Goal: Task Accomplishment & Management: Manage account settings

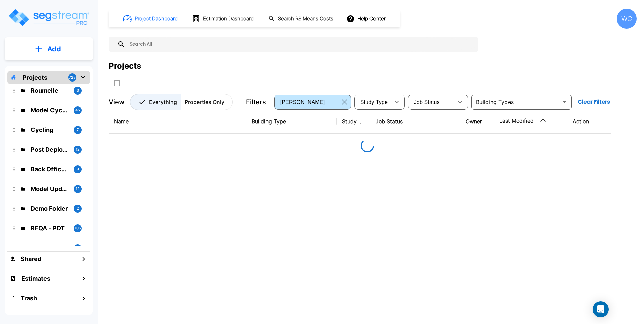
scroll to position [543, 0]
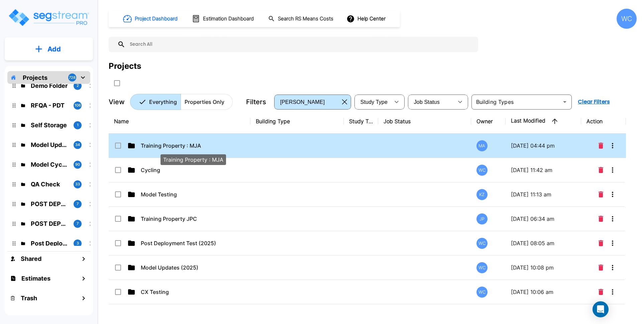
click at [171, 147] on p "Training Property : MJA" at bounding box center [193, 146] width 104 height 8
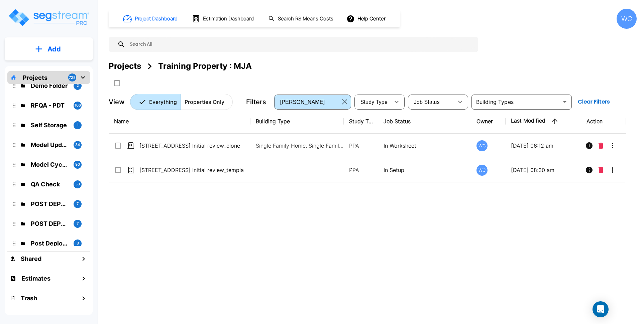
click at [172, 64] on div "Training Property : MJA" at bounding box center [205, 66] width 94 height 12
click at [126, 63] on div "Projects" at bounding box center [125, 66] width 32 height 12
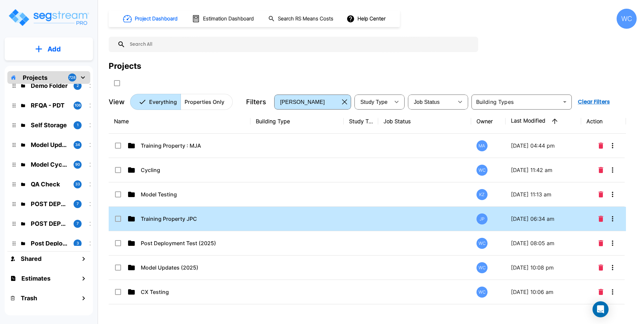
click at [309, 216] on td at bounding box center [296, 219] width 93 height 24
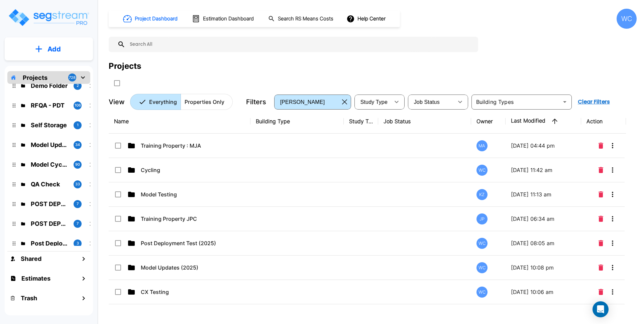
click at [159, 219] on p "Training Property JPC" at bounding box center [193, 219] width 104 height 8
click at [201, 217] on div "Name Building Type Study Type Job Status Owner Last Modified Action Training Pr…" at bounding box center [367, 209] width 517 height 201
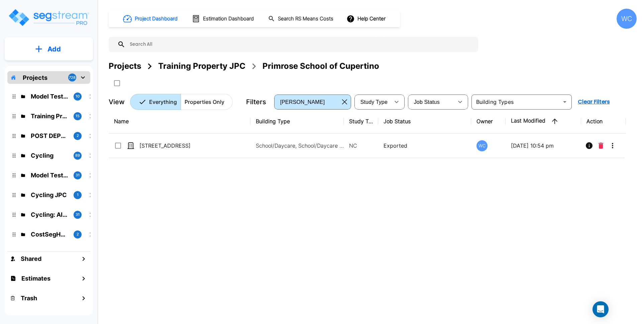
scroll to position [543, 0]
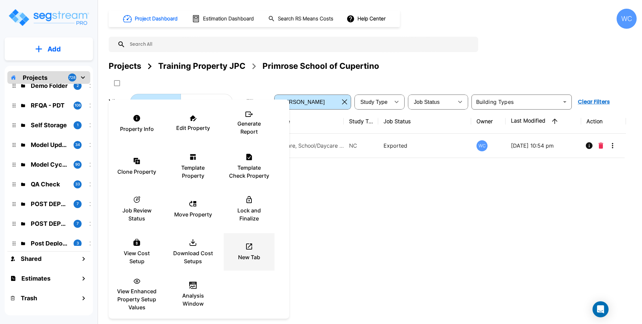
click at [246, 253] on p "New Tab" at bounding box center [249, 257] width 22 height 8
click at [252, 245] on icon at bounding box center [249, 247] width 6 height 6
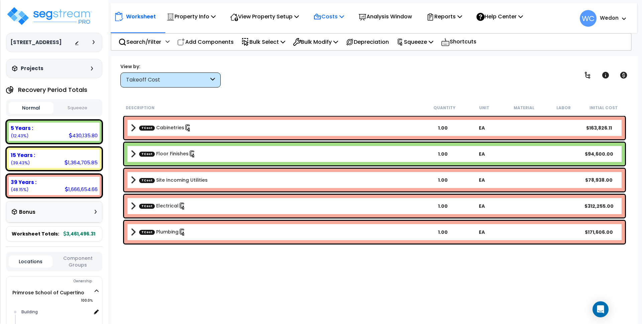
click at [331, 19] on p "Costs" at bounding box center [328, 16] width 31 height 9
click at [340, 34] on link "Indirect Costs" at bounding box center [343, 31] width 66 height 13
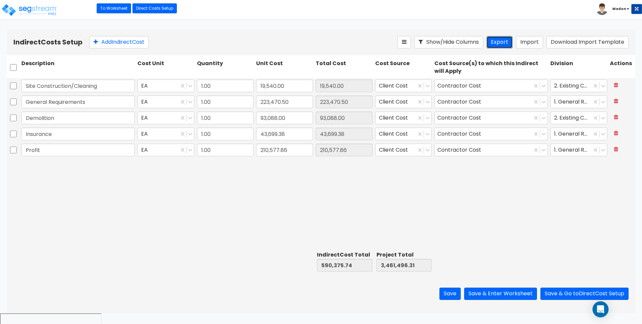
click at [497, 43] on button "Export" at bounding box center [499, 42] width 26 height 12
click at [425, 29] on div "Indirect Costs Setup Add Indirect Cost Show/Hide Columns Export Import Download…" at bounding box center [321, 42] width 628 height 26
click at [164, 8] on link "Direct Costs Setup" at bounding box center [154, 8] width 44 height 10
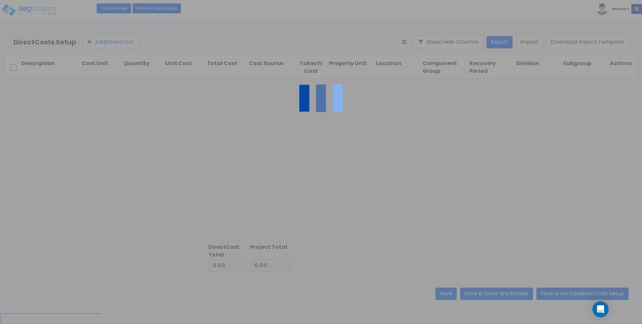
type input "590,375.74"
type input "2,871,120.57"
type input "3,461,496.31"
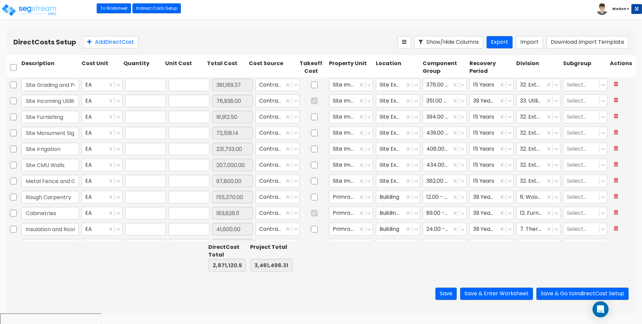
type input "1.00"
type input "381,169.37"
type input "1.00"
type input "78,938.00"
type input "1.00"
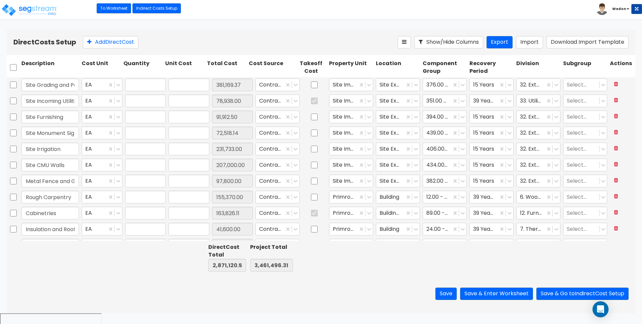
type input "91,912.50"
type input "1.00"
type input "72,518.14"
type input "1.00"
type input "231,733.00"
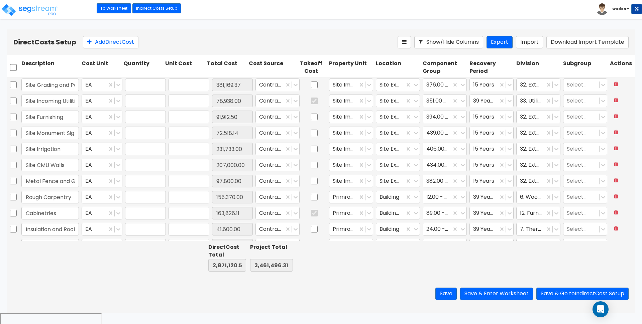
type input "1.00"
type input "207,000.00"
type input "1.00"
type input "97,800.00"
type input "1.00"
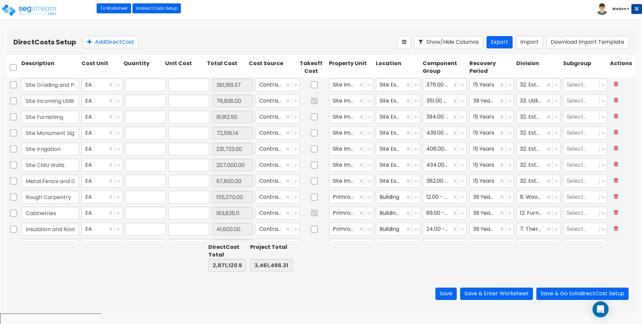
type input "155,370.00"
type input "1.00"
type input "163,826.11"
type input "1.00"
type input "41,600.00"
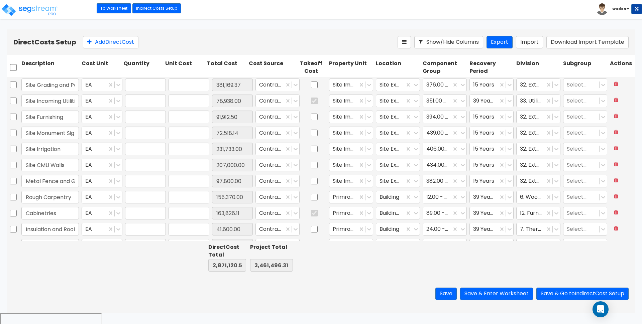
type input "1.00"
type input "199,244.00"
type input "1.00"
type input "22,832.00"
type input "1.00"
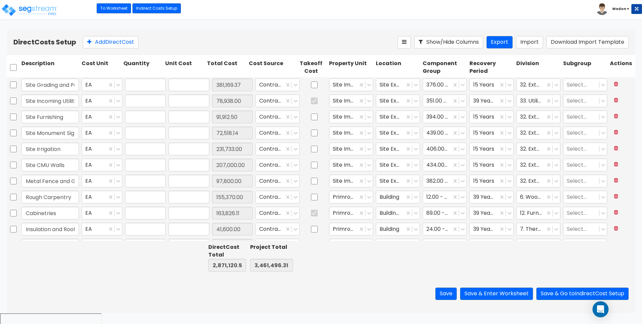
type input "99,604.00"
type input "1.00"
type input "5,648.00"
type input "1.00"
type input "11,100.00"
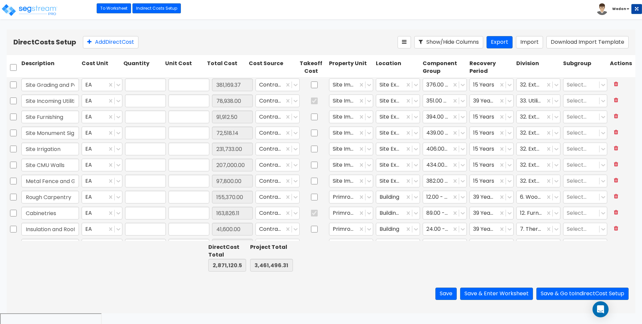
type input "1.00"
type input "94,600.00"
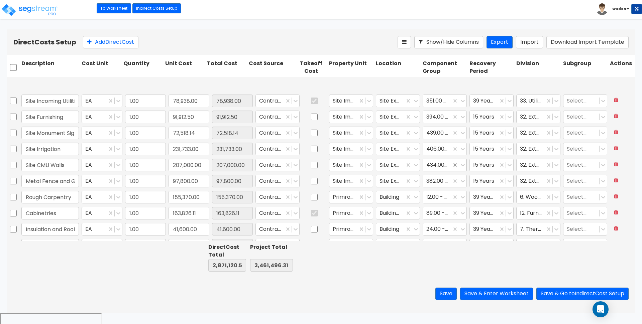
type input "1.00"
type input "49,800.00"
type input "1.00"
type input "6,500.00"
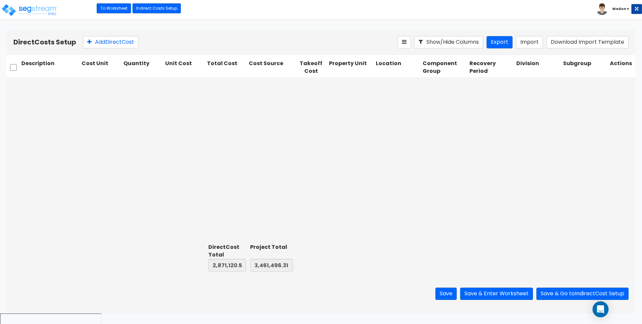
scroll to position [284, 0]
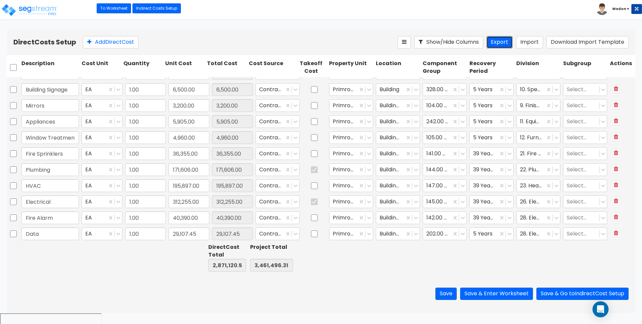
click at [498, 47] on button "Export" at bounding box center [499, 42] width 26 height 12
click at [366, 89] on icon at bounding box center [369, 89] width 7 height 7
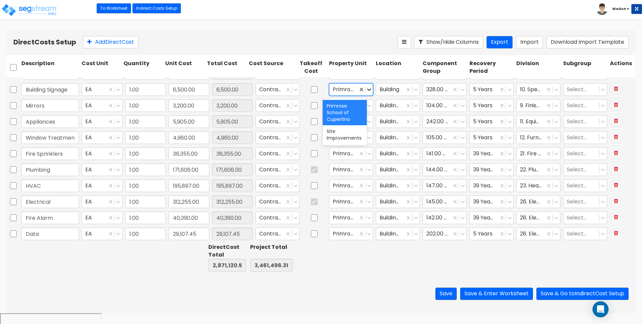
click at [366, 89] on icon at bounding box center [369, 89] width 7 height 7
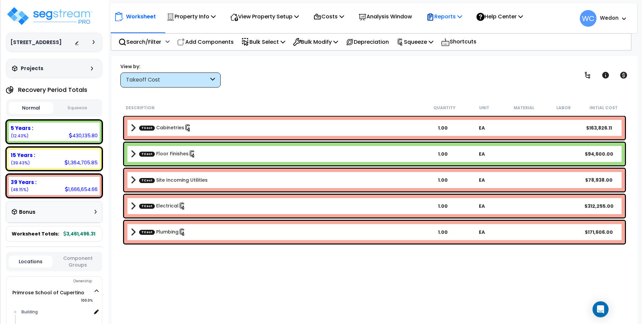
click at [446, 20] on p "Reports" at bounding box center [444, 16] width 36 height 9
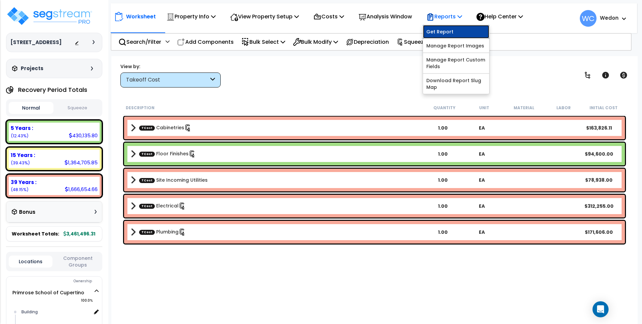
click at [445, 28] on link "Get Report" at bounding box center [456, 31] width 66 height 13
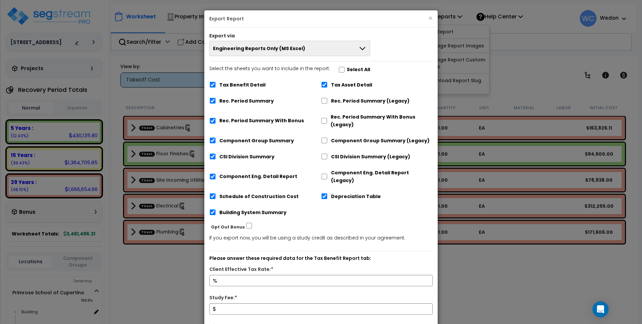
click at [316, 48] on button "Engineering Reports Only (MS Excel)" at bounding box center [289, 48] width 161 height 15
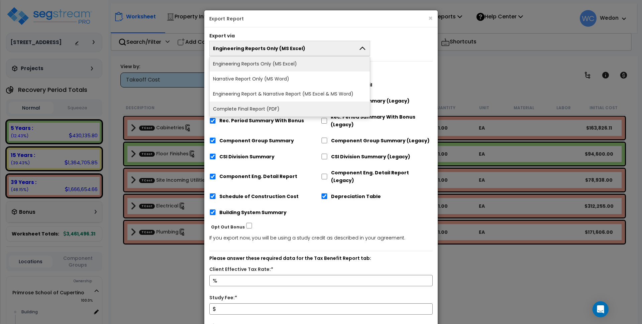
click at [253, 106] on li "Complete Final Report (PDF)" at bounding box center [290, 109] width 160 height 15
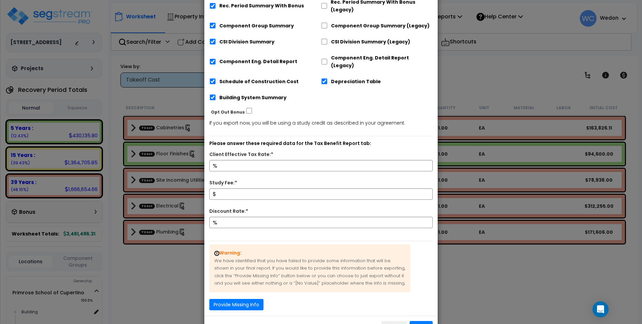
scroll to position [150, 0]
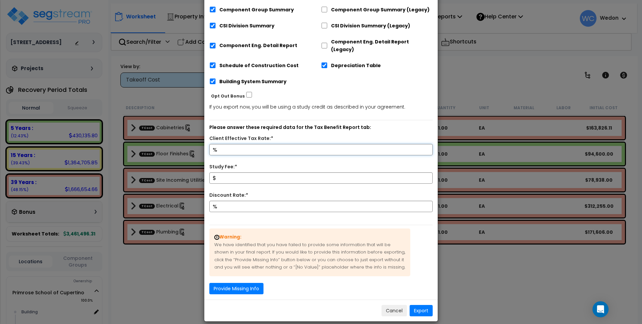
click at [263, 144] on input "Client Effective Tax Rate:*" at bounding box center [320, 149] width 223 height 11
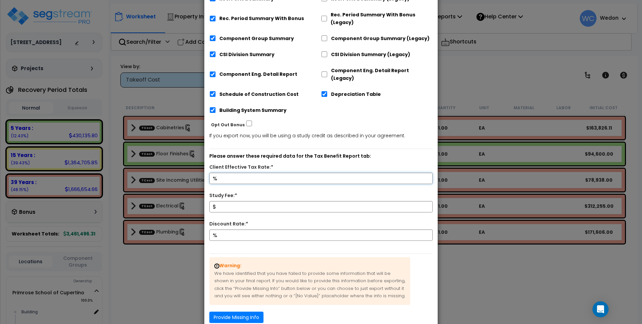
scroll to position [0, 0]
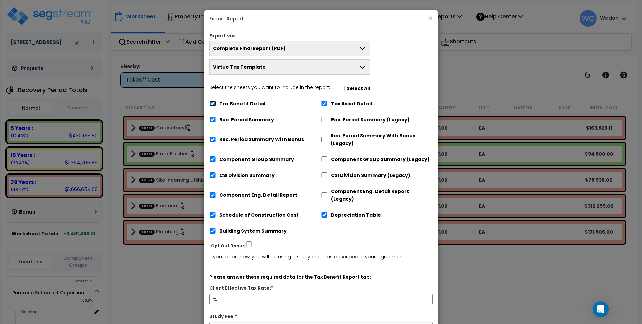
click at [212, 103] on input "Tax Benefit Detail" at bounding box center [212, 104] width 7 height 6
checkbox input "false"
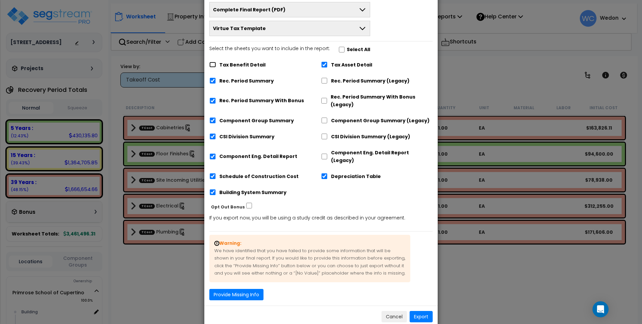
scroll to position [45, 0]
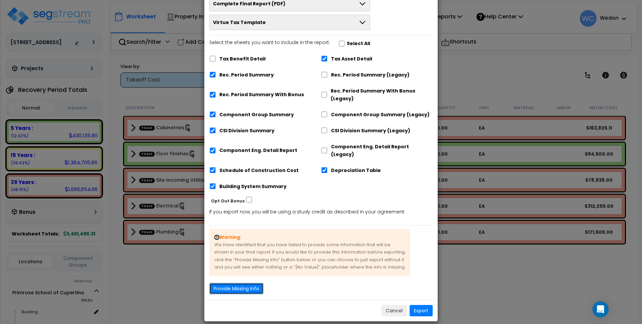
click at [249, 283] on button "Provide Missing Info" at bounding box center [236, 288] width 54 height 11
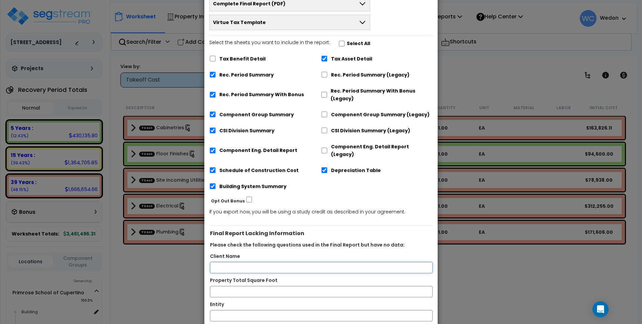
click at [272, 262] on input "Client Name" at bounding box center [321, 267] width 223 height 11
type input "Client Name"
type input "9000"
type input "ACME"
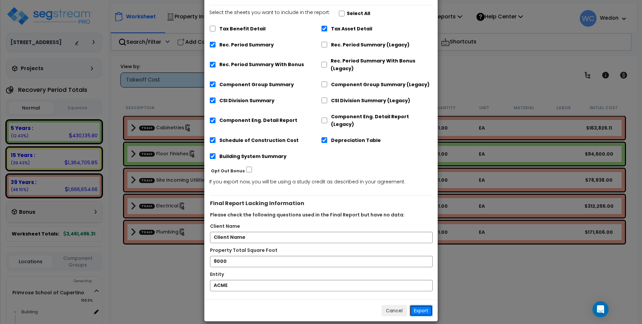
click at [422, 305] on button "Export" at bounding box center [420, 310] width 23 height 11
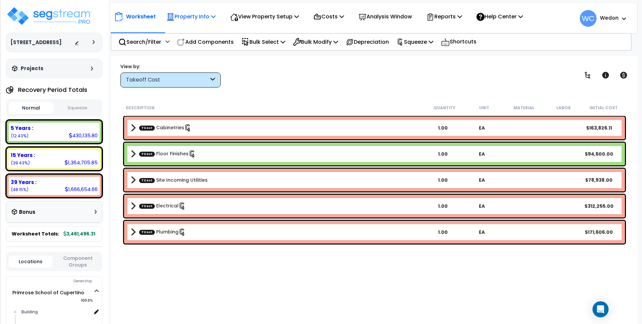
click at [207, 17] on p "Property Info" at bounding box center [190, 16] width 49 height 9
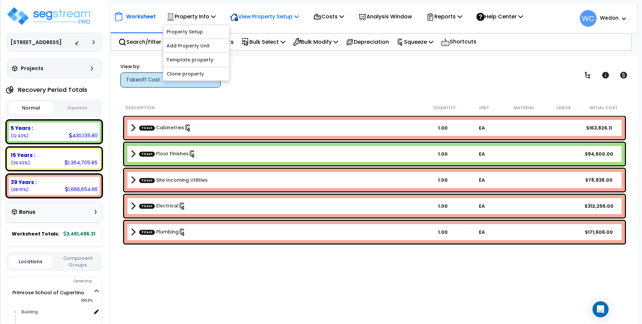
click at [256, 21] on p "View Property Setup" at bounding box center [264, 16] width 69 height 9
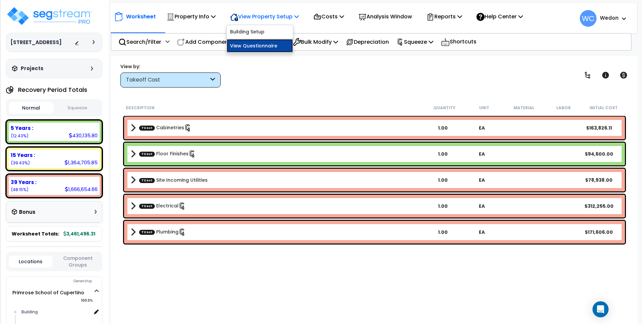
click at [259, 45] on link "View Questionnaire" at bounding box center [260, 45] width 66 height 13
click at [454, 19] on p "Reports" at bounding box center [444, 16] width 36 height 9
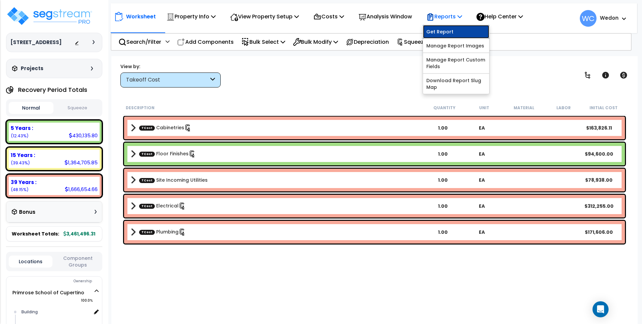
click at [452, 32] on link "Get Report" at bounding box center [456, 31] width 66 height 13
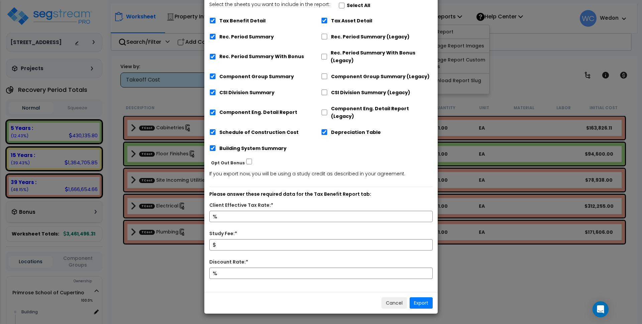
scroll to position [0, 0]
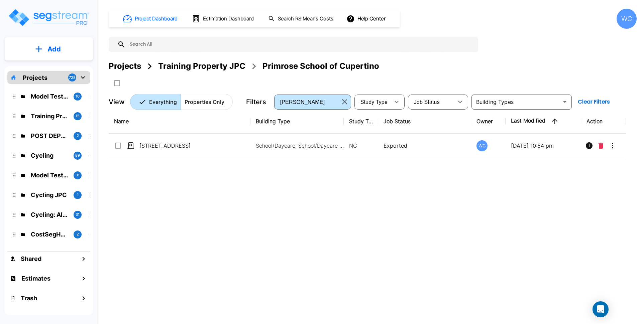
scroll to position [543, 0]
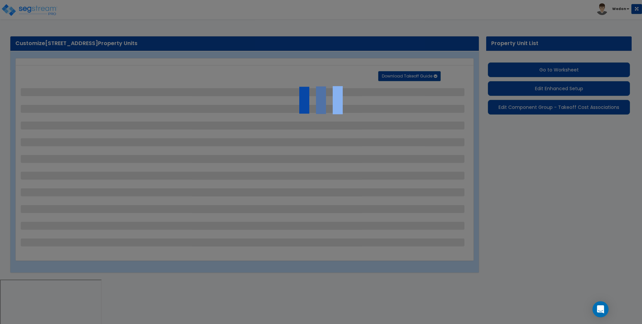
select select "2"
select select "1"
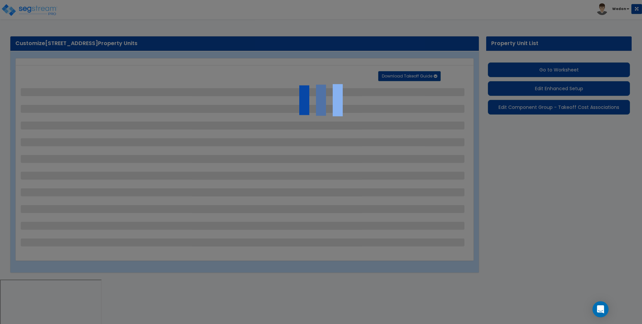
select select "1"
select select "2"
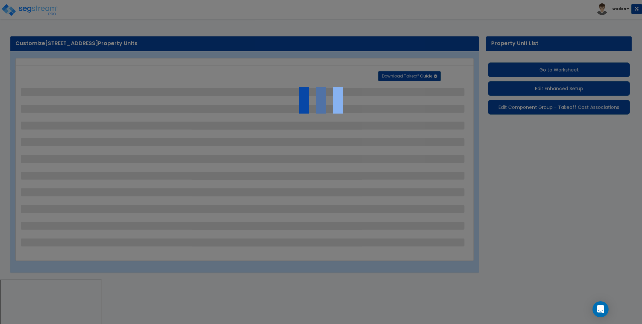
select select "2"
select select "4"
select select "1"
select select "2"
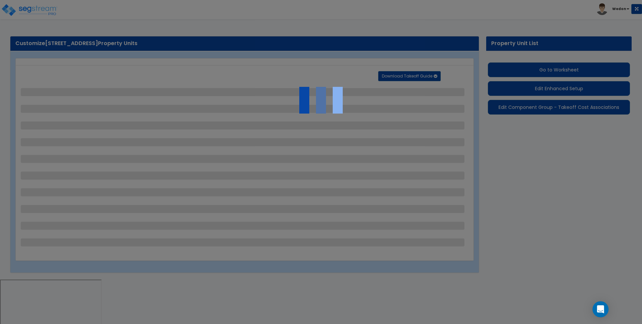
select select "5"
select select "4"
select select "2"
select select "1"
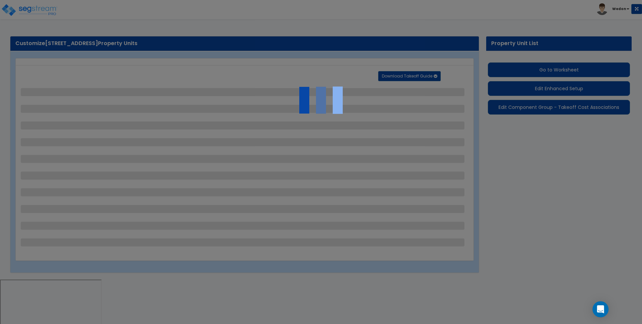
select select "1"
select select "2"
select select "1"
select select "2"
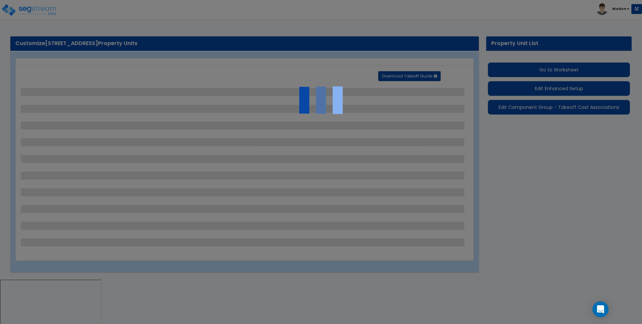
select select "1"
select select "2"
select select "4"
select select "3"
select select "2"
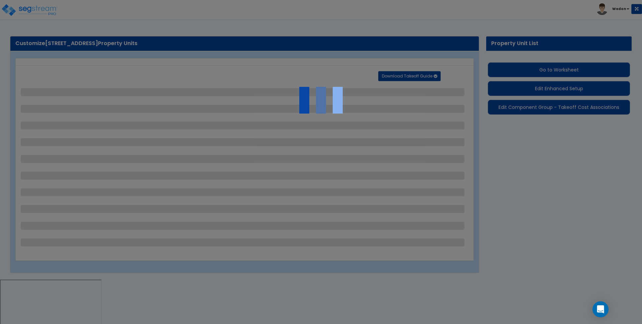
select select "1"
select select "2"
select select "1"
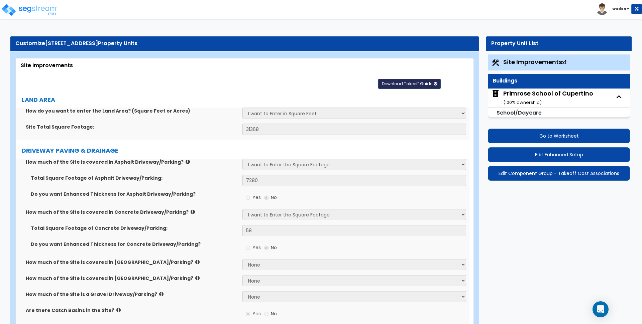
click at [416, 84] on span "Download Takeoff Guide" at bounding box center [407, 84] width 50 height 6
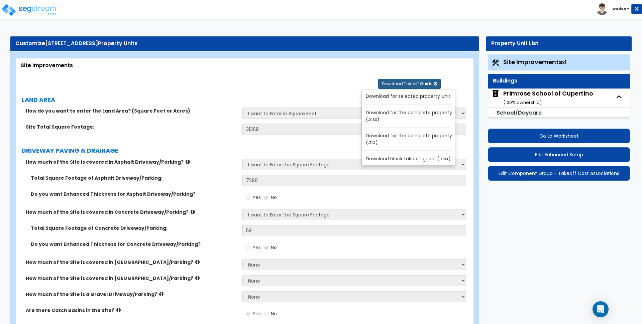
click at [395, 139] on link "Download for the complete property (.zip)" at bounding box center [409, 139] width 90 height 16
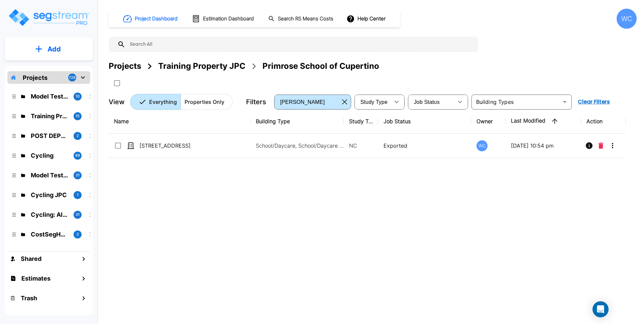
scroll to position [543, 0]
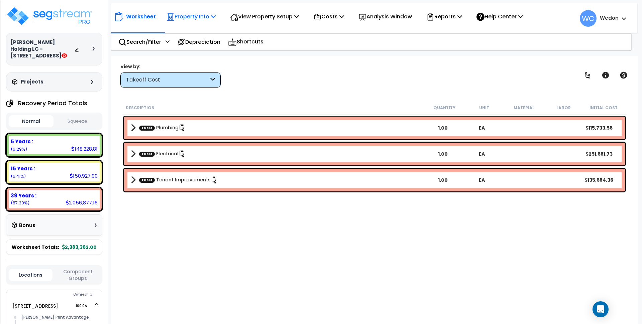
click at [190, 17] on p "Property Info" at bounding box center [190, 16] width 49 height 9
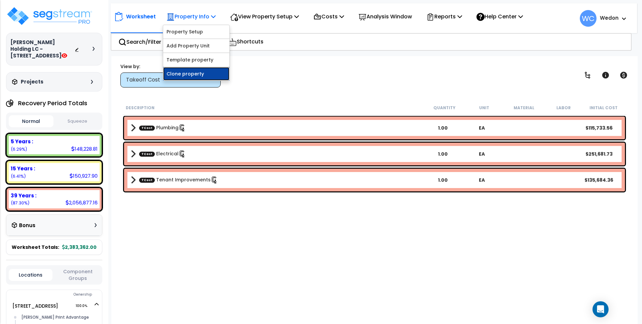
click at [186, 76] on link "Clone property" at bounding box center [196, 73] width 66 height 13
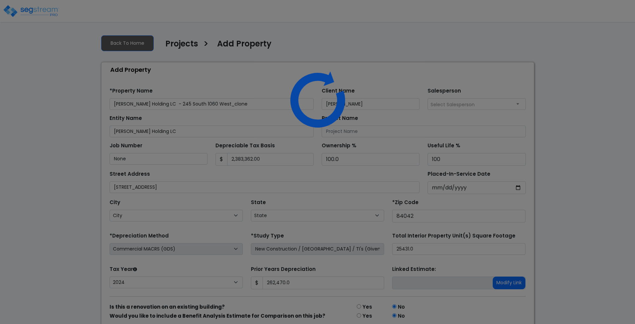
select select "NEW"
select select "2024"
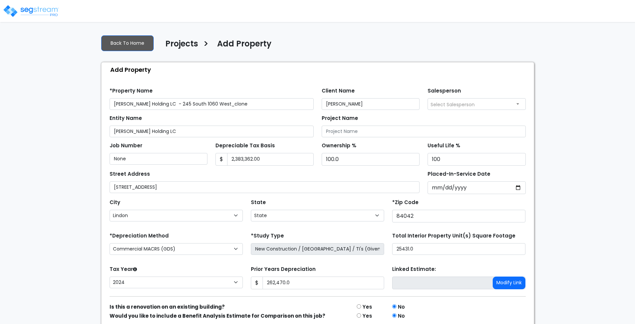
select select "UT"
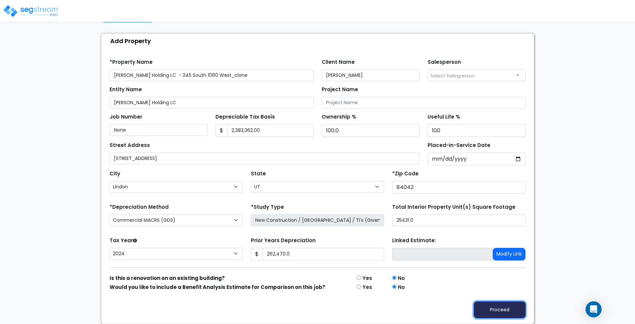
click at [491, 314] on button "Proceed" at bounding box center [500, 309] width 52 height 17
type input "262470"
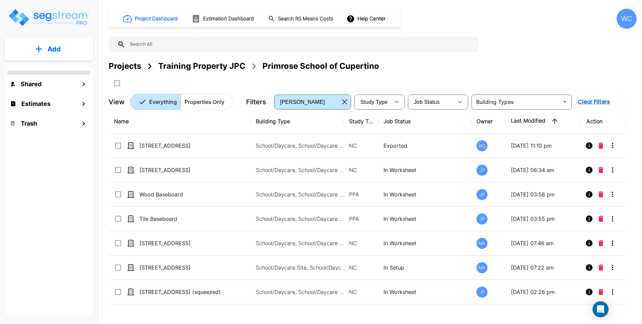
click at [127, 69] on div "Projects" at bounding box center [125, 66] width 32 height 12
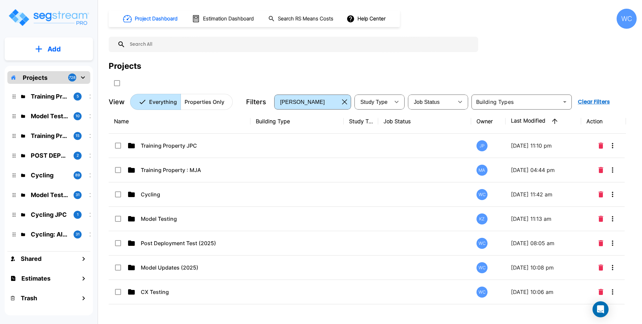
click at [194, 106] on button "Properties Only" at bounding box center [206, 102] width 52 height 16
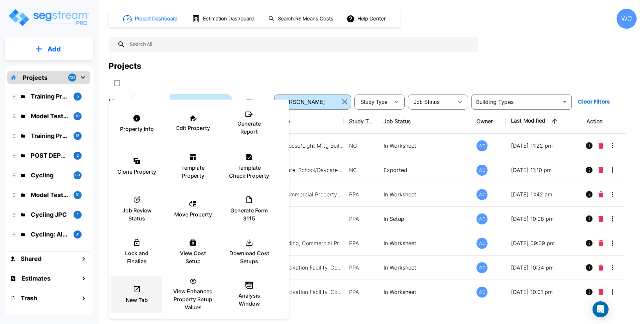
click at [142, 301] on p "New Tab" at bounding box center [137, 300] width 22 height 8
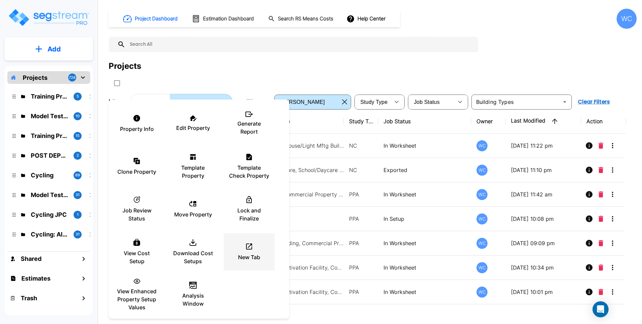
click at [239, 246] on div "New Tab" at bounding box center [249, 251] width 40 height 33
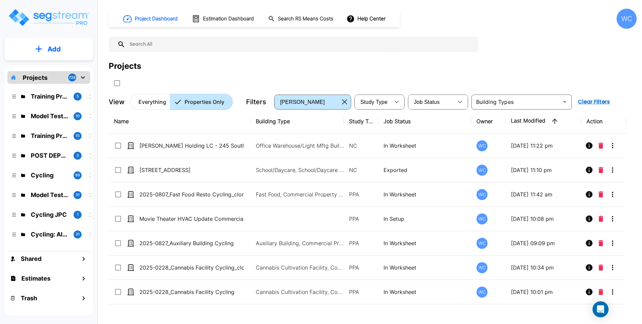
click at [148, 99] on p "Everything" at bounding box center [152, 102] width 28 height 8
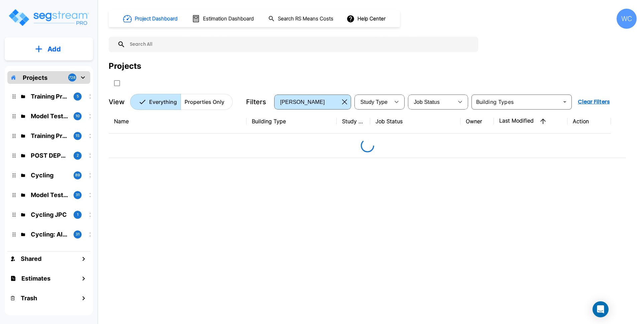
click at [188, 75] on div "Projects" at bounding box center [373, 74] width 528 height 28
drag, startPoint x: 107, startPoint y: 65, endPoint x: 633, endPoint y: 142, distance: 532.2
click at [138, 65] on div "Project Dashboard Estimation Dashboard Search RS Means Costs Help Center WC Pro…" at bounding box center [372, 162] width 538 height 324
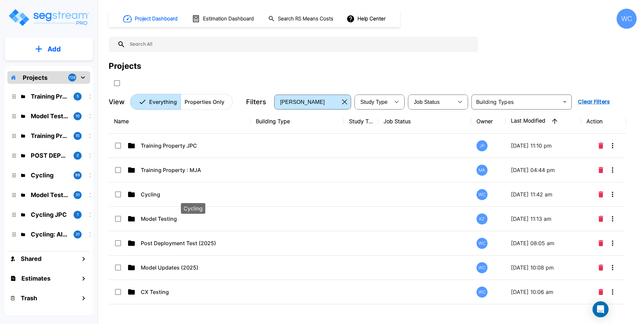
drag, startPoint x: 159, startPoint y: 196, endPoint x: 259, endPoint y: 26, distance: 197.1
click at [159, 196] on p "Cycling" at bounding box center [193, 194] width 104 height 8
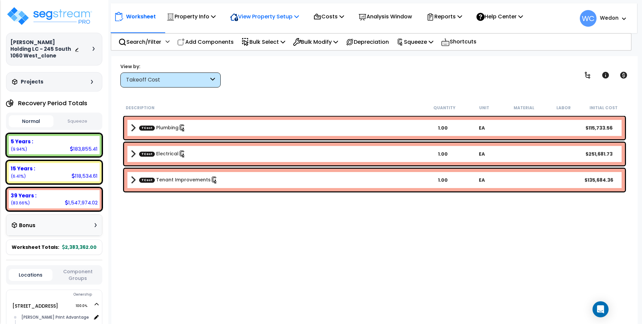
click at [253, 17] on p "View Property Setup" at bounding box center [264, 16] width 69 height 9
click at [452, 11] on div "Reports" at bounding box center [444, 17] width 36 height 16
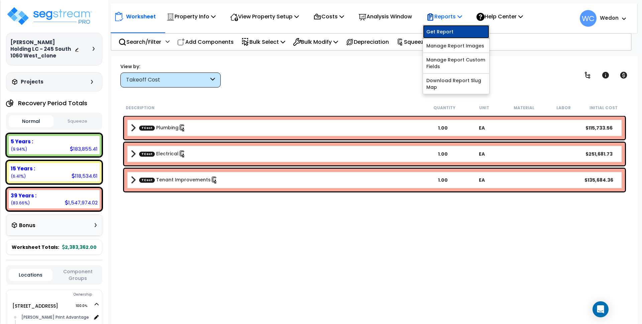
click at [452, 29] on link "Get Report" at bounding box center [456, 31] width 66 height 13
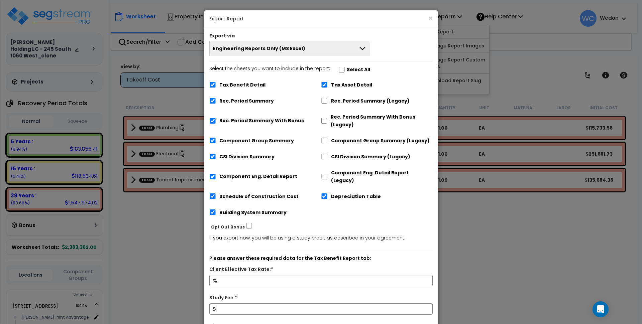
scroll to position [56, 0]
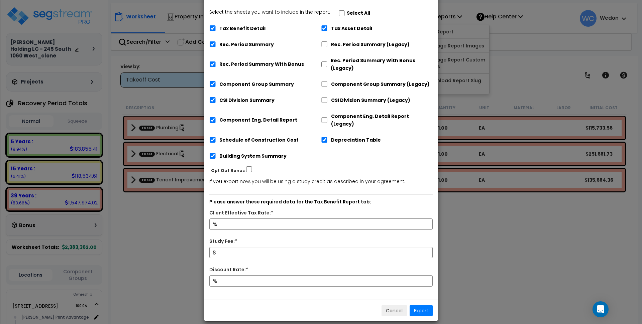
click at [224, 30] on label "Tax Benefit Detail" at bounding box center [242, 29] width 46 height 8
click at [216, 30] on input "Tax Benefit Detail" at bounding box center [212, 28] width 7 height 6
checkbox input "false"
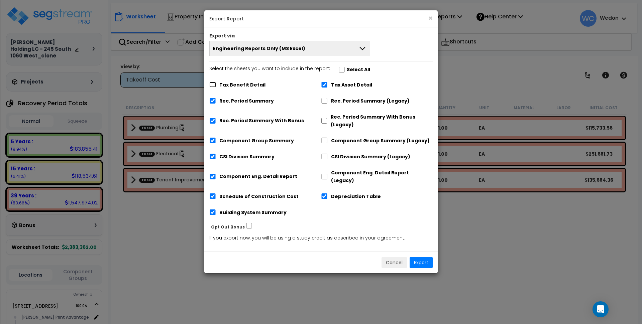
scroll to position [0, 0]
click at [237, 140] on label "Component Group Summary" at bounding box center [256, 141] width 75 height 8
click at [216, 140] on input "Component Group Summary" at bounding box center [212, 141] width 7 height 6
checkbox input "false"
click at [236, 158] on label "CSI Division Summary" at bounding box center [246, 157] width 55 height 8
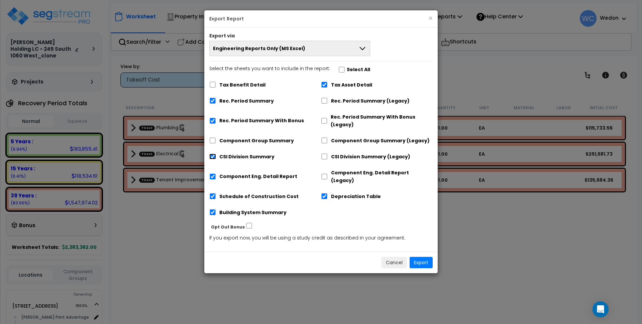
click at [216, 158] on input "CSI Division Summary" at bounding box center [212, 157] width 7 height 6
checkbox input "false"
click at [251, 173] on label "Component Eng. Detail Report" at bounding box center [258, 177] width 78 height 8
click at [216, 174] on input "Component Eng. Detail Report" at bounding box center [212, 177] width 7 height 6
checkbox input "false"
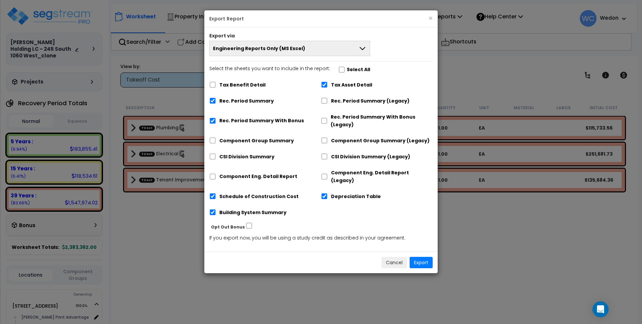
click at [260, 51] on span "Engineering Reports Only (MS Excel)" at bounding box center [259, 48] width 92 height 7
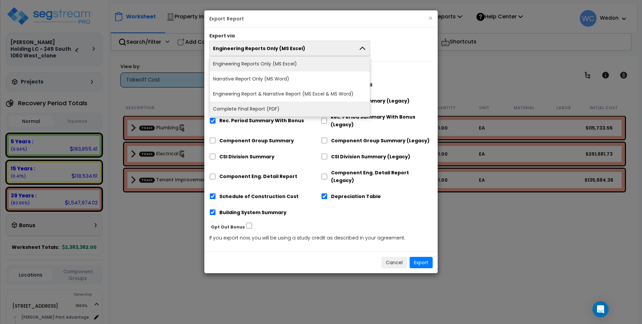
click at [259, 107] on li "Complete Final Report (PDF)" at bounding box center [290, 109] width 160 height 15
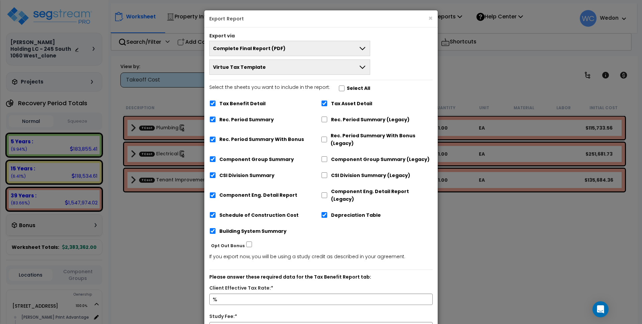
click at [222, 100] on label "Tax Benefit Detail" at bounding box center [242, 104] width 46 height 8
click at [216, 101] on input "Tax Benefit Detail" at bounding box center [212, 104] width 7 height 6
checkbox input "false"
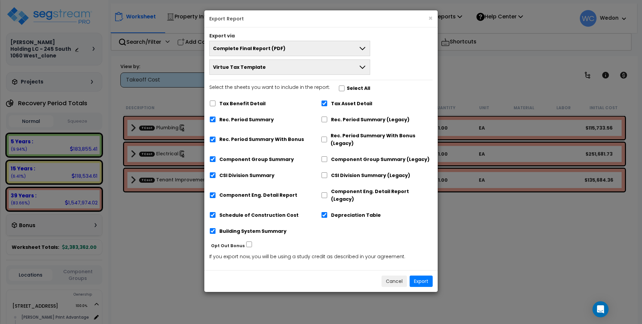
click at [224, 138] on label "Rec. Period Summary With Bonus" at bounding box center [261, 140] width 85 height 8
click at [216, 138] on input "Rec. Period Summary With Bonus" at bounding box center [212, 140] width 7 height 6
click at [228, 164] on div "Component Group Summary" at bounding box center [265, 158] width 112 height 13
click at [246, 139] on label "Rec. Period Summary With Bonus" at bounding box center [261, 140] width 85 height 8
click at [216, 139] on input "Rec. Period Summary With Bonus" at bounding box center [212, 140] width 7 height 6
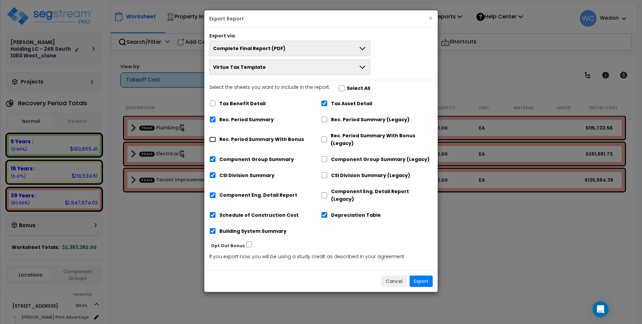
checkbox input "true"
click at [245, 167] on div "Tax Benefit Detail Tax Asset Detail Rec. Period Summary Rec. Period Summary (Le…" at bounding box center [320, 169] width 223 height 144
click at [237, 162] on label "Component Group Summary" at bounding box center [256, 160] width 75 height 8
click at [216, 162] on input "Component Group Summary" at bounding box center [212, 159] width 7 height 6
checkbox input "false"
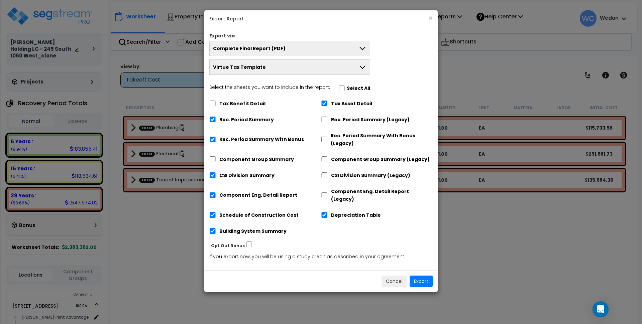
click at [231, 174] on label "CSI Division Summary" at bounding box center [246, 176] width 55 height 8
click at [216, 174] on input "CSI Division Summary" at bounding box center [212, 175] width 7 height 6
checkbox input "false"
click at [262, 193] on label "Component Eng. Detail Report" at bounding box center [258, 195] width 78 height 8
click at [216, 193] on input "Component Eng. Detail Report" at bounding box center [212, 195] width 7 height 6
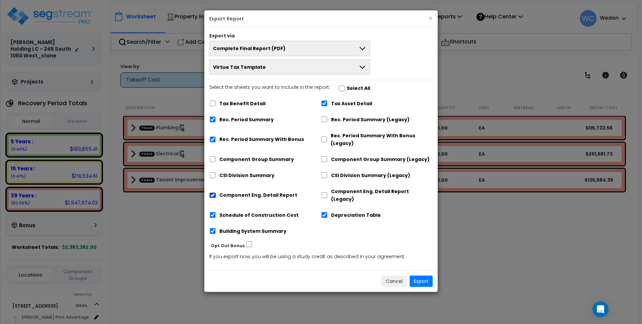
checkbox input "false"
click at [427, 276] on button "Export" at bounding box center [420, 281] width 23 height 11
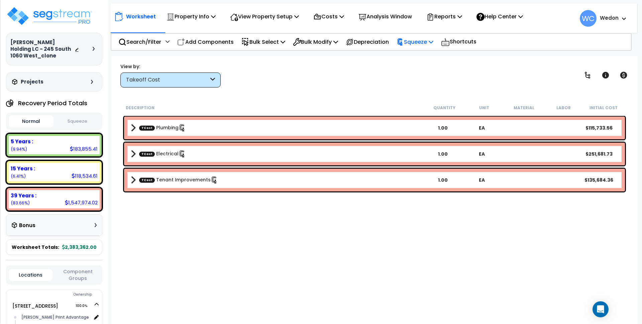
click at [416, 40] on p "Squeeze" at bounding box center [414, 41] width 37 height 9
click at [430, 54] on link "Squeeze" at bounding box center [426, 56] width 66 height 13
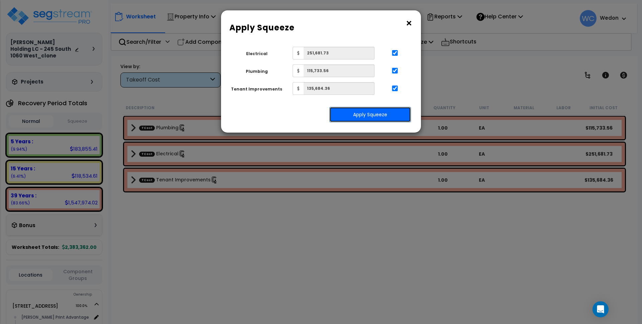
click at [381, 115] on button "Apply Squeeze" at bounding box center [370, 114] width 82 height 15
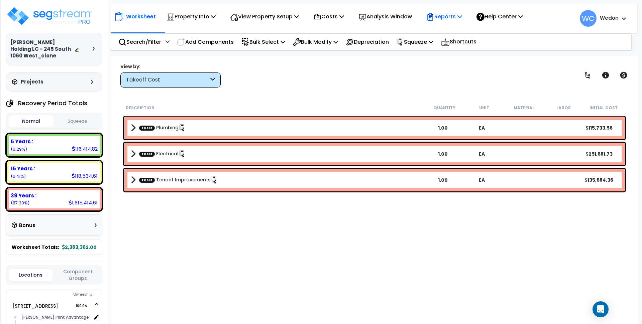
click at [454, 16] on p "Reports" at bounding box center [444, 16] width 36 height 9
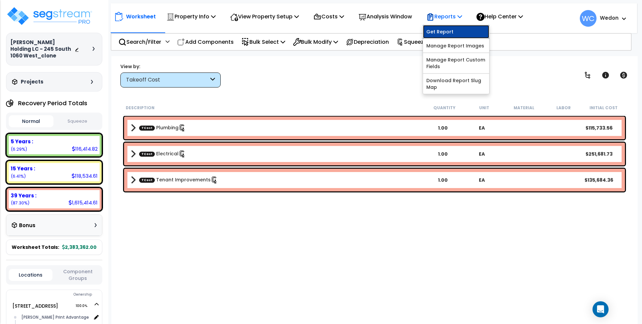
click at [456, 28] on link "Get Report" at bounding box center [456, 31] width 66 height 13
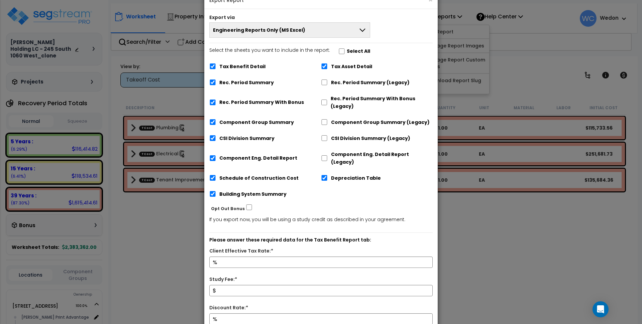
scroll to position [56, 0]
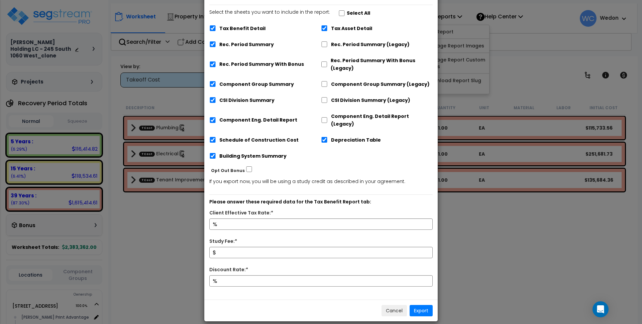
click at [237, 25] on label "Tax Benefit Detail" at bounding box center [242, 29] width 46 height 8
click at [216, 25] on input "Tax Benefit Detail" at bounding box center [212, 28] width 7 height 6
checkbox input "false"
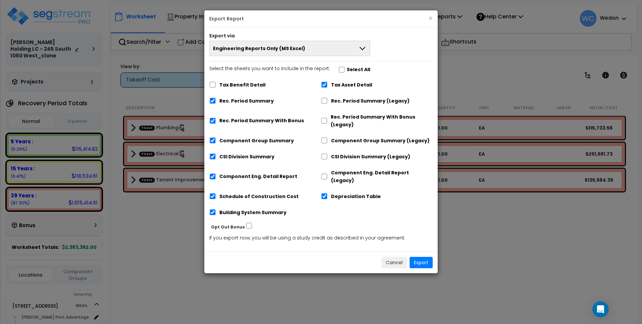
click at [223, 78] on div "Tax Benefit Detail" at bounding box center [265, 84] width 112 height 13
click at [268, 52] on button "Engineering Reports Only (MS Excel)" at bounding box center [289, 48] width 161 height 15
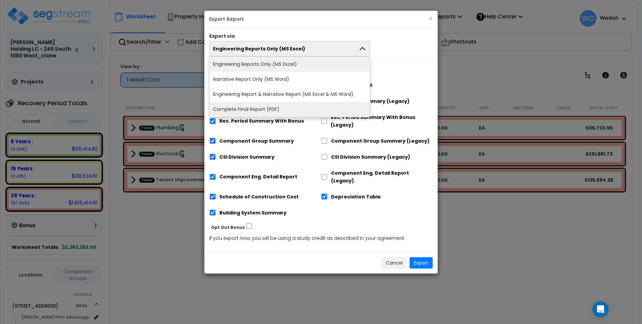
click at [267, 109] on li "Complete Final Report (PDF)" at bounding box center [290, 109] width 160 height 15
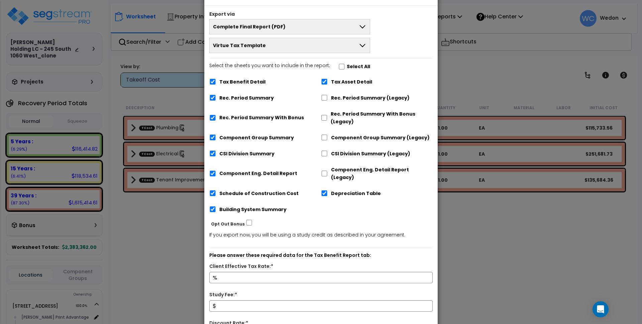
scroll to position [75, 0]
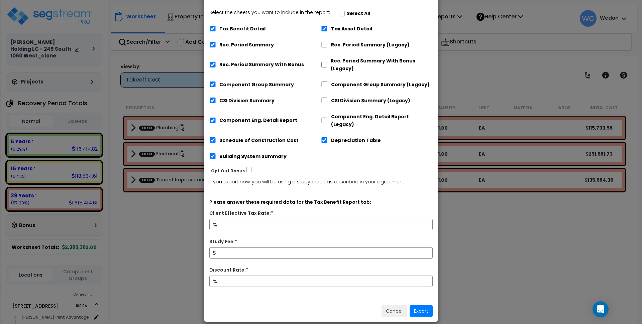
click at [238, 25] on label "Tax Benefit Detail" at bounding box center [242, 29] width 46 height 8
click at [216, 26] on input "Tax Benefit Detail" at bounding box center [212, 29] width 7 height 6
checkbox input "false"
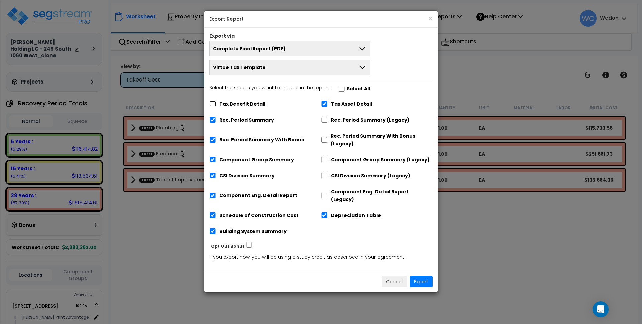
scroll to position [0, 0]
drag, startPoint x: 237, startPoint y: 159, endPoint x: 247, endPoint y: 153, distance: 12.4
click at [237, 159] on label "Component Group Summary" at bounding box center [257, 160] width 75 height 8
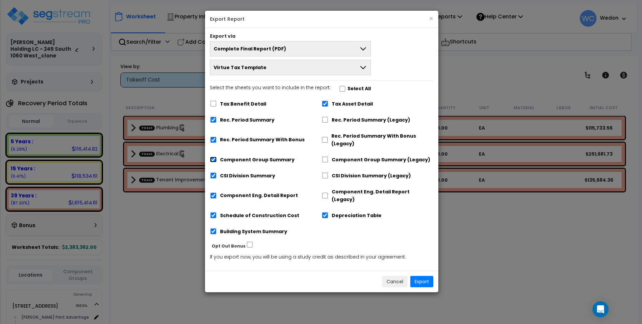
click at [213, 158] on input "Component Group Summary" at bounding box center [213, 160] width 7 height 6
checkbox input "false"
click at [215, 177] on input "CSI Division Summary" at bounding box center [213, 176] width 7 height 6
checkbox input "false"
click at [212, 193] on input "Component Eng. Detail Report" at bounding box center [213, 196] width 7 height 6
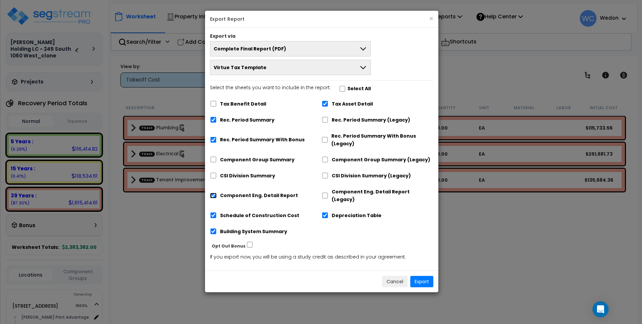
checkbox input "false"
click at [425, 276] on button "Export" at bounding box center [421, 281] width 23 height 11
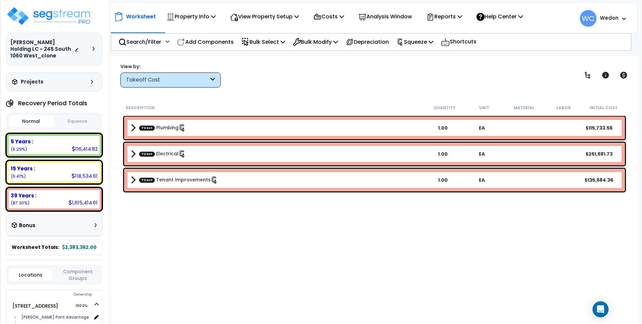
click at [190, 125] on b "TCost Plumbing" at bounding box center [277, 127] width 292 height 9
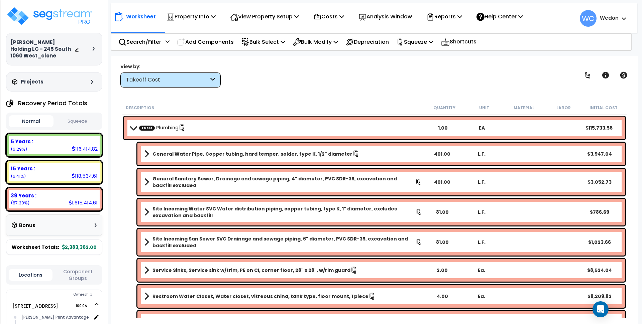
click at [310, 127] on b "TCost Plumbing" at bounding box center [277, 127] width 292 height 9
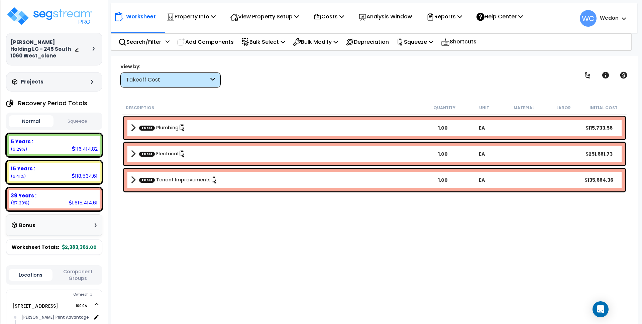
click at [258, 155] on b "TCost Electrical" at bounding box center [277, 153] width 292 height 9
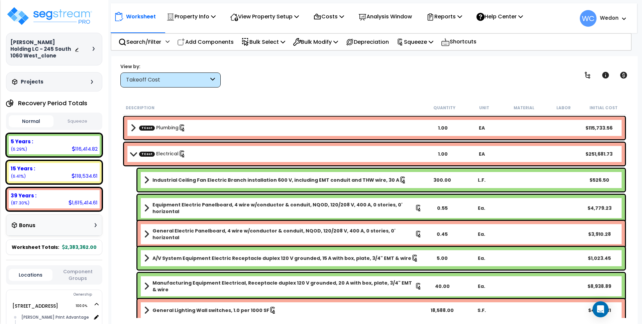
click at [154, 153] on link "TCost Electrical" at bounding box center [162, 153] width 47 height 7
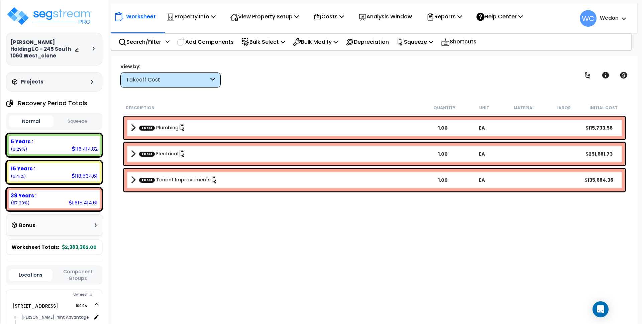
click at [154, 184] on b "TCost Tenant Improvements" at bounding box center [277, 179] width 292 height 9
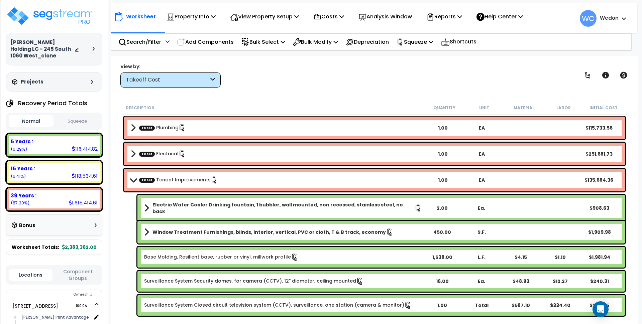
click at [154, 184] on b "TCost Tenant Improvements" at bounding box center [277, 179] width 292 height 9
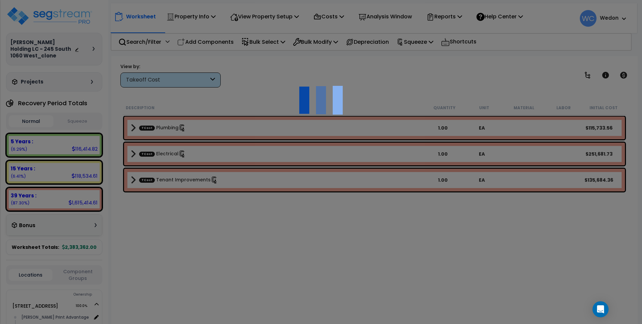
click at [382, 102] on div at bounding box center [321, 162] width 642 height 324
click at [175, 81] on div at bounding box center [321, 162] width 642 height 324
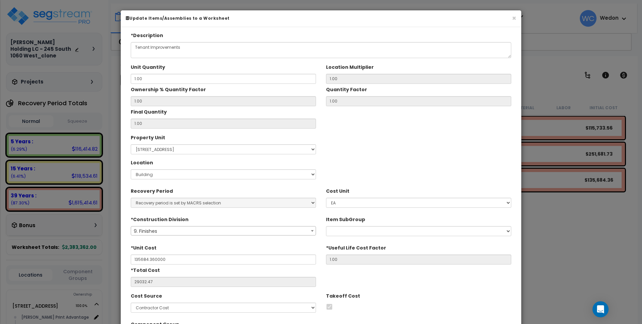
type input "$135,684.36"
type input "$29,032.47"
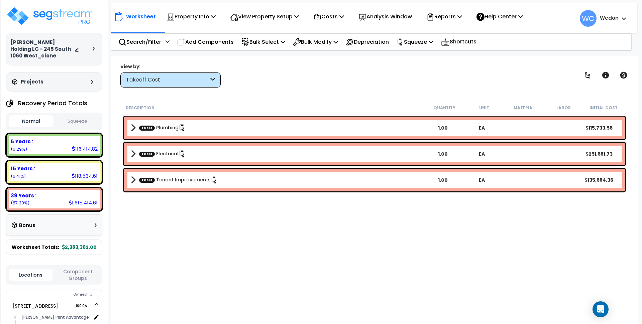
click at [198, 79] on div "Takeoff Cost" at bounding box center [167, 80] width 83 height 8
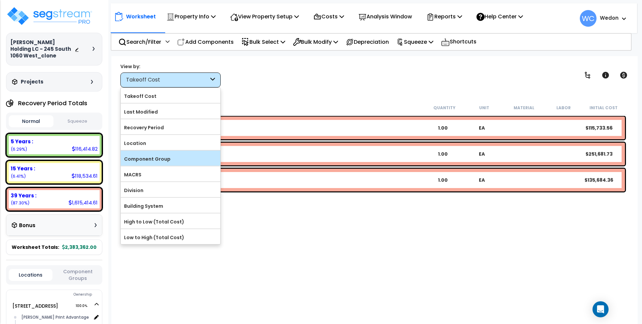
click at [172, 160] on label "Component Group" at bounding box center [171, 159] width 100 height 10
click at [0, 0] on input "Component Group" at bounding box center [0, 0] width 0 height 0
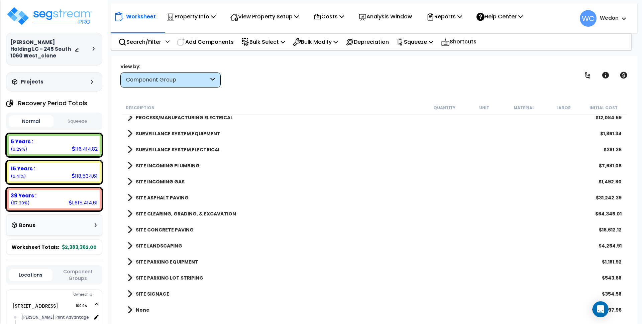
scroll to position [29, 0]
click at [136, 315] on div "None $532,997.96" at bounding box center [374, 310] width 501 height 16
click at [134, 308] on link "None" at bounding box center [138, 309] width 22 height 9
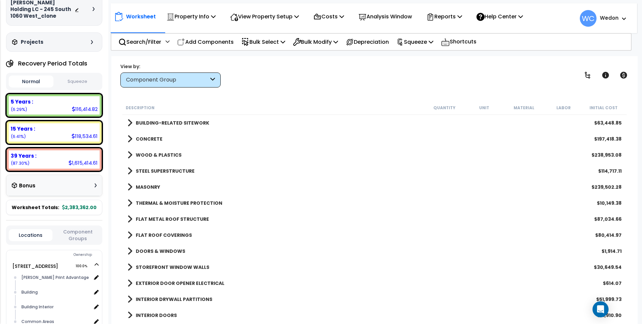
scroll to position [42, 0]
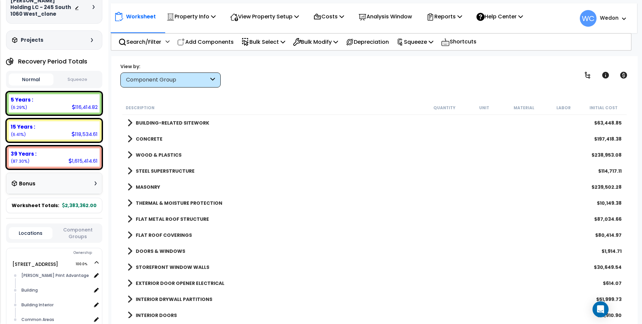
click at [35, 208] on span "Worksheet Totals:" at bounding box center [35, 205] width 47 height 7
click at [76, 207] on b "2,383,362.00" at bounding box center [79, 205] width 34 height 7
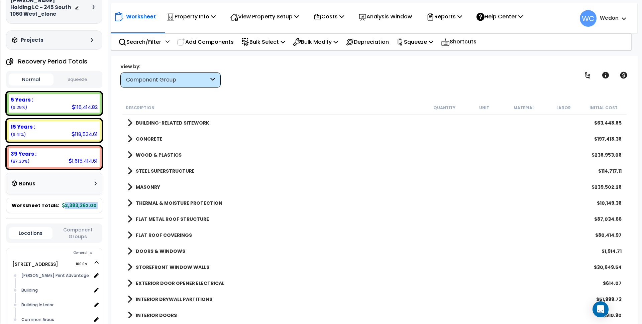
click at [77, 198] on div "Worksheet Totals: 2,383,362.00" at bounding box center [54, 205] width 96 height 15
click at [79, 192] on div "Bonus" at bounding box center [54, 183] width 96 height 21
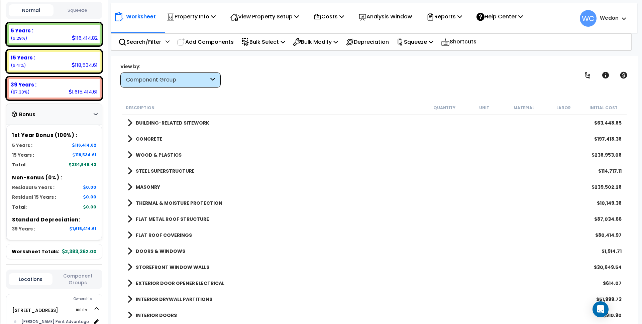
scroll to position [125, 0]
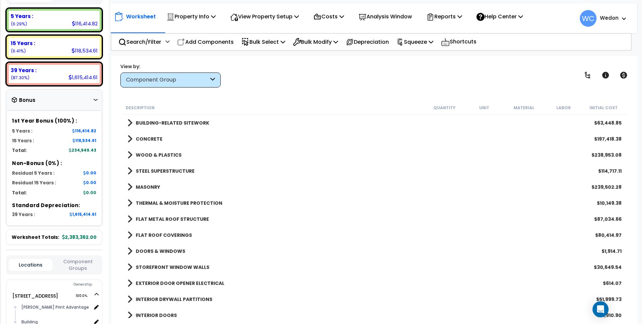
click at [80, 236] on b "2,383,362.00" at bounding box center [79, 237] width 34 height 7
click at [433, 44] on p "Squeeze" at bounding box center [414, 41] width 37 height 9
click at [164, 118] on link "BUILDING-RELATED SITEWORK" at bounding box center [168, 122] width 82 height 9
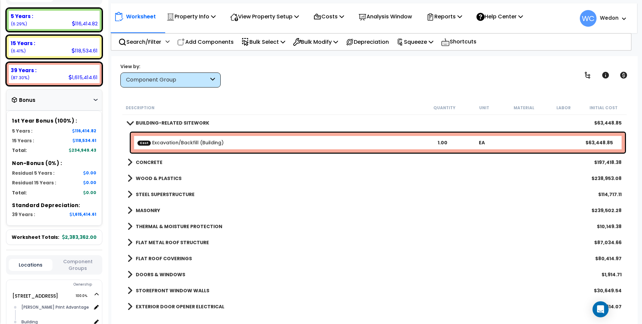
click at [143, 161] on b "CONCRETE" at bounding box center [149, 162] width 27 height 7
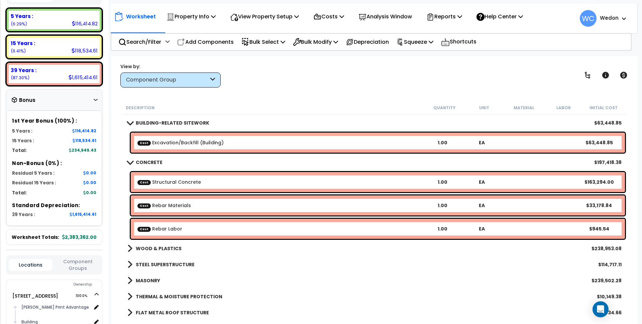
click at [159, 246] on b "WOOD & PLASTICS" at bounding box center [159, 248] width 46 height 7
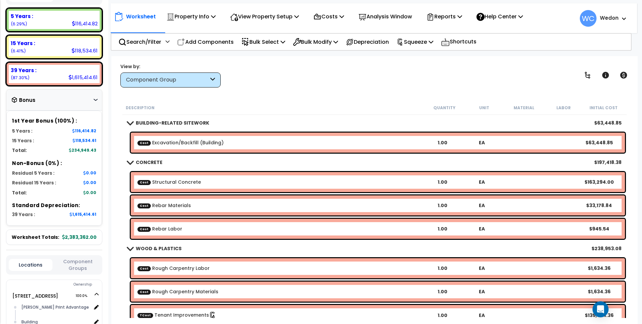
click at [69, 99] on div "Bonus" at bounding box center [54, 100] width 85 height 13
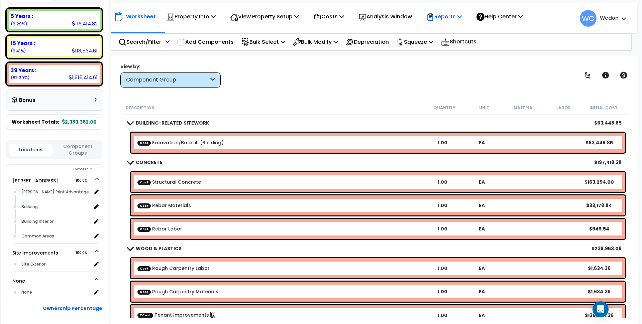
click at [451, 12] on p "Reports" at bounding box center [444, 16] width 36 height 9
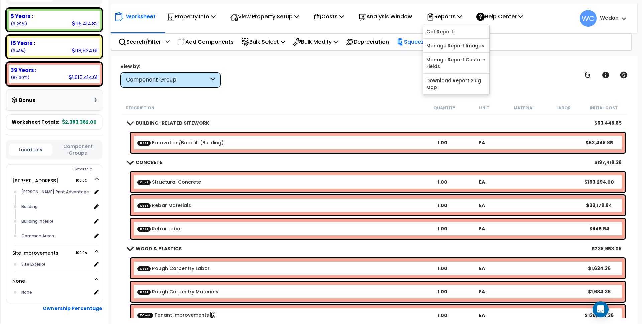
click at [413, 41] on p "Squeeze" at bounding box center [414, 41] width 37 height 9
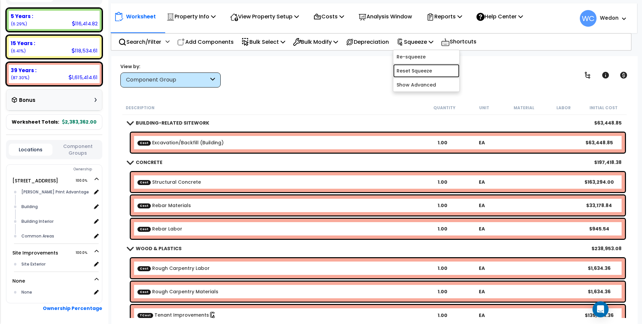
click at [429, 71] on link "Reset Squeeze" at bounding box center [426, 70] width 66 height 13
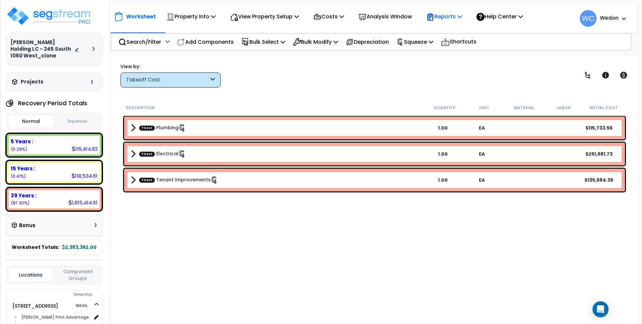
click at [460, 15] on p "Reports" at bounding box center [444, 16] width 36 height 9
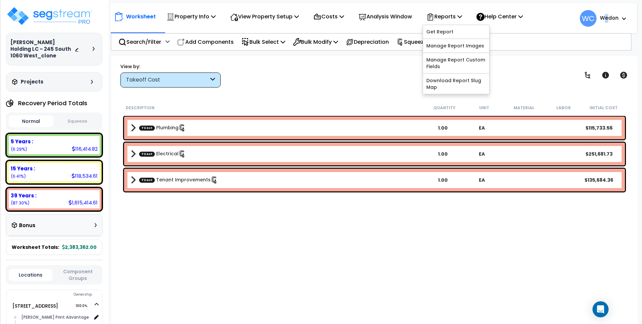
click at [601, 19] on b "Wedon" at bounding box center [608, 17] width 19 height 7
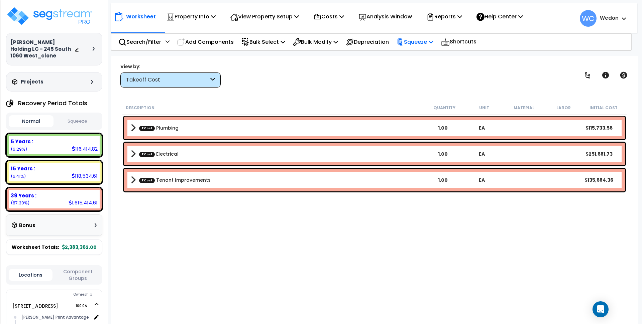
click at [429, 44] on p "Squeeze" at bounding box center [414, 41] width 37 height 9
click at [425, 68] on link "Show Advanced" at bounding box center [426, 70] width 66 height 13
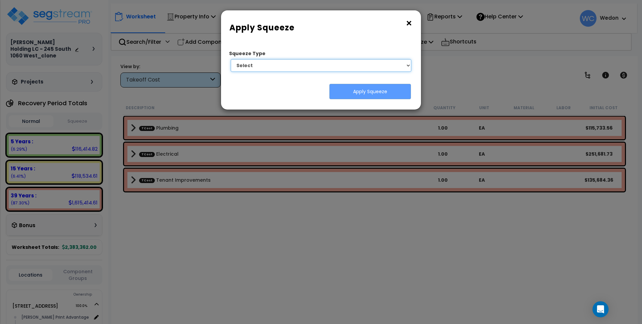
click at [343, 68] on select "Select 1. Squeeze by Takeoff Cost" at bounding box center [321, 65] width 180 height 13
select select "squeeze_by_custom_backoff_cost"
click at [231, 59] on select "Select 1. Squeeze by Takeoff Cost" at bounding box center [321, 65] width 180 height 13
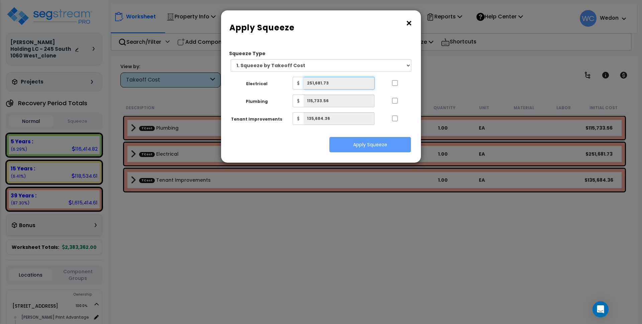
click at [349, 82] on input "251,681.73" at bounding box center [338, 83] width 71 height 13
click at [394, 81] on input "..." at bounding box center [394, 83] width 7 height 6
checkbox input "true"
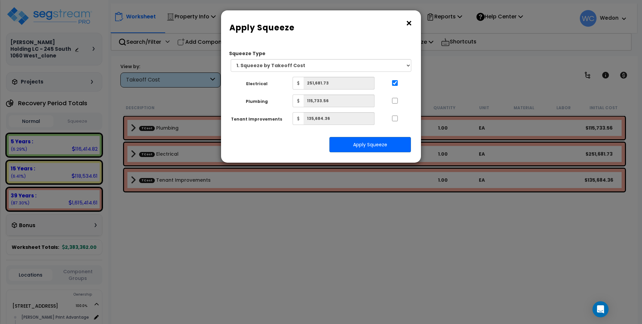
drag, startPoint x: 398, startPoint y: 99, endPoint x: 396, endPoint y: 104, distance: 5.5
click at [398, 99] on div at bounding box center [394, 100] width 31 height 11
click at [389, 100] on div at bounding box center [394, 100] width 31 height 11
click at [395, 104] on input "..." at bounding box center [394, 101] width 7 height 6
checkbox input "true"
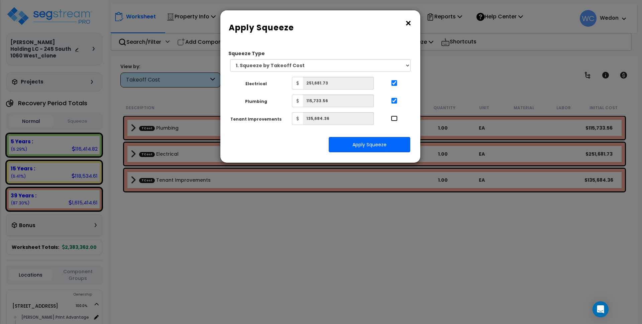
click at [397, 116] on input "..." at bounding box center [394, 119] width 7 height 6
checkbox input "true"
click at [408, 22] on button "×" at bounding box center [407, 23] width 7 height 11
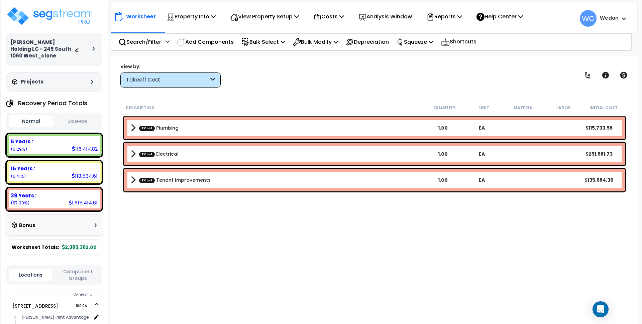
click at [230, 179] on b "TCost Tenant Improvements" at bounding box center [277, 179] width 292 height 9
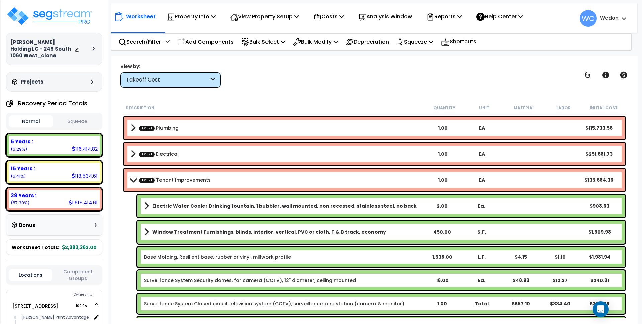
click at [405, 185] on div "TCost Tenant Improvements 1.00 EA $135,684.36" at bounding box center [374, 180] width 501 height 23
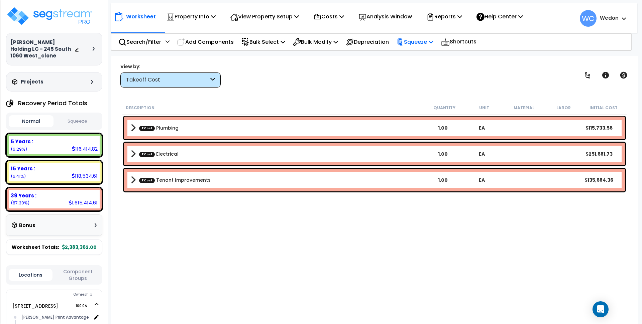
click at [431, 42] on p "Squeeze" at bounding box center [414, 41] width 37 height 9
click at [424, 55] on link "Squeeze" at bounding box center [426, 56] width 66 height 13
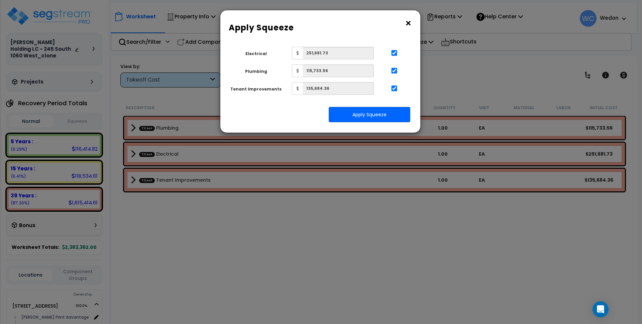
click at [258, 62] on div "Electrical $ 251,681.73 Plumbing $ 115,733.56 Tenant Improvements $ 135,684.36" at bounding box center [317, 71] width 174 height 48
click at [407, 23] on button "×" at bounding box center [407, 23] width 7 height 11
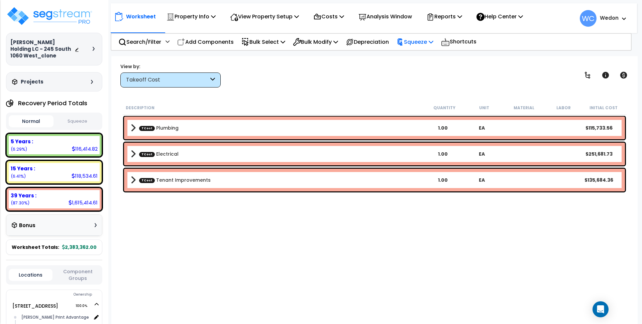
click at [427, 41] on p "Squeeze" at bounding box center [414, 41] width 37 height 9
click at [422, 66] on link "Show Advanced" at bounding box center [426, 70] width 66 height 13
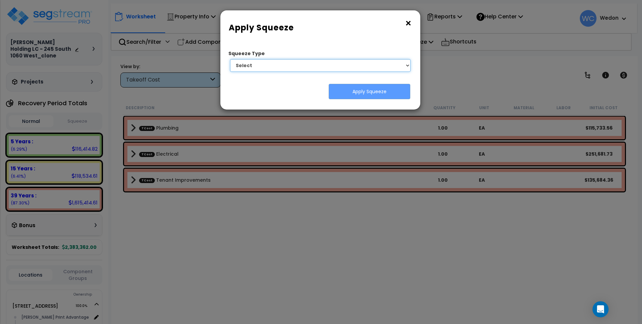
click at [305, 63] on select "Select 1. Squeeze by Takeoff Cost" at bounding box center [320, 65] width 180 height 13
select select "squeeze_by_custom_backoff_cost"
click at [230, 59] on select "Select 1. Squeeze by Takeoff Cost" at bounding box center [320, 65] width 180 height 13
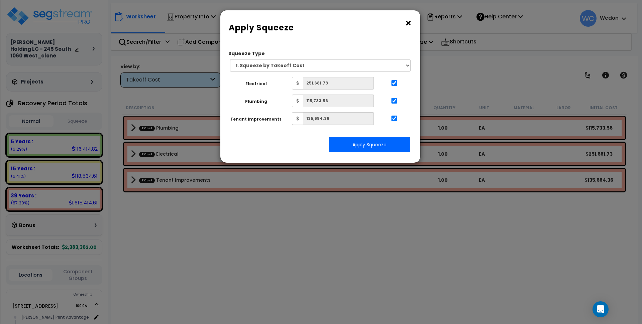
click at [69, 246] on div "× Apply Squeeze Squeeze Type Select 1. Squeeze by Takeoff Cost Total Building S…" at bounding box center [321, 162] width 642 height 324
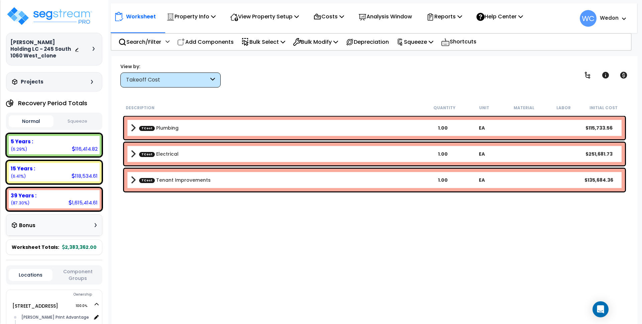
click at [64, 243] on div "Worksheet Totals: 2,383,362.00" at bounding box center [54, 247] width 96 height 15
click at [66, 247] on b "2,383,362.00" at bounding box center [79, 247] width 34 height 7
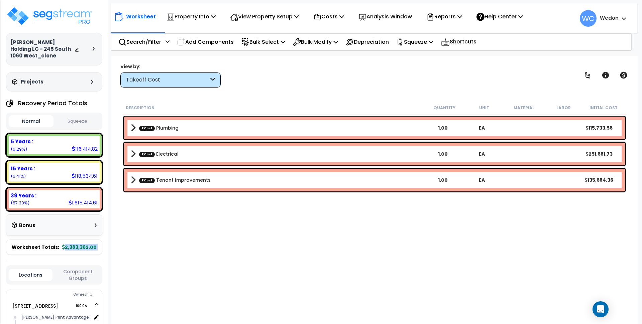
click at [81, 245] on b "2,383,362.00" at bounding box center [79, 247] width 34 height 7
click at [84, 246] on b "2,383,362.00" at bounding box center [79, 247] width 34 height 7
click at [63, 246] on icon at bounding box center [63, 247] width 3 height 5
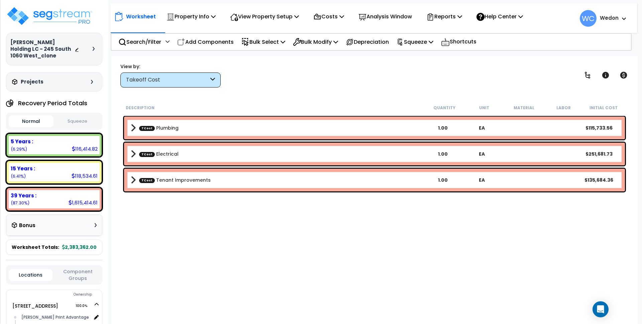
click at [73, 247] on b "2,383,362.00" at bounding box center [79, 247] width 34 height 7
click at [138, 246] on div "Description Quantity Unit Material Labor Initial Cost TCost Plumbing 1.00 EA $1…" at bounding box center [374, 209] width 506 height 217
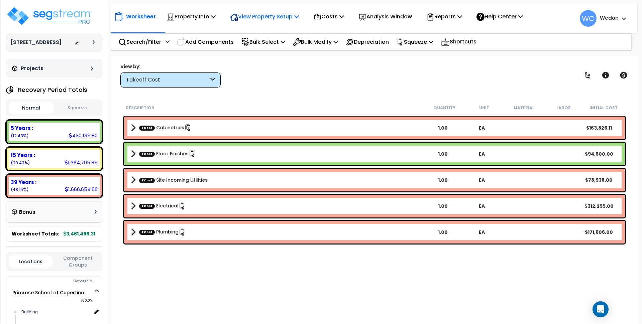
click at [283, 18] on p "View Property Setup" at bounding box center [264, 16] width 69 height 9
click at [264, 44] on link "View Questionnaire" at bounding box center [260, 45] width 66 height 13
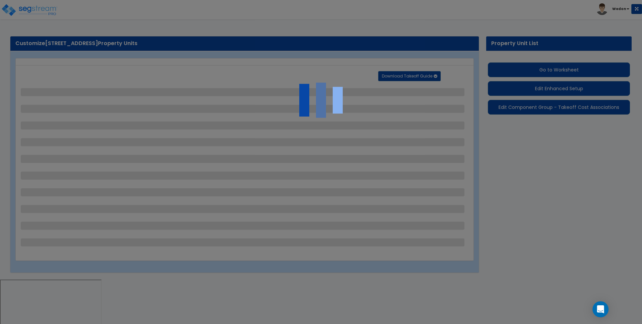
select select "2"
select select "1"
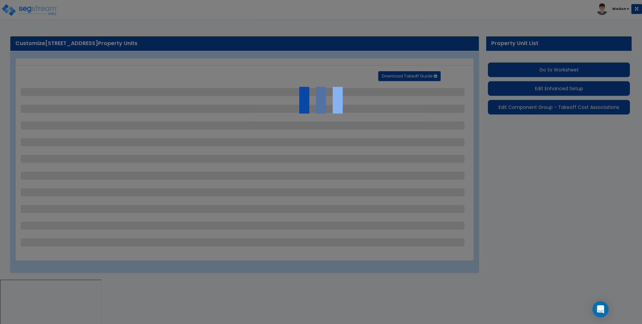
select select "1"
select select "2"
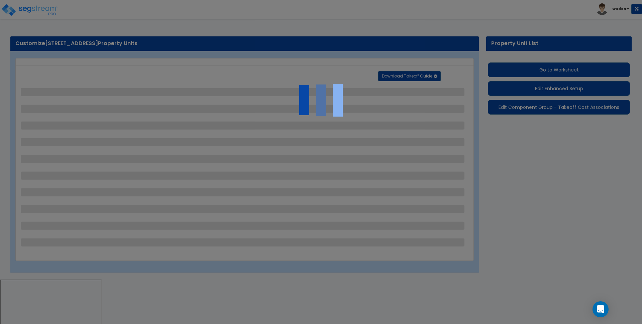
select select "2"
select select "4"
select select "1"
select select "2"
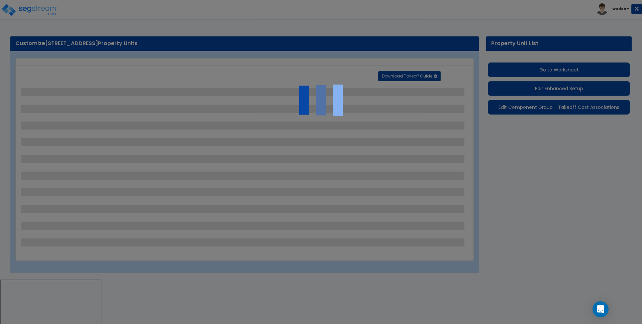
select select "5"
select select "4"
select select "2"
select select "1"
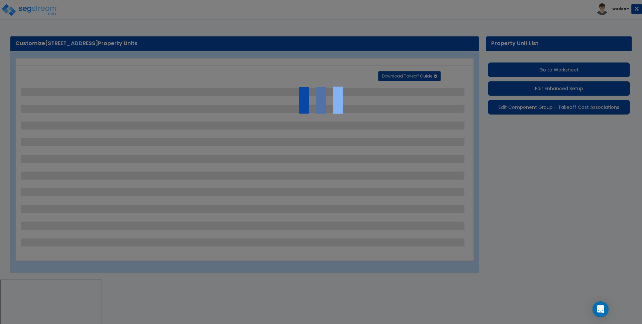
select select "1"
select select "2"
select select "1"
select select "2"
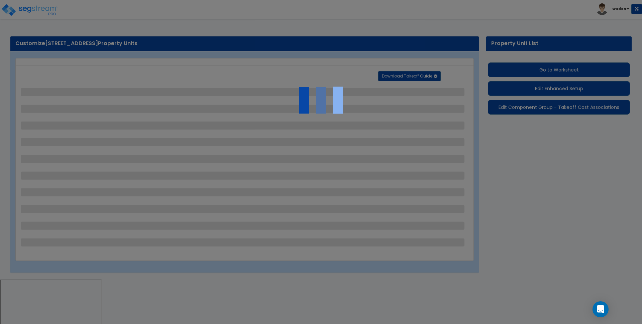
select select "1"
select select "2"
select select "4"
select select "3"
select select "2"
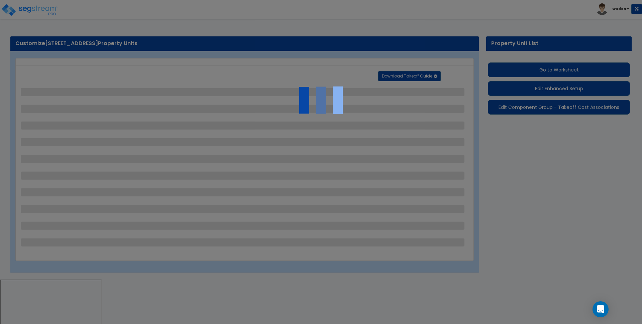
select select "1"
select select "2"
select select "1"
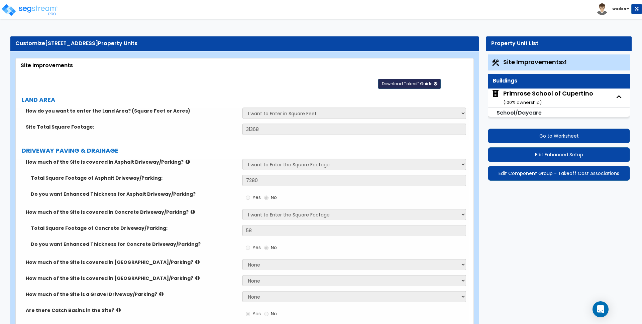
click at [424, 82] on span "Download Takeoff Guide" at bounding box center [407, 84] width 50 height 6
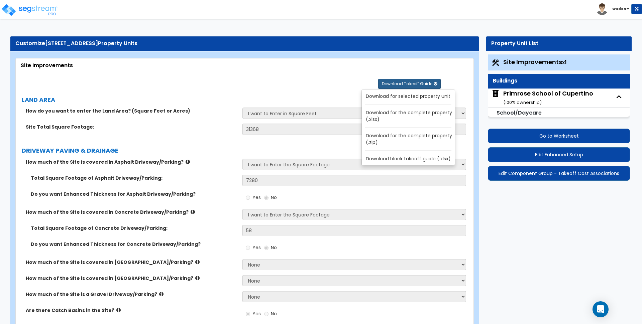
click at [393, 96] on link "Download for selected property unit" at bounding box center [409, 96] width 90 height 9
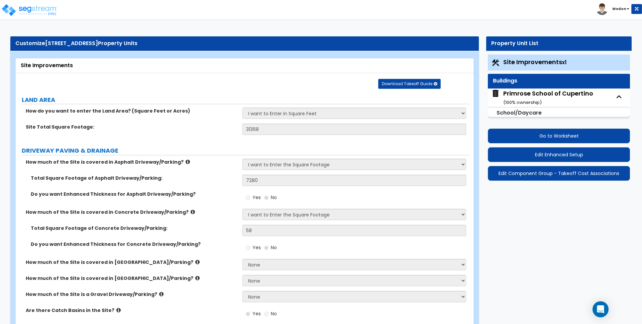
click at [530, 93] on div "Primrose School of Cupertino ( 100 % ownership)" at bounding box center [548, 97] width 90 height 17
select select "7"
select select "1"
select select "7"
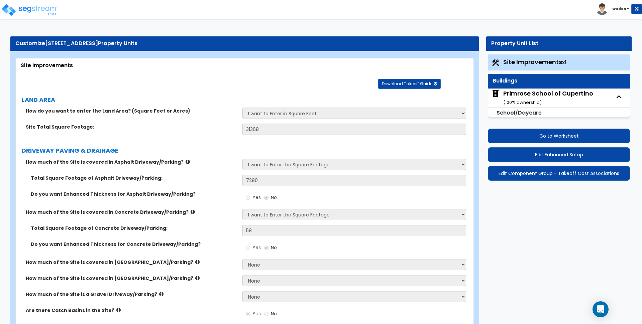
select select "2"
select select "1"
select select "2"
select select "3"
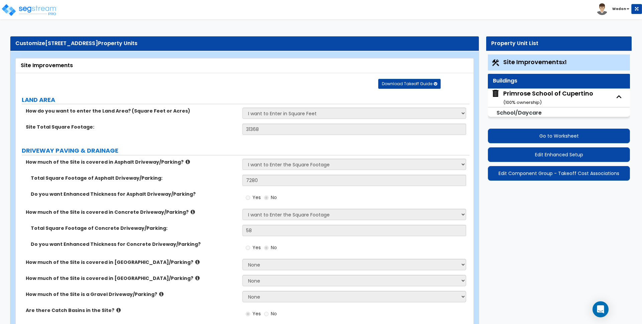
select select "1"
select select "2"
select select "3"
select select "1"
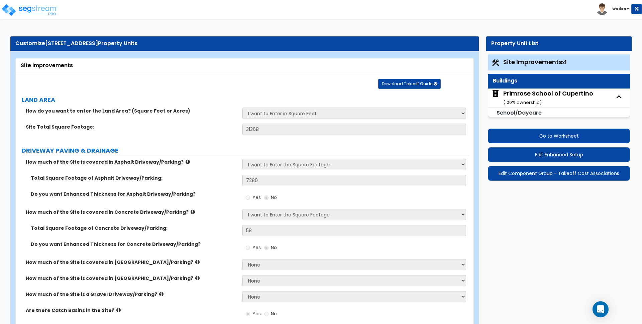
select select "2"
select select "1"
select select "2"
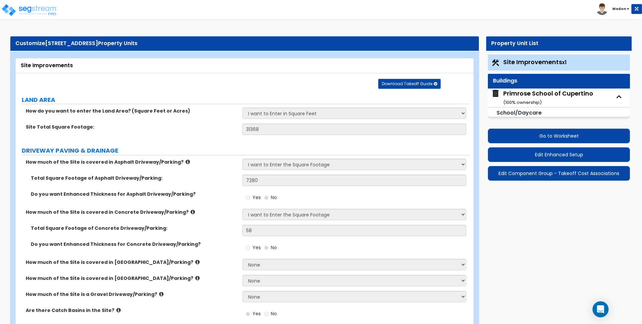
select select "7"
select select "1"
select select "2"
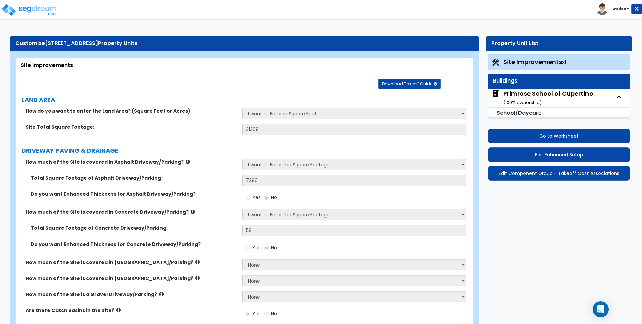
select select "2"
select select "3"
select select "2"
select select "1"
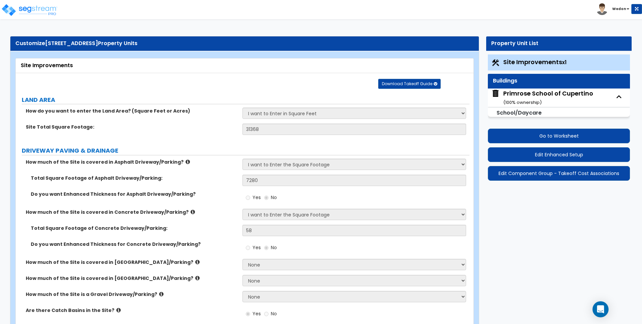
select select "1"
select select "3"
select select "1"
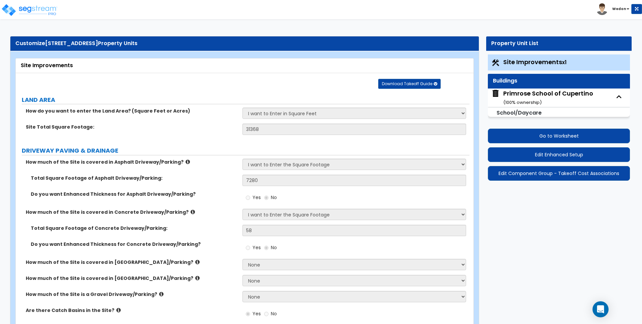
select select "2"
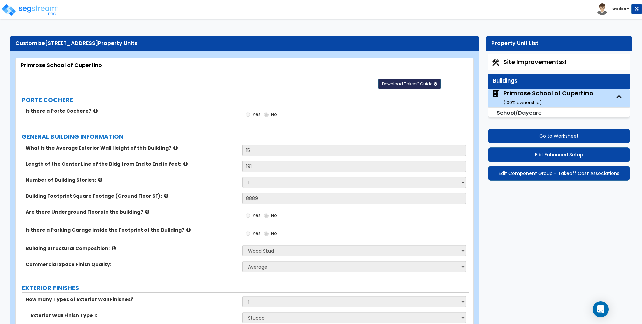
click at [423, 84] on span "Download Takeoff Guide" at bounding box center [407, 84] width 50 height 6
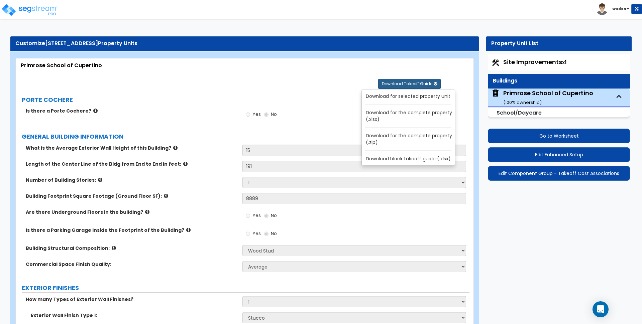
click at [402, 96] on link "Download for selected property unit" at bounding box center [409, 96] width 90 height 9
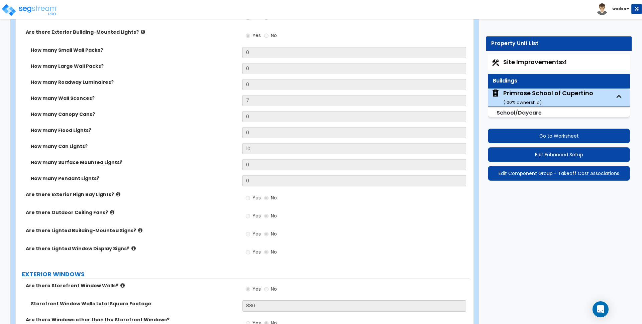
scroll to position [835, 0]
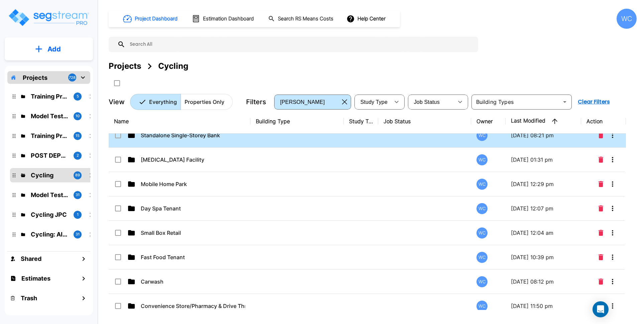
scroll to position [351, 0]
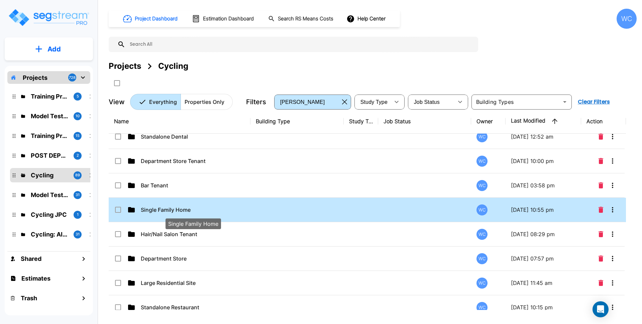
click at [163, 208] on p "Single Family Home" at bounding box center [193, 210] width 104 height 8
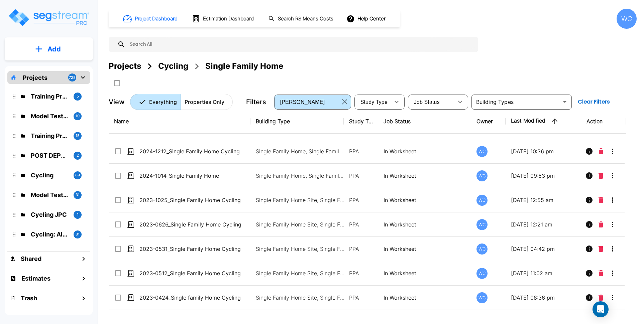
scroll to position [0, 0]
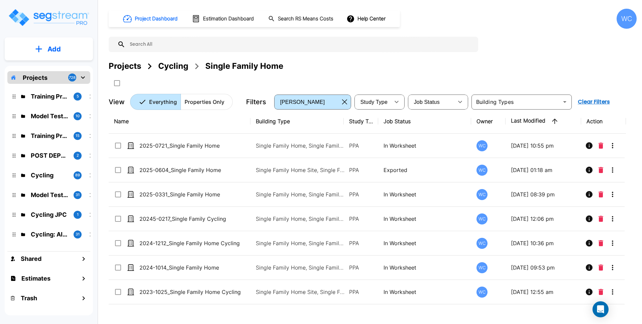
click at [57, 46] on p "Add" at bounding box center [53, 49] width 13 height 10
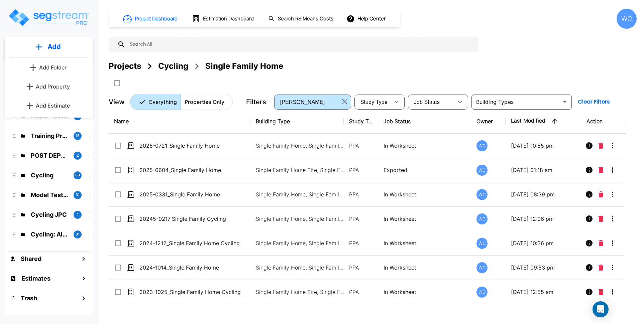
click at [49, 87] on p "Add Property" at bounding box center [53, 87] width 34 height 8
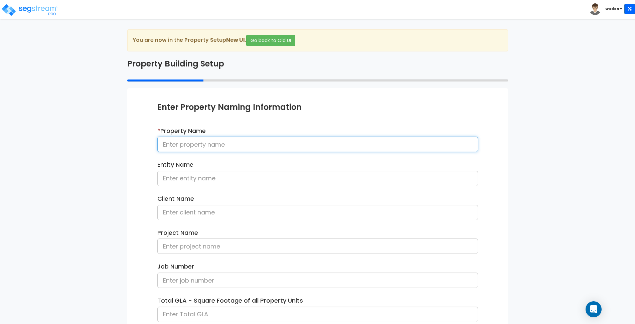
click at [261, 145] on input at bounding box center [317, 144] width 321 height 15
click at [226, 146] on input "2025-090" at bounding box center [317, 144] width 321 height 15
type input "2025-0908_Single Family Home Cycling"
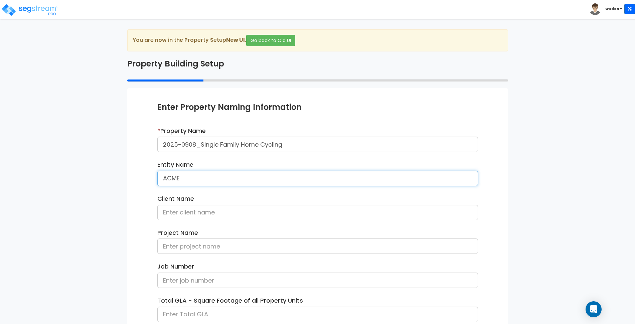
type input "ACME"
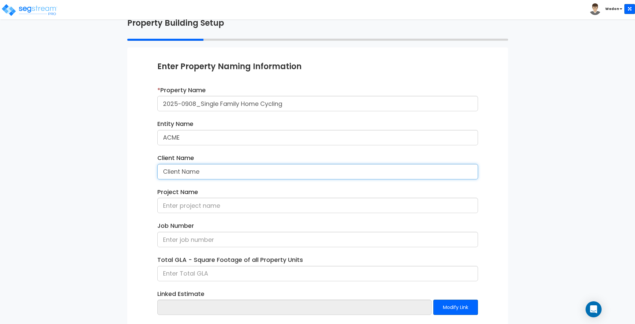
scroll to position [42, 0]
type input "Client Name"
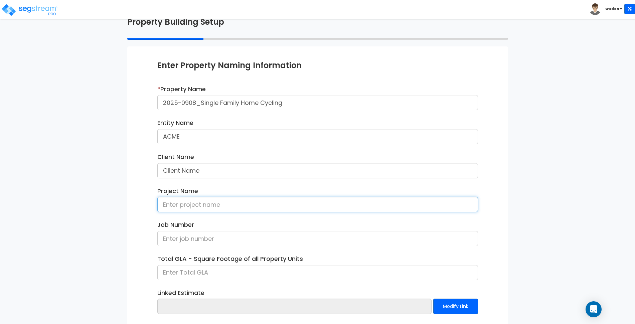
click at [234, 198] on input at bounding box center [317, 204] width 321 height 15
click at [126, 198] on div "You are now in the Property Setup New UI . Go back to Old UI Property Building …" at bounding box center [317, 173] width 391 height 370
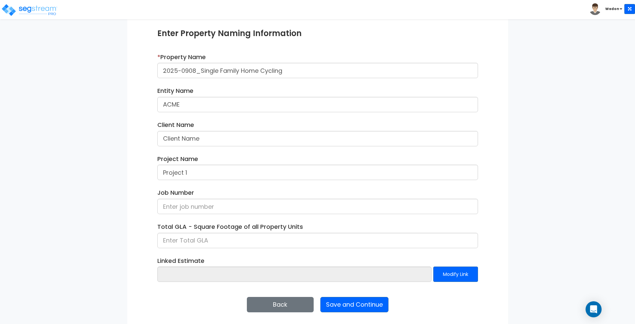
scroll to position [76, 0]
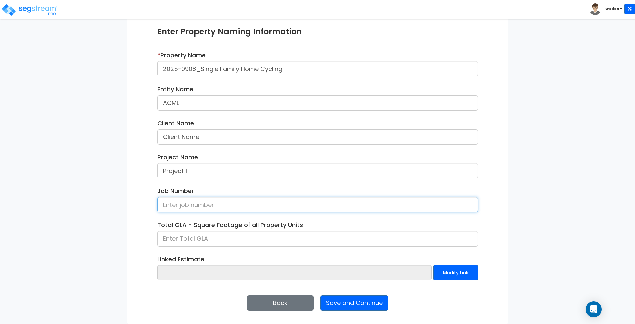
click at [201, 199] on input at bounding box center [317, 204] width 321 height 15
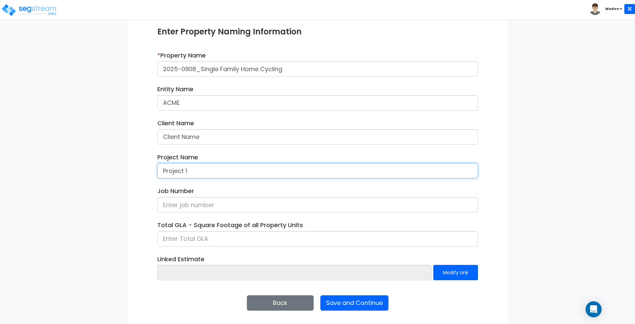
click at [215, 166] on input "Project 1" at bounding box center [317, 170] width 321 height 15
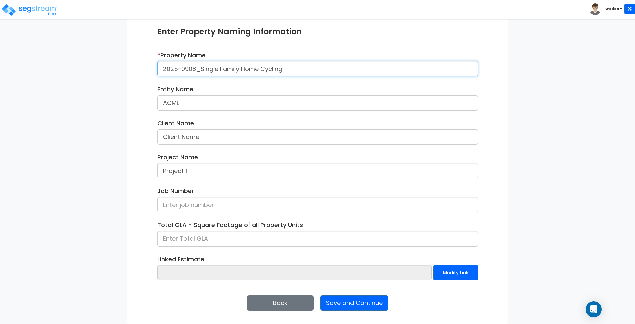
drag, startPoint x: 266, startPoint y: 68, endPoint x: 72, endPoint y: 68, distance: 194.5
click at [72, 68] on div "We are Building your Property. So please grab a coffee and let us do the heavy …" at bounding box center [317, 139] width 635 height 370
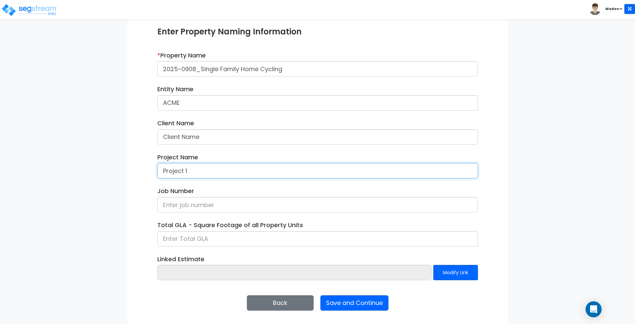
drag, startPoint x: 200, startPoint y: 170, endPoint x: 64, endPoint y: 175, distance: 136.7
click at [64, 175] on div "We are Building your Property. So please grab a coffee and let us do the heavy …" at bounding box center [317, 139] width 635 height 370
paste input "2025-0908_Single Family Home Cycling"
type input "2025-0908_Single Family Home Cycling"
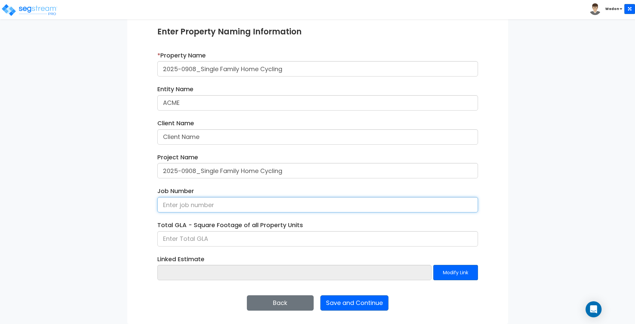
click at [181, 206] on input at bounding box center [317, 204] width 321 height 15
type input "1"
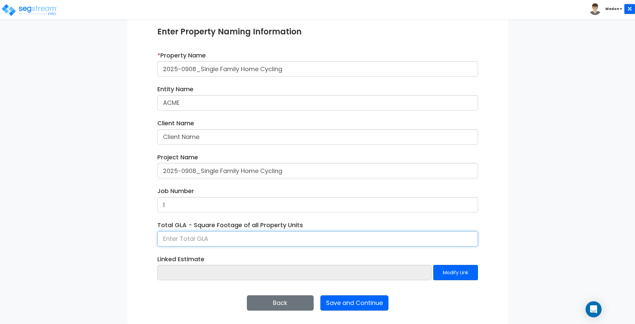
click at [200, 236] on input at bounding box center [317, 238] width 321 height 15
type input "5,000"
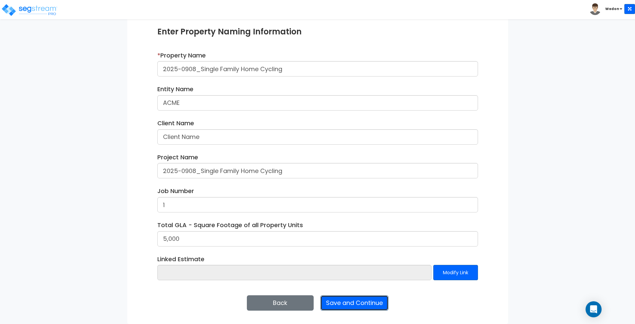
click at [368, 301] on button "Save and Continue" at bounding box center [354, 302] width 68 height 15
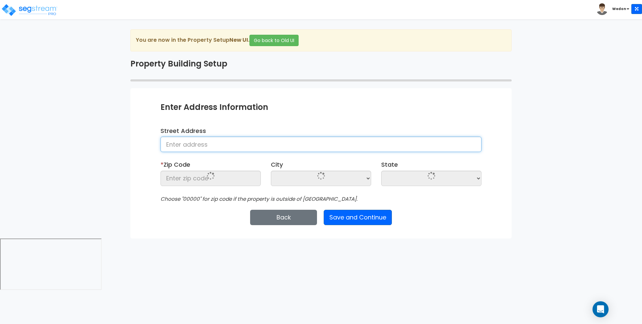
click at [211, 147] on input at bounding box center [320, 144] width 321 height 15
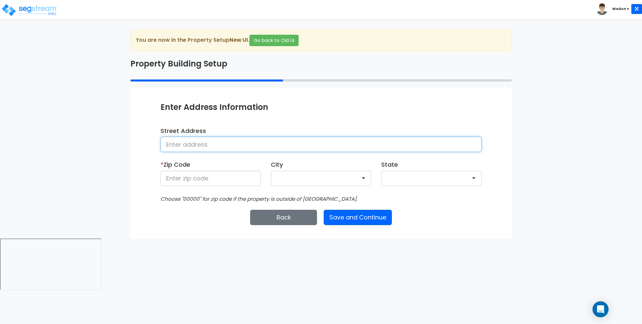
click at [212, 144] on input at bounding box center [320, 144] width 321 height 15
type input "[STREET_ADDRESS]"
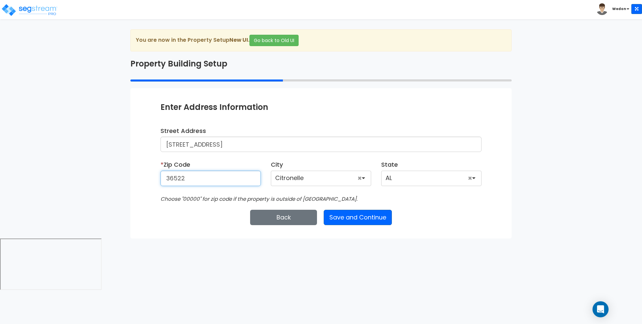
type input "36522"
click at [434, 208] on div "Enter Property Naming Information * Property Name 2025-0908_Single Family Home …" at bounding box center [320, 163] width 381 height 150
click at [352, 217] on button "Save and Continue" at bounding box center [357, 217] width 68 height 15
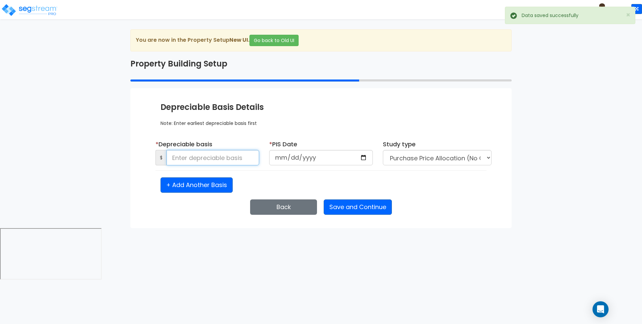
click at [194, 157] on input at bounding box center [212, 157] width 93 height 15
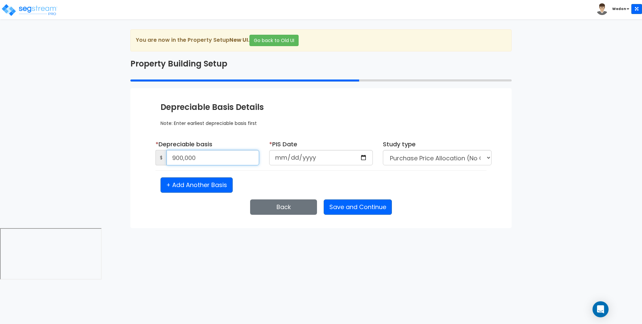
type input "900,000"
click at [364, 155] on input "date" at bounding box center [321, 157] width 104 height 15
type input "[DATE]"
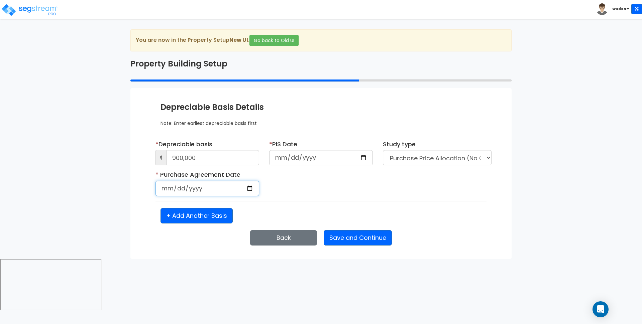
click at [246, 189] on input "date" at bounding box center [207, 188] width 104 height 15
click at [251, 187] on input "date" at bounding box center [207, 188] width 104 height 15
type input "[DATE]"
click at [465, 157] on select "Purchase Price Allocation (No Given Costs) New Construction / Reno / TI's (Give…" at bounding box center [437, 157] width 109 height 15
click at [364, 158] on input "[DATE]" at bounding box center [321, 157] width 104 height 15
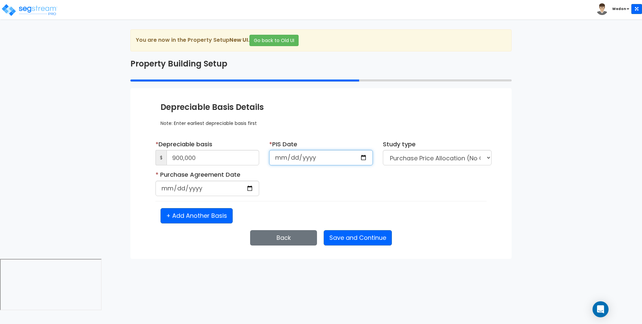
click at [362, 158] on input "[DATE]" at bounding box center [321, 157] width 104 height 15
click at [363, 157] on input "[DATE]" at bounding box center [321, 157] width 104 height 15
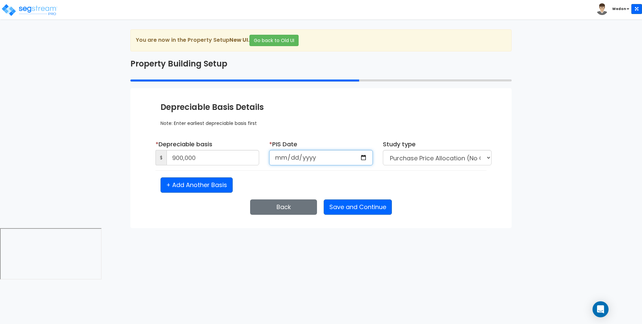
click at [362, 155] on input "[DATE]" at bounding box center [321, 157] width 104 height 15
click at [366, 156] on input "[DATE]" at bounding box center [321, 157] width 104 height 15
click at [363, 162] on input "[DATE]" at bounding box center [321, 157] width 104 height 15
click at [365, 155] on input "[DATE]" at bounding box center [321, 157] width 104 height 15
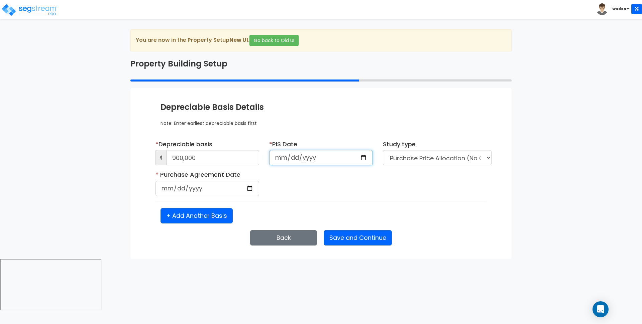
click at [365, 160] on input "[DATE]" at bounding box center [321, 157] width 104 height 15
type input "[DATE]"
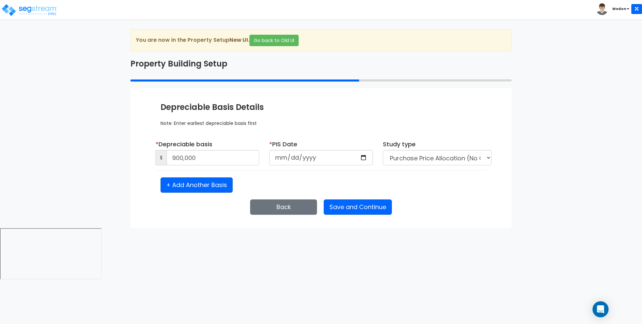
click at [399, 205] on div "Back Save and Continue Next Submit Save & Go to Dashboard Save & Continue" at bounding box center [320, 206] width 321 height 15
click at [374, 206] on button "Save and Continue" at bounding box center [357, 206] width 68 height 15
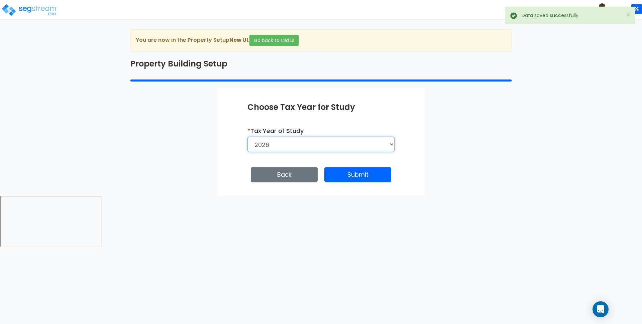
click at [349, 143] on select "2026 2025" at bounding box center [320, 144] width 147 height 15
click at [360, 174] on button "Submit" at bounding box center [357, 174] width 67 height 15
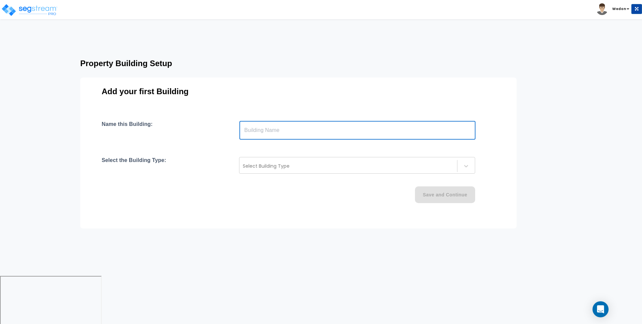
click at [275, 128] on input "text" at bounding box center [357, 130] width 236 height 19
type input "Single Family Home"
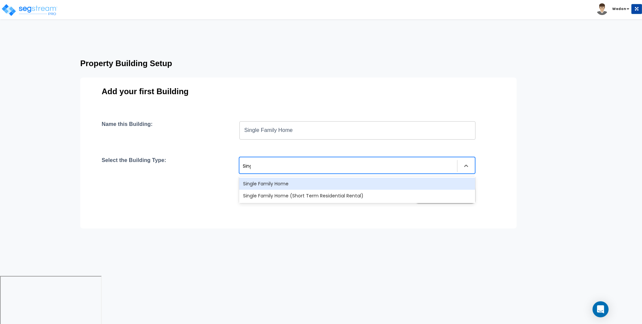
type input "Single"
click at [278, 181] on div "Single Family Home" at bounding box center [357, 184] width 236 height 12
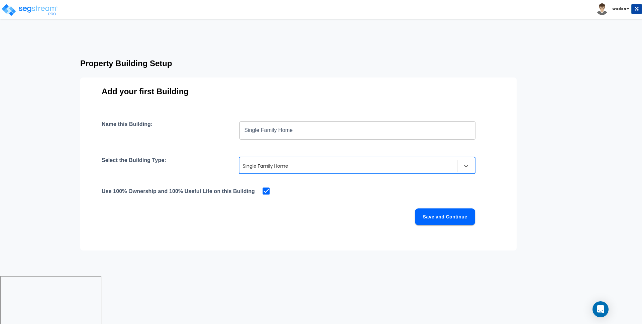
click at [448, 218] on button "Save and Continue" at bounding box center [445, 216] width 60 height 17
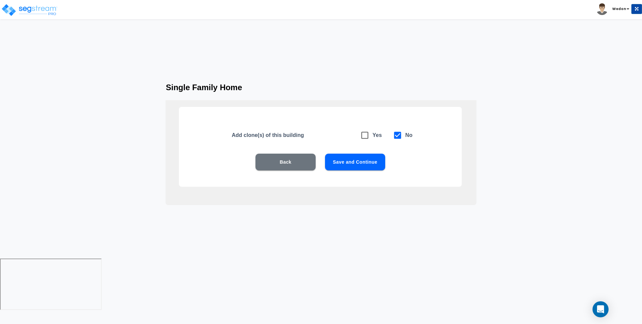
click at [358, 158] on button "Save and Continue" at bounding box center [355, 162] width 60 height 17
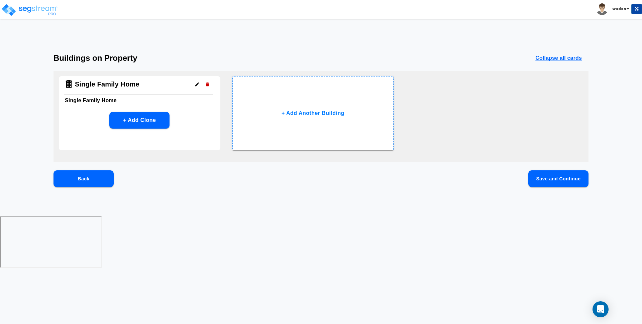
click at [550, 179] on button "Save and Continue" at bounding box center [558, 178] width 60 height 17
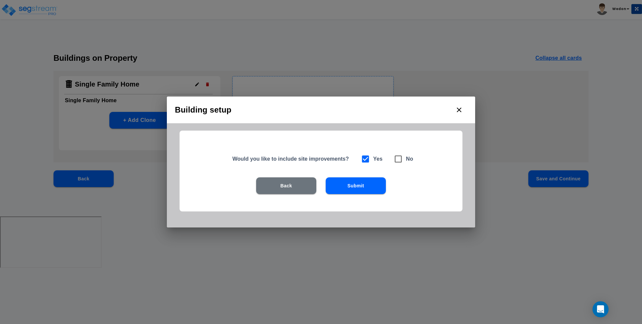
click at [361, 185] on button "Submit" at bounding box center [355, 185] width 60 height 17
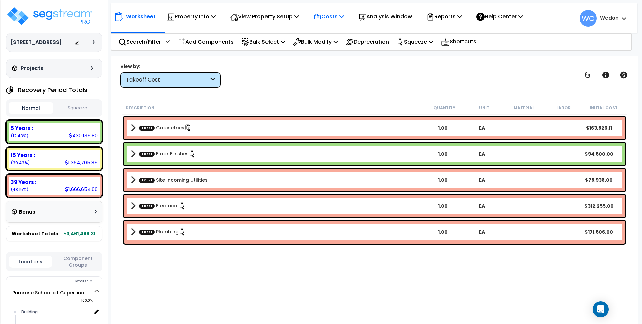
click at [343, 13] on p "Costs" at bounding box center [328, 16] width 31 height 9
click at [338, 31] on link "Indirect Costs" at bounding box center [343, 31] width 66 height 13
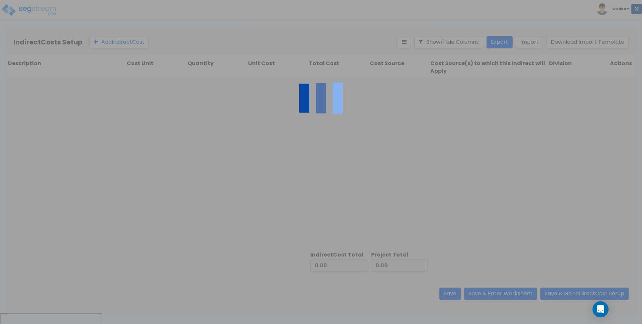
type input "2,871,120.57"
type input "590,375.74"
type input "3,461,496.31"
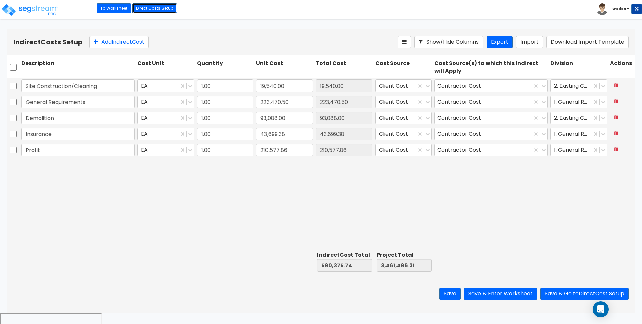
click at [146, 7] on link "Direct Costs Setup" at bounding box center [154, 8] width 44 height 10
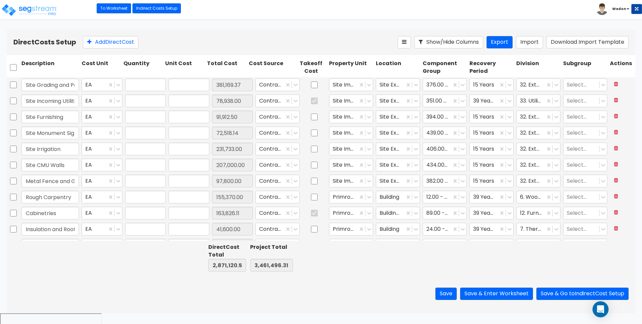
type input "1.00"
type input "381,169.37"
type input "1.00"
type input "78,938.00"
type input "1.00"
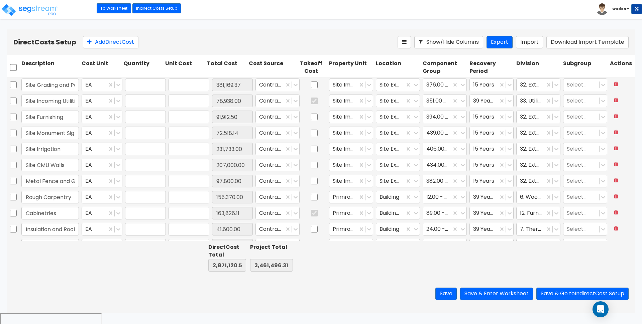
type input "91,912.50"
type input "1.00"
type input "72,518.14"
type input "1.00"
type input "231,733.00"
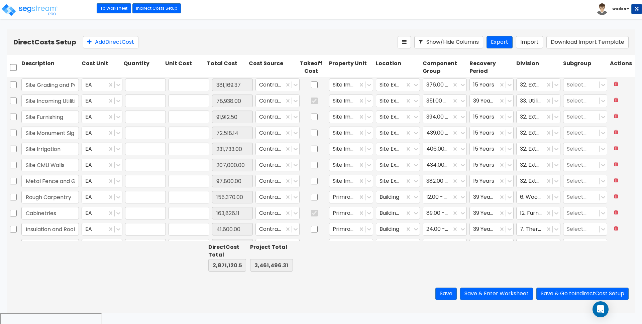
type input "1.00"
type input "207,000.00"
type input "1.00"
type input "97,800.00"
type input "1.00"
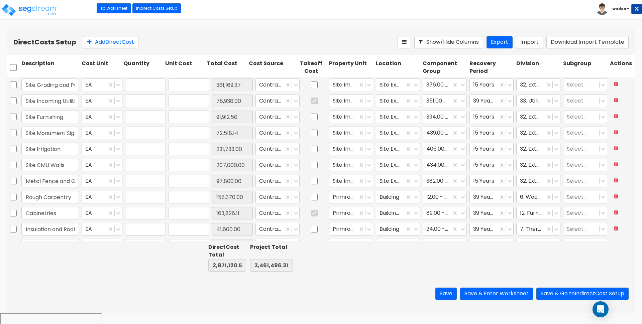
type input "155,370.00"
type input "1.00"
type input "163,826.11"
type input "1.00"
type input "41,600.00"
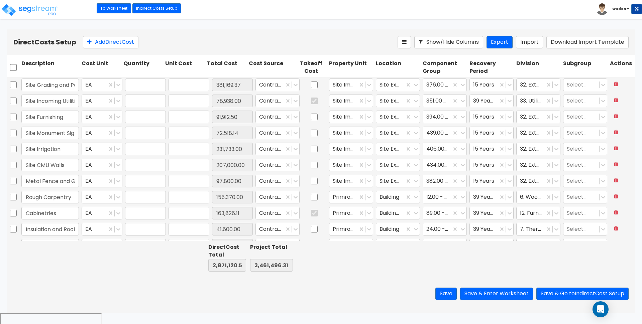
type input "1.00"
type input "199,244.00"
type input "1.00"
type input "22,832.00"
type input "1.00"
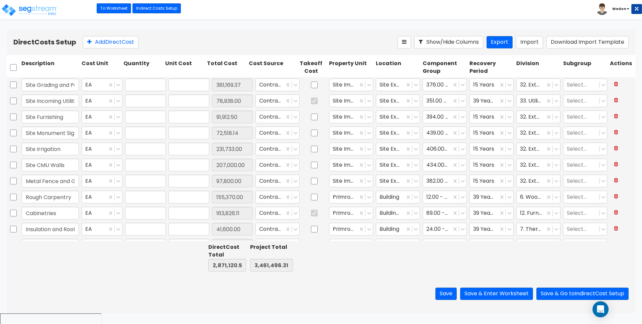
type input "99,604.00"
type input "1.00"
type input "5,648.00"
type input "1.00"
type input "11,100.00"
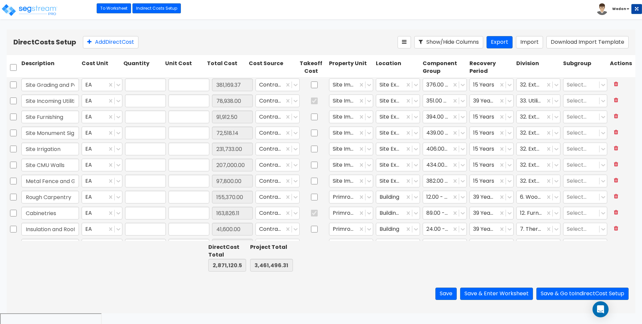
type input "1.00"
type input "94,600.00"
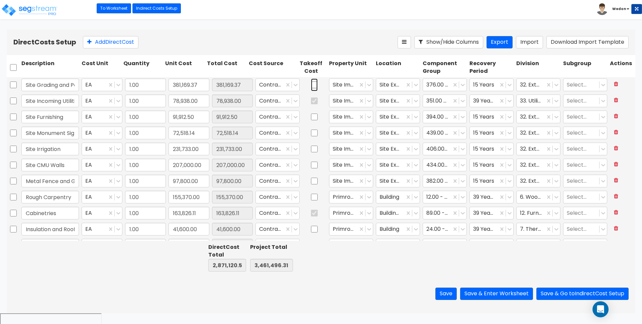
click at [311, 83] on input "checkbox" at bounding box center [314, 85] width 7 height 13
click at [311, 85] on input "checkbox" at bounding box center [314, 85] width 7 height 13
click at [304, 85] on div at bounding box center [314, 84] width 27 height 15
click at [311, 85] on input "checkbox" at bounding box center [314, 85] width 7 height 13
checkbox input "true"
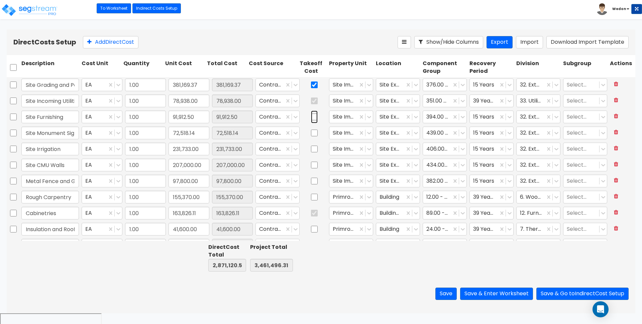
click at [311, 113] on input "checkbox" at bounding box center [314, 117] width 7 height 13
checkbox input "true"
click at [311, 82] on input "checkbox" at bounding box center [314, 85] width 7 height 13
checkbox input "false"
click at [311, 116] on input "checkbox" at bounding box center [314, 117] width 7 height 13
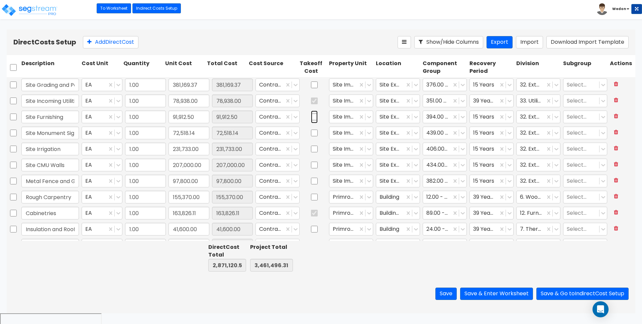
checkbox input "false"
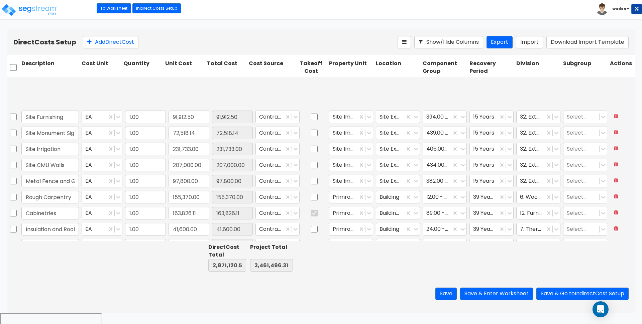
type input "1.00"
type input "49,800.00"
type input "1.00"
type input "6,500.00"
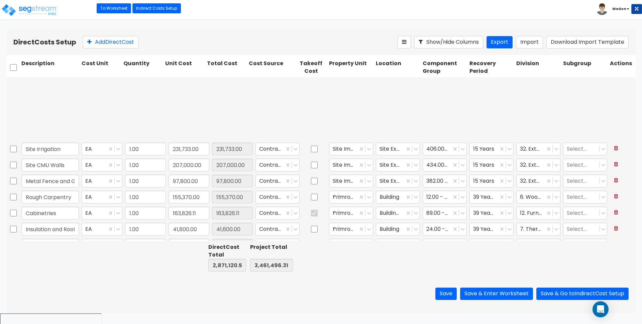
scroll to position [84, 0]
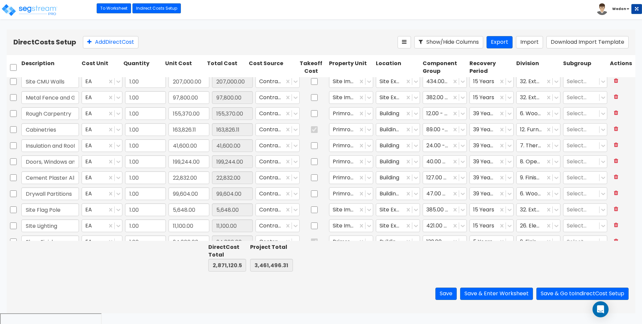
type input "1.00"
type input "3,200.00"
type input "1.00"
type input "5,905.00"
click at [118, 8] on link "To Worksheet" at bounding box center [114, 8] width 34 height 10
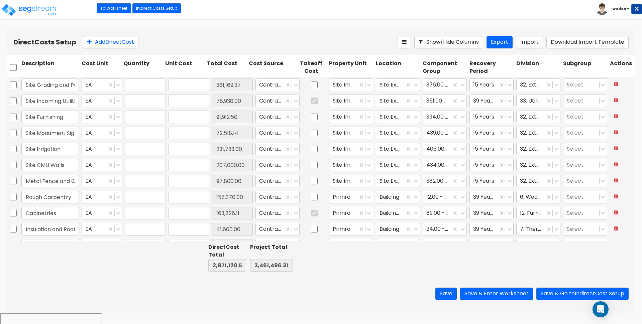
type input "1.00"
type input "381,169.37"
type input "1.00"
type input "78,938.00"
type input "1.00"
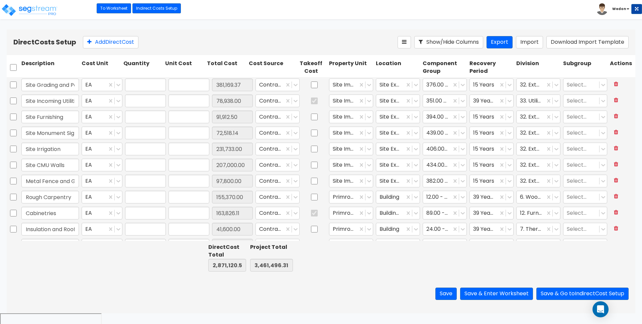
type input "91,912.50"
type input "1.00"
type input "72,518.14"
type input "1.00"
type input "231,733.00"
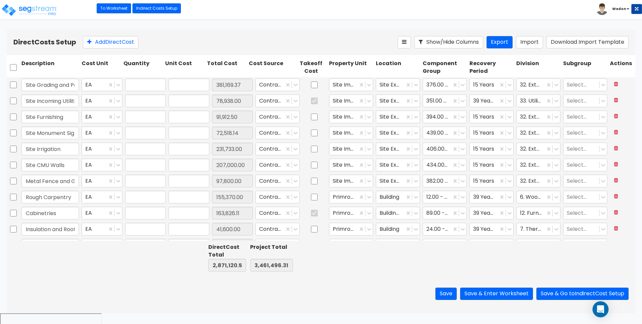
type input "1.00"
type input "207,000.00"
type input "1.00"
type input "97,800.00"
type input "1.00"
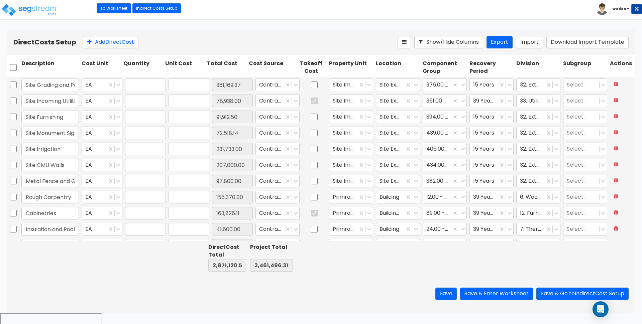
type input "155,370.00"
type input "1.00"
type input "163,826.11"
type input "1.00"
type input "41,600.00"
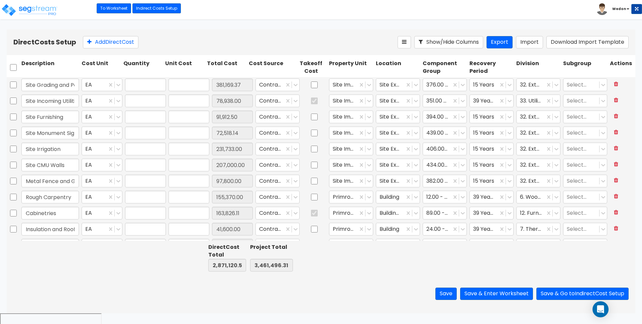
type input "1.00"
type input "199,244.00"
type input "1.00"
type input "22,832.00"
type input "1.00"
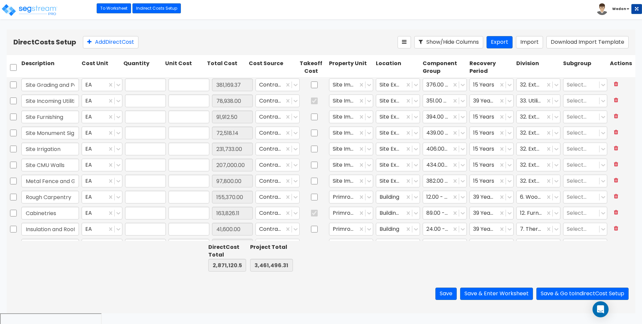
type input "99,604.00"
type input "1.00"
type input "5,648.00"
type input "1.00"
type input "11,100.00"
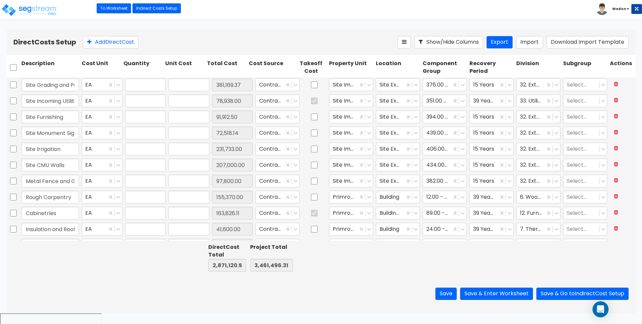
type input "1.00"
type input "94,600.00"
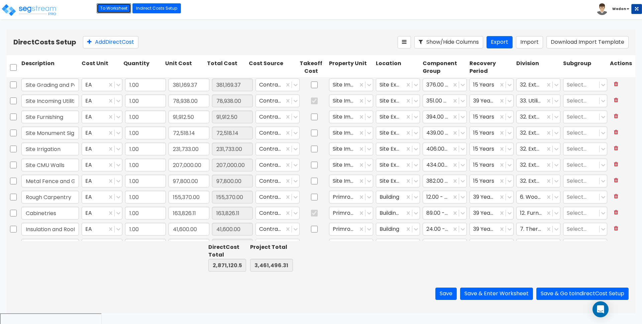
click at [112, 5] on link "To Worksheet" at bounding box center [114, 8] width 34 height 10
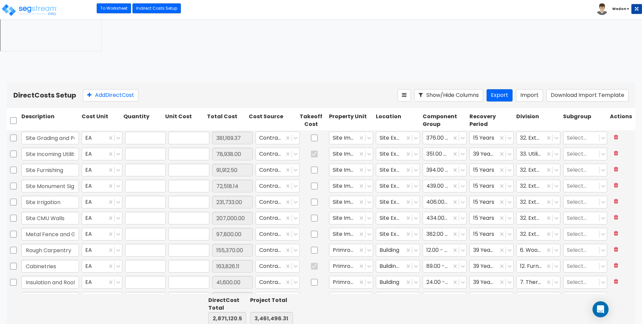
type input "1.00"
type input "381,169.37"
type input "1.00"
type input "78,938.00"
type input "1.00"
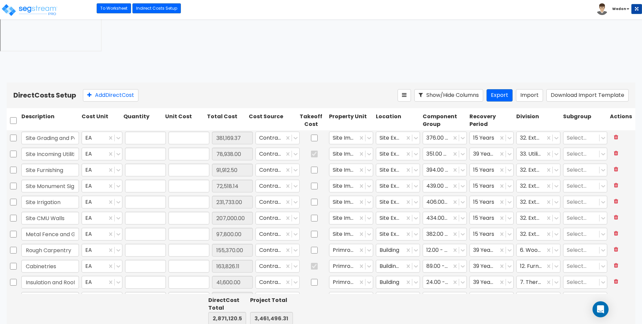
type input "91,912.50"
type input "1.00"
type input "72,518.14"
type input "1.00"
type input "231,733.00"
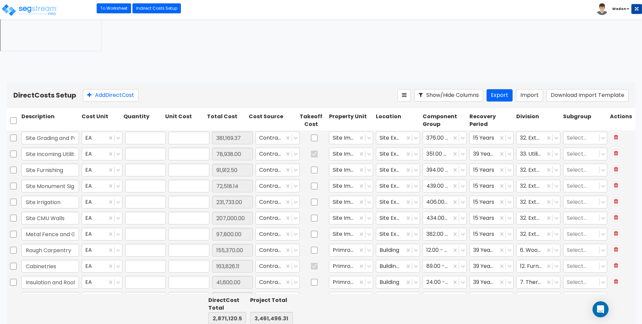
type input "1.00"
type input "207,000.00"
type input "1.00"
type input "97,800.00"
type input "1.00"
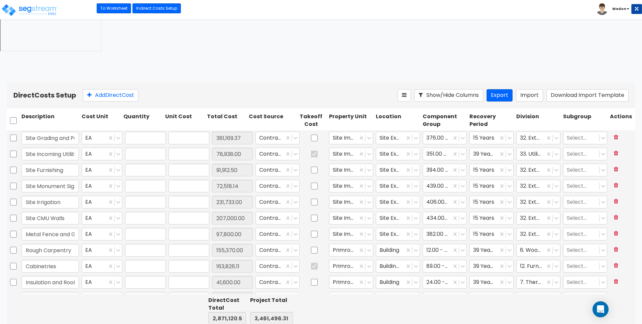
type input "155,370.00"
type input "1.00"
type input "163,826.11"
type input "1.00"
type input "41,600.00"
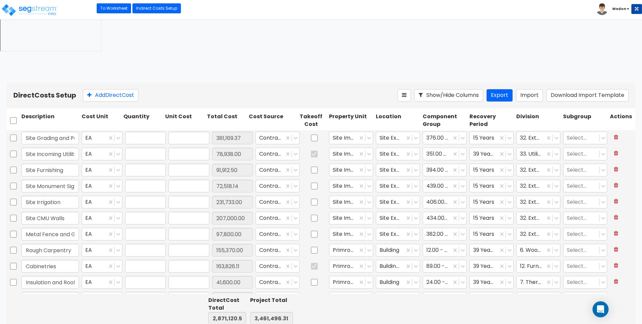
type input "1.00"
type input "199,244.00"
type input "1.00"
type input "22,832.00"
type input "1.00"
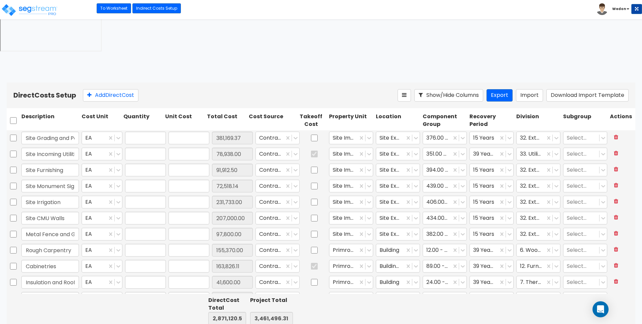
type input "99,604.00"
type input "1.00"
type input "5,648.00"
type input "1.00"
type input "11,100.00"
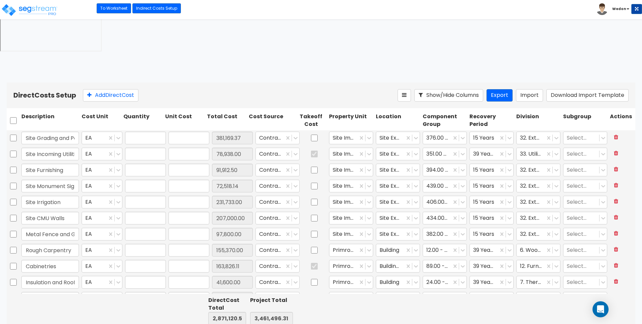
type input "1.00"
type input "94,600.00"
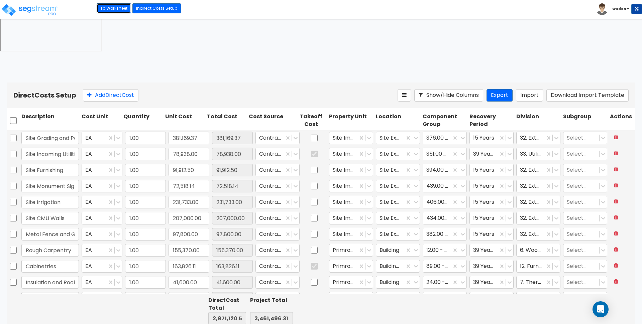
click at [105, 7] on link "To Worksheet" at bounding box center [114, 8] width 34 height 10
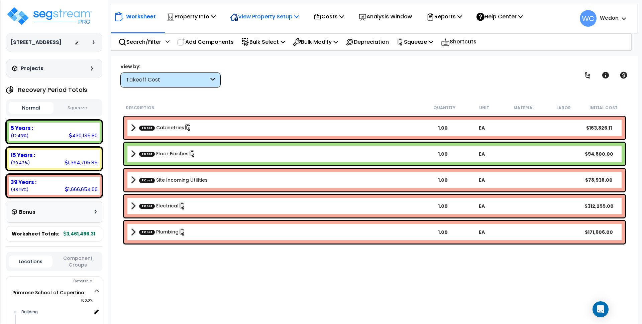
click at [287, 18] on p "View Property Setup" at bounding box center [264, 16] width 69 height 9
click at [258, 33] on link "Building Setup" at bounding box center [260, 31] width 66 height 13
click at [276, 15] on p "View Property Setup" at bounding box center [264, 16] width 69 height 9
click at [272, 46] on link "View Questionnaire" at bounding box center [260, 45] width 66 height 13
click at [336, 42] on p "Bulk Modify" at bounding box center [315, 41] width 45 height 9
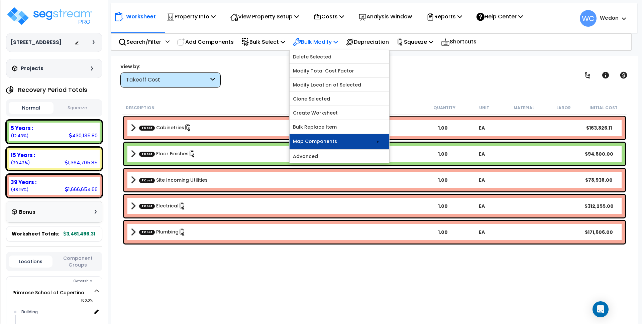
click at [369, 142] on link "Map Components" at bounding box center [339, 141] width 100 height 15
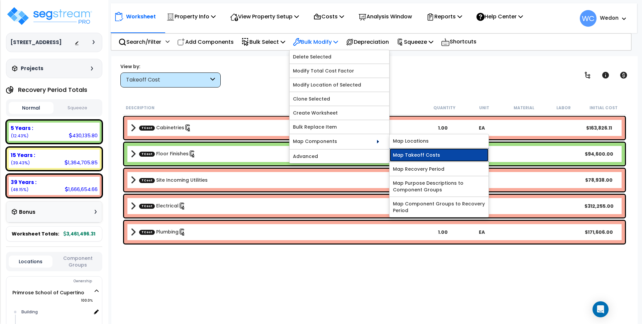
click at [449, 154] on link "Map Takeoff Costs" at bounding box center [438, 154] width 99 height 13
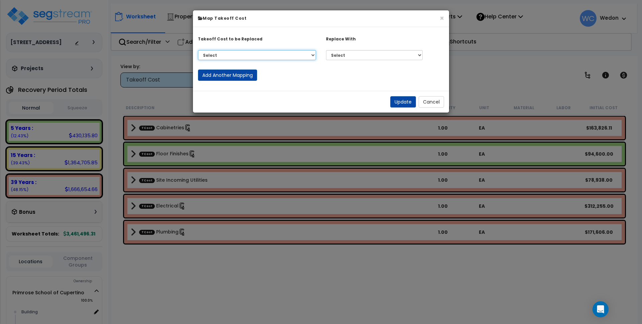
click at [257, 55] on select "Select Cabinetries Electrical Floor Finishes Plumbing Site Incoming Utilities N…" at bounding box center [257, 55] width 118 height 10
select select "None"
click at [198, 50] on select "Select Cabinetries Electrical Floor Finishes Plumbing Site Incoming Utilities N…" at bounding box center [257, 55] width 118 height 10
click at [350, 50] on select "Select Cabinetries Electrical Floor Finishes Plumbing Site Incoming Utilities N…" at bounding box center [374, 55] width 97 height 10
select select "43383146"
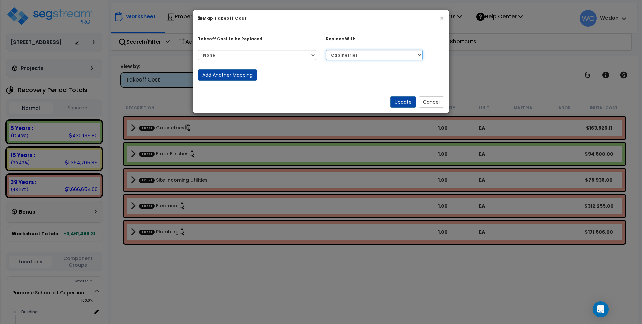
click at [326, 50] on select "Select Cabinetries Electrical Floor Finishes Plumbing Site Incoming Utilities N…" at bounding box center [374, 55] width 97 height 10
click at [432, 105] on button "Cancel" at bounding box center [430, 101] width 25 height 11
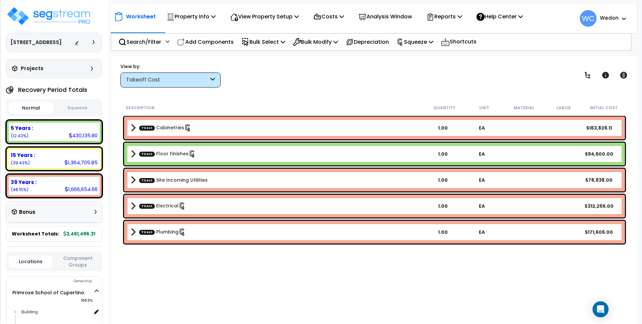
click at [536, 96] on div "Worksheet Property Info Property Setup Add Property Unit Template property Clon…" at bounding box center [374, 218] width 526 height 324
click at [132, 126] on span at bounding box center [133, 127] width 5 height 9
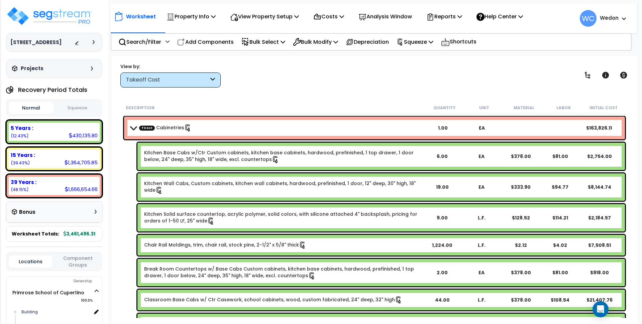
click at [134, 127] on span at bounding box center [133, 127] width 9 height 5
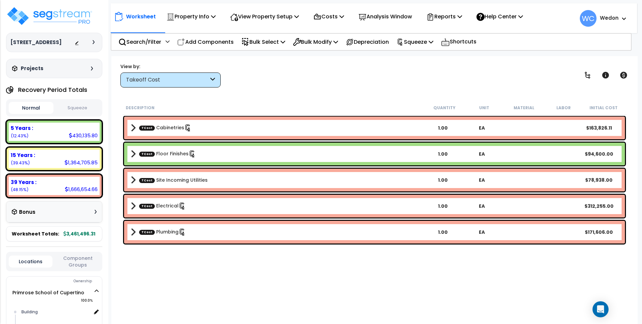
click at [134, 127] on span at bounding box center [133, 127] width 5 height 9
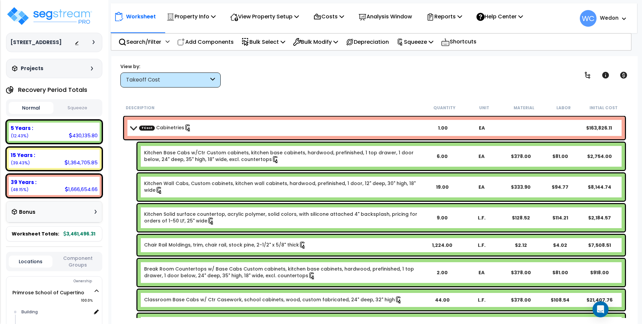
click at [138, 128] on b "TCost Cabinetries" at bounding box center [277, 127] width 292 height 9
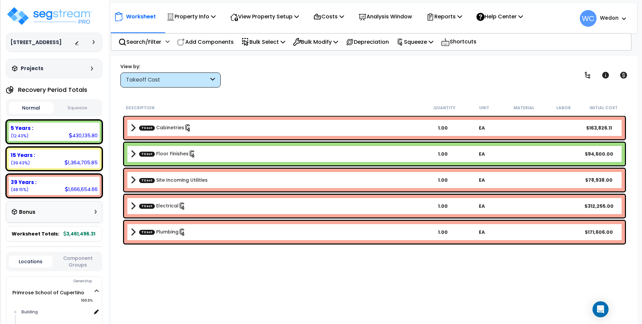
click at [135, 152] on span at bounding box center [133, 153] width 5 height 9
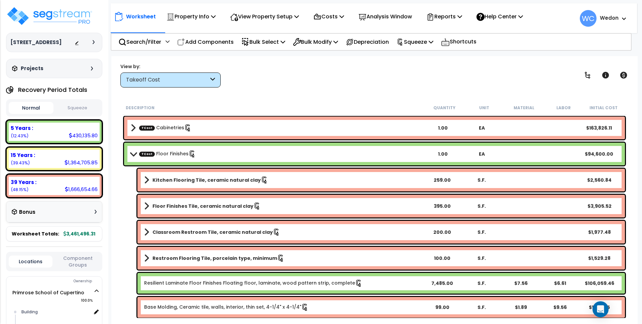
click at [143, 154] on span "TCost" at bounding box center [147, 153] width 16 height 5
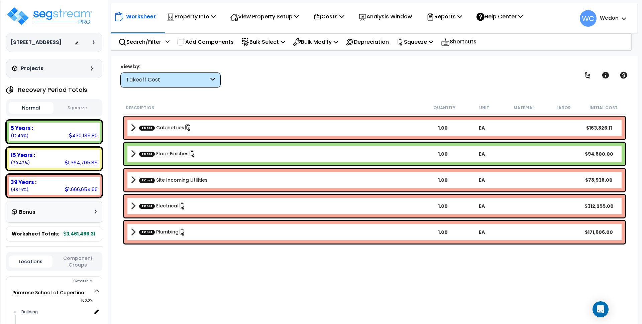
click at [148, 130] on span "TCost" at bounding box center [147, 127] width 16 height 5
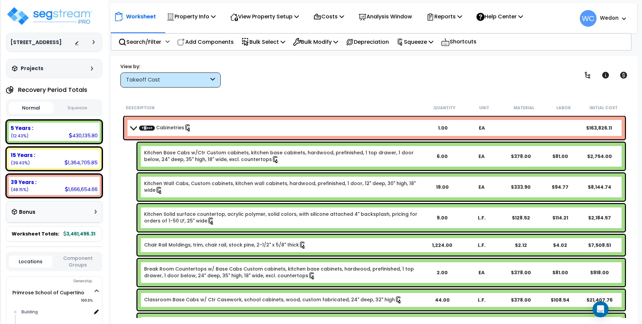
click at [144, 128] on span "TCost" at bounding box center [147, 127] width 16 height 5
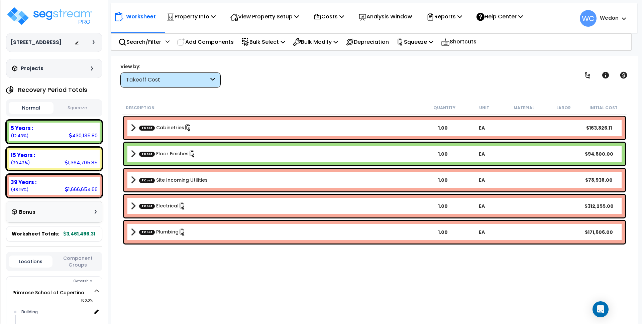
click at [143, 155] on span "TCost" at bounding box center [147, 153] width 16 height 5
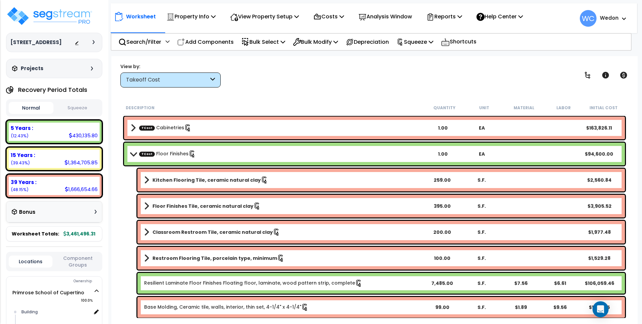
click at [147, 156] on span "TCost" at bounding box center [147, 153] width 16 height 5
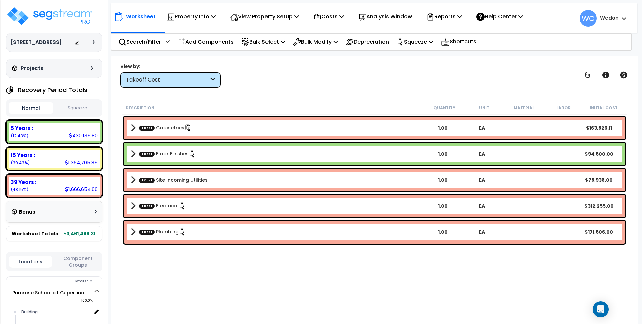
click at [150, 177] on link "TCost Site Incoming Utilities" at bounding box center [173, 180] width 68 height 7
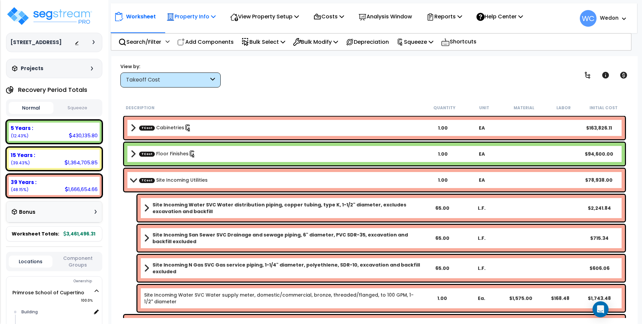
click at [218, 19] on div "Property Info Property Setup Add Property Unit Template property Clone property" at bounding box center [191, 17] width 56 height 16
click at [209, 15] on p "Property Info" at bounding box center [190, 16] width 49 height 9
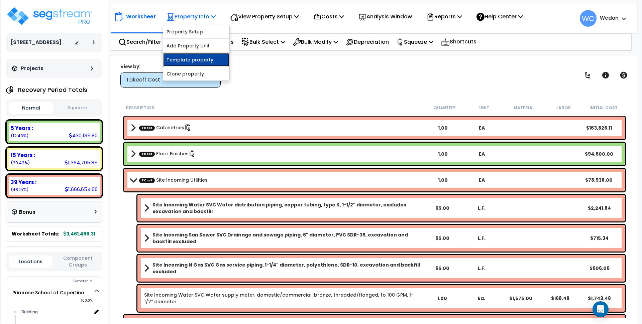
click at [184, 58] on link "Template property" at bounding box center [196, 59] width 66 height 13
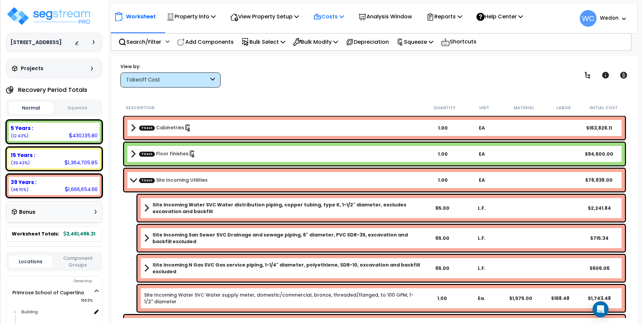
click at [336, 17] on p "Costs" at bounding box center [328, 16] width 31 height 9
click at [332, 9] on div "Costs" at bounding box center [328, 17] width 31 height 16
click at [335, 19] on p "Costs" at bounding box center [328, 16] width 31 height 9
click at [364, 75] on div "View by: Takeoff Cost Takeoff Cost" at bounding box center [374, 75] width 513 height 25
click at [337, 11] on div "Costs" at bounding box center [328, 17] width 31 height 16
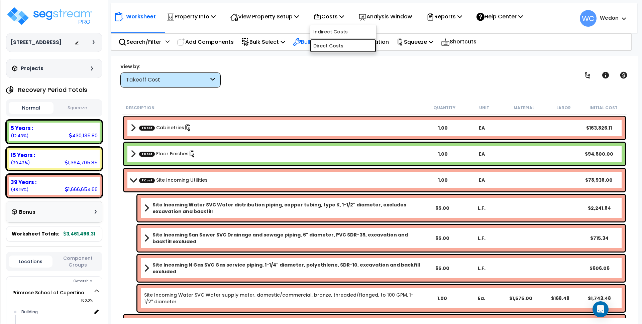
click at [331, 45] on link "Direct Costs" at bounding box center [343, 45] width 66 height 13
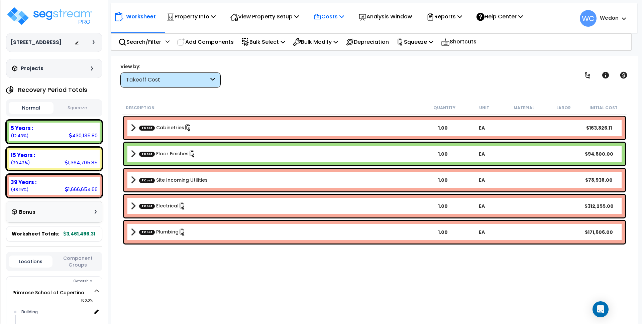
click at [342, 16] on p "Costs" at bounding box center [328, 16] width 31 height 9
click at [340, 47] on link "Direct Costs" at bounding box center [343, 45] width 66 height 13
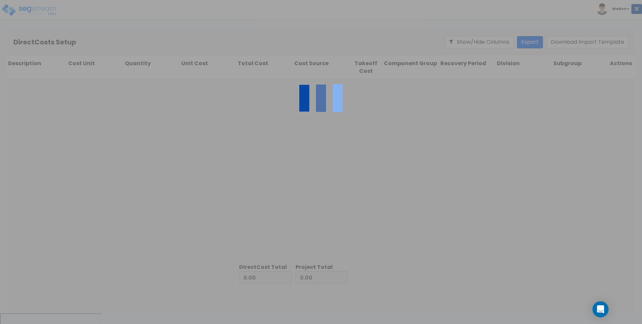
type input "590,375.74"
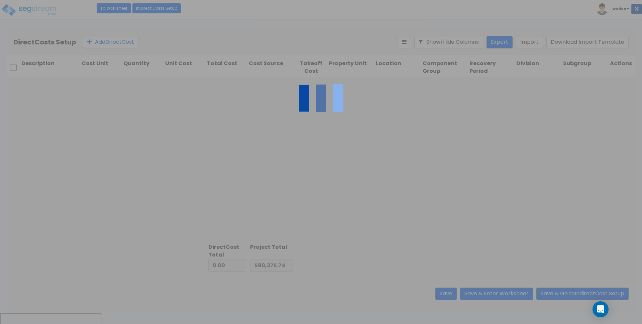
type input "2,871,120.57"
type input "3,461,496.31"
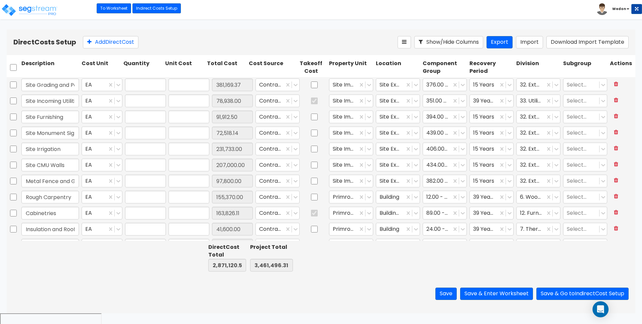
type input "1.00"
type input "381,169.37"
type input "1.00"
type input "78,938.00"
type input "1.00"
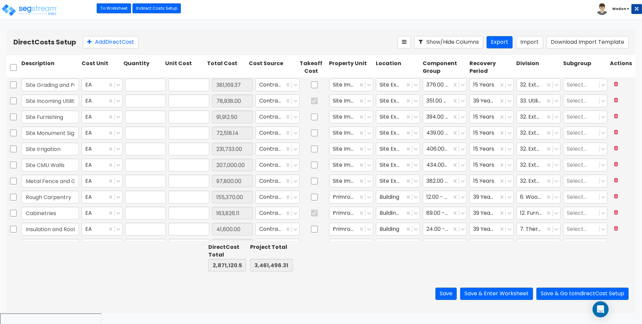
type input "91,912.50"
type input "1.00"
type input "72,518.14"
type input "1.00"
type input "231,733.00"
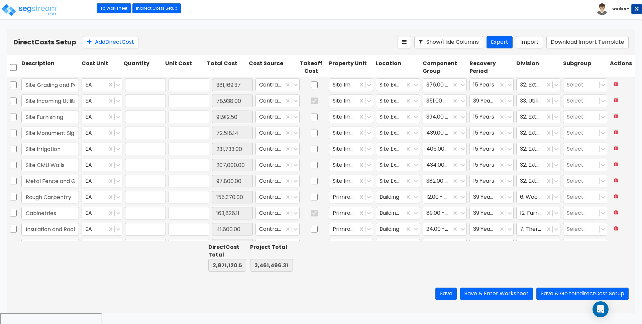
type input "1.00"
type input "207,000.00"
type input "1.00"
type input "97,800.00"
type input "1.00"
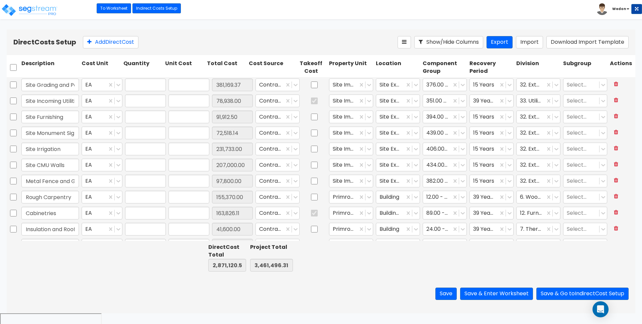
type input "155,370.00"
type input "1.00"
type input "163,826.11"
type input "1.00"
type input "41,600.00"
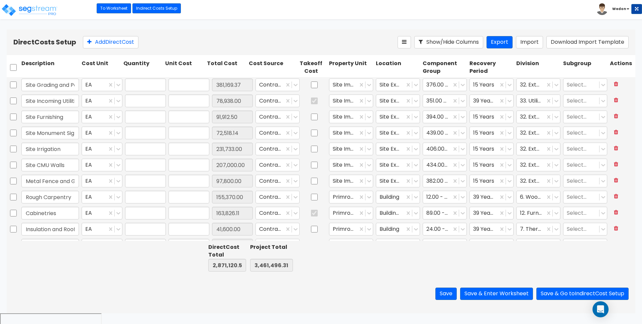
type input "1.00"
type input "199,244.00"
type input "1.00"
type input "22,832.00"
type input "1.00"
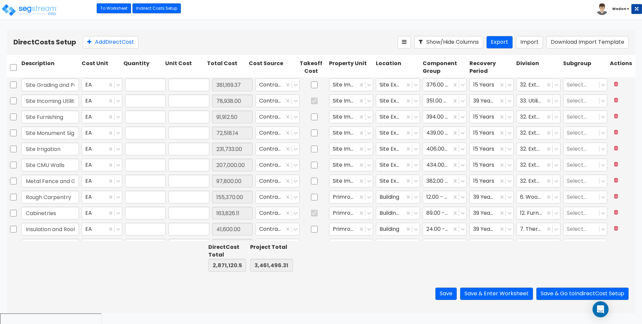
type input "99,604.00"
type input "1.00"
type input "5,648.00"
type input "1.00"
type input "11,100.00"
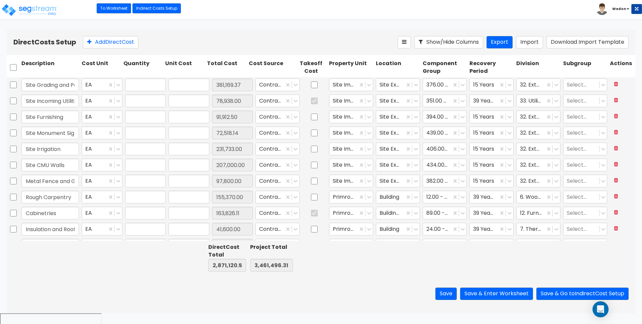
type input "1.00"
type input "94,600.00"
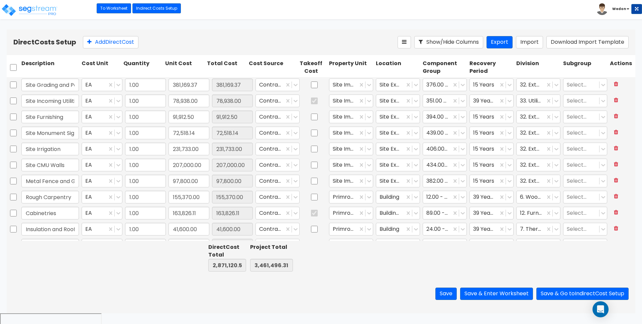
click at [311, 88] on div at bounding box center [314, 84] width 27 height 15
click at [311, 86] on input "checkbox" at bounding box center [314, 85] width 7 height 13
click at [311, 85] on input "checkbox" at bounding box center [314, 85] width 7 height 13
checkbox input "false"
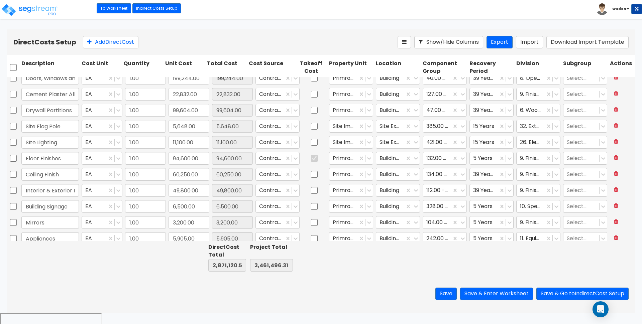
type input "1.00"
type input "29,107.45"
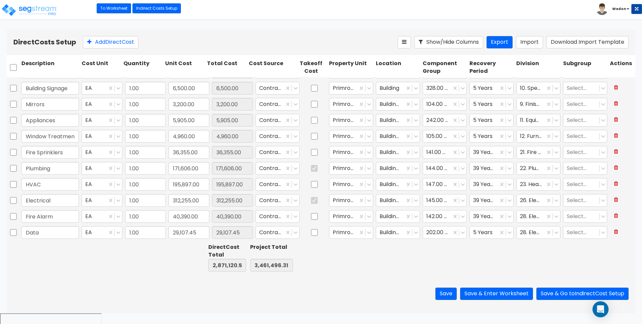
scroll to position [223, 0]
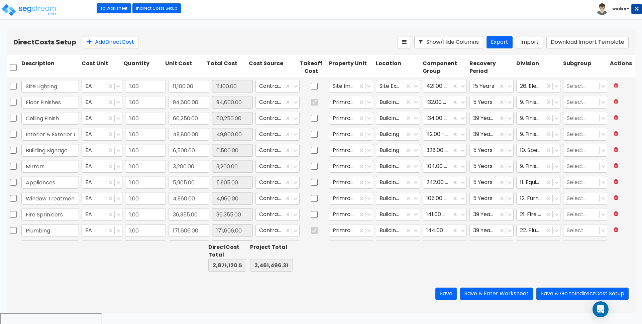
type input "1.00"
type input "199,244.00"
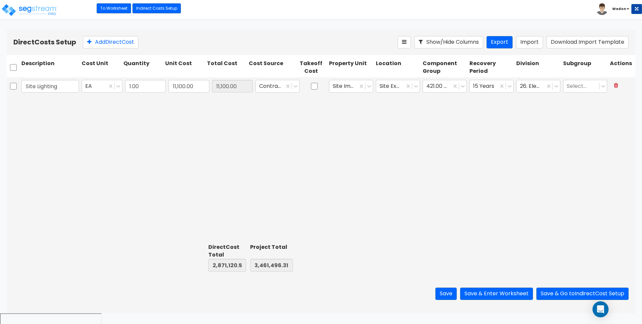
scroll to position [0, 0]
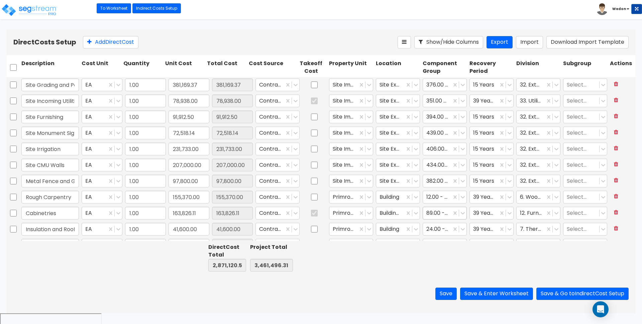
type input "1.00"
type input "94,600.00"
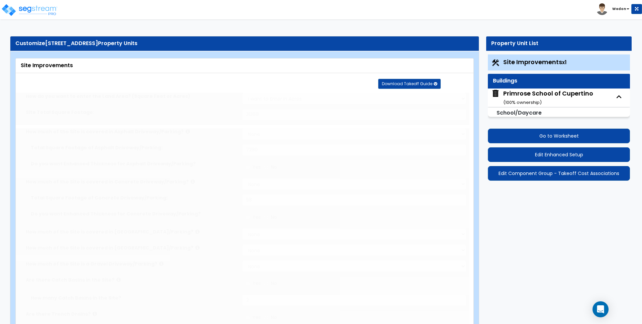
select select "2"
type input "31368"
select select "2"
type input "7280"
select select "2"
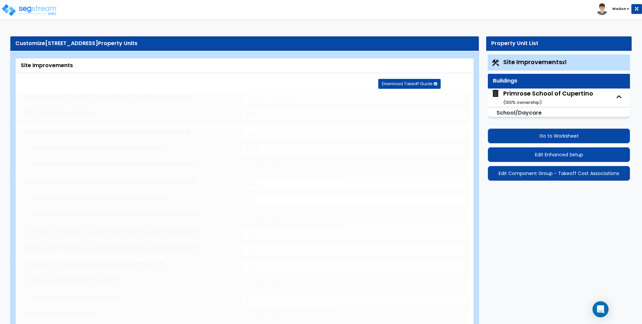
type input "58"
radio input "true"
type input "2"
radio input "true"
select select "1"
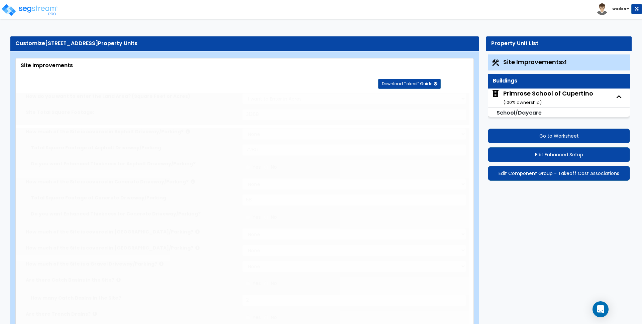
select select "1"
type input "449"
radio input "true"
select select "1"
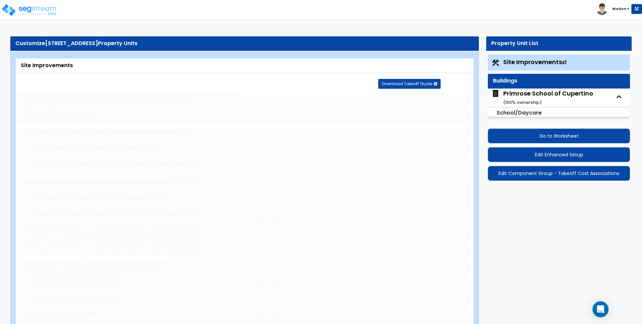
type input "1"
type input "4"
radio input "true"
type input "4"
radio input "true"
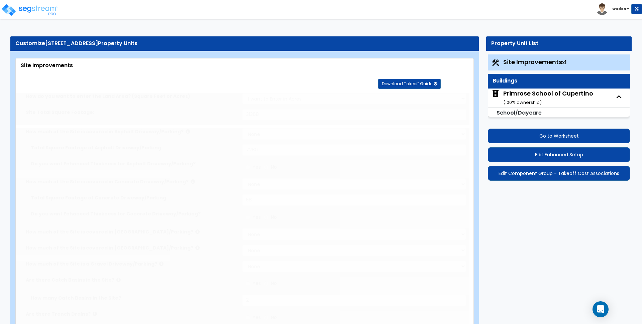
select select "1"
type input "3"
radio input "true"
select select "1"
type input "22"
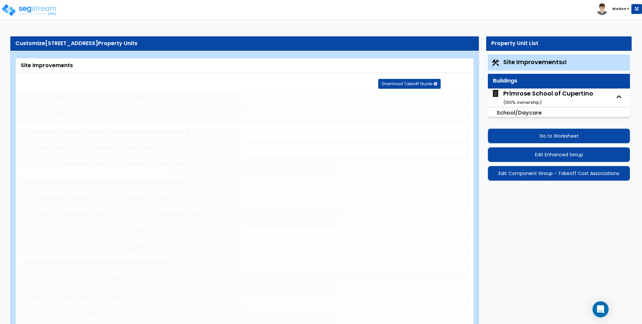
radio input "true"
select select "2"
type input "464"
select select "2"
select select "4"
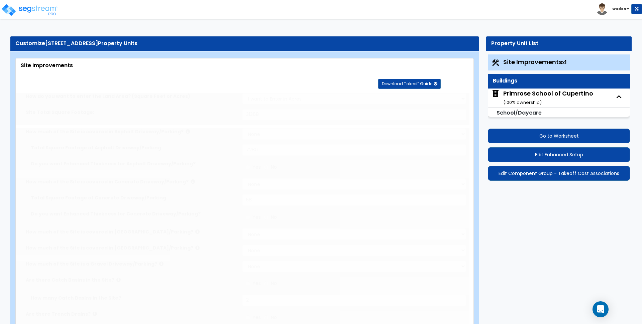
type input "10"
select select "1"
radio input "true"
select select "1"
type input "944"
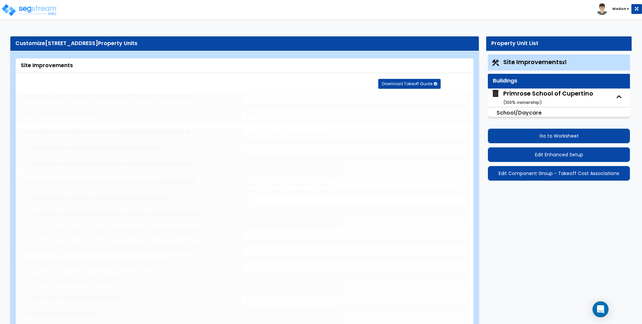
radio input "true"
type input "344"
radio input "true"
type input "5"
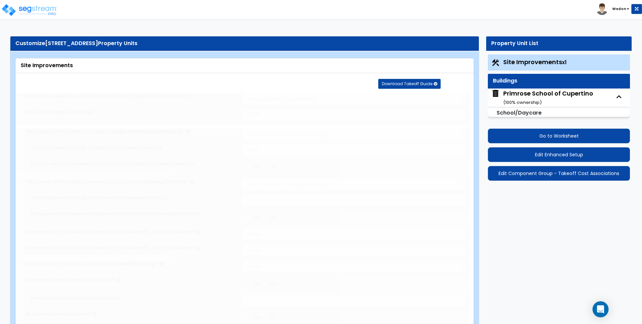
type input "536"
radio input "true"
select select "2"
select select "5"
type input "1"
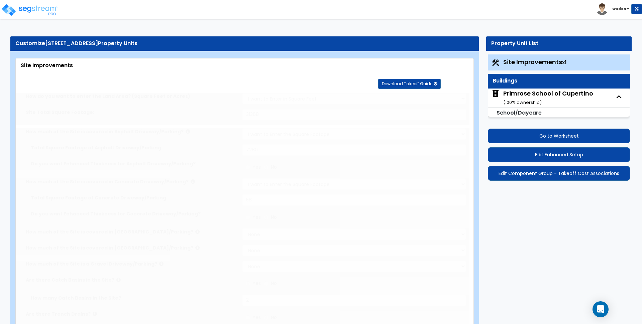
select select "4"
type input "2"
select select "2"
type input "673"
radio input "true"
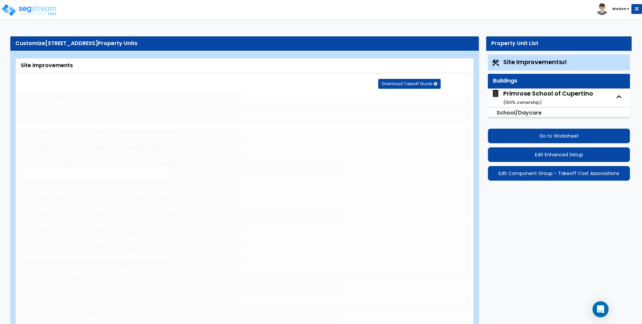
radio input "true"
type input "3472"
radio input "true"
select select "1"
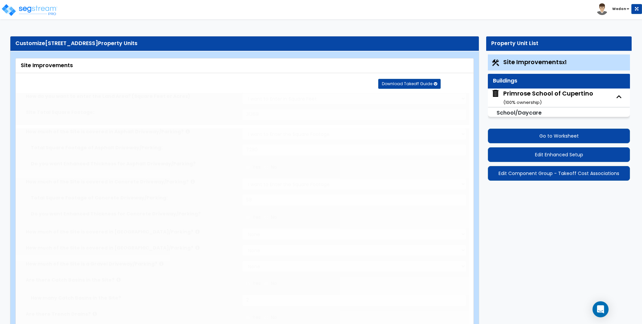
radio input "true"
type input "1"
radio input "true"
select select "1"
select select "2"
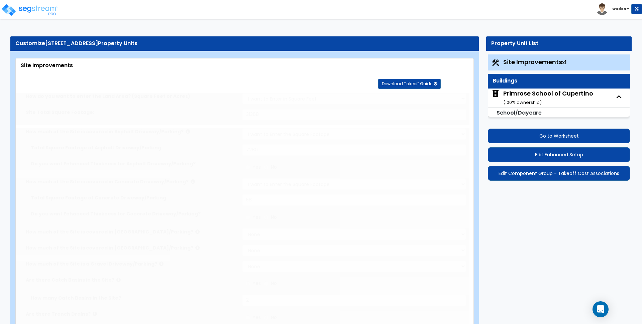
type input "2"
radio input "true"
type input "3626"
select select "1"
radio input "true"
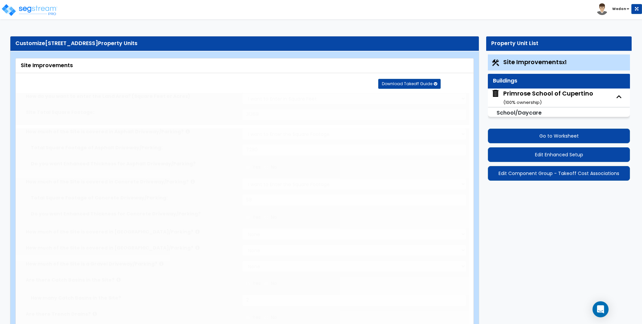
type input "2"
radio input "true"
select select "1"
select select "2"
type input "6"
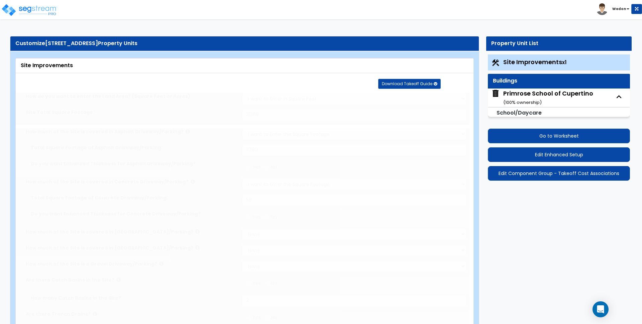
type input "5"
select select "1"
select select "2"
type input "4"
radio input "true"
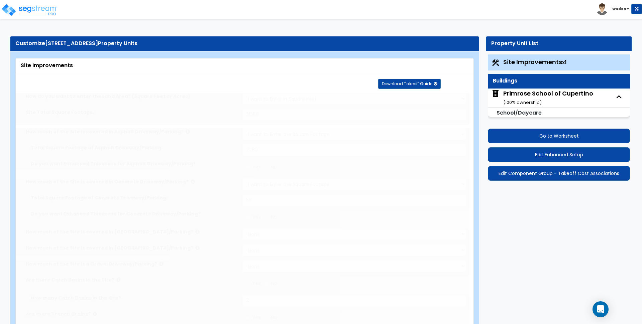
type input "1"
type input "205"
type input "8"
select select "4"
select select "3"
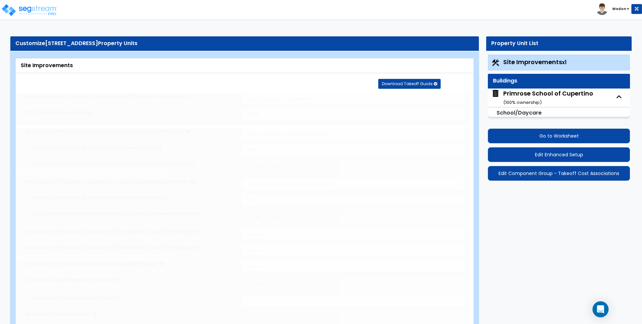
select select "2"
select select "1"
select select "2"
select select "1"
type input "1"
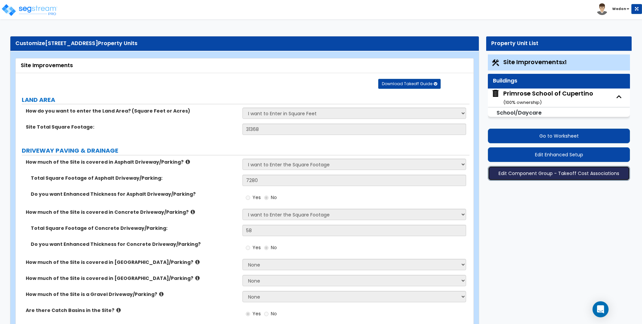
click at [573, 176] on button "Edit Component Group - Takeoff Cost Associations" at bounding box center [558, 173] width 142 height 15
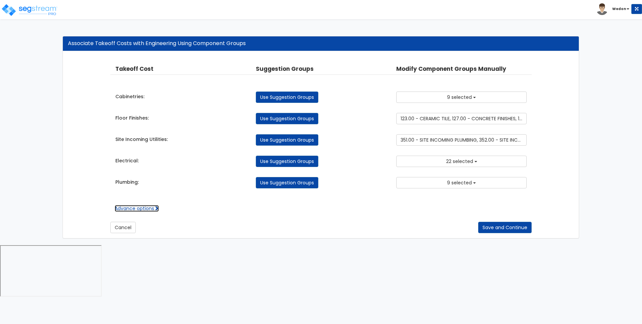
click at [135, 208] on link "Advance options" at bounding box center [137, 208] width 44 height 7
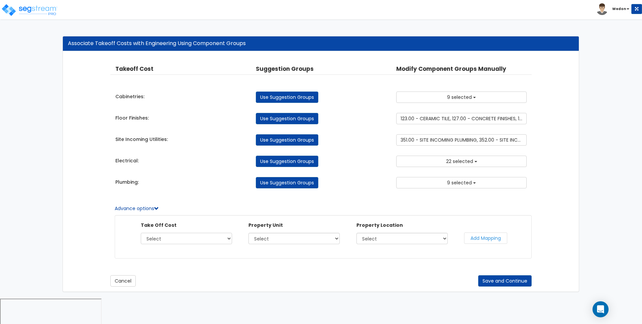
click at [173, 238] on select "Select Cabinetries Floor Finishes Site Incoming Utilities Electrical Plumbing" at bounding box center [186, 238] width 91 height 11
click at [216, 193] on div "Takeoff Cost Property Unit Property Location Suggestion Groups Modify Component…" at bounding box center [320, 126] width 421 height 137
click at [132, 281] on button "Cancel" at bounding box center [122, 280] width 25 height 11
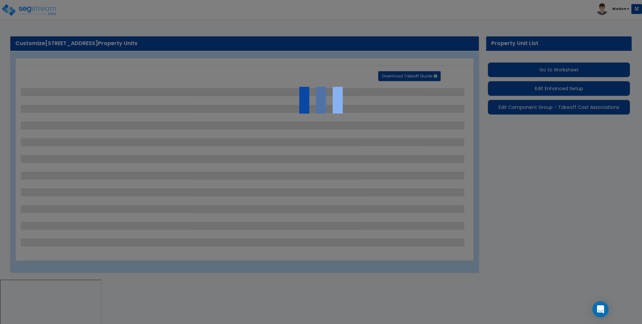
select select "2"
select select "1"
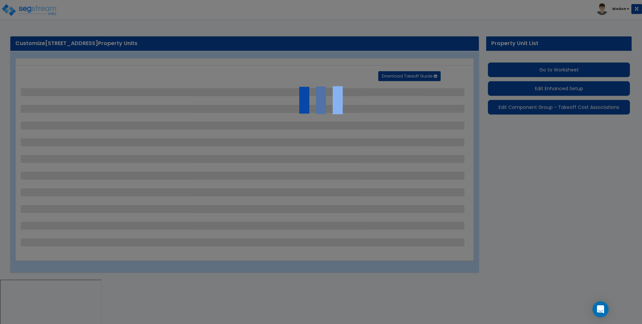
select select "1"
select select "2"
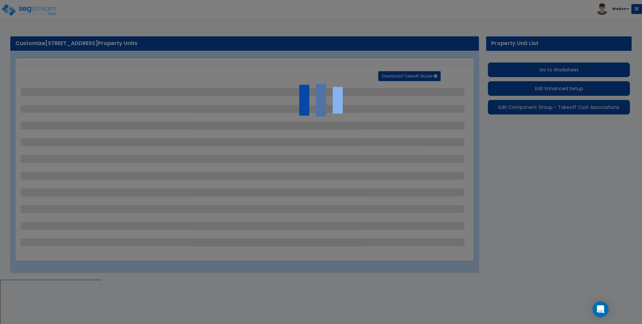
select select "2"
select select "4"
select select "1"
select select "2"
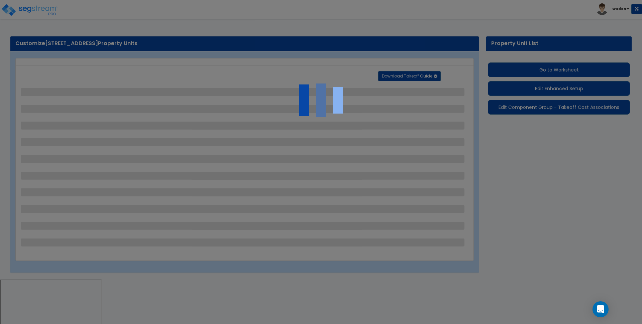
select select "5"
select select "4"
select select "2"
select select "1"
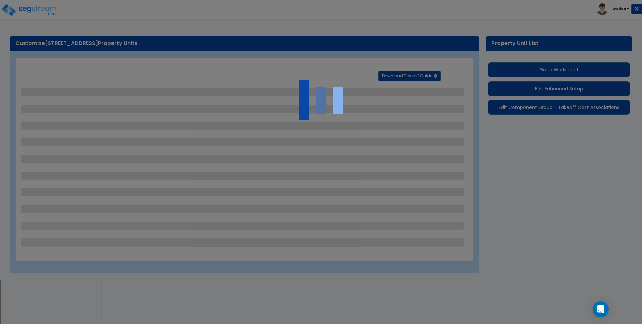
select select "1"
select select "2"
select select "1"
select select "2"
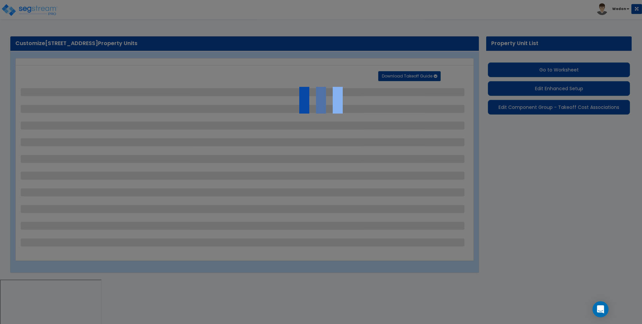
select select "1"
select select "2"
select select "4"
select select "3"
select select "2"
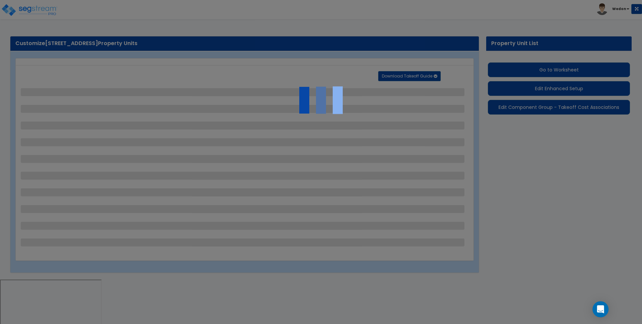
select select "1"
select select "2"
select select "1"
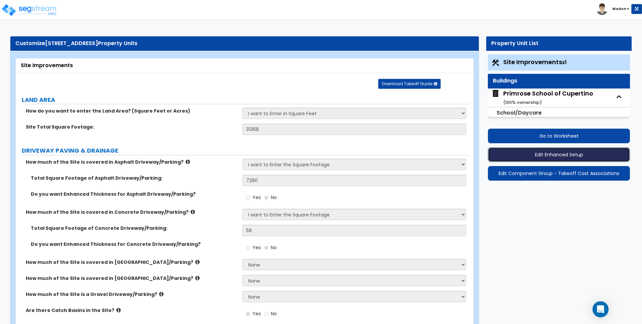
click at [567, 154] on button "Edit Enhanced Setup" at bounding box center [558, 154] width 142 height 15
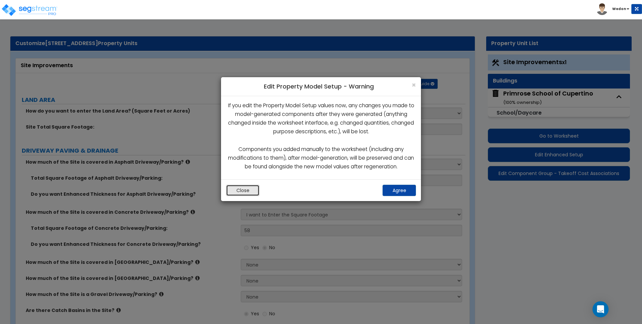
click at [242, 189] on button "Close" at bounding box center [242, 190] width 33 height 11
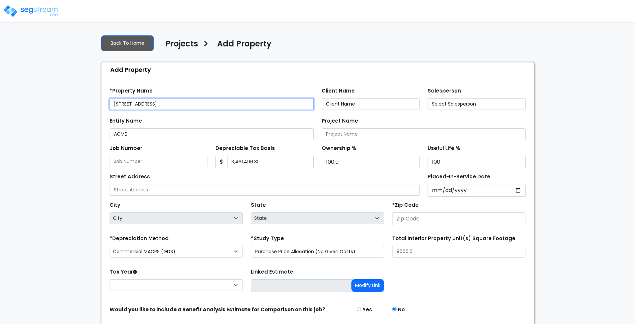
type input "[STREET_ADDRESS]"
type input "95129"
select select "NEW"
select select "2022"
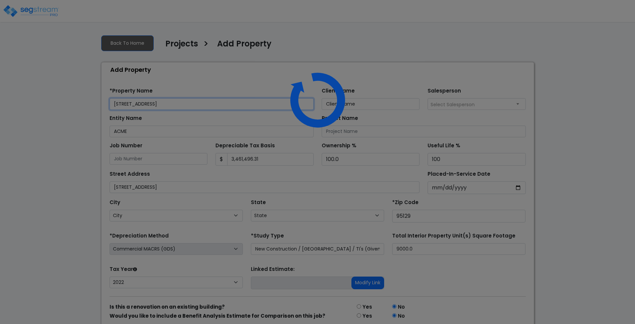
select select "CA"
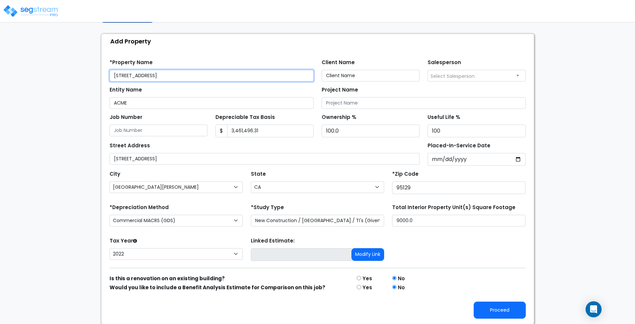
scroll to position [29, 0]
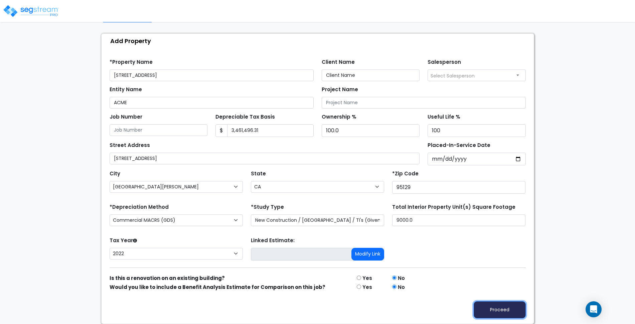
click at [502, 311] on button "Proceed" at bounding box center [500, 309] width 52 height 17
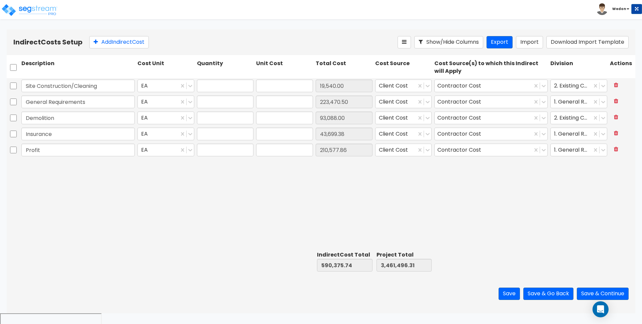
type input "1.00"
type input "19,540.00"
type input "1.00"
type input "223,470.50"
type input "1.00"
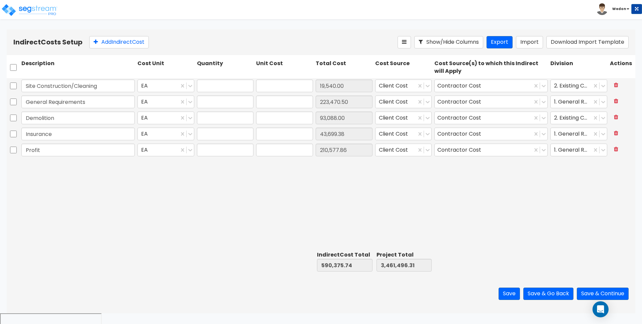
type input "93,088.00"
type input "1.00"
type input "43,699.38"
type input "1.00"
type input "210,577.86"
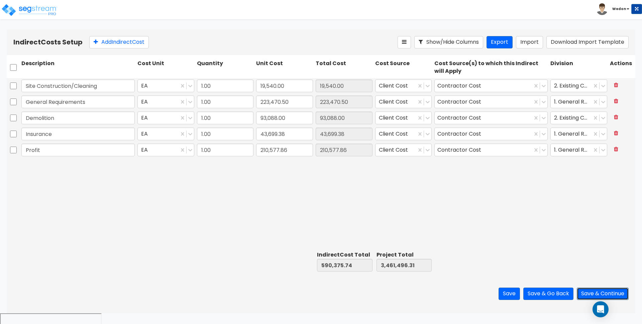
click at [603, 292] on button "Save & Continue" at bounding box center [602, 294] width 52 height 12
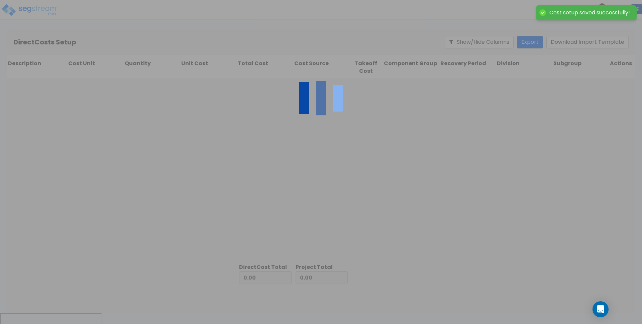
type input "590,375.74"
type input "2,871,120.57"
type input "3,461,496.31"
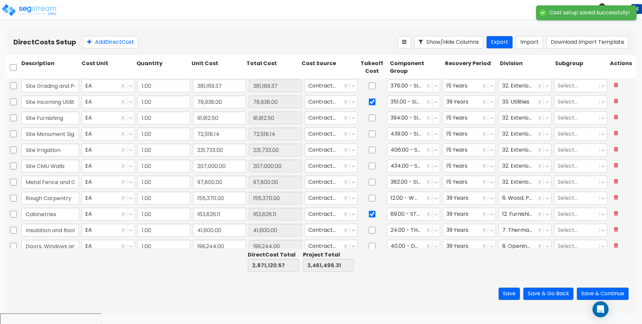
type input "1.00"
type input "381,169.37"
type input "1.00"
type input "78,938.00"
type input "1.00"
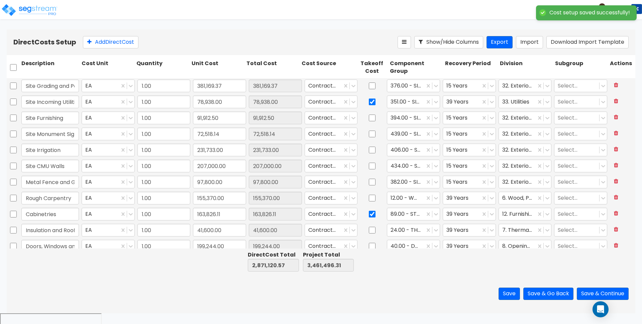
type input "91,912.50"
type input "1.00"
type input "72,518.14"
type input "1.00"
type input "231,733.00"
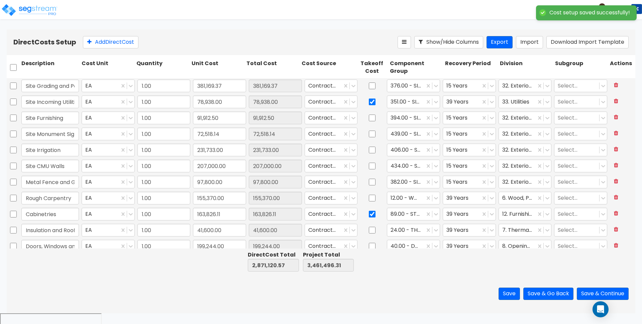
type input "1.00"
type input "207,000.00"
type input "1.00"
type input "97,800.00"
type input "1.00"
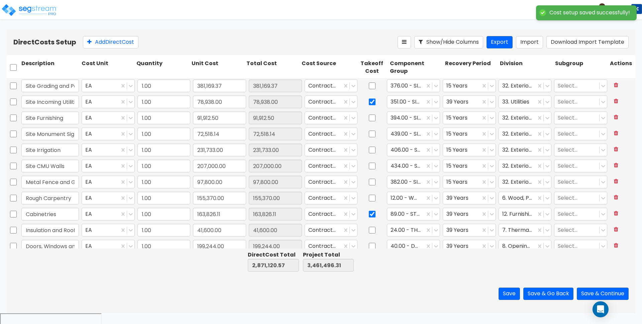
type input "155,370.00"
type input "1.00"
type input "163,826.11"
type input "1.00"
type input "41,600.00"
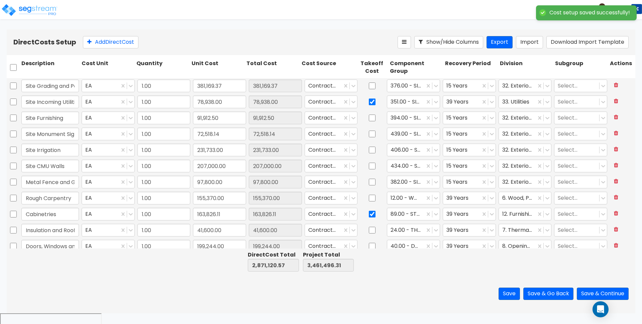
type input "1.00"
type input "199,244.00"
type input "1.00"
type input "22,832.00"
type input "1.00"
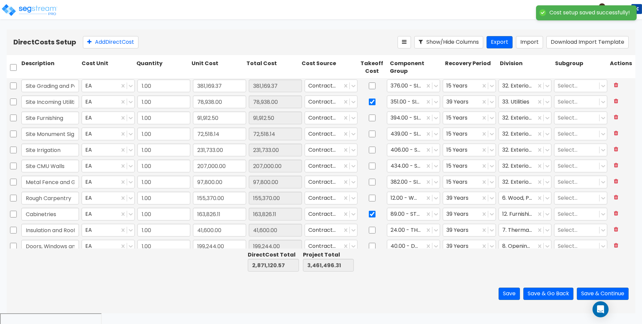
type input "99,604.00"
type input "1.00"
type input "5,648.00"
type input "1.00"
type input "11,100.00"
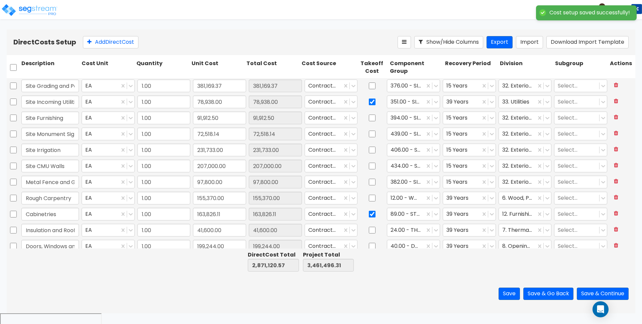
type input "1.00"
type input "94,600.00"
click at [369, 104] on input "checkbox" at bounding box center [372, 102] width 7 height 13
click at [369, 101] on input "checkbox" at bounding box center [372, 102] width 7 height 13
checkbox input "true"
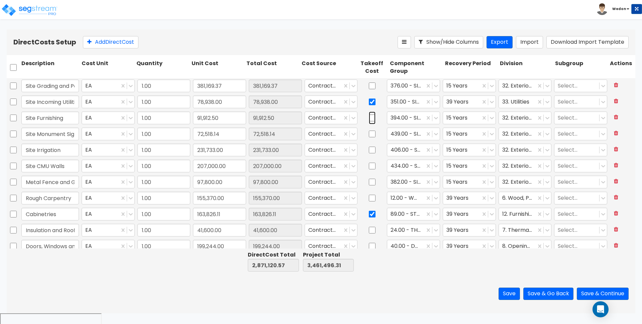
click at [369, 120] on input "checkbox" at bounding box center [372, 118] width 7 height 13
click at [369, 118] on input "checkbox" at bounding box center [372, 118] width 7 height 13
checkbox input "false"
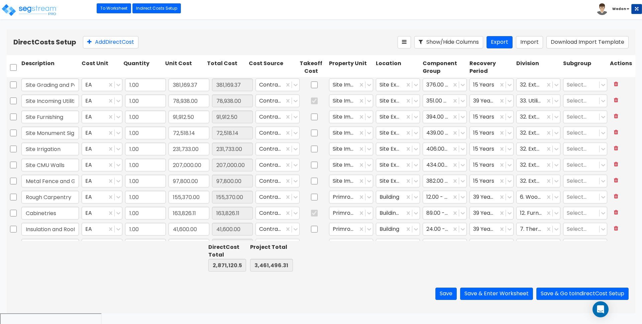
type input "1.00"
type input "5,648.00"
type input "1.00"
type input "11,100.00"
type input "1.00"
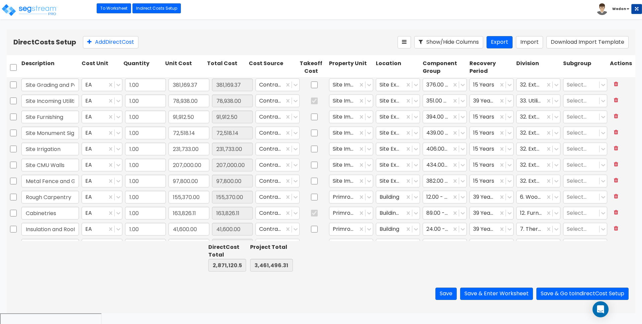
type input "94,600.00"
click at [211, 34] on div "Direct Costs Setup Add Direct Cost Show/Hide Columns Export Import Download Imp…" at bounding box center [321, 42] width 628 height 26
click at [201, 28] on html "Toggle navigation To Worksheet Indirect Costs Setup Direct Costs Setup Wedon x" at bounding box center [321, 183] width 642 height 367
click at [272, 34] on div "Direct Costs Setup Add Direct Cost Show/Hide Columns Export Import Download Imp…" at bounding box center [321, 42] width 628 height 26
click at [231, 26] on html "Toggle navigation To Worksheet Indirect Costs Setup Direct Costs Setup Wedon x" at bounding box center [321, 183] width 642 height 367
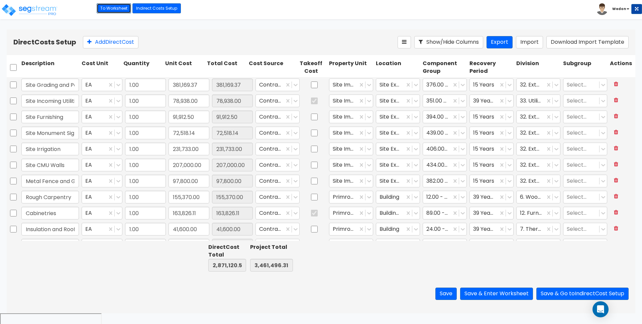
click at [106, 6] on link "To Worksheet" at bounding box center [114, 8] width 34 height 10
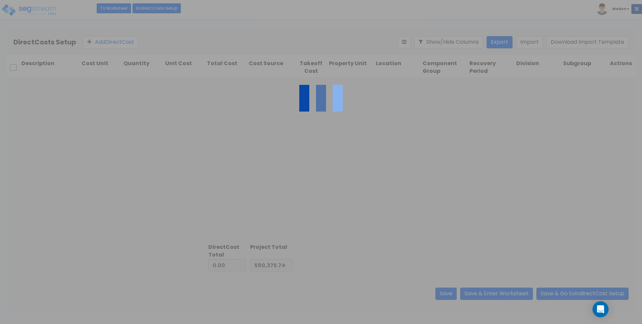
click at [251, 16] on div at bounding box center [321, 162] width 642 height 324
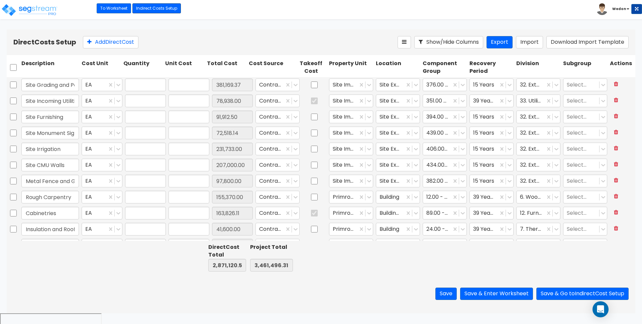
type input "1.00"
type input "381,169.37"
type input "1.00"
type input "78,938.00"
type input "1.00"
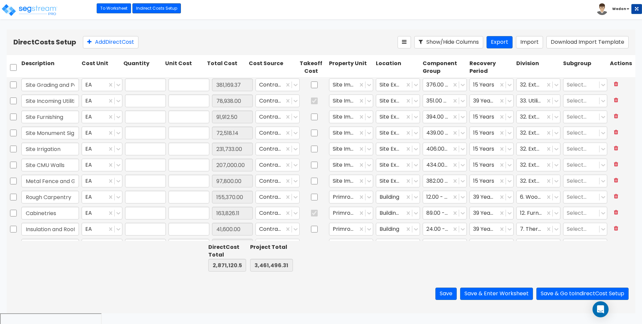
type input "91,912.50"
type input "1.00"
type input "72,518.14"
type input "1.00"
type input "231,733.00"
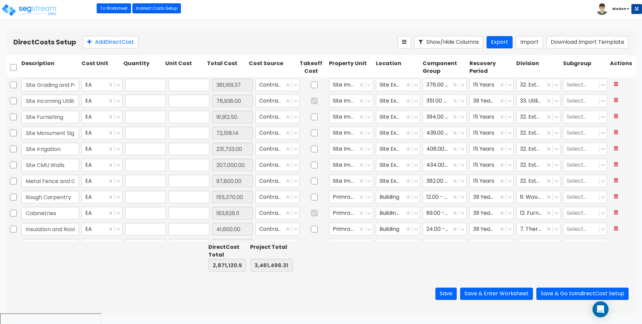
type input "1.00"
type input "207,000.00"
type input "1.00"
type input "97,800.00"
type input "1.00"
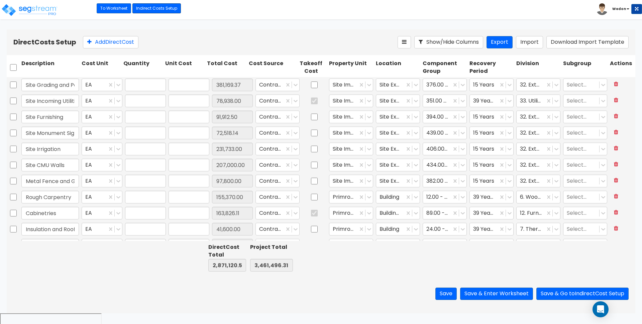
type input "155,370.00"
type input "1.00"
type input "163,826.11"
type input "1.00"
type input "41,600.00"
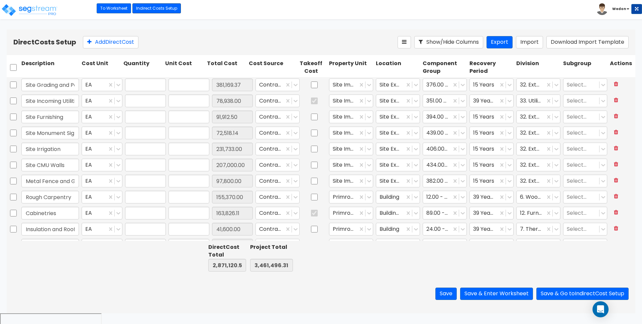
type input "1.00"
type input "199,244.00"
type input "1.00"
type input "22,832.00"
type input "1.00"
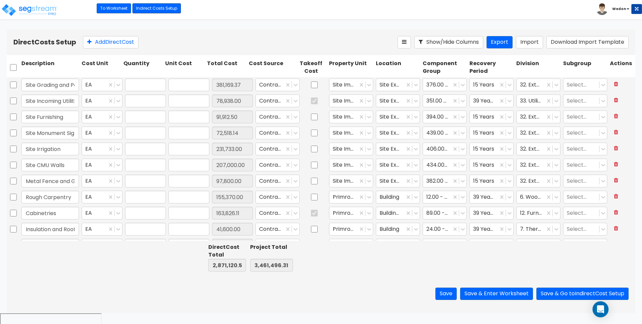
type input "99,604.00"
type input "1.00"
type input "5,648.00"
type input "1.00"
type input "11,100.00"
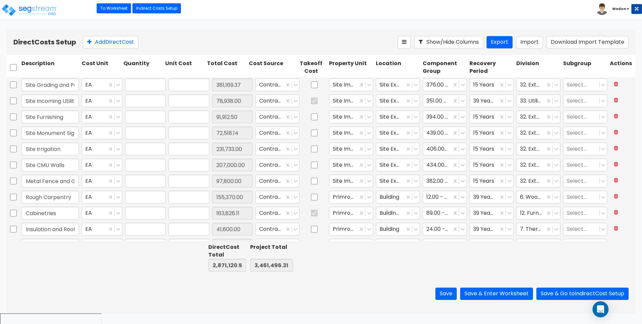
type input "1.00"
type input "94,600.00"
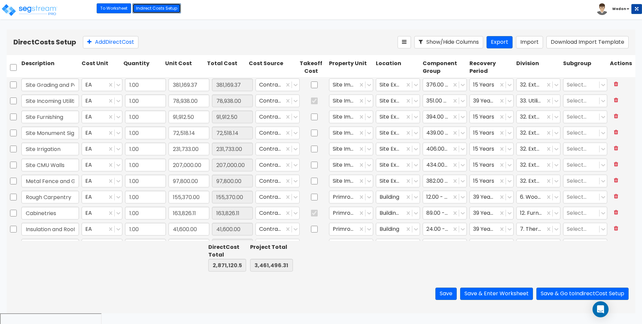
click at [167, 12] on link "Indirect Costs Setup" at bounding box center [156, 8] width 48 height 10
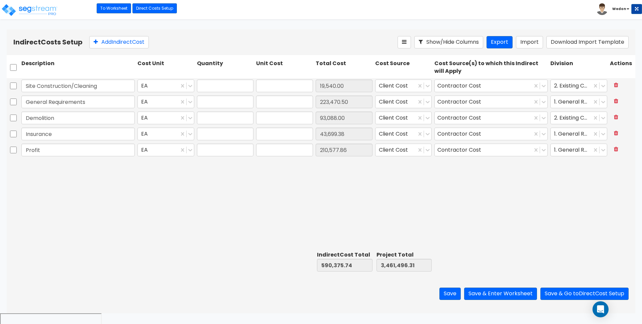
type input "1.00"
type input "19,540.00"
type input "1.00"
type input "223,470.50"
type input "1.00"
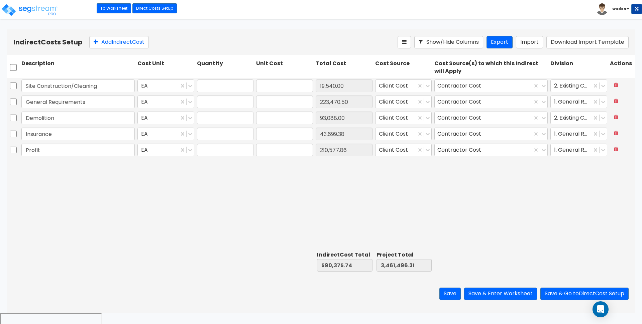
type input "93,088.00"
type input "1.00"
type input "43,699.38"
type input "1.00"
type input "210,577.86"
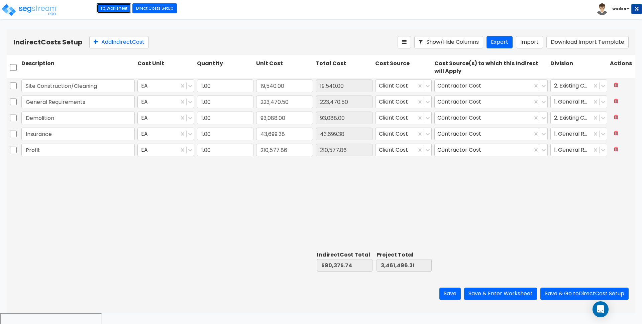
click at [112, 7] on link "To Worksheet" at bounding box center [114, 8] width 34 height 10
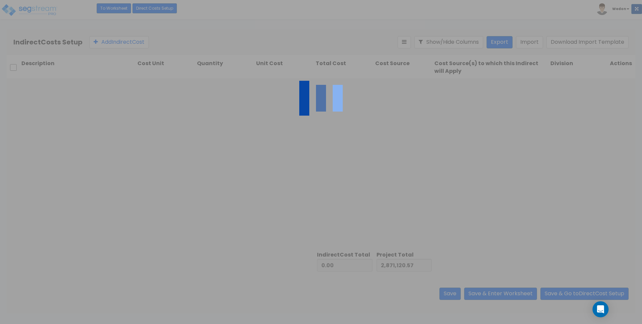
click at [251, 6] on div at bounding box center [321, 162] width 642 height 324
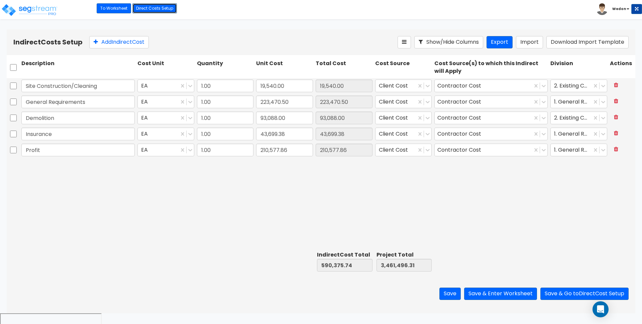
click at [149, 4] on link "Direct Costs Setup" at bounding box center [154, 8] width 44 height 10
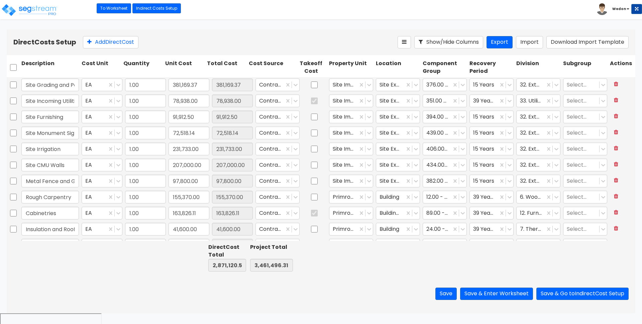
type input "1.00"
type input "381,169.37"
type input "1.00"
type input "78,938.00"
type input "1.00"
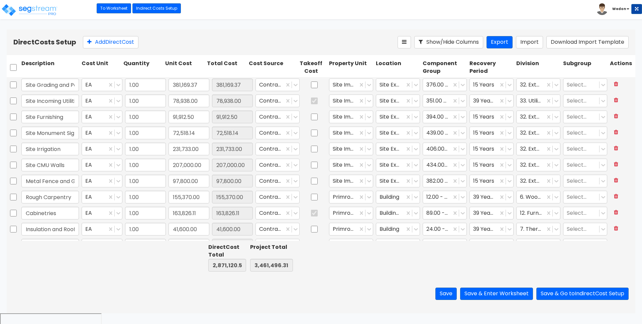
type input "91,912.50"
type input "1.00"
type input "72,518.14"
type input "1.00"
type input "231,733.00"
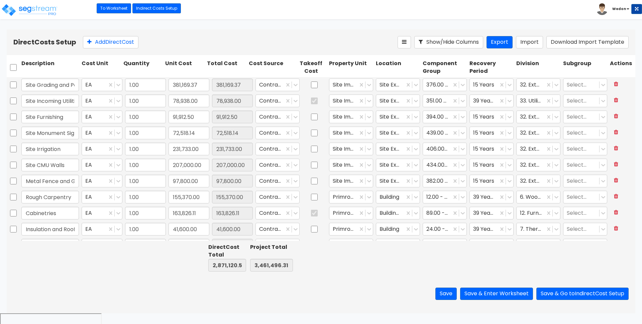
type input "1.00"
type input "207,000.00"
type input "1.00"
type input "97,800.00"
type input "1.00"
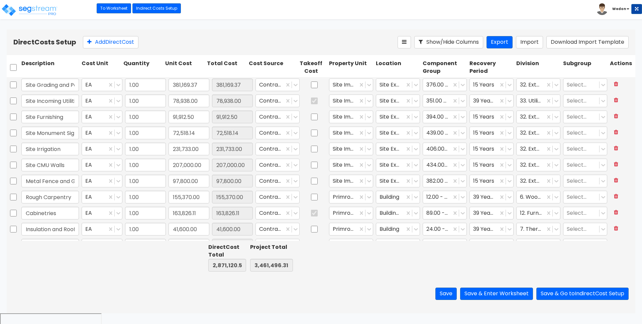
type input "155,370.00"
type input "1.00"
type input "163,826.11"
type input "1.00"
type input "41,600.00"
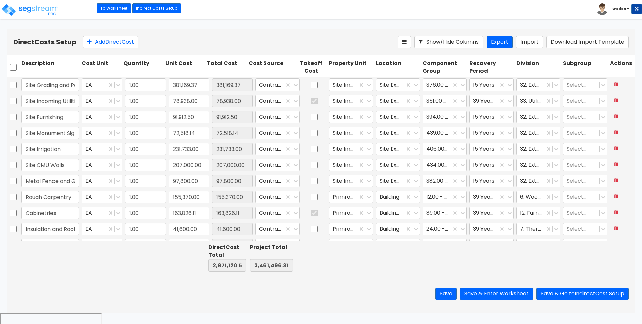
type input "1.00"
type input "199,244.00"
type input "1.00"
type input "22,832.00"
type input "1.00"
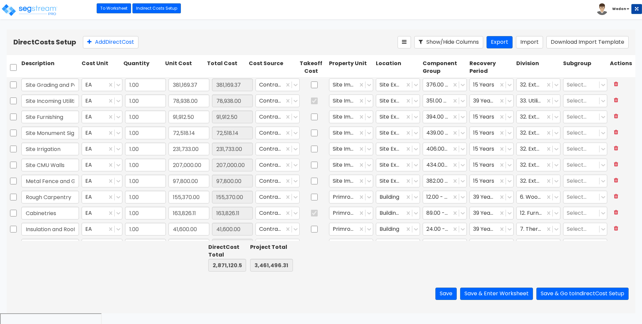
type input "99,604.00"
type input "1.00"
type input "5,648.00"
type input "1.00"
type input "11,100.00"
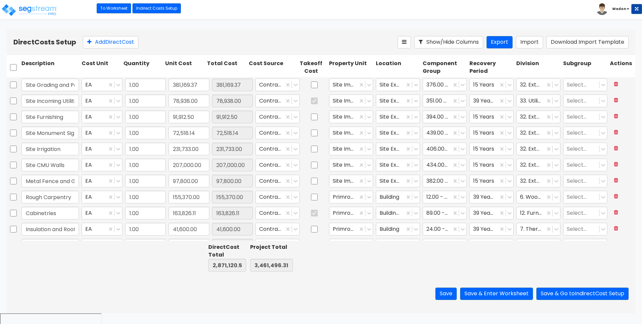
type input "1.00"
type input "94,600.00"
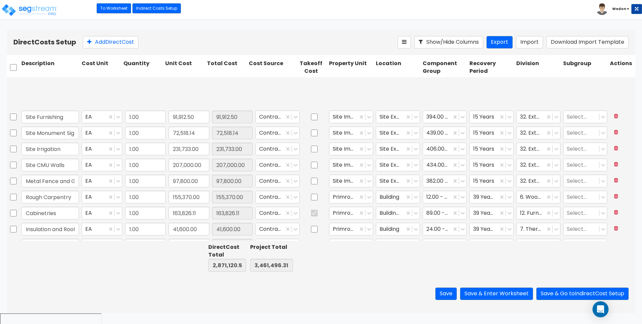
type input "1.00"
type input "49,800.00"
type input "1.00"
type input "6,500.00"
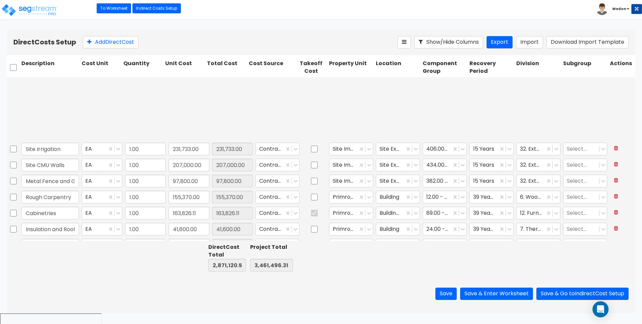
scroll to position [84, 0]
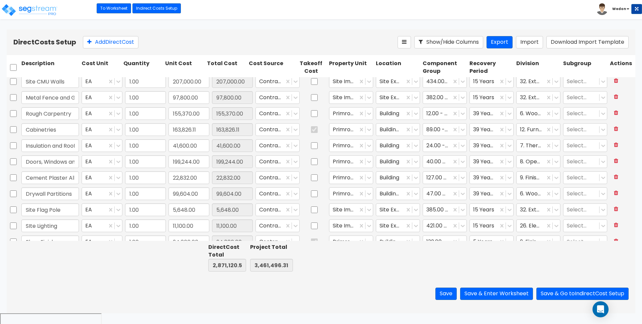
type input "1.00"
type input "3,200.00"
type input "1.00"
type input "5,905.00"
type input "1.00"
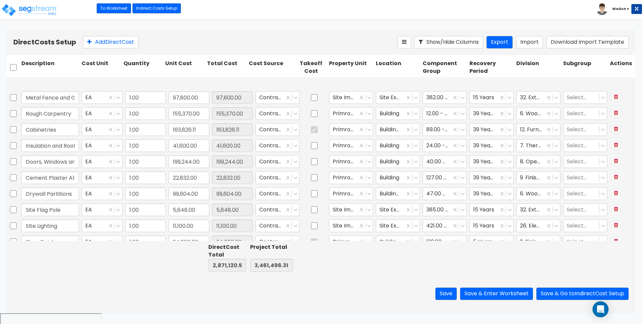
type input "36,355.00"
type input "1.00"
type input "171,606.00"
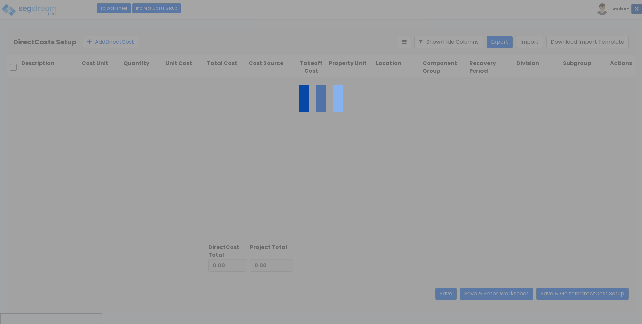
type input "590,375.74"
type input "2,871,120.57"
type input "3,461,496.31"
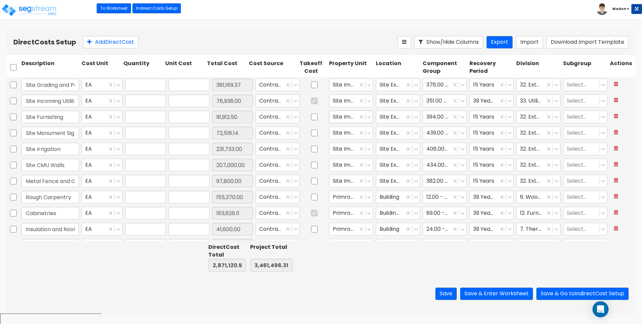
type input "1.00"
type input "381,169.37"
type input "1.00"
type input "78,938.00"
type input "1.00"
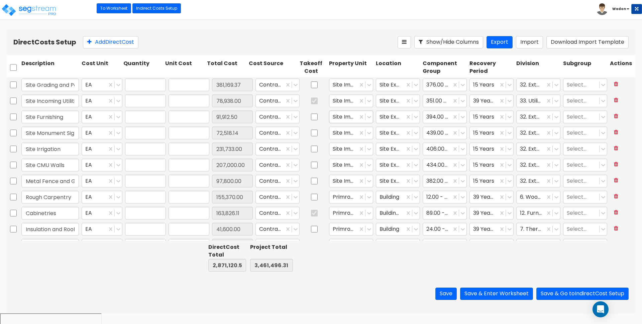
type input "91,912.50"
type input "1.00"
type input "72,518.14"
type input "1.00"
type input "231,733.00"
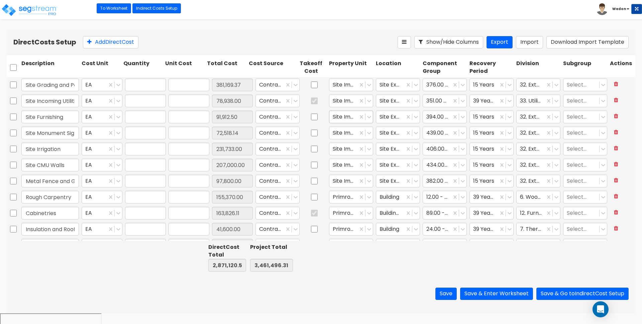
type input "1.00"
type input "207,000.00"
type input "1.00"
type input "97,800.00"
type input "1.00"
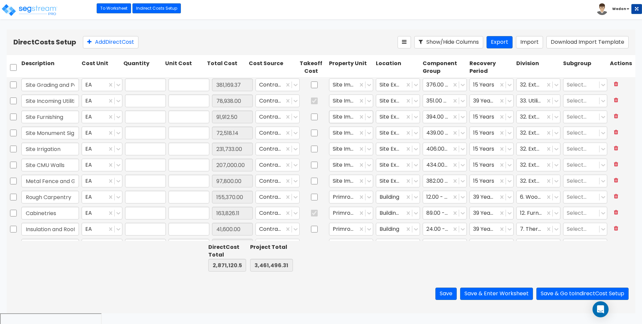
type input "155,370.00"
type input "1.00"
type input "163,826.11"
type input "1.00"
type input "41,600.00"
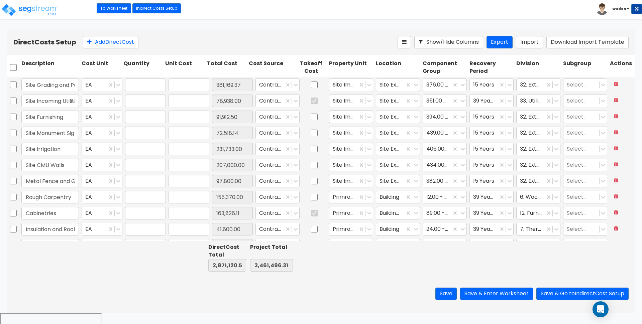
type input "1.00"
type input "199,244.00"
type input "1.00"
type input "22,832.00"
type input "1.00"
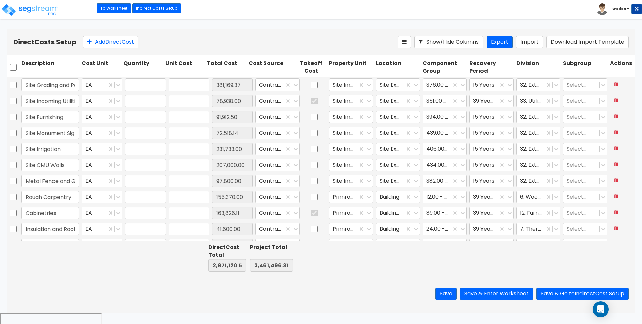
type input "99,604.00"
type input "1.00"
type input "5,648.00"
type input "1.00"
type input "11,100.00"
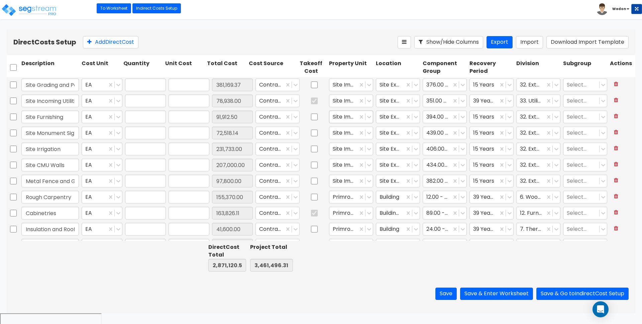
type input "1.00"
type input "94,600.00"
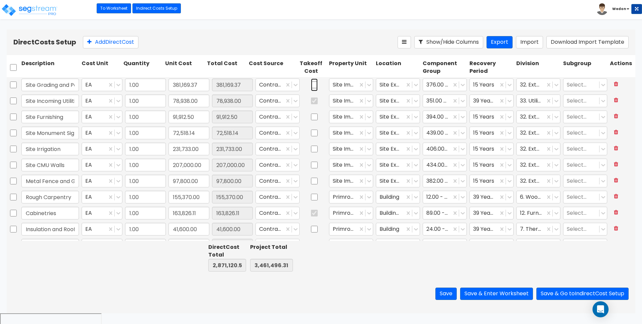
click at [311, 86] on input "checkbox" at bounding box center [314, 85] width 7 height 13
checkbox input "true"
drag, startPoint x: 309, startPoint y: 117, endPoint x: 310, endPoint y: 121, distance: 4.2
click at [311, 117] on input "checkbox" at bounding box center [314, 117] width 7 height 13
checkbox input "true"
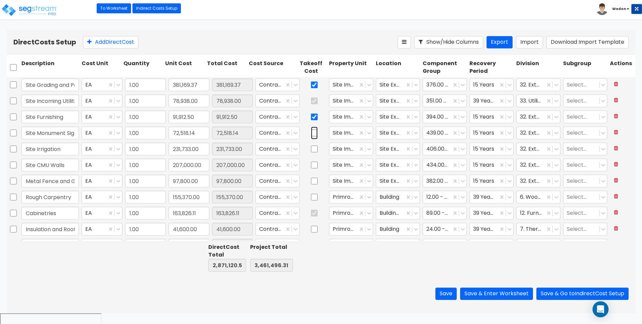
click at [311, 131] on input "checkbox" at bounding box center [314, 133] width 7 height 13
click at [311, 133] on input "checkbox" at bounding box center [314, 133] width 7 height 13
checkbox input "false"
click at [311, 117] on input "checkbox" at bounding box center [314, 117] width 7 height 13
checkbox input "false"
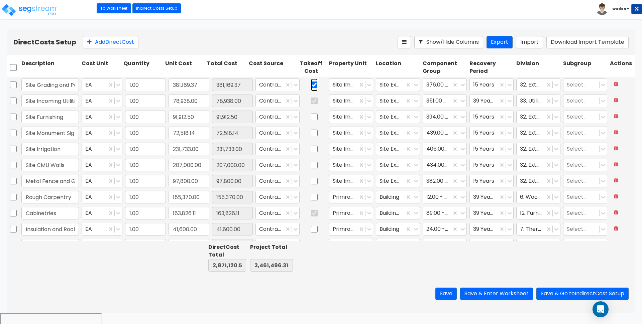
click at [311, 86] on input "checkbox" at bounding box center [314, 85] width 7 height 13
click at [311, 82] on input "checkbox" at bounding box center [314, 85] width 7 height 13
click at [311, 83] on input "checkbox" at bounding box center [314, 85] width 7 height 13
click at [311, 85] on input "checkbox" at bounding box center [314, 85] width 7 height 13
click at [311, 82] on input "checkbox" at bounding box center [314, 85] width 7 height 13
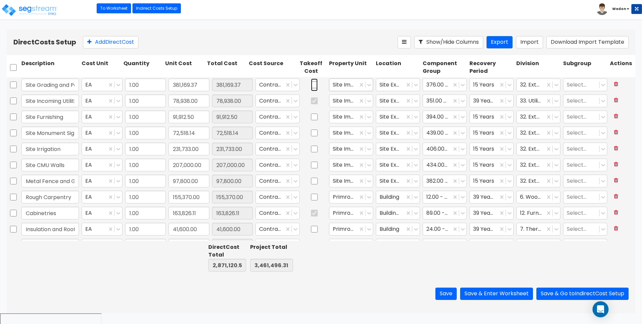
click at [311, 84] on input "checkbox" at bounding box center [314, 85] width 7 height 13
checkbox input "true"
click at [490, 292] on button "Save & Enter Worksheet" at bounding box center [496, 294] width 73 height 12
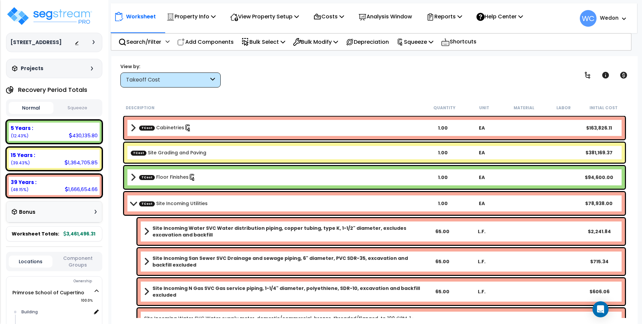
click at [151, 151] on link "TCost Site Grading and Paving" at bounding box center [169, 152] width 76 height 7
click at [333, 13] on p "Costs" at bounding box center [328, 16] width 31 height 9
click at [336, 44] on link "Direct Costs" at bounding box center [343, 45] width 66 height 13
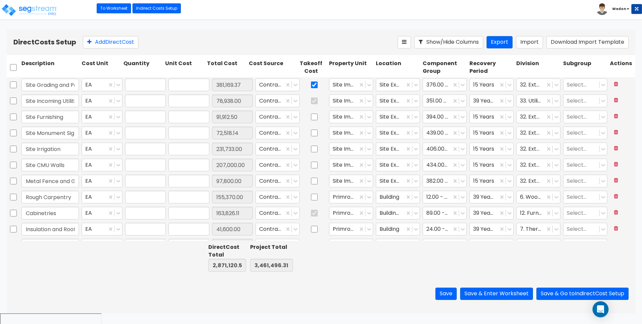
type input "1.00"
type input "381,169.37"
type input "1.00"
type input "78,938.00"
type input "1.00"
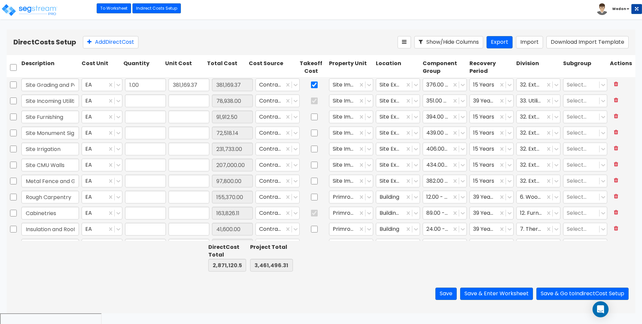
type input "91,912.50"
type input "1.00"
type input "72,518.14"
type input "1.00"
type input "231,733.00"
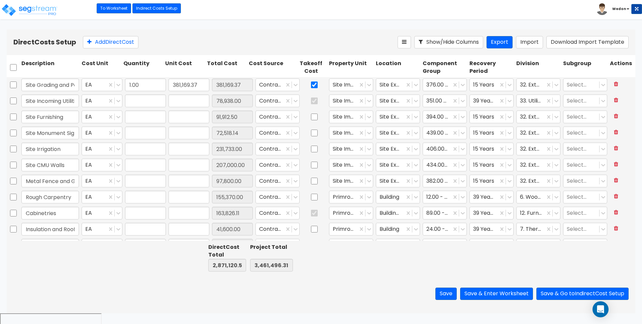
type input "1.00"
type input "207,000.00"
type input "1.00"
type input "97,800.00"
type input "1.00"
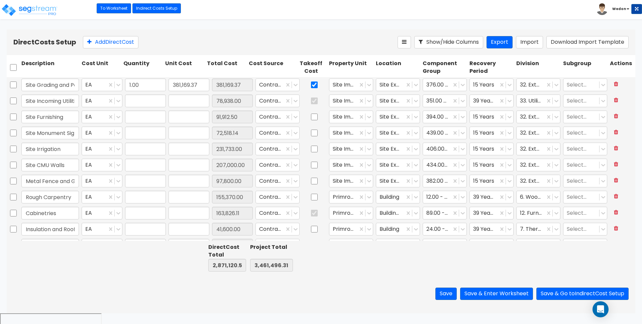
type input "155,370.00"
type input "1.00"
type input "163,826.11"
type input "1.00"
type input "41,600.00"
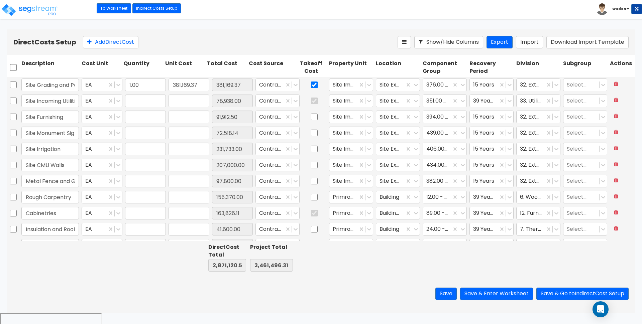
type input "1.00"
type input "199,244.00"
type input "1.00"
type input "22,832.00"
type input "1.00"
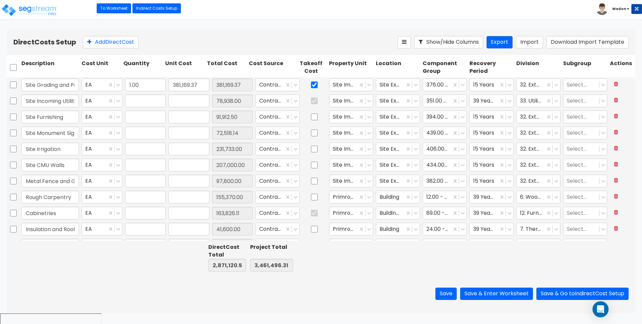
type input "99,604.00"
type input "1.00"
type input "5,648.00"
type input "1.00"
type input "11,100.00"
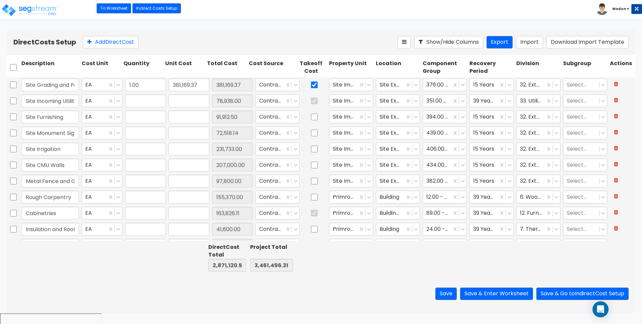
type input "1.00"
type input "94,600.00"
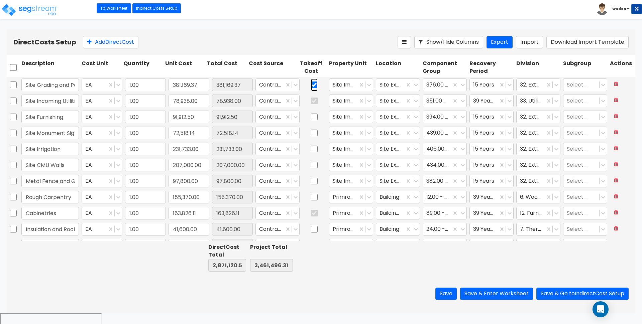
click at [311, 85] on input "checkbox" at bounding box center [314, 85] width 7 height 13
checkbox input "false"
type input "1.00"
type input "6,500.00"
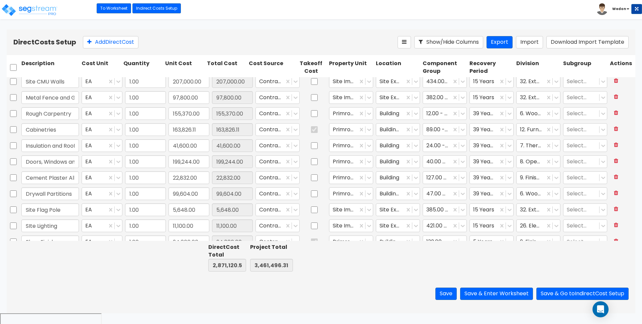
type input "1.00"
type input "5,905.00"
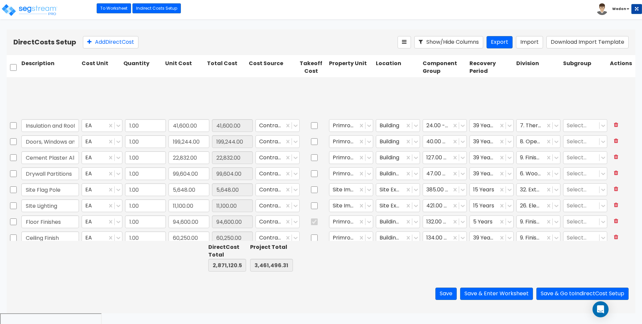
scroll to position [167, 0]
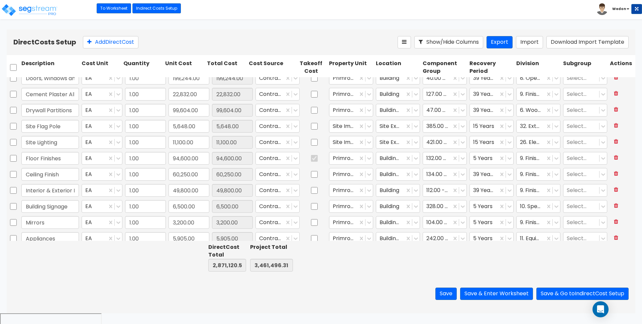
type input "1.00"
type input "171,606.00"
type input "1.00"
type input "195,897.00"
type input "1.00"
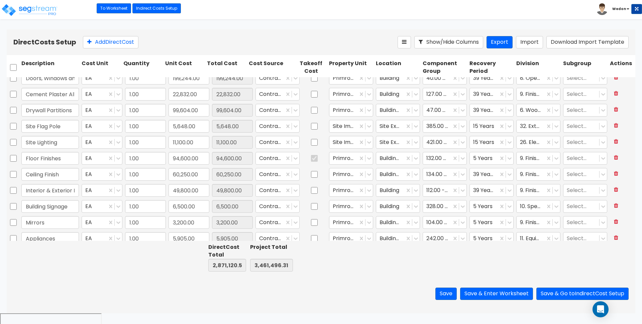
type input "312,255.00"
type input "1.00"
type input "40,390.00"
type input "1.00"
type input "163,826.11"
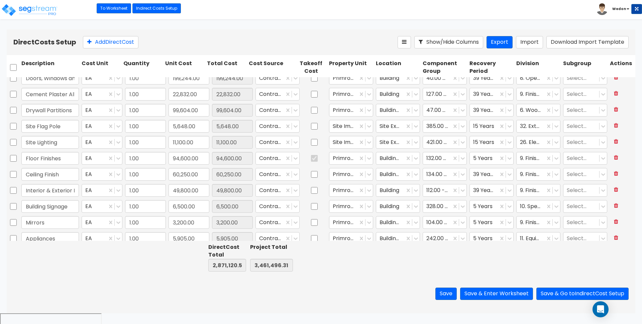
scroll to position [0, 0]
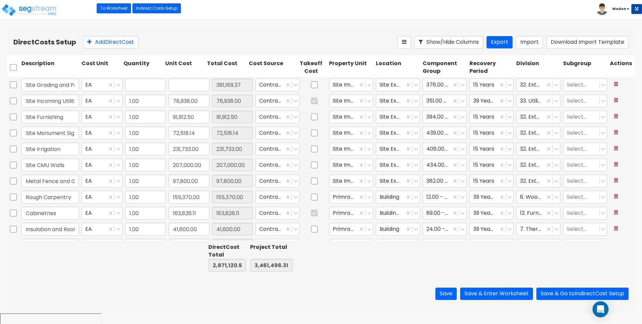
type input "1.00"
type input "381,169.37"
type input "1.00"
type input "94,600.00"
click at [229, 23] on html "Toggle navigation To Worksheet Indirect Costs Setup Direct Costs Setup Wedon x" at bounding box center [321, 183] width 642 height 367
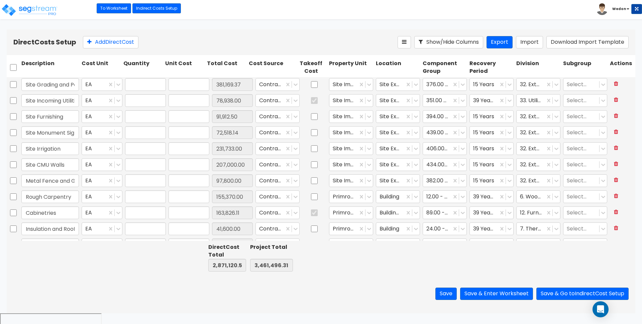
type input "1.00"
type input "381,169.37"
type input "1.00"
type input "78,938.00"
type input "1.00"
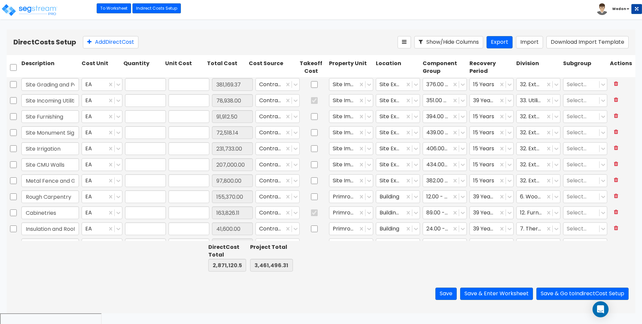
type input "91,912.50"
type input "1.00"
type input "72,518.14"
type input "1.00"
type input "231,733.00"
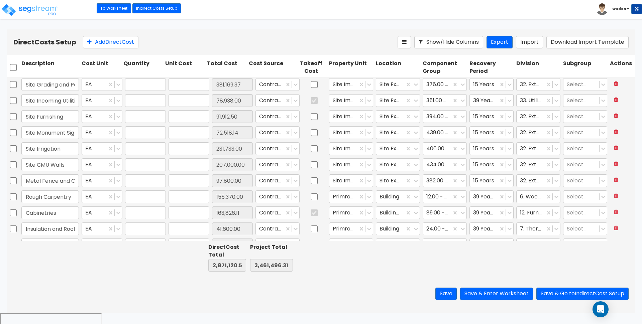
type input "1.00"
type input "207,000.00"
type input "1.00"
type input "97,800.00"
type input "1.00"
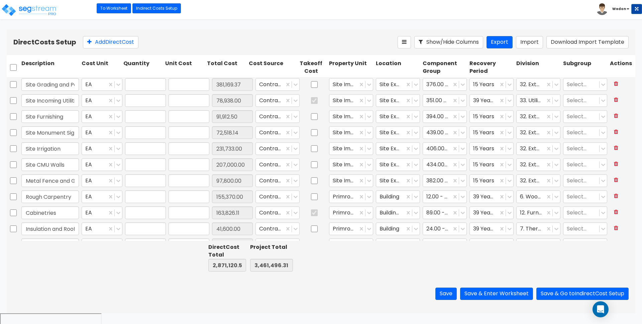
type input "155,370.00"
type input "1.00"
type input "163,826.11"
type input "1.00"
type input "41,600.00"
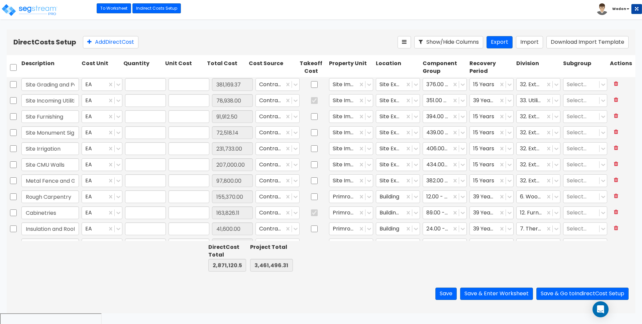
type input "1.00"
type input "199,244.00"
type input "1.00"
type input "22,832.00"
type input "1.00"
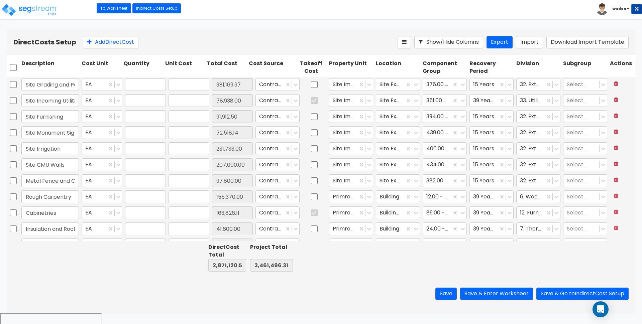
type input "99,604.00"
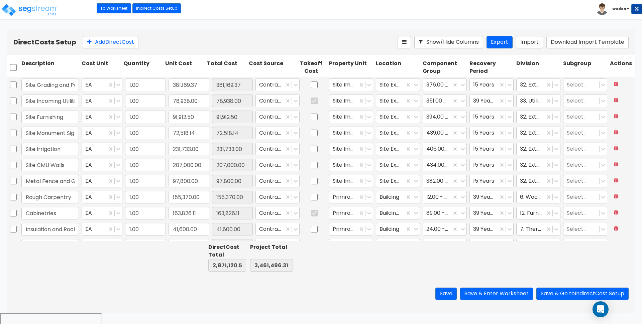
click at [252, 16] on div "Toggle navigation To Worksheet Indirect Costs Setup Direct Costs Setup Wedon" at bounding box center [321, 9] width 642 height 19
click at [243, 20] on html "Toggle navigation To Worksheet Indirect Costs Setup Direct Costs Setup Wedon x" at bounding box center [321, 183] width 642 height 367
drag, startPoint x: 232, startPoint y: 38, endPoint x: 240, endPoint y: 34, distance: 9.0
click at [232, 38] on div "Add Direct Cost" at bounding box center [240, 42] width 314 height 12
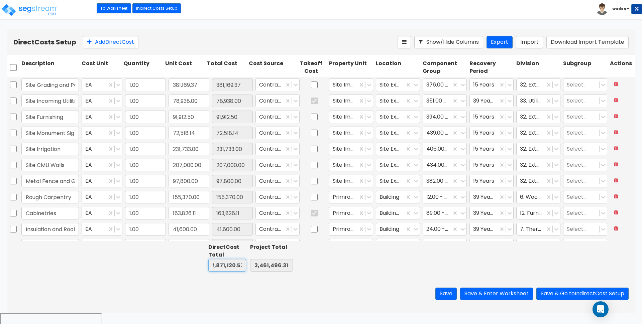
drag, startPoint x: 211, startPoint y: 265, endPoint x: 309, endPoint y: 264, distance: 98.9
click at [309, 264] on div "Direct Cost Total 0.00 Project Total 0.00" at bounding box center [321, 257] width 628 height 33
click at [275, 263] on input "0.00" at bounding box center [271, 265] width 43 height 13
click at [343, 259] on div at bounding box center [350, 257] width 47 height 31
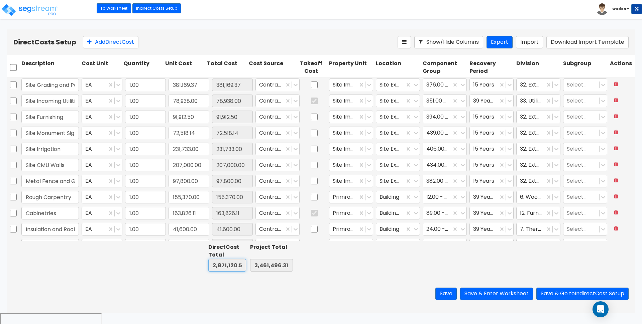
drag, startPoint x: 235, startPoint y: 267, endPoint x: 372, endPoint y: 258, distance: 137.0
click at [235, 267] on input "0.00" at bounding box center [227, 265] width 38 height 13
click at [359, 261] on div at bounding box center [350, 257] width 47 height 31
click at [486, 269] on div at bounding box center [491, 257] width 47 height 31
click at [481, 267] on div at bounding box center [491, 257] width 47 height 31
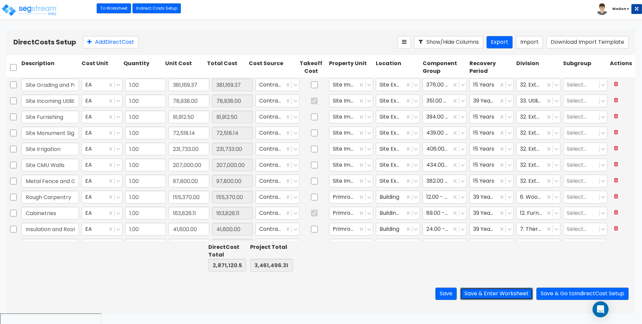
click at [495, 293] on button "Save & Enter Worksheet" at bounding box center [496, 294] width 73 height 12
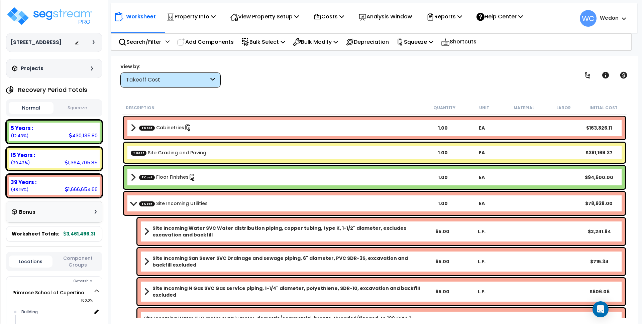
click at [126, 202] on div "TCost Site Incoming Utilities 1.00 EA $78,938.00" at bounding box center [374, 203] width 501 height 23
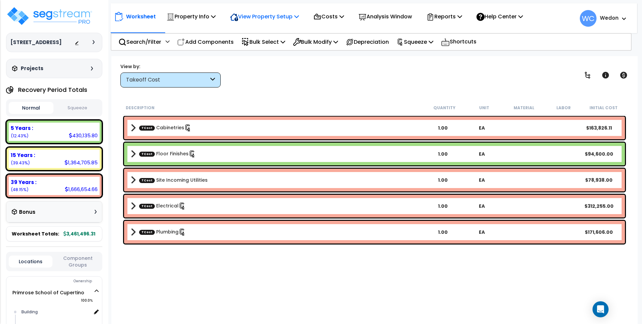
click at [279, 18] on p "View Property Setup" at bounding box center [264, 16] width 69 height 9
click at [331, 20] on p "Costs" at bounding box center [328, 16] width 31 height 9
click at [331, 14] on p "Costs" at bounding box center [328, 16] width 31 height 9
click at [269, 18] on p "View Property Setup" at bounding box center [264, 16] width 69 height 9
click at [271, 15] on p "View Property Setup" at bounding box center [264, 16] width 69 height 9
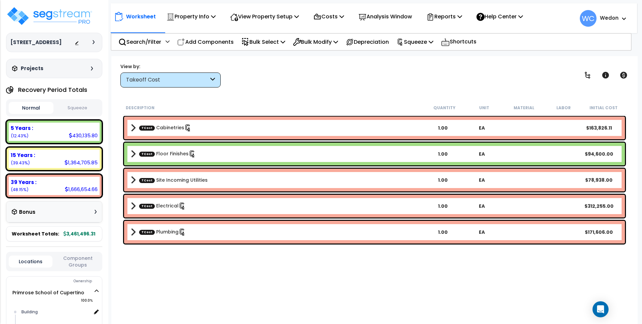
click at [189, 279] on div "Description Quantity Unit Material Labor Initial Cost TCost Cabinetries 1.00 EA…" at bounding box center [374, 209] width 506 height 217
click at [331, 14] on p "Costs" at bounding box center [328, 16] width 31 height 9
click at [335, 16] on p "Costs" at bounding box center [328, 16] width 31 height 9
click at [337, 16] on p "Costs" at bounding box center [328, 16] width 31 height 9
click at [344, 16] on p "Costs" at bounding box center [328, 16] width 31 height 9
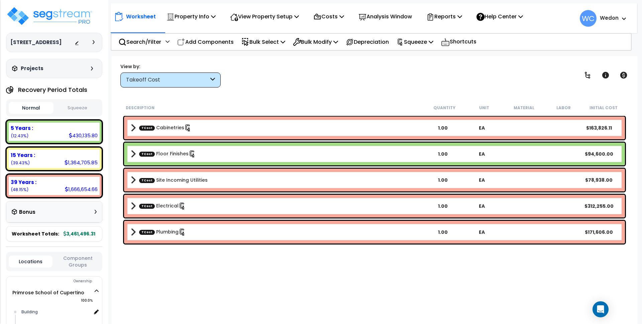
click at [308, 68] on div "View by: Takeoff Cost Takeoff Cost" at bounding box center [374, 75] width 513 height 25
click at [335, 16] on p "Costs" at bounding box center [328, 16] width 31 height 9
click at [341, 15] on p "Costs" at bounding box center [328, 16] width 31 height 9
click at [343, 84] on div "View by: Takeoff Cost Takeoff Cost" at bounding box center [374, 75] width 513 height 25
click at [332, 15] on p "Costs" at bounding box center [328, 16] width 31 height 9
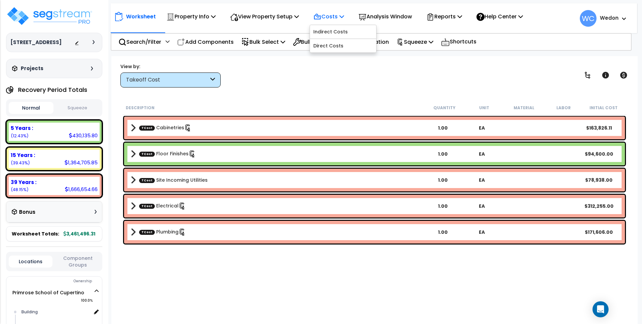
click at [334, 16] on p "Costs" at bounding box center [328, 16] width 31 height 9
click at [336, 16] on p "Costs" at bounding box center [328, 16] width 31 height 9
click at [335, 32] on link "Indirect Costs" at bounding box center [343, 31] width 66 height 13
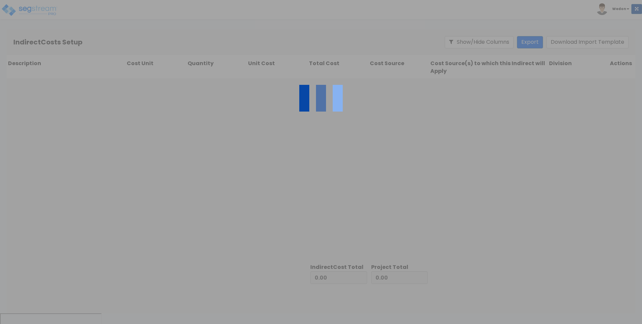
type input "2,871,120.57"
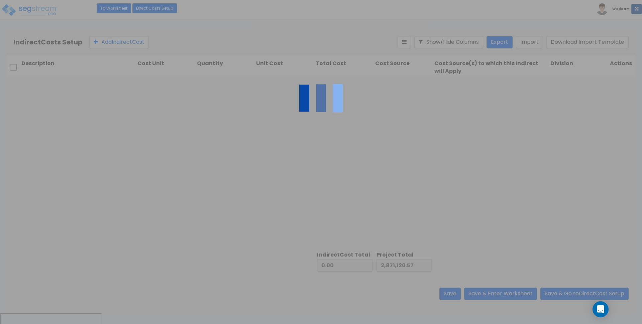
type input "590,375.74"
type input "3,461,496.31"
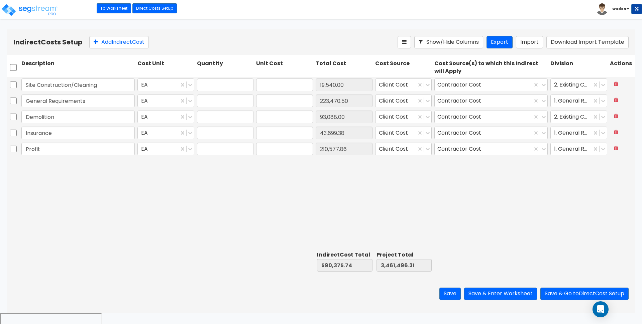
type input "1.00"
type input "19,540.00"
type input "1.00"
type input "223,470.50"
type input "1.00"
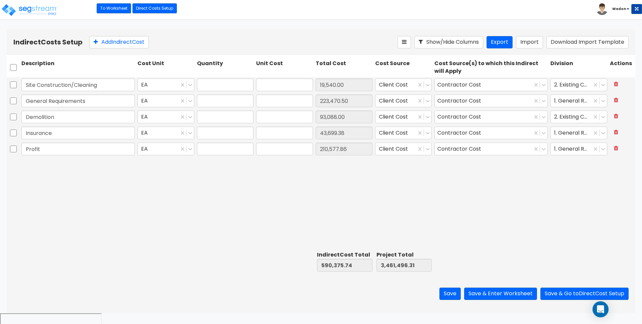
type input "93,088.00"
type input "1.00"
type input "43,699.38"
type input "1.00"
type input "210,577.86"
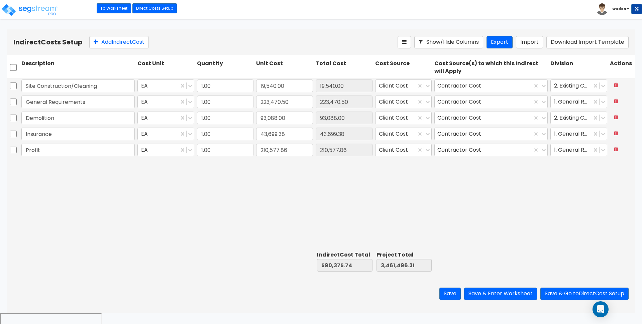
click at [107, 17] on div "Toggle navigation To Worksheet Indirect Costs Setup Direct Costs Setup [GEOGRAP…" at bounding box center [321, 9] width 642 height 19
click at [153, 8] on link "Direct Costs Setup" at bounding box center [154, 8] width 44 height 10
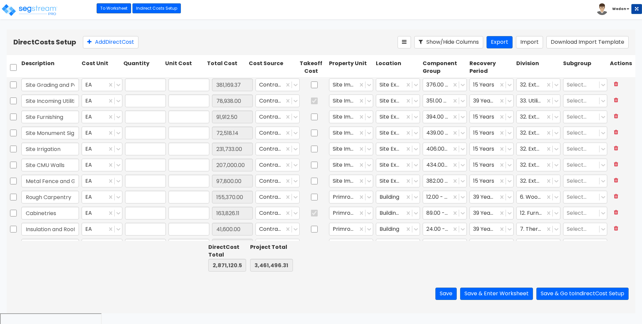
type input "1.00"
type input "381,169.37"
type input "1.00"
type input "78,938.00"
type input "1.00"
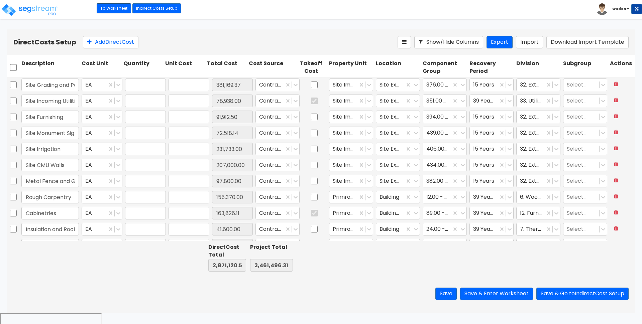
type input "91,912.50"
type input "1.00"
type input "72,518.14"
type input "1.00"
type input "231,733.00"
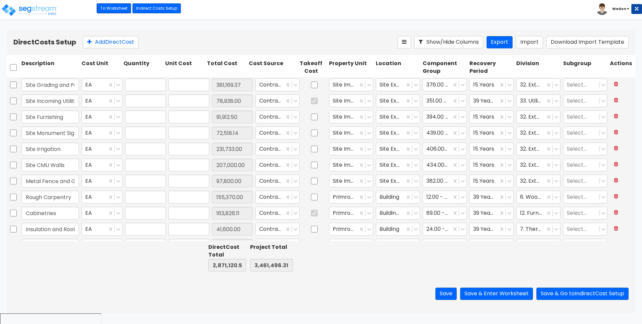
type input "1.00"
type input "207,000.00"
type input "1.00"
type input "97,800.00"
type input "1.00"
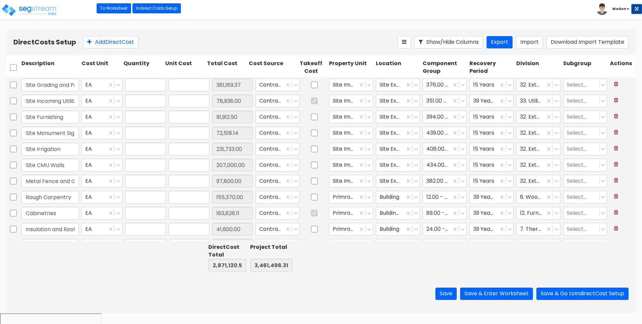
type input "155,370.00"
type input "1.00"
type input "163,826.11"
type input "1.00"
type input "41,600.00"
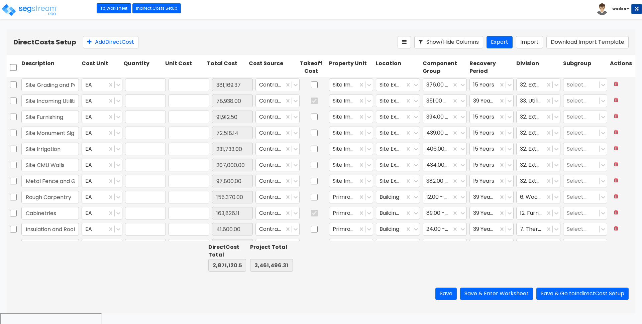
type input "1.00"
type input "199,244.00"
type input "1.00"
type input "22,832.00"
type input "1.00"
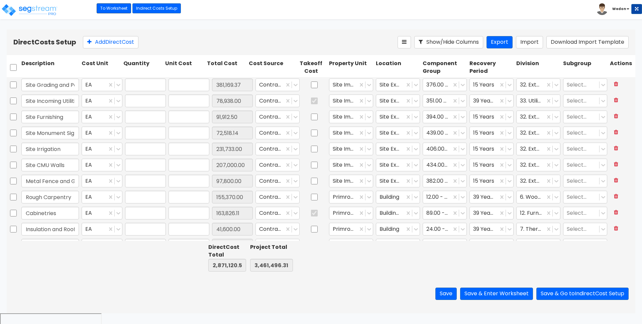
type input "99,604.00"
type input "1.00"
type input "5,648.00"
type input "1.00"
type input "11,100.00"
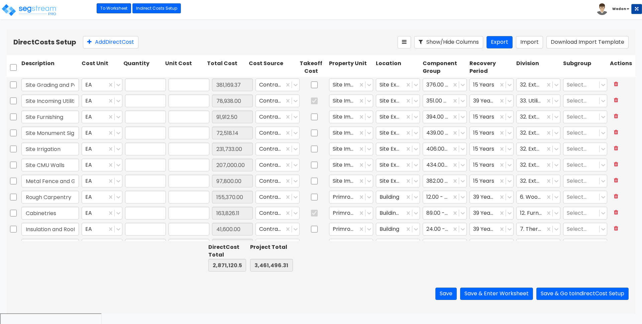
type input "1.00"
type input "94,600.00"
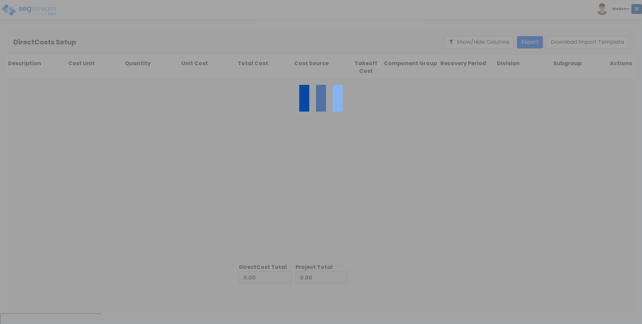
type input "590,375.74"
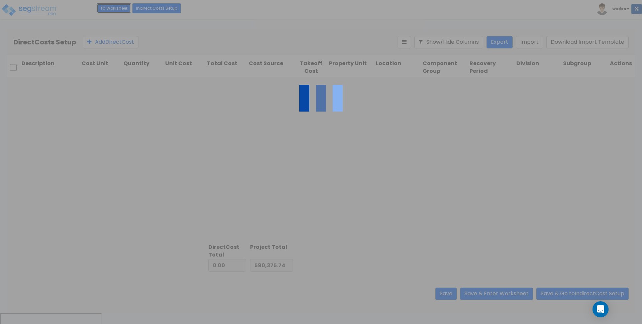
click at [112, 9] on link "To Worksheet" at bounding box center [114, 8] width 34 height 10
type input "2,871,120.57"
type input "3,461,496.31"
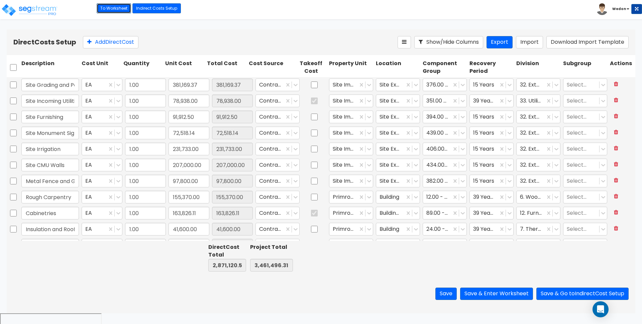
type input "1.00"
type input "381,169.37"
type input "1.00"
type input "78,938.00"
type input "1.00"
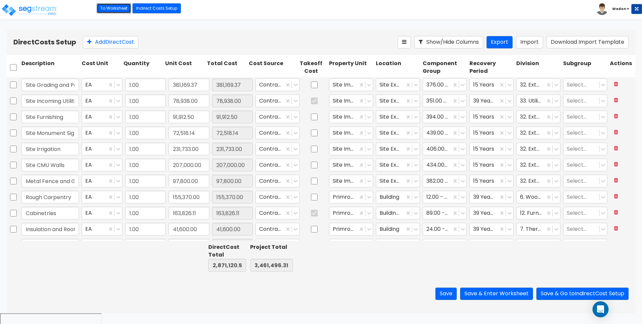
type input "91,912.50"
type input "1.00"
type input "72,518.14"
type input "1.00"
type input "231,733.00"
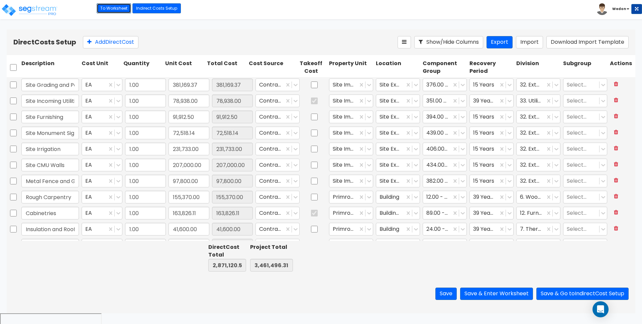
type input "1.00"
type input "207,000.00"
type input "1.00"
type input "97,800.00"
type input "1.00"
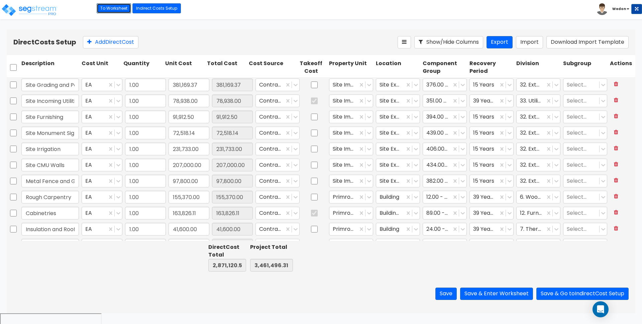
type input "155,370.00"
type input "1.00"
type input "163,826.11"
type input "1.00"
type input "41,600.00"
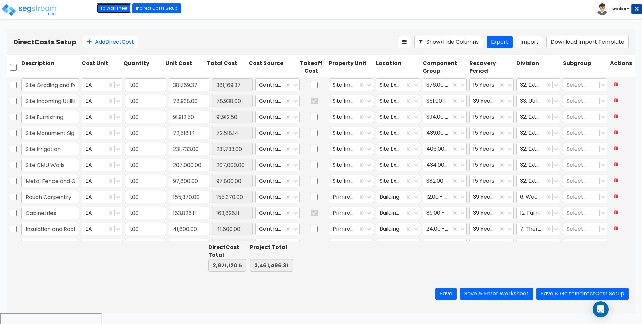
type input "1.00"
type input "199,244.00"
type input "1.00"
type input "22,832.00"
type input "1.00"
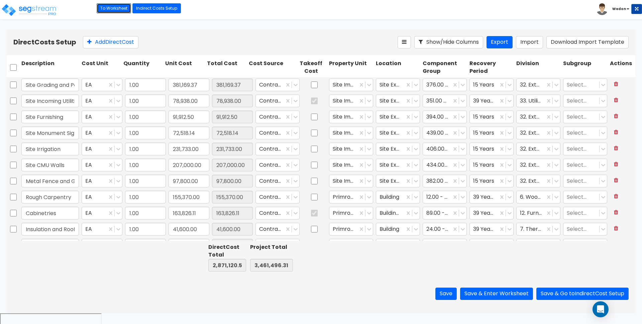
type input "99,604.00"
type input "1.00"
type input "5,648.00"
type input "1.00"
type input "11,100.00"
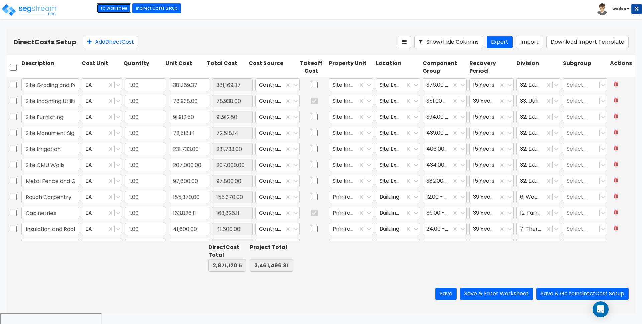
type input "1.00"
type input "94,600.00"
click at [110, 9] on link "To Worksheet" at bounding box center [114, 8] width 34 height 10
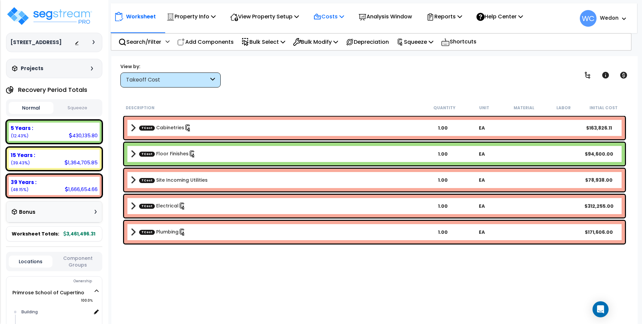
click at [339, 16] on p "Costs" at bounding box center [328, 16] width 31 height 9
click at [243, 52] on div "Property Name DB Costs Setup Indirect Costs Direct Costs Costs Setup Rapid Take…" at bounding box center [321, 42] width 642 height 27
click at [313, 63] on div "View by: Takeoff Cost Takeoff Cost" at bounding box center [374, 75] width 513 height 25
click at [337, 15] on p "Costs" at bounding box center [328, 16] width 31 height 9
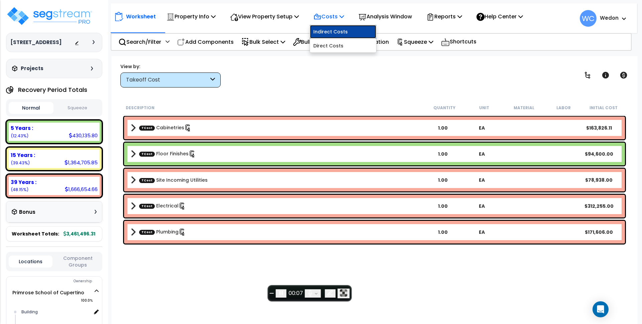
click at [359, 30] on link "Indirect Costs" at bounding box center [343, 31] width 66 height 13
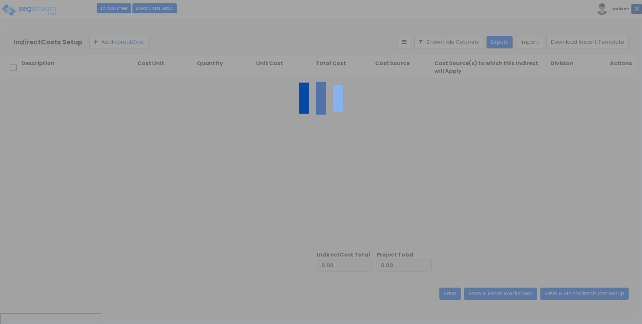
type input "2,871,120.57"
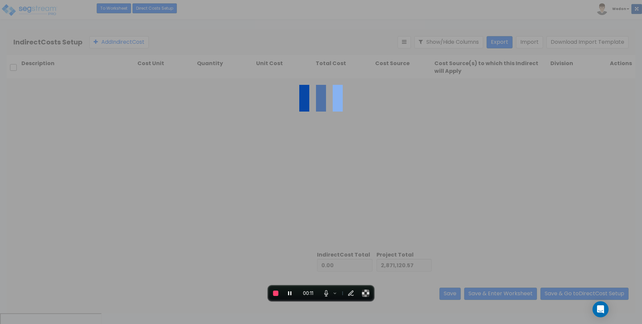
type input "590,375.74"
type input "3,461,496.31"
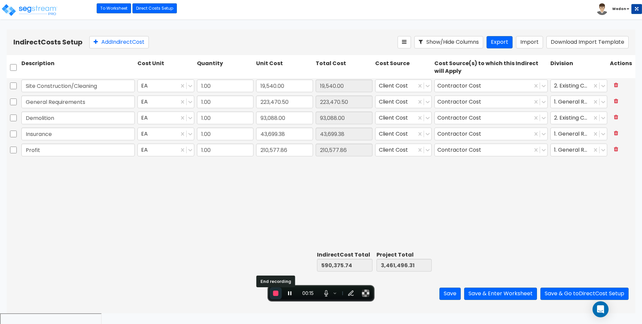
click at [275, 294] on span "End recording" at bounding box center [275, 293] width 5 height 5
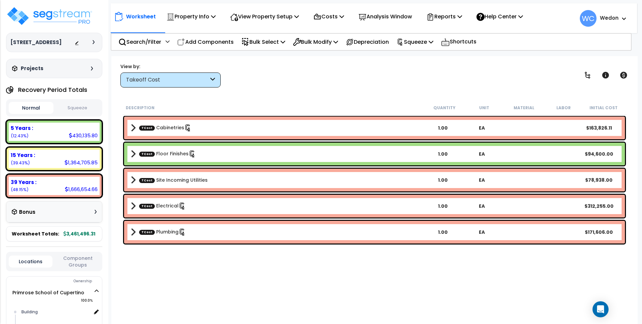
click at [280, 78] on div "View by: Takeoff Cost Takeoff Cost" at bounding box center [374, 75] width 513 height 25
click at [334, 15] on p "Costs" at bounding box center [328, 16] width 31 height 9
click at [284, 91] on div "Worksheet Property Info Property Setup Add Property Unit Template property Clon…" at bounding box center [374, 218] width 526 height 324
click at [336, 14] on p "Costs" at bounding box center [328, 16] width 31 height 9
click at [335, 16] on p "Costs" at bounding box center [328, 16] width 31 height 9
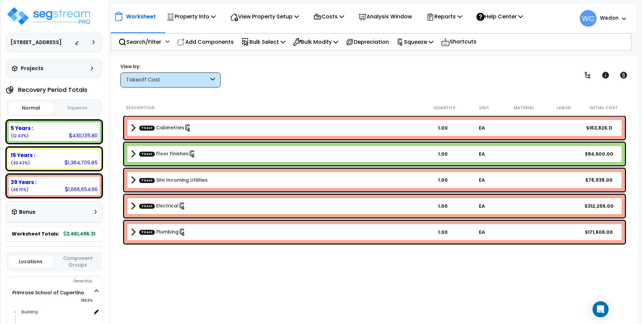
click at [265, 70] on div "View by: Takeoff Cost Takeoff Cost" at bounding box center [374, 75] width 513 height 25
click at [212, 77] on icon at bounding box center [212, 80] width 5 height 8
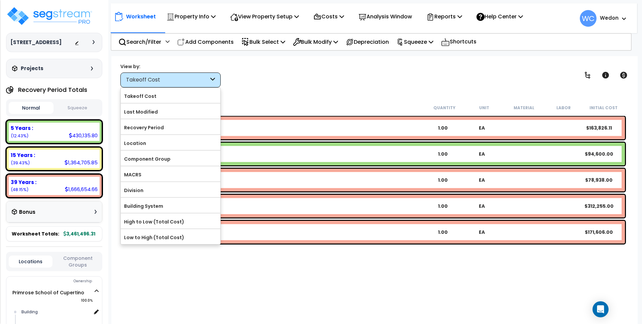
click at [211, 79] on icon at bounding box center [212, 80] width 5 height 8
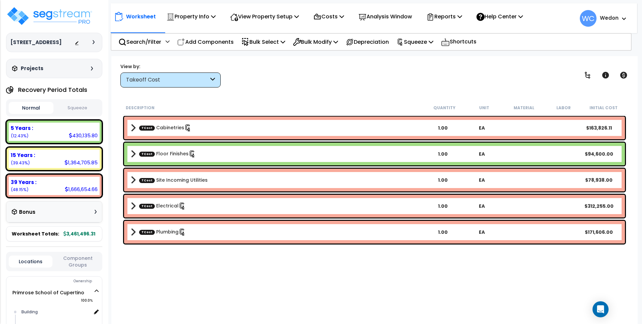
click at [213, 79] on icon at bounding box center [212, 80] width 5 height 8
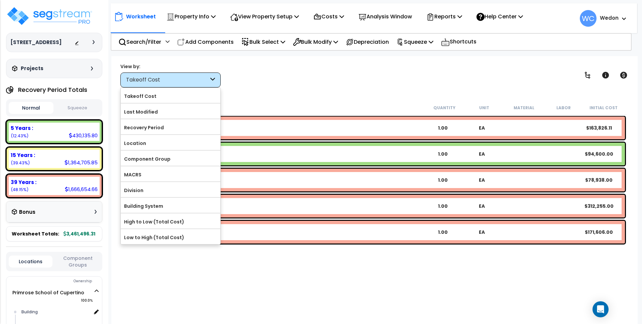
click at [284, 80] on div "View by: Takeoff Cost Takeoff Cost" at bounding box center [374, 75] width 513 height 25
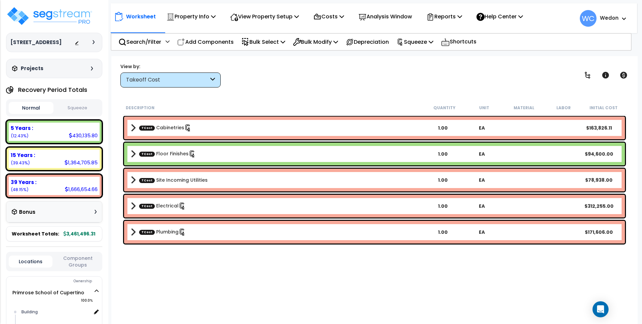
click at [205, 76] on div "Takeoff Cost" at bounding box center [167, 80] width 83 height 8
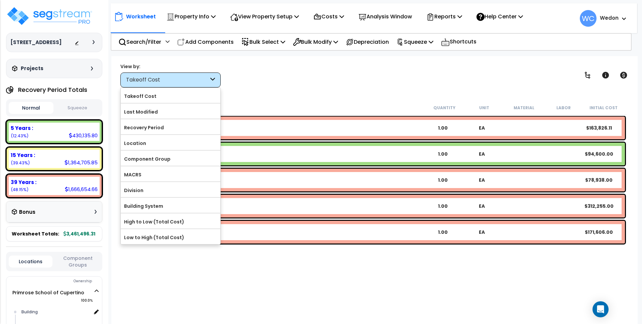
click at [183, 79] on div "Takeoff Cost" at bounding box center [167, 80] width 83 height 8
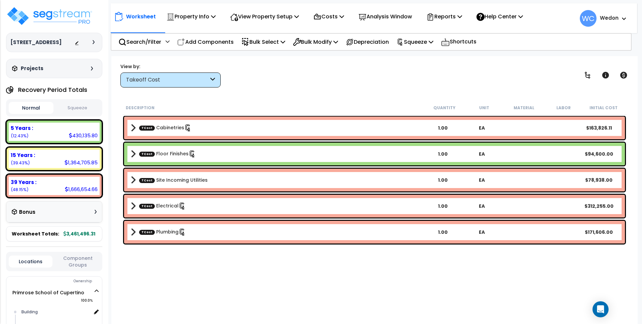
click at [285, 77] on div "View by: Takeoff Cost Takeoff Cost" at bounding box center [374, 75] width 513 height 25
click at [212, 77] on icon at bounding box center [212, 80] width 5 height 8
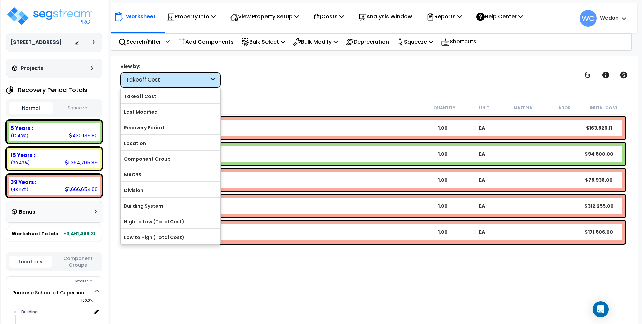
click at [213, 79] on icon at bounding box center [212, 80] width 5 height 8
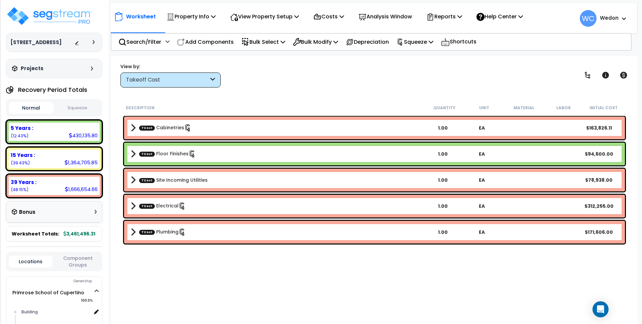
click at [277, 76] on div "View by: Takeoff Cost Takeoff Cost" at bounding box center [374, 75] width 513 height 25
click at [206, 79] on div "Takeoff Cost" at bounding box center [167, 80] width 83 height 8
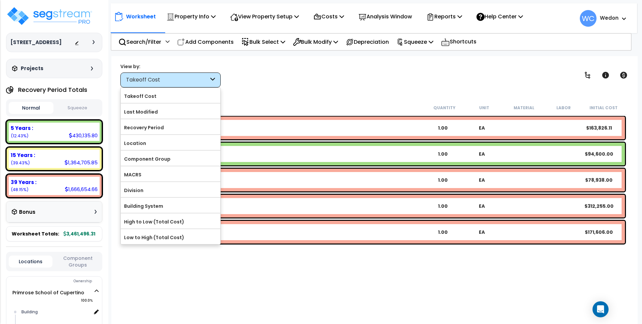
click at [301, 79] on div "View by: Takeoff Cost Takeoff Cost" at bounding box center [374, 75] width 513 height 25
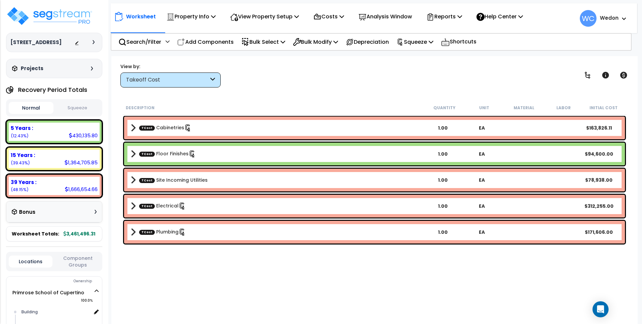
click at [211, 80] on icon at bounding box center [212, 80] width 5 height 8
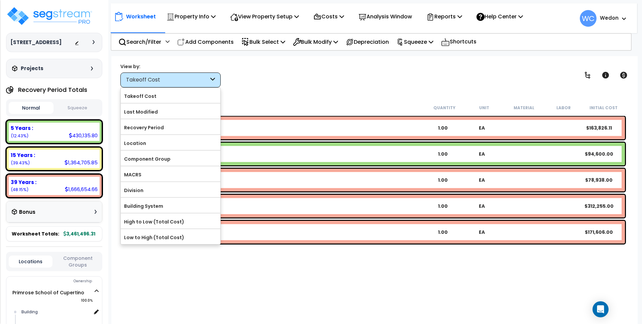
click at [203, 78] on div "Takeoff Cost" at bounding box center [167, 80] width 83 height 8
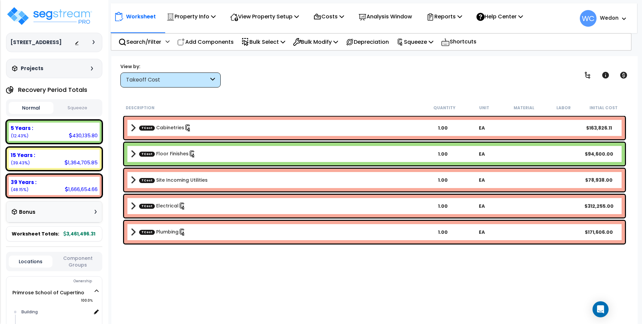
click at [252, 79] on div "View by: Takeoff Cost Takeoff Cost" at bounding box center [374, 75] width 513 height 25
click at [136, 126] on b "TCost Cabinetries" at bounding box center [277, 127] width 292 height 9
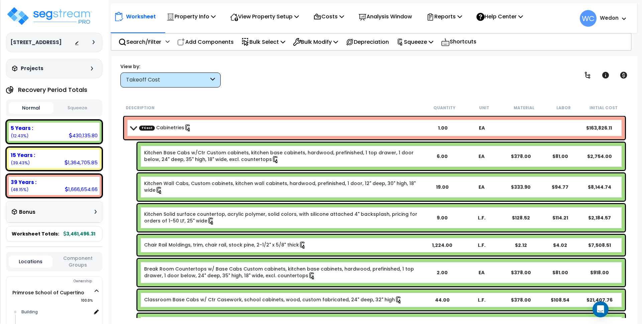
click at [133, 129] on span at bounding box center [133, 127] width 9 height 5
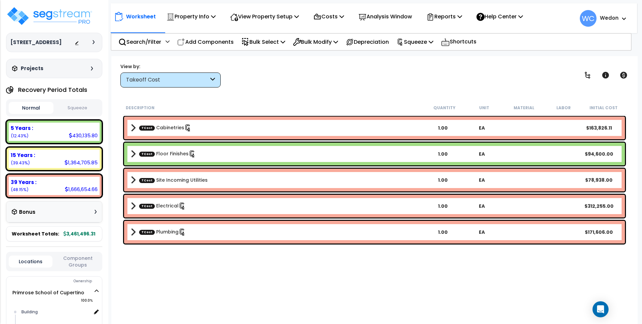
click at [132, 153] on span at bounding box center [133, 153] width 5 height 9
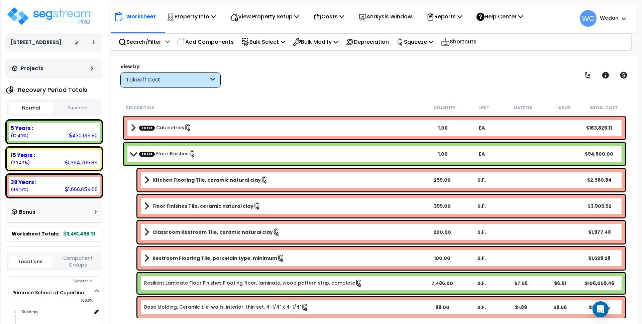
click at [132, 154] on span at bounding box center [133, 153] width 9 height 5
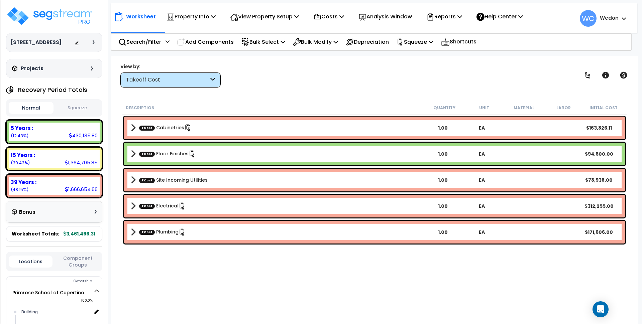
click at [221, 129] on b "TCost Cabinetries" at bounding box center [277, 127] width 292 height 9
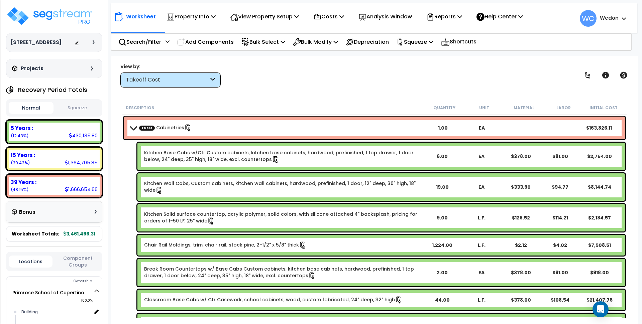
click at [221, 129] on b "TCost Cabinetries" at bounding box center [277, 127] width 292 height 9
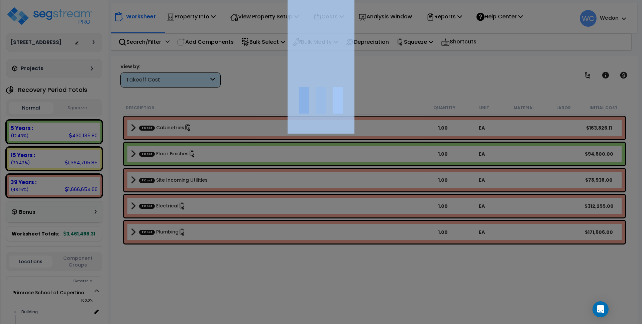
click at [221, 129] on div at bounding box center [321, 162] width 642 height 324
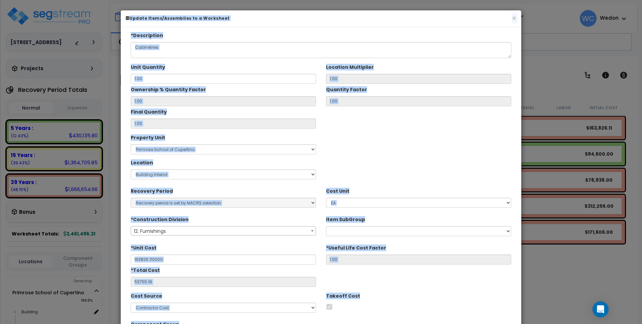
type input "$163,826.11"
type input "$53,755.16"
click at [393, 151] on div "Property Unit Select Primrose School of Cupertino Site Improvements Location" at bounding box center [321, 157] width 390 height 50
click at [427, 130] on div "*Description Cabinetries Unit Quantity 1.00 Location Multiplier 1.00 1.00 EA" at bounding box center [321, 192] width 390 height 320
click at [394, 47] on textarea "Cabinetries" at bounding box center [321, 50] width 380 height 16
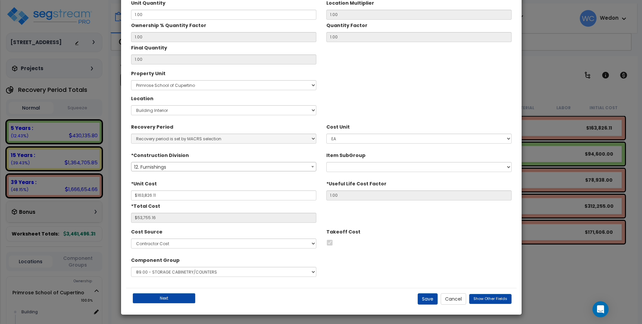
scroll to position [65, 0]
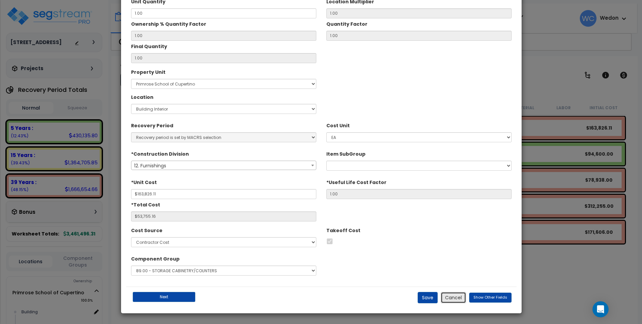
click at [455, 296] on button "Cancel" at bounding box center [452, 297] width 25 height 11
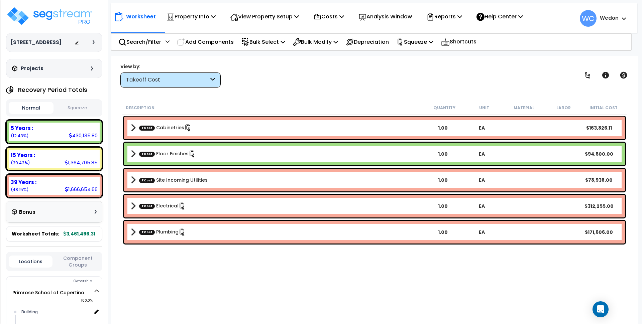
click at [271, 90] on div "Worksheet Property Info Property Setup Add Property Unit Template property Clon…" at bounding box center [374, 218] width 526 height 324
click at [332, 21] on p "Costs" at bounding box center [328, 16] width 31 height 9
click at [344, 15] on icon at bounding box center [341, 16] width 5 height 5
click at [329, 14] on p "Costs" at bounding box center [328, 16] width 31 height 9
click at [285, 82] on div "View by: Takeoff Cost Takeoff Cost" at bounding box center [374, 75] width 513 height 25
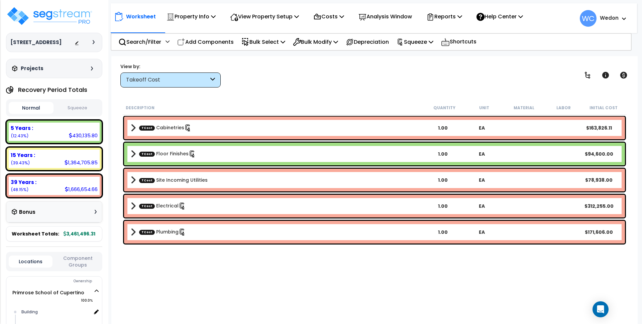
click at [289, 257] on div "Description Quantity Unit Material Labor Initial Cost TCost Cabinetries 1.00 EA…" at bounding box center [374, 209] width 506 height 217
drag, startPoint x: 524, startPoint y: 46, endPoint x: 549, endPoint y: 11, distance: 43.2
click at [525, 46] on div "Search/Filter Additional Search / Filter Add Components Bulk Select Select By..…" at bounding box center [371, 42] width 521 height 18
click at [407, 87] on div "View by: Takeoff Cost Takeoff Cost" at bounding box center [374, 75] width 513 height 25
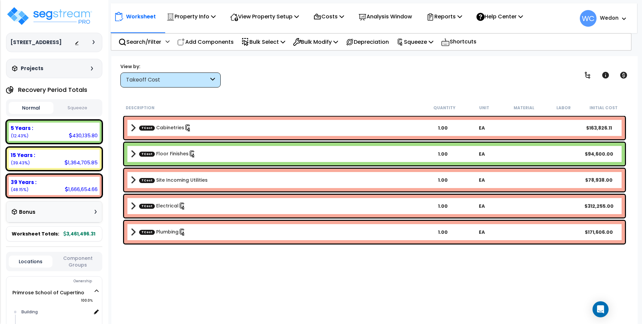
click at [317, 82] on div "View by: Takeoff Cost Takeoff Cost" at bounding box center [374, 75] width 513 height 25
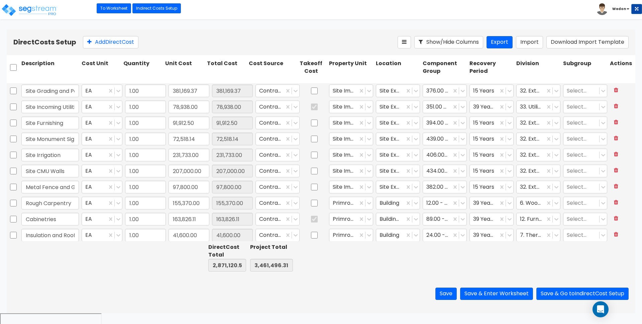
type input "1.00"
type input "381,169.37"
type input "1.00"
type input "78,938.00"
type input "1.00"
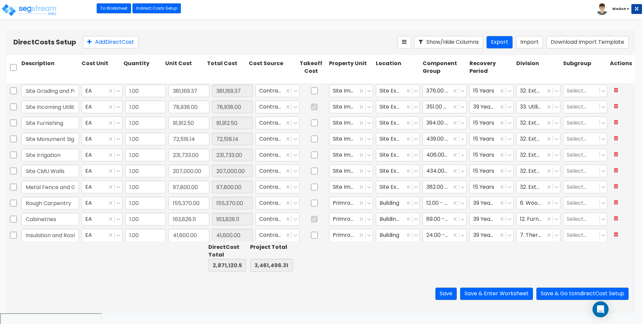
type input "91,912.50"
type input "1.00"
type input "72,518.14"
type input "1.00"
type input "231,733.00"
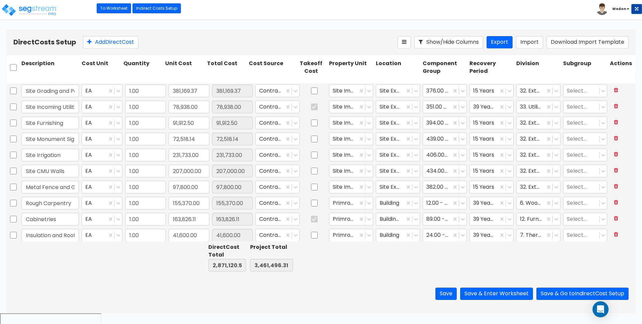
type input "1.00"
type input "207,000.00"
type input "1.00"
type input "97,800.00"
type input "1.00"
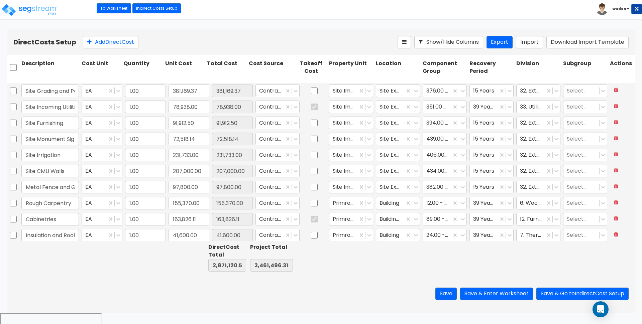
type input "155,370.00"
type input "1.00"
type input "163,826.11"
type input "1.00"
type input "41,600.00"
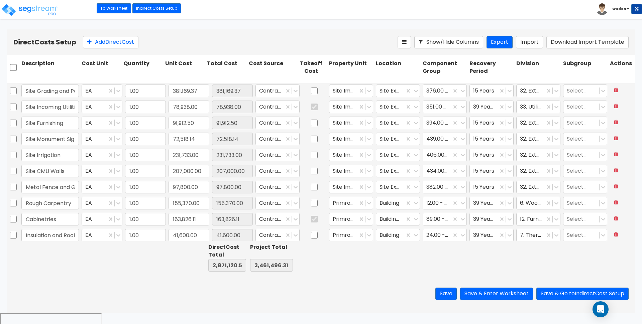
type input "1.00"
type input "199,244.00"
type input "1.00"
type input "22,832.00"
type input "1.00"
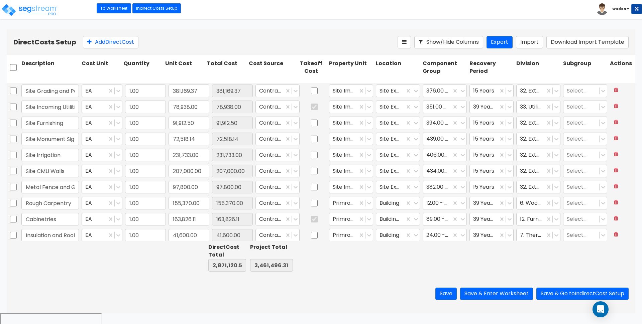
type input "99,604.00"
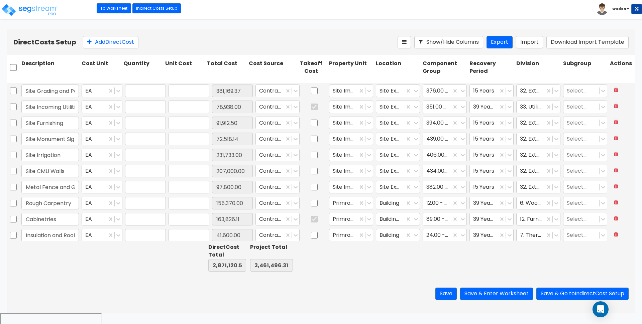
type input "1.00"
type input "381,169.37"
type input "1.00"
type input "78,938.00"
type input "1.00"
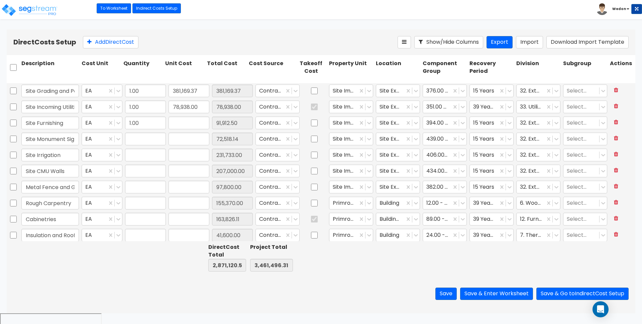
type input "91,912.50"
type input "1.00"
type input "72,518.14"
type input "1.00"
type input "231,733.00"
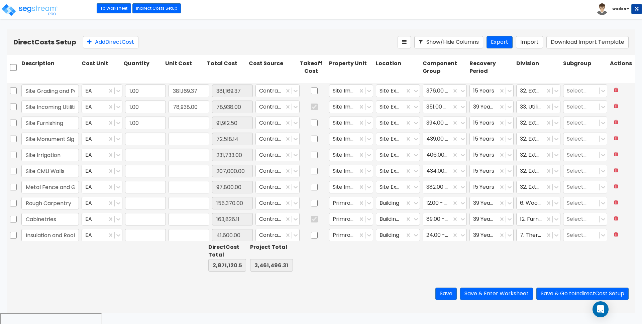
type input "1.00"
type input "207,000.00"
type input "1.00"
type input "97,800.00"
type input "1.00"
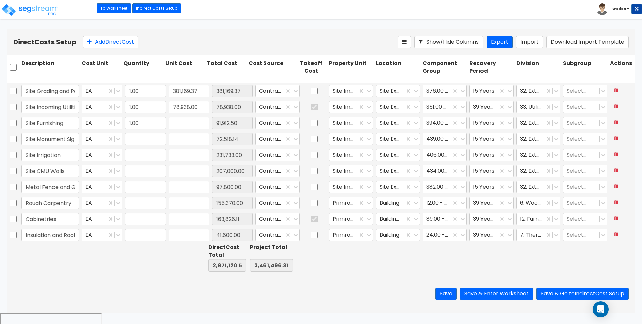
type input "155,370.00"
type input "1.00"
type input "163,826.11"
type input "1.00"
type input "41,600.00"
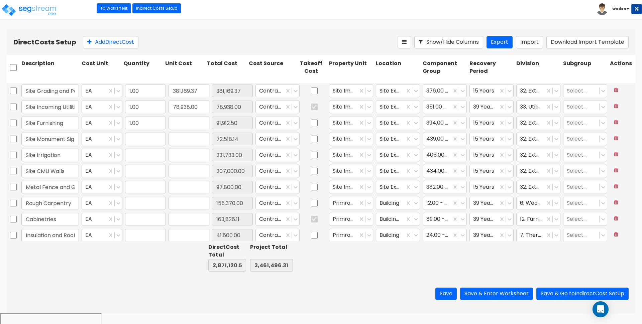
type input "1.00"
type input "199,244.00"
type input "1.00"
type input "22,832.00"
type input "1.00"
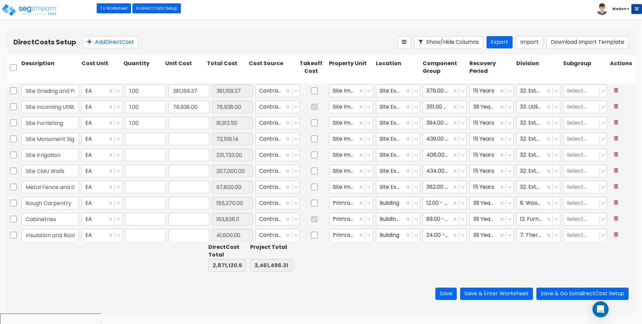
type input "99,604.00"
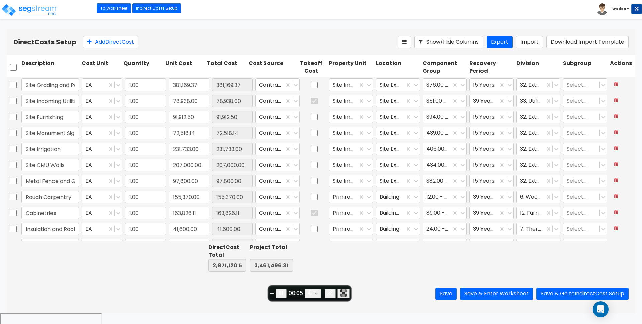
type input "1.00"
type input "5,648.00"
type input "1.00"
type input "11,100.00"
type input "1.00"
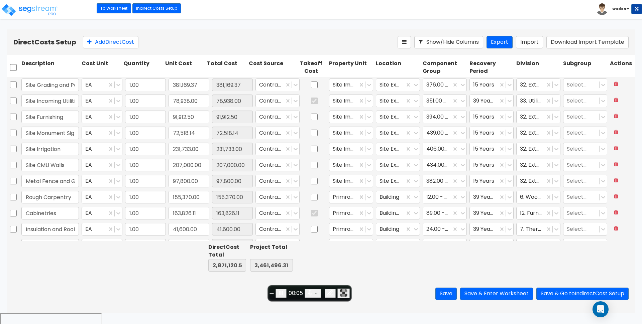
type input "94,600.00"
type input "1.00"
type input "49,800.00"
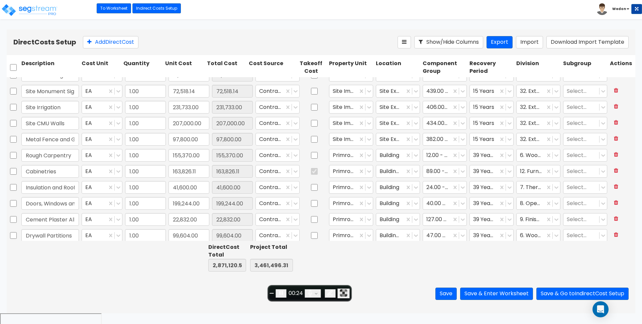
type input "1.00"
type input "6,500.00"
type input "1.00"
type input "381,169.37"
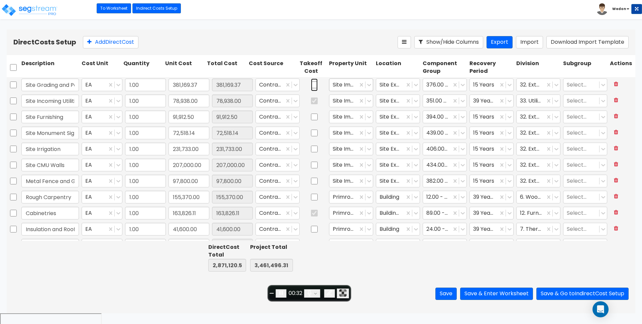
drag, startPoint x: 308, startPoint y: 85, endPoint x: 324, endPoint y: 86, distance: 16.1
click at [311, 85] on input "checkbox" at bounding box center [314, 85] width 7 height 13
checkbox input "true"
click at [312, 116] on div at bounding box center [314, 116] width 27 height 15
click at [311, 117] on input "checkbox" at bounding box center [314, 117] width 7 height 13
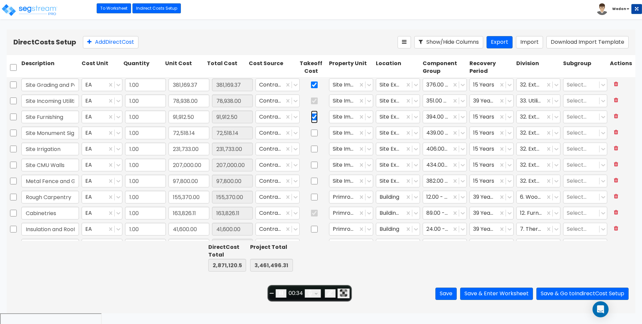
checkbox input "true"
click at [311, 133] on input "checkbox" at bounding box center [314, 133] width 7 height 13
checkbox input "true"
click at [311, 148] on input "checkbox" at bounding box center [314, 149] width 7 height 13
checkbox input "true"
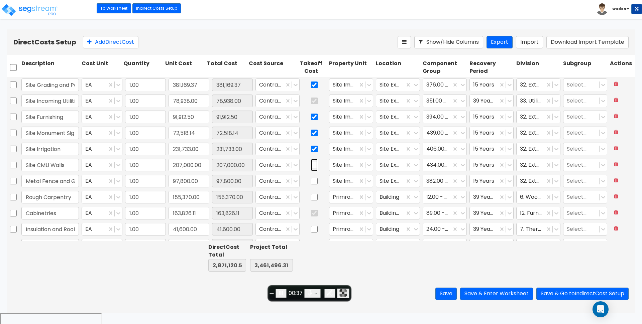
click at [311, 165] on input "checkbox" at bounding box center [314, 165] width 7 height 13
checkbox input "false"
click at [311, 147] on input "checkbox" at bounding box center [314, 149] width 7 height 13
checkbox input "false"
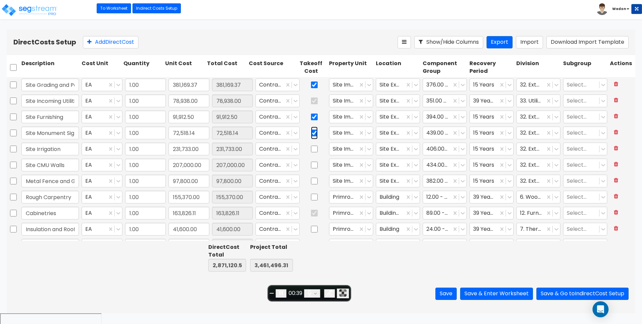
click at [311, 134] on input "checkbox" at bounding box center [314, 133] width 7 height 13
checkbox input "false"
click at [311, 119] on input "checkbox" at bounding box center [314, 117] width 7 height 13
checkbox input "false"
click at [284, 291] on icon "Pause recording" at bounding box center [281, 293] width 7 height 7
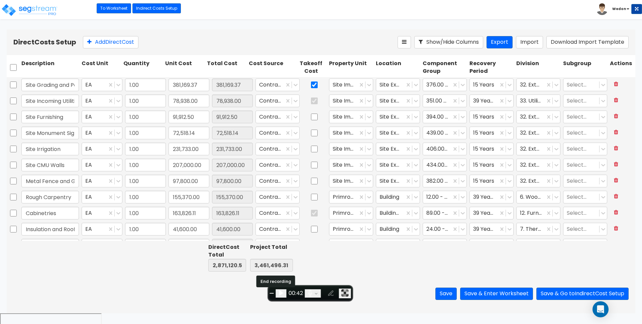
click at [272, 293] on span "End recording" at bounding box center [272, 293] width 0 height 0
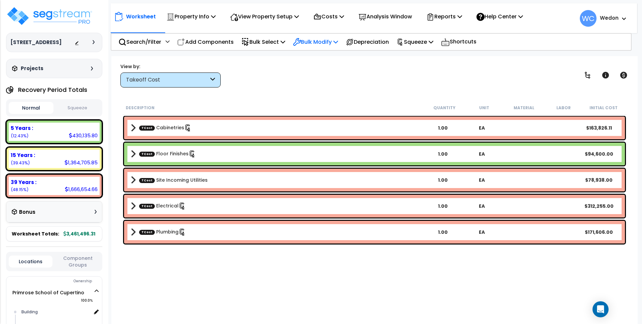
click at [320, 47] on div "Bulk Modify" at bounding box center [315, 42] width 45 height 16
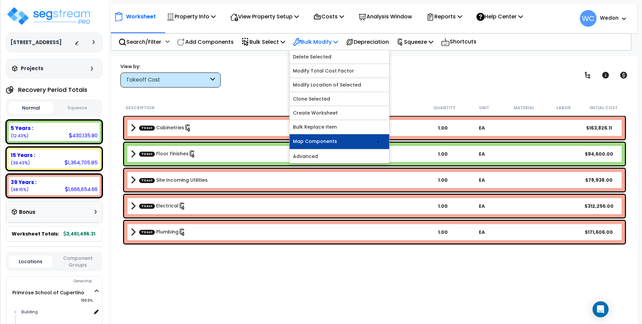
click at [366, 144] on link "Map Components" at bounding box center [339, 141] width 100 height 15
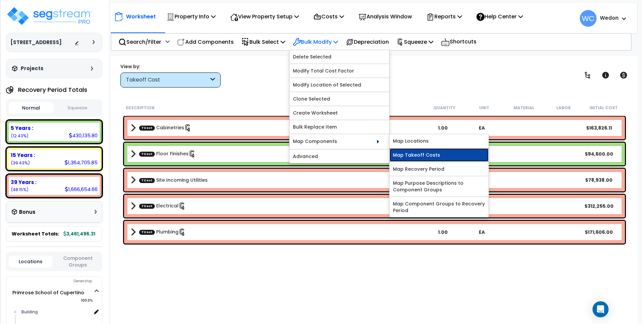
click at [460, 155] on link "Map Takeoff Costs" at bounding box center [438, 154] width 99 height 13
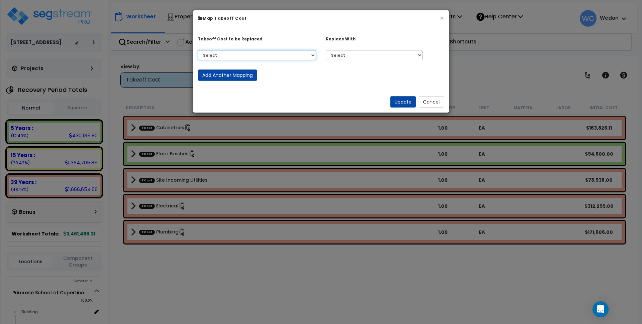
click at [255, 56] on select "Select Cabinetries Electrical Floor Finishes Plumbing Site Incoming Utilities N…" at bounding box center [257, 55] width 118 height 10
select select "43383162"
click at [198, 50] on select "Select Cabinetries Electrical Floor Finishes Plumbing Site Incoming Utilities N…" at bounding box center [257, 55] width 118 height 10
click at [369, 54] on select "Select Cabinetries Electrical Floor Finishes Plumbing Site Incoming Utilities N…" at bounding box center [374, 55] width 97 height 10
select select "43383146"
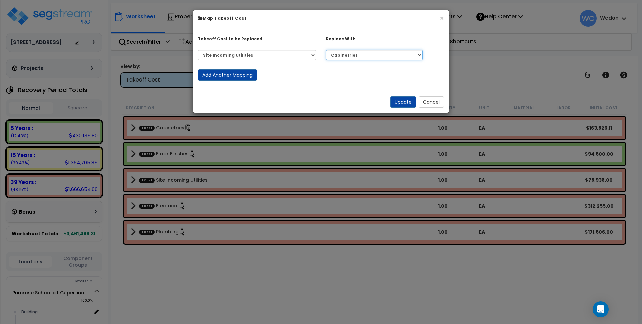
click at [326, 50] on select "Select Cabinetries Electrical Floor Finishes Plumbing Site Incoming Utilities N…" at bounding box center [374, 55] width 97 height 10
drag, startPoint x: 435, startPoint y: 99, endPoint x: 443, endPoint y: 95, distance: 9.1
click at [435, 100] on button "Cancel" at bounding box center [430, 101] width 25 height 11
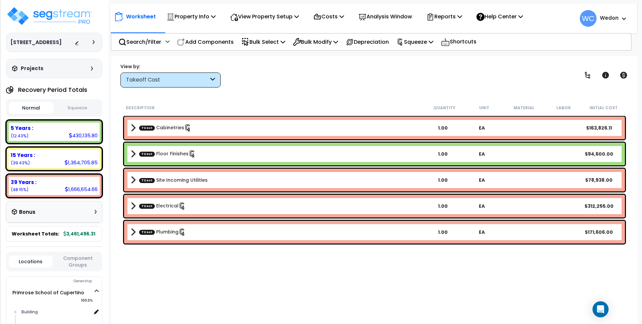
click at [333, 60] on div "Worksheet Property Info Property Setup Add Property Unit Template property Clon…" at bounding box center [374, 218] width 526 height 324
click at [465, 14] on div "Reports Get Report Manage Report Images Manage Report Custom Fields Download Re…" at bounding box center [443, 17] width 43 height 16
click at [462, 14] on p "Reports" at bounding box center [444, 16] width 36 height 9
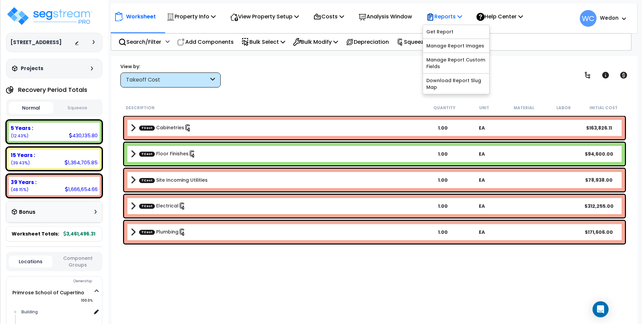
click at [449, 17] on p "Reports" at bounding box center [444, 16] width 36 height 9
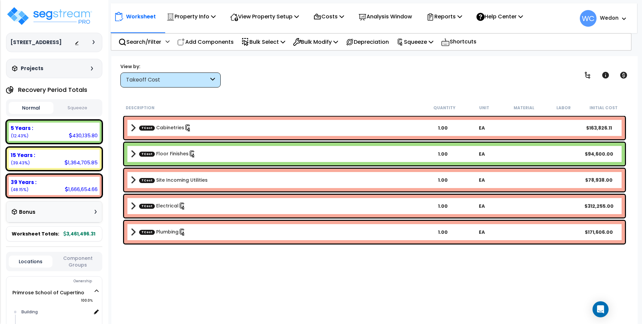
click at [586, 38] on div "Search/Filter Additional Search / Filter Add Components Bulk Select Select By..…" at bounding box center [371, 42] width 521 height 18
click at [573, 36] on div "Search/Filter Additional Search / Filter Add Components Bulk Select Select By..…" at bounding box center [371, 42] width 521 height 18
click at [332, 60] on div "Worksheet Property Info Property Setup Add Property Unit Template property Clon…" at bounding box center [374, 218] width 526 height 324
click at [480, 78] on div "View by: Takeoff Cost Takeoff Cost" at bounding box center [374, 75] width 513 height 25
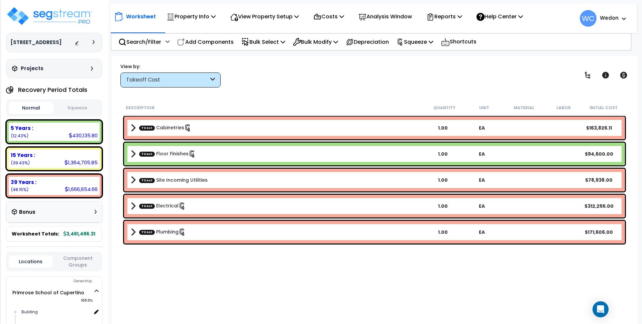
click at [279, 83] on div "View by: Takeoff Cost Takeoff Cost" at bounding box center [374, 75] width 513 height 25
click at [340, 16] on p "Costs" at bounding box center [328, 16] width 31 height 9
click at [291, 85] on div "View by: Takeoff Cost Takeoff Cost" at bounding box center [374, 75] width 513 height 25
drag, startPoint x: 324, startPoint y: 40, endPoint x: 331, endPoint y: 40, distance: 7.0
click at [324, 40] on p "Bulk Modify" at bounding box center [315, 41] width 45 height 9
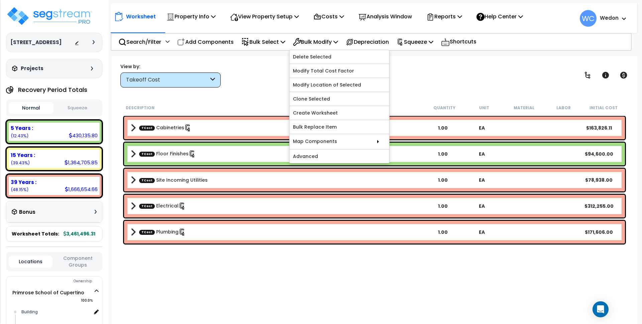
click at [256, 74] on div "View by: Takeoff Cost Takeoff Cost" at bounding box center [374, 75] width 513 height 25
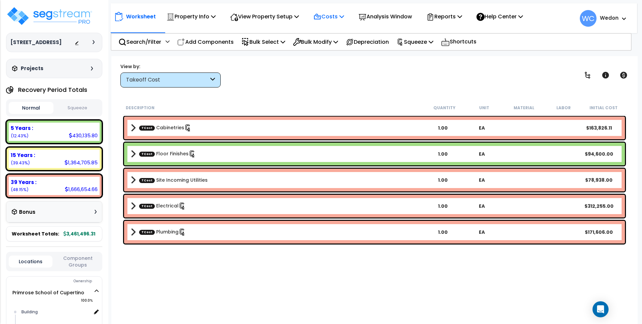
click at [335, 14] on p "Costs" at bounding box center [328, 16] width 31 height 9
click at [332, 89] on div "Worksheet Property Info Property Setup Add Property Unit Template property Clon…" at bounding box center [374, 218] width 526 height 324
click at [499, 278] on div "Description Quantity Unit Material Labor Initial Cost TCost Cabinetries 1.00 EA…" at bounding box center [374, 209] width 506 height 217
click at [332, 13] on p "Costs" at bounding box center [328, 16] width 31 height 9
drag, startPoint x: 353, startPoint y: 78, endPoint x: 355, endPoint y: 71, distance: 7.2
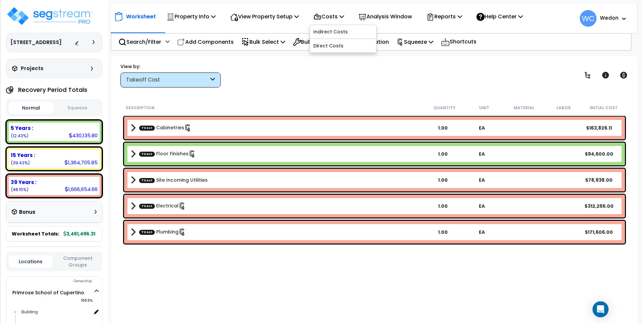
click at [353, 78] on div "View by: Takeoff Cost Takeoff Cost" at bounding box center [374, 75] width 513 height 25
click at [341, 14] on p "Costs" at bounding box center [328, 16] width 31 height 9
click at [336, 17] on p "Costs" at bounding box center [328, 16] width 31 height 9
click at [344, 12] on p "Costs" at bounding box center [328, 16] width 31 height 9
click at [392, 73] on div "View by: Takeoff Cost Takeoff Cost" at bounding box center [374, 75] width 513 height 25
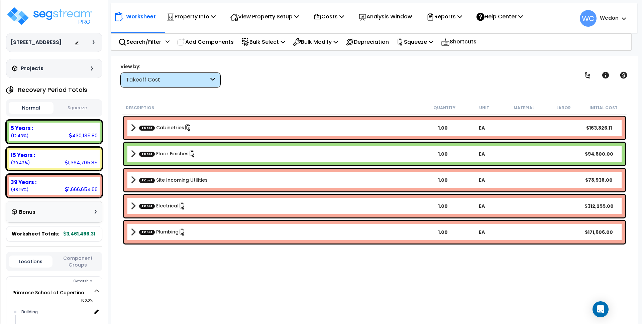
drag, startPoint x: 197, startPoint y: 272, endPoint x: 202, endPoint y: 269, distance: 5.8
click at [197, 272] on div "Description Quantity Unit Material Labor Initial Cost TCost Cabinetries 1.00 EA…" at bounding box center [374, 209] width 506 height 217
click at [462, 18] on p "Reports" at bounding box center [444, 16] width 36 height 9
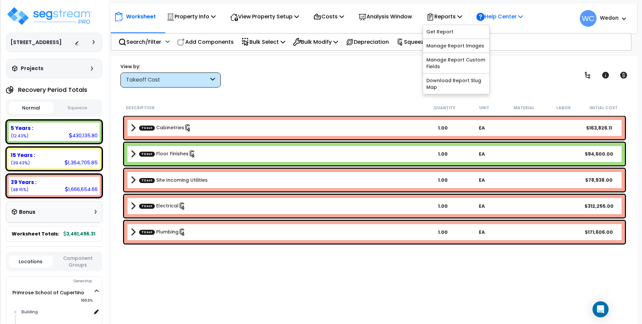
click at [521, 13] on p "Help Center" at bounding box center [499, 16] width 46 height 9
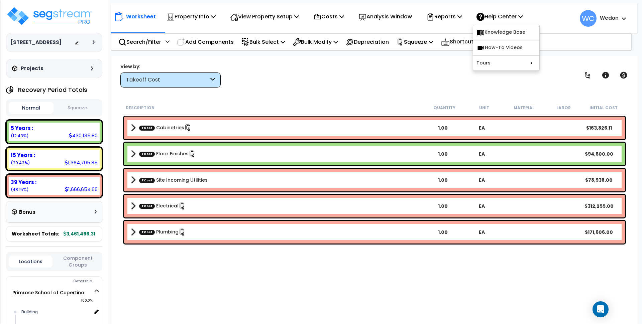
click at [365, 67] on div "View by: Takeoff Cost Takeoff Cost" at bounding box center [374, 75] width 513 height 25
click at [456, 16] on p "Reports" at bounding box center [444, 16] width 36 height 9
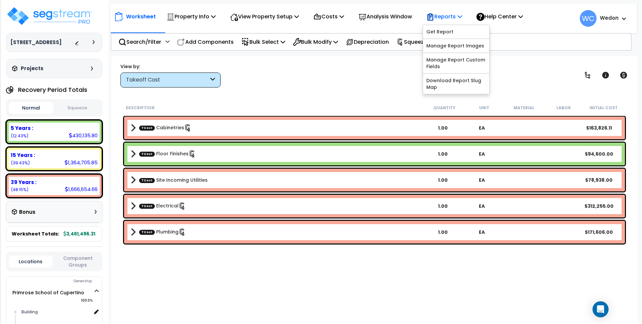
click at [456, 16] on p "Reports" at bounding box center [444, 16] width 36 height 9
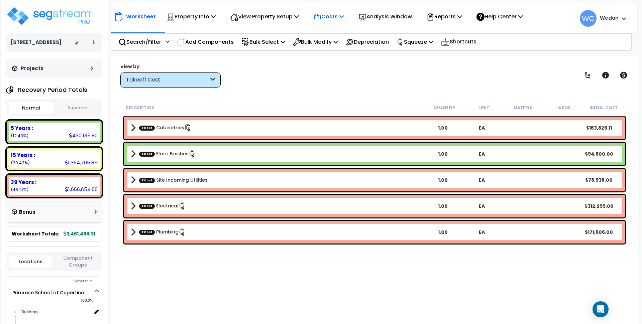
click at [343, 16] on p "Costs" at bounding box center [328, 16] width 31 height 9
click at [273, 40] on p "Bulk Select" at bounding box center [263, 41] width 44 height 9
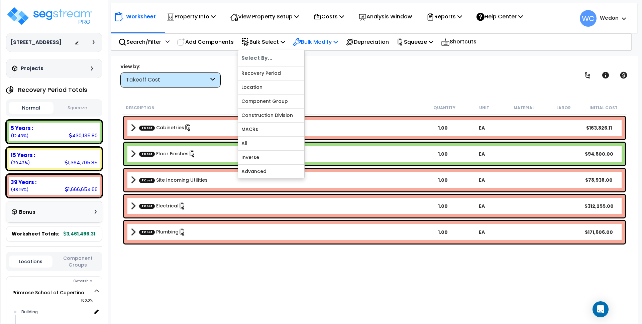
click at [310, 40] on p "Bulk Modify" at bounding box center [315, 41] width 45 height 9
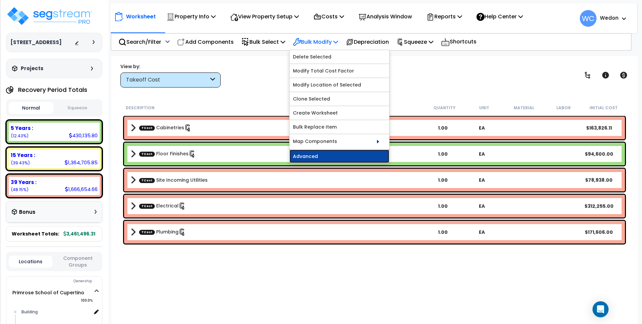
click at [333, 158] on link "Advanced" at bounding box center [339, 156] width 100 height 13
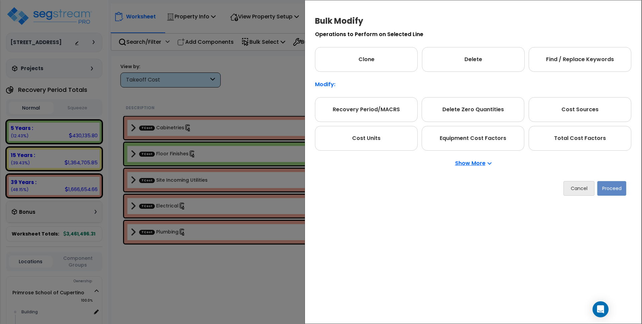
click at [466, 161] on p "Show More" at bounding box center [473, 163] width 36 height 5
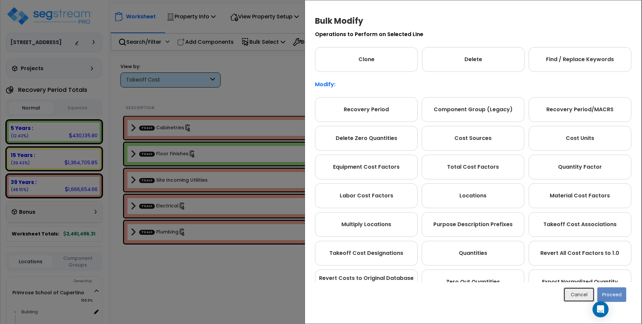
click at [576, 294] on button "Cancel" at bounding box center [578, 294] width 31 height 15
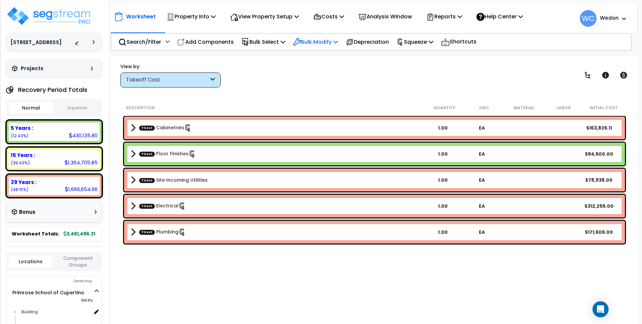
click at [319, 45] on p "Bulk Modify" at bounding box center [315, 41] width 45 height 9
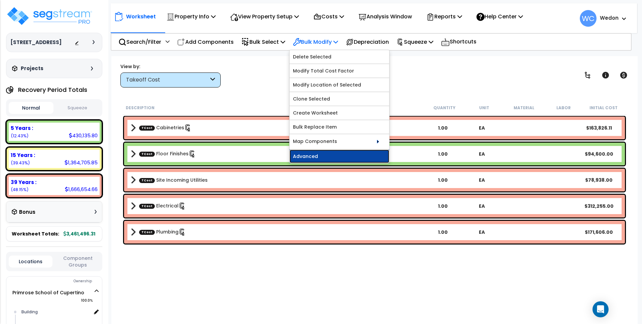
click at [335, 154] on link "Advanced" at bounding box center [339, 156] width 100 height 13
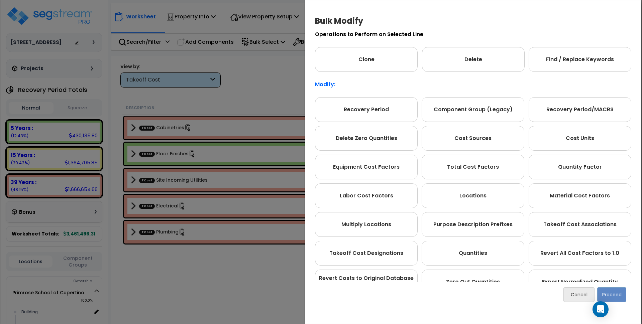
click at [257, 71] on div "Bulk Modify Operations to Perform on Selected Line Clone Delete Find / Replace …" at bounding box center [321, 162] width 642 height 324
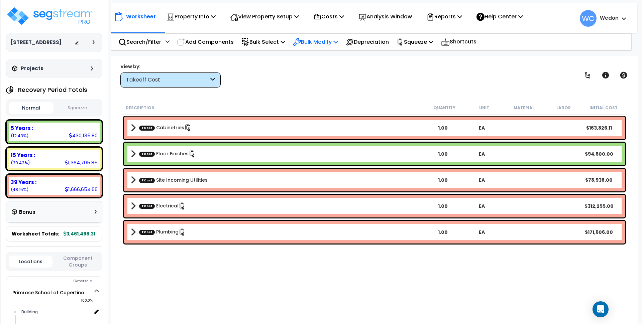
click at [334, 40] on p "Bulk Modify" at bounding box center [315, 41] width 45 height 9
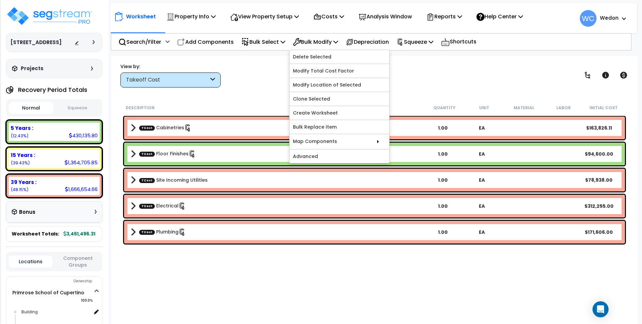
click at [225, 113] on div "Description Quantity Unit Material Labor Initial Cost" at bounding box center [374, 108] width 504 height 14
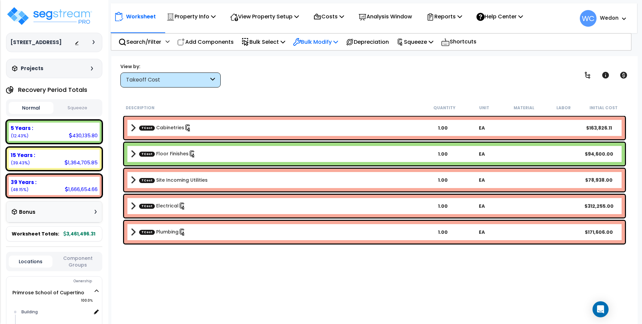
click at [328, 39] on p "Bulk Modify" at bounding box center [315, 41] width 45 height 9
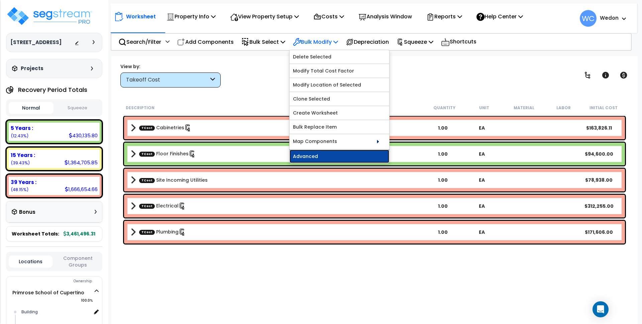
click at [348, 154] on link "Advanced" at bounding box center [339, 156] width 100 height 13
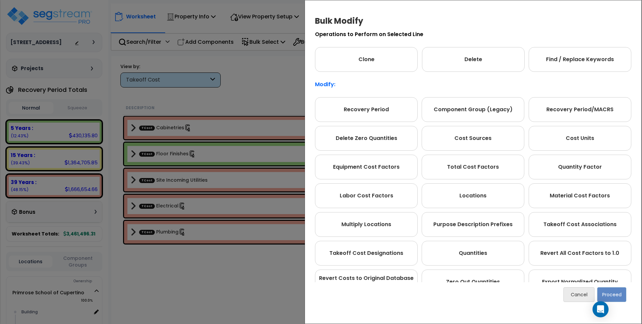
click at [245, 60] on div "Bulk Modify Operations to Perform on Selected Line Clone Delete Find / Replace …" at bounding box center [321, 162] width 642 height 324
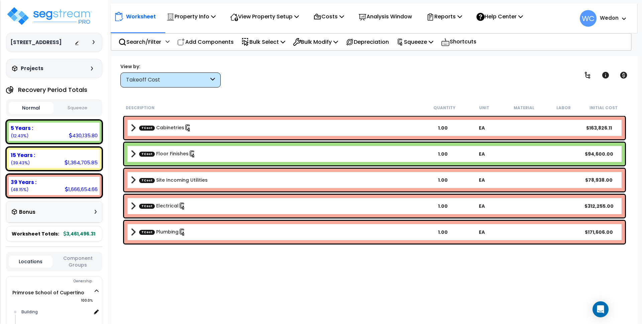
scroll to position [29, 0]
click at [315, 38] on p "Bulk Modify" at bounding box center [315, 41] width 45 height 9
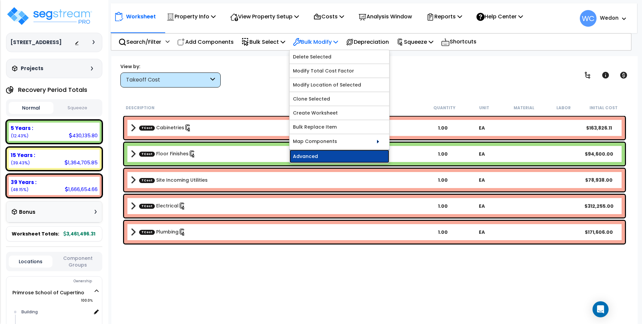
click at [342, 156] on link "Advanced" at bounding box center [339, 156] width 100 height 13
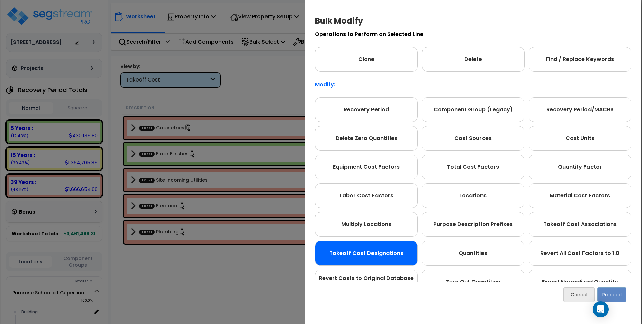
click at [377, 253] on div "Takeoff Cost Designations" at bounding box center [366, 253] width 103 height 25
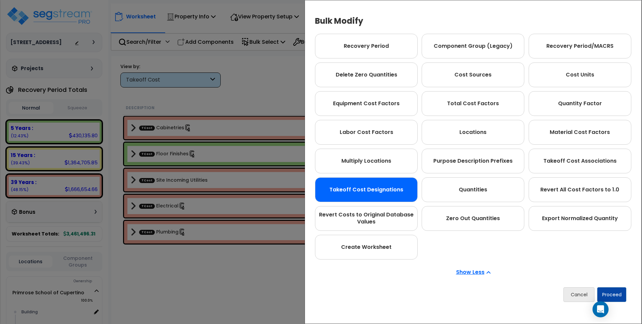
scroll to position [66, 0]
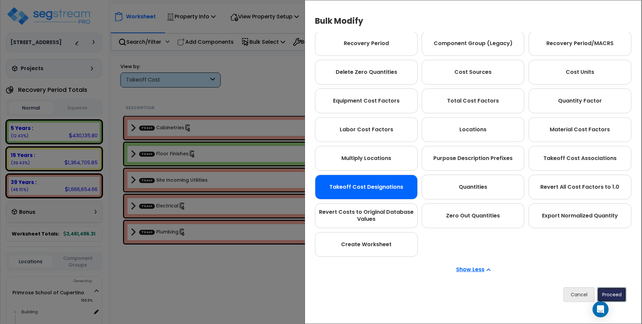
click at [613, 293] on button "Proceed" at bounding box center [611, 294] width 29 height 15
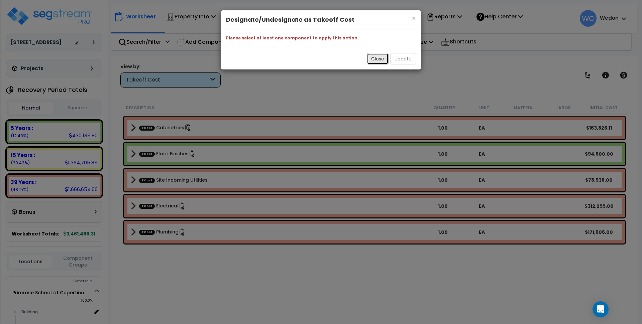
click at [375, 57] on button "Close" at bounding box center [378, 58] width 22 height 11
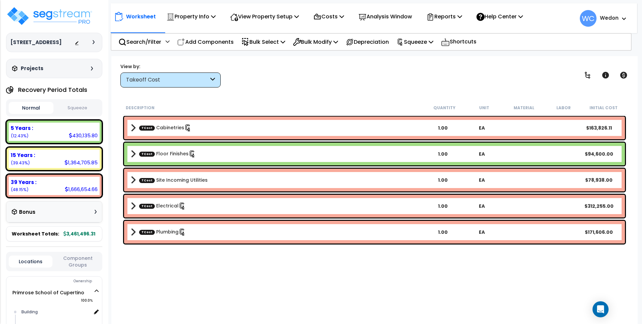
click at [241, 127] on b "TCost Cabinetries" at bounding box center [277, 127] width 292 height 9
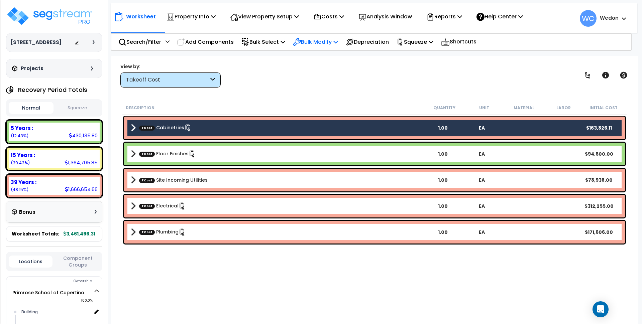
click at [324, 42] on p "Bulk Modify" at bounding box center [315, 41] width 45 height 9
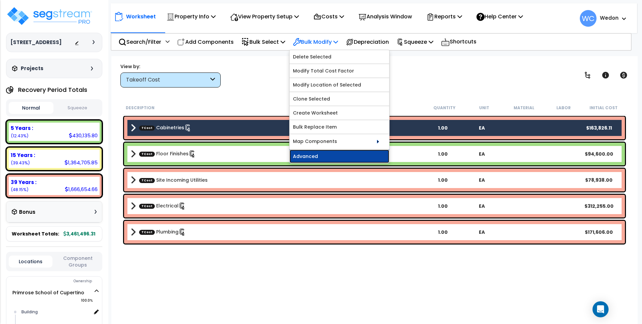
click at [340, 155] on link "Advanced" at bounding box center [339, 156] width 100 height 13
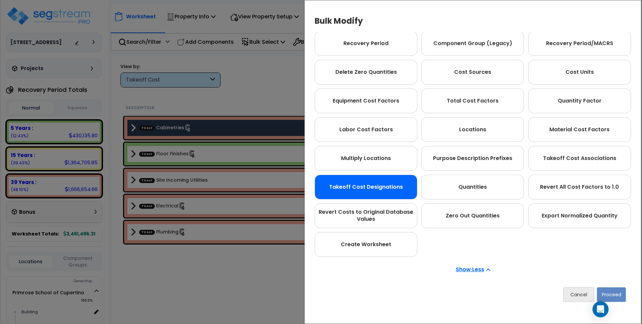
click at [371, 188] on div "Takeoff Cost Designations" at bounding box center [365, 187] width 103 height 25
click at [604, 294] on button "Proceed" at bounding box center [610, 294] width 29 height 15
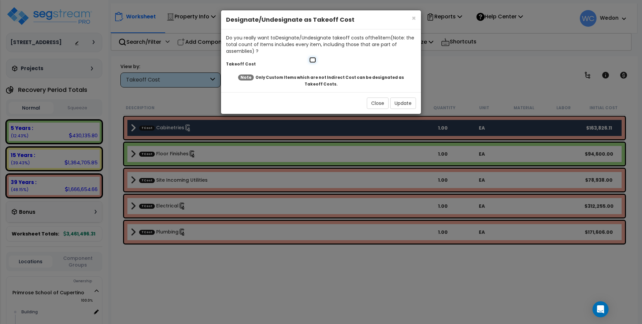
click at [312, 60] on input "checkbox" at bounding box center [312, 60] width 7 height 6
click at [313, 60] on input "checkbox" at bounding box center [312, 60] width 7 height 6
click at [362, 56] on div at bounding box center [362, 59] width 117 height 7
click at [313, 60] on input "checkbox" at bounding box center [312, 60] width 7 height 6
click at [360, 60] on div at bounding box center [362, 59] width 117 height 7
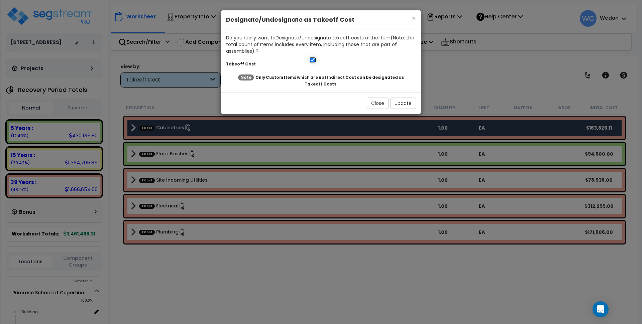
click at [313, 60] on input "checkbox" at bounding box center [312, 60] width 7 height 6
checkbox input "false"
click at [346, 59] on div at bounding box center [362, 59] width 117 height 7
click at [406, 103] on button "Update" at bounding box center [403, 103] width 26 height 11
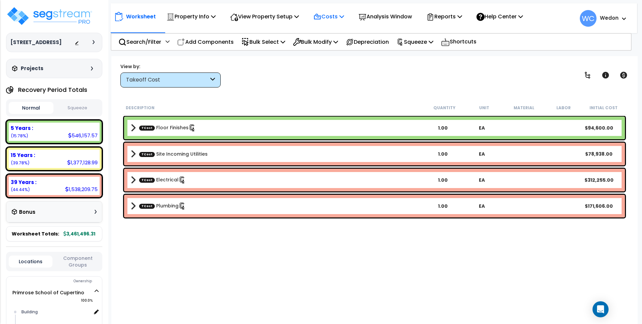
click at [343, 18] on p "Costs" at bounding box center [328, 16] width 31 height 9
click at [340, 45] on link "Direct Costs" at bounding box center [343, 45] width 66 height 13
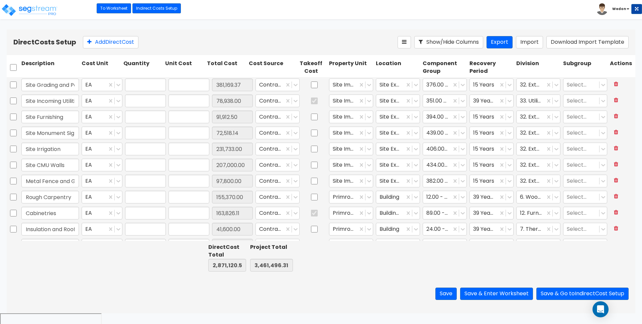
type input "1.00"
type input "381,169.37"
type input "1.00"
type input "78,938.00"
type input "1.00"
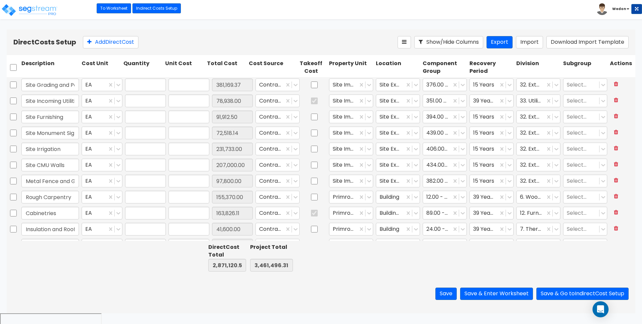
type input "91,912.50"
type input "1.00"
type input "72,518.14"
type input "1.00"
type input "231,733.00"
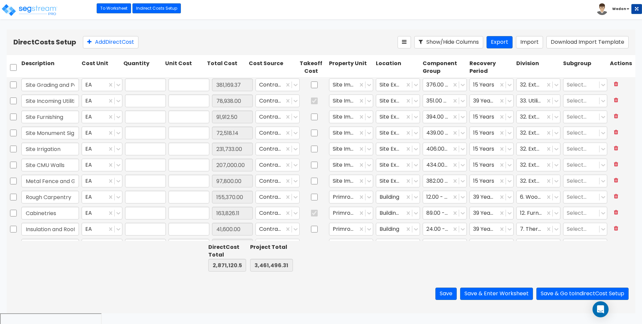
type input "1.00"
type input "207,000.00"
type input "1.00"
type input "97,800.00"
type input "1.00"
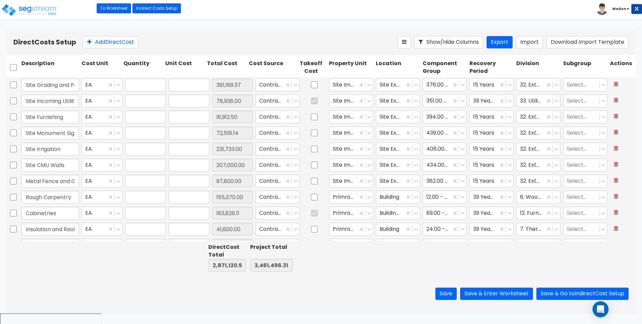
type input "155,370.00"
type input "1.00"
type input "163,826.11"
type input "1.00"
type input "41,600.00"
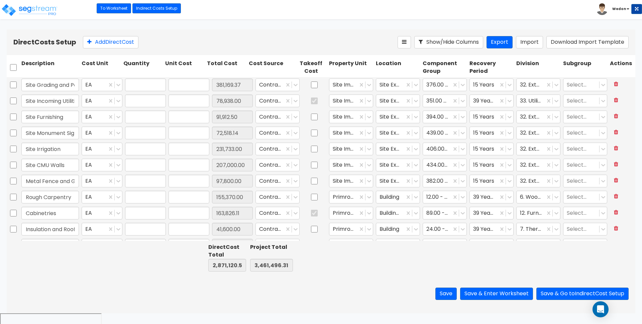
type input "1.00"
type input "199,244.00"
type input "1.00"
type input "22,832.00"
type input "1.00"
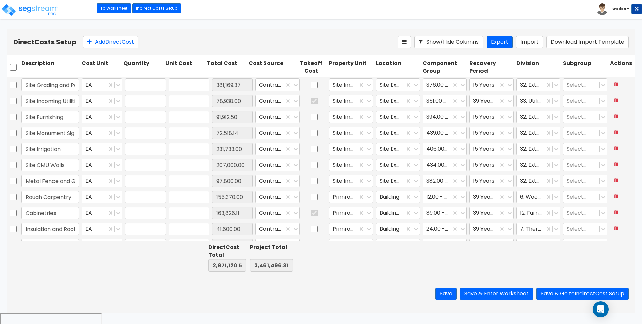
type input "99,604.00"
type input "1.00"
type input "5,648.00"
type input "1.00"
type input "11,100.00"
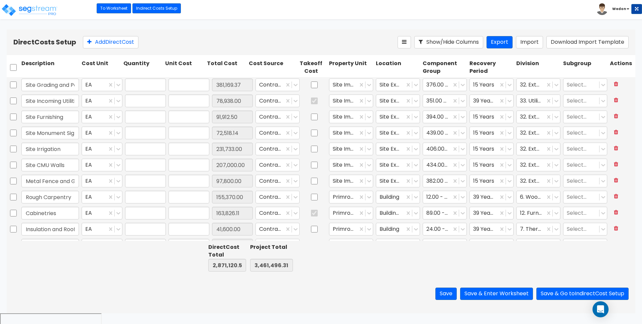
type input "1.00"
type input "94,600.00"
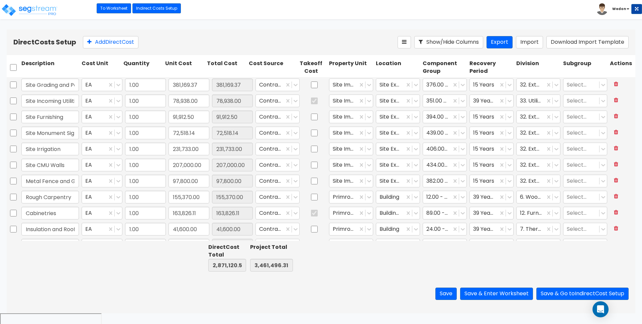
type input "1.00"
type input "49,800.00"
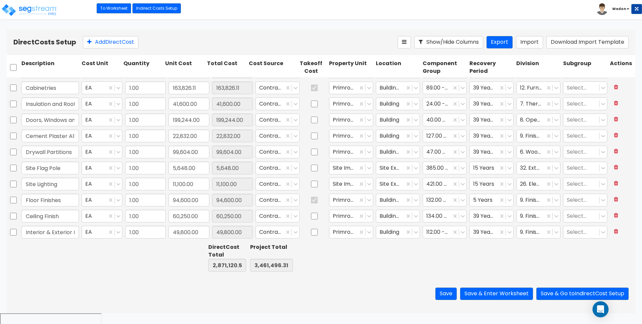
scroll to position [84, 0]
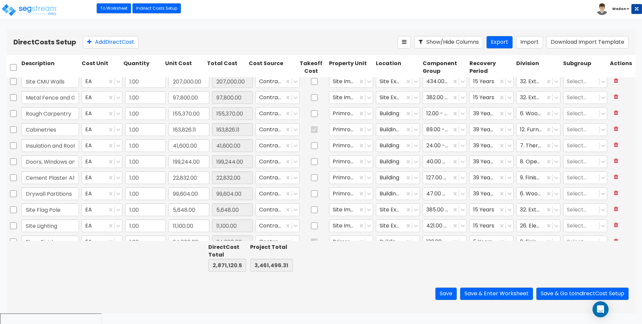
type input "1.00"
type input "5,905.00"
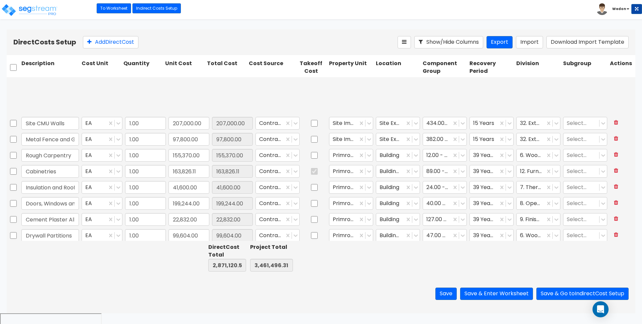
scroll to position [125, 0]
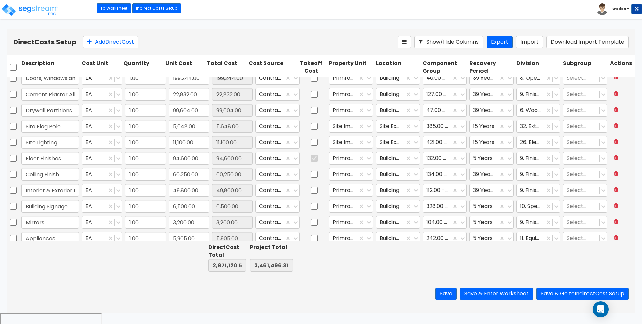
type input "1.00"
type input "312,255.00"
type input "1.00"
type input "40,390.00"
type input "1.00"
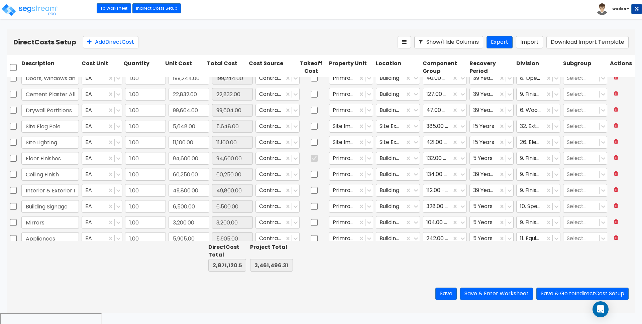
type input "163,826.11"
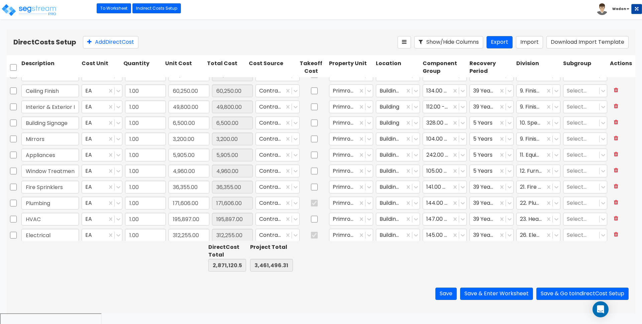
scroll to position [285, 0]
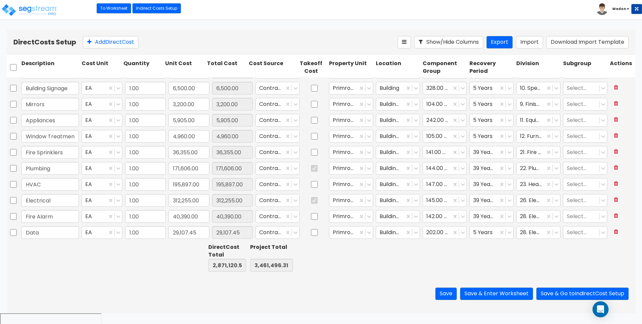
type input "1.00"
type input "94,600.00"
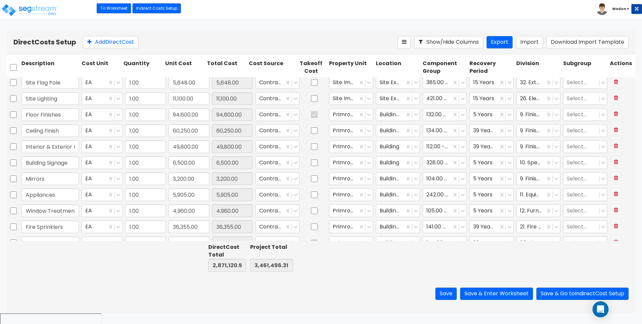
type input "1.00"
type input "22,832.00"
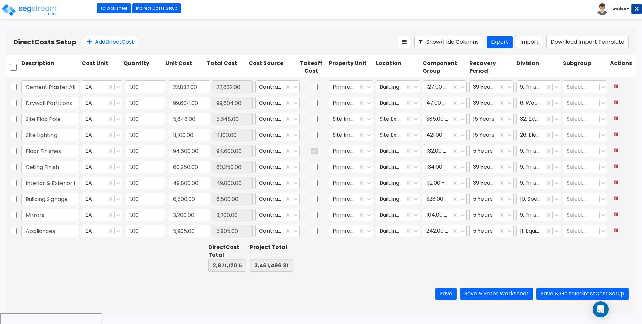
scroll to position [160, 0]
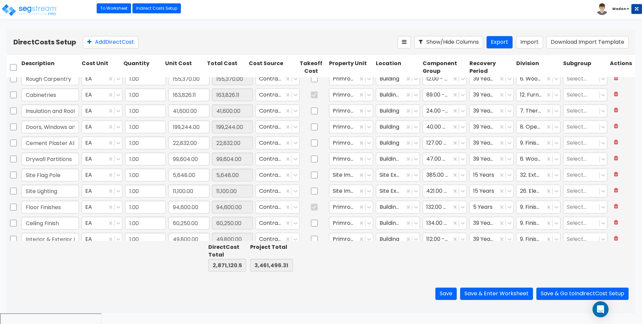
type input "1.00"
type input "171,606.00"
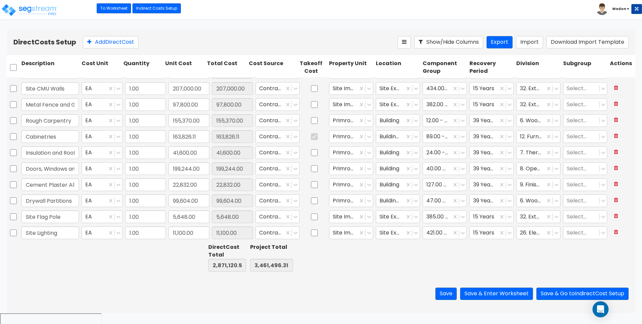
type input "1.00"
type input "5,905.00"
type input "1.00"
type input "381,169.37"
type input "1.00"
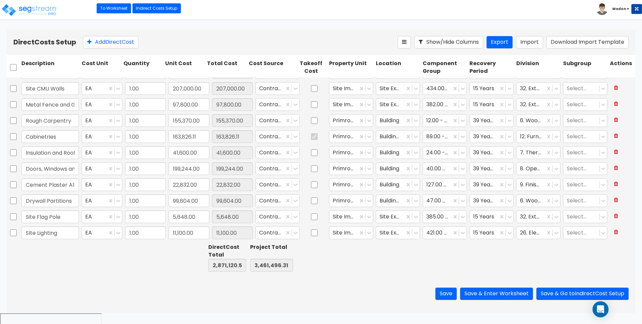
type input "78,938.00"
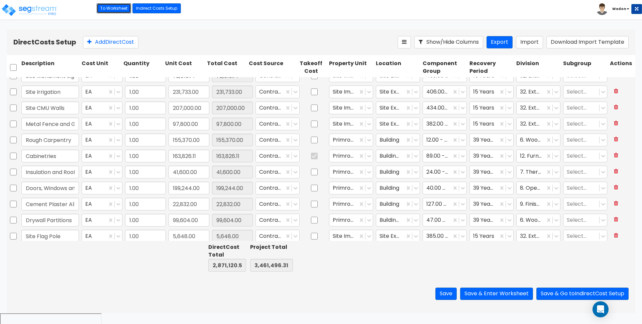
scroll to position [84, 0]
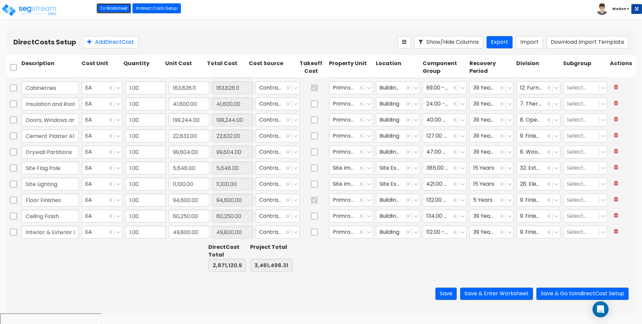
type input "1.00"
type input "207,000.00"
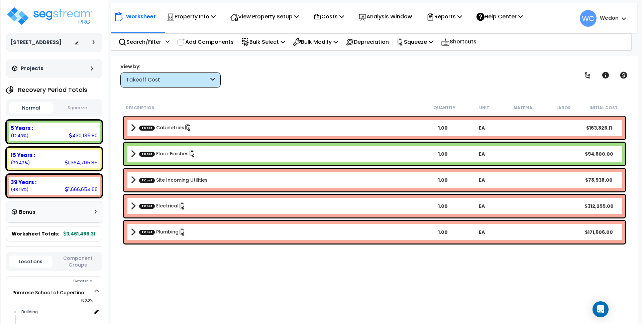
click at [230, 123] on b "TCost Cabinetries" at bounding box center [277, 127] width 292 height 9
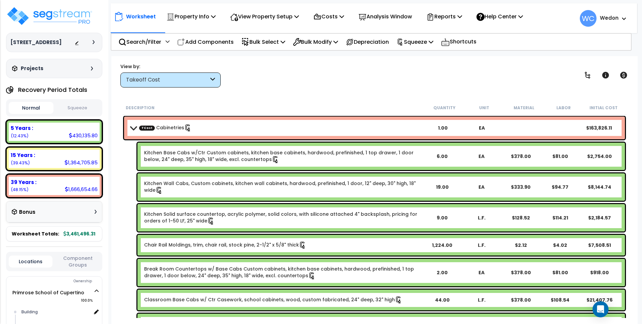
click at [159, 126] on link "TCost Cabinetries" at bounding box center [165, 127] width 52 height 7
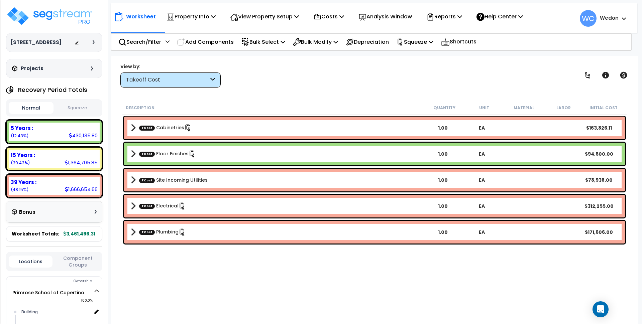
click at [222, 128] on b "TCost Cabinetries" at bounding box center [277, 127] width 292 height 9
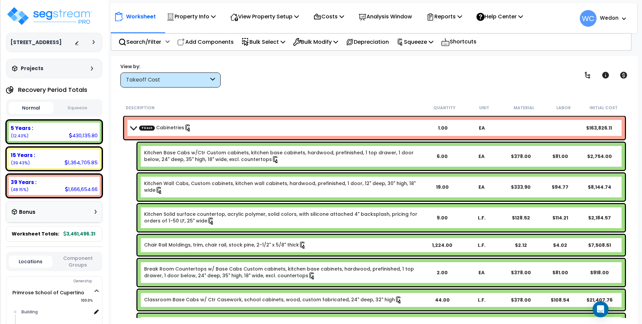
click at [222, 128] on b "TCost Cabinetries" at bounding box center [277, 127] width 292 height 9
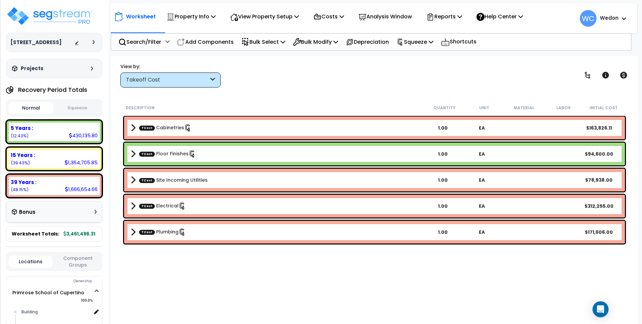
click at [200, 122] on div "TCost Cabinetries 1.00 EA $163,826.11" at bounding box center [374, 128] width 501 height 23
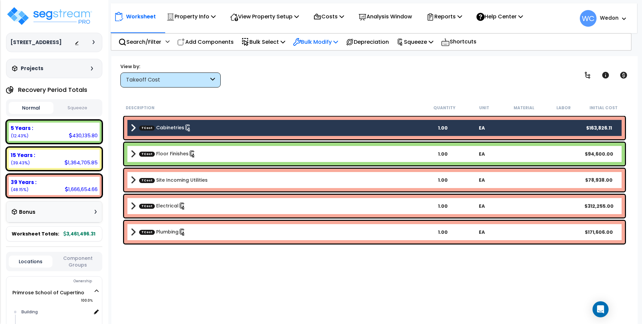
click at [317, 43] on p "Bulk Modify" at bounding box center [315, 41] width 45 height 9
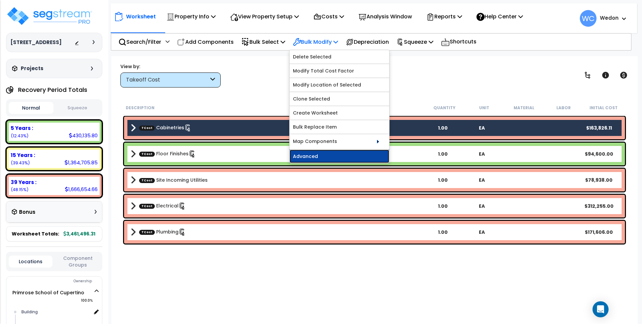
click at [325, 154] on link "Advanced" at bounding box center [339, 156] width 100 height 13
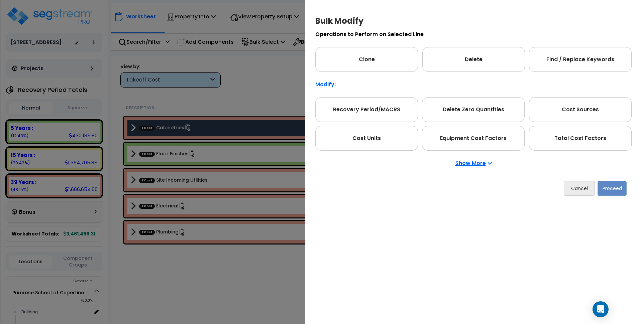
click at [480, 166] on p "Show More" at bounding box center [473, 163] width 36 height 5
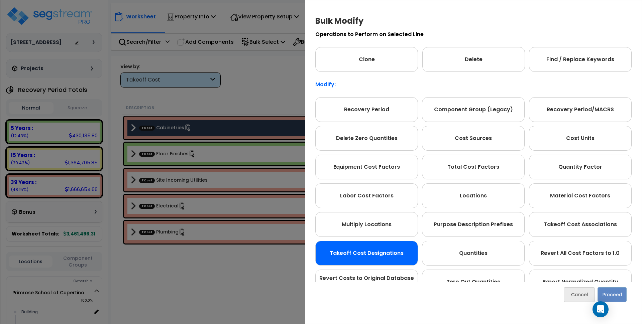
click at [361, 253] on div "Takeoff Cost Designations" at bounding box center [366, 253] width 103 height 25
click at [615, 296] on button "Proceed" at bounding box center [611, 294] width 29 height 15
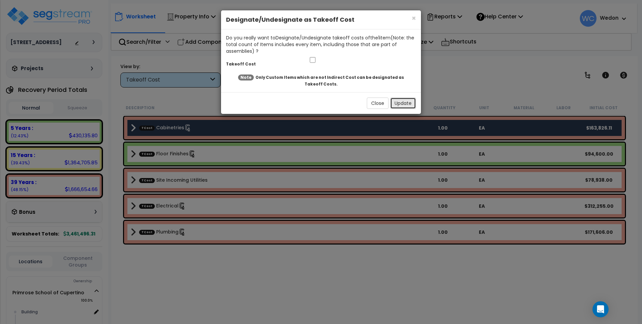
click at [404, 104] on button "Update" at bounding box center [403, 103] width 26 height 11
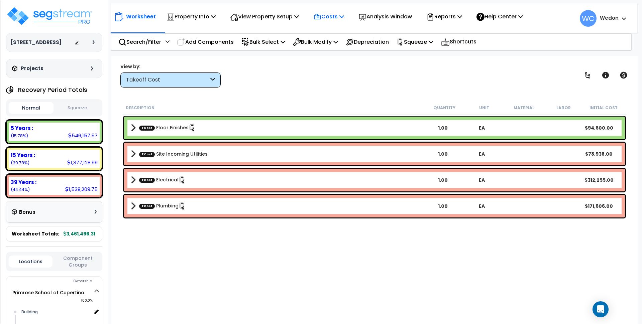
click at [327, 13] on p "Costs" at bounding box center [328, 16] width 31 height 9
click at [344, 44] on link "Direct Costs" at bounding box center [343, 45] width 66 height 13
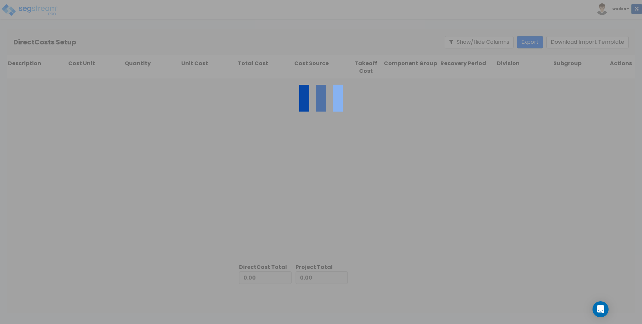
type input "590,375.74"
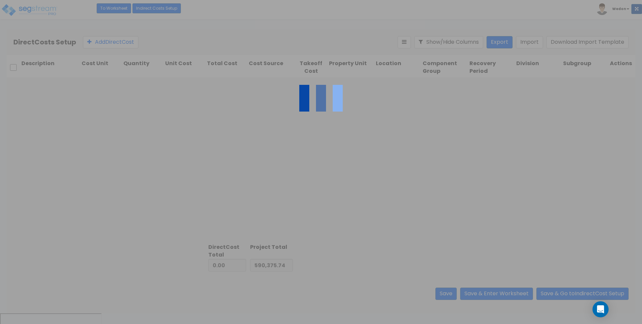
type input "2,871,120.57"
type input "3,461,496.31"
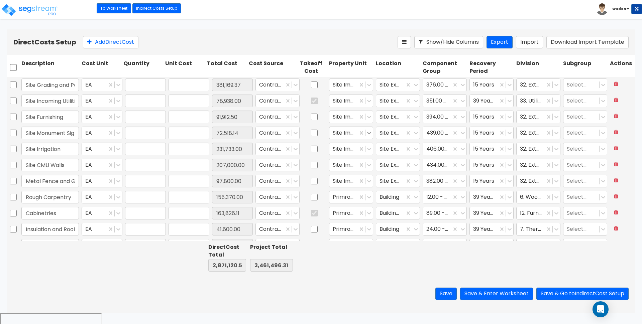
type input "1.00"
type input "381,169.37"
type input "1.00"
type input "78,938.00"
type input "1.00"
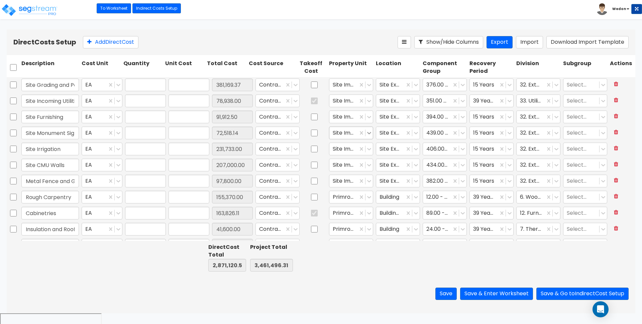
type input "91,912.50"
type input "1.00"
type input "72,518.14"
type input "1.00"
type input "231,733.00"
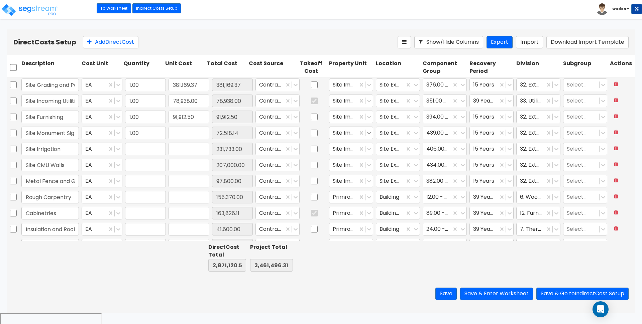
type input "1.00"
type input "207,000.00"
type input "1.00"
type input "97,800.00"
type input "1.00"
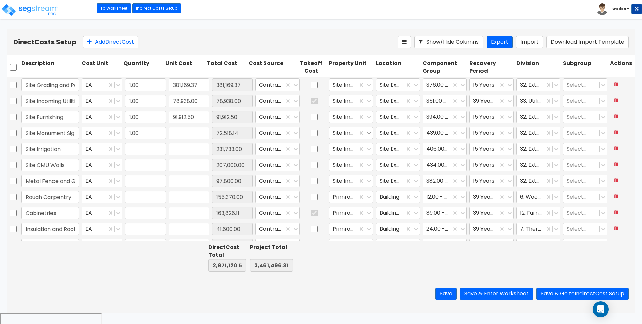
type input "155,370.00"
type input "1.00"
type input "163,826.11"
type input "1.00"
type input "41,600.00"
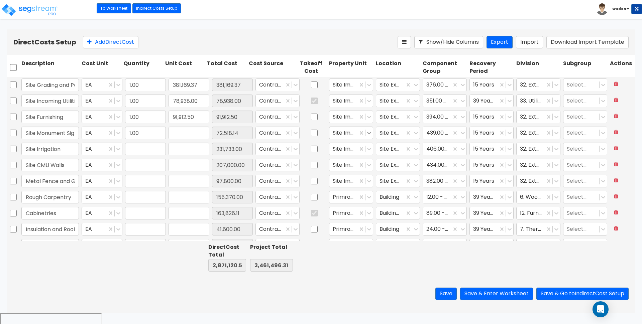
type input "1.00"
type input "199,244.00"
type input "1.00"
type input "22,832.00"
type input "1.00"
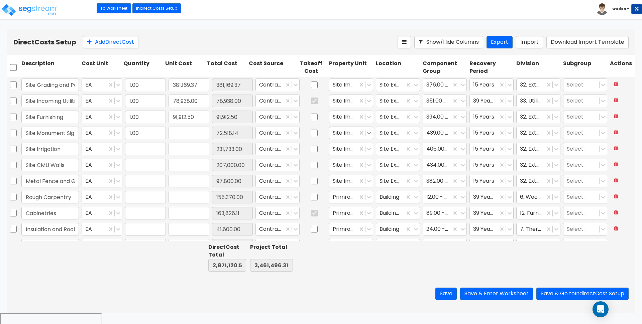
type input "99,604.00"
type input "1.00"
type input "5,648.00"
type input "1.00"
type input "11,100.00"
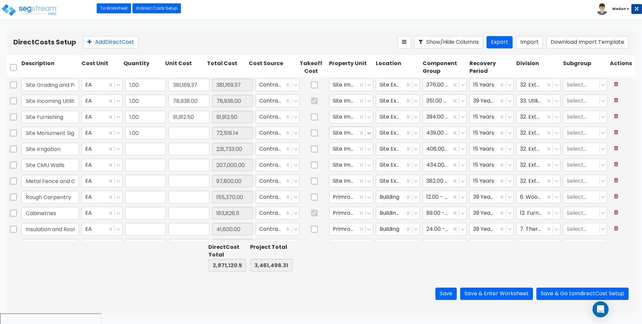
type input "1.00"
type input "94,600.00"
type input "1.00"
type input "60,250.00"
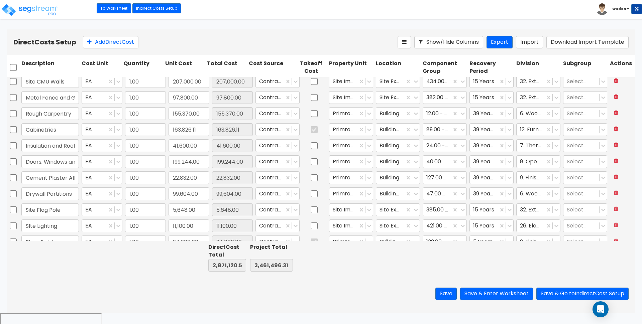
type input "1.00"
type input "6,500.00"
type input "1.00"
type input "3,200.00"
type input "1.00"
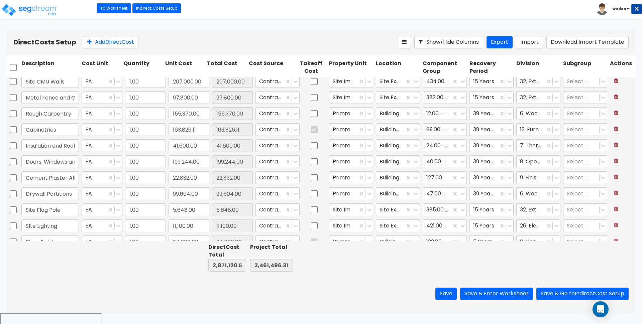
type input "5,905.00"
click at [58, 130] on input "Cabinetries" at bounding box center [49, 129] width 57 height 13
click at [13, 130] on input "checkbox" at bounding box center [13, 129] width 7 height 13
click at [14, 129] on input "checkbox" at bounding box center [13, 129] width 7 height 13
checkbox input "false"
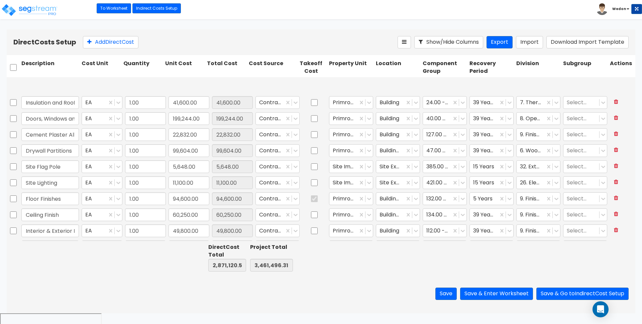
type input "1.00"
type input "195,897.00"
type input "1.00"
type input "312,255.00"
type input "1.00"
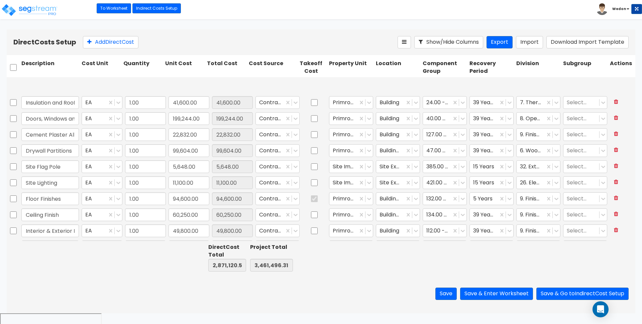
type input "40,390.00"
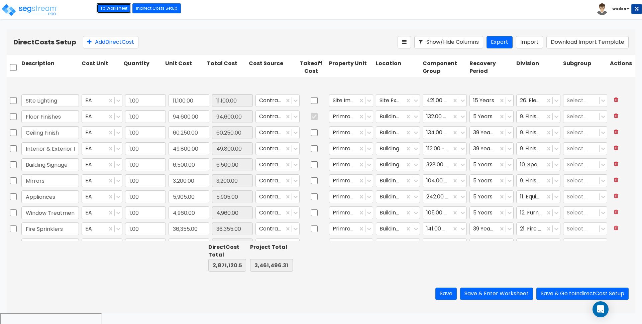
scroll to position [285, 0]
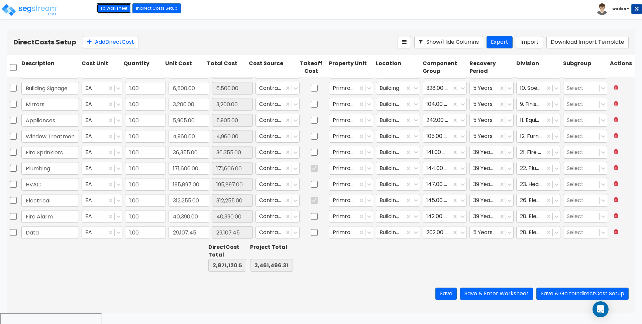
type input "1.00"
type input "94,600.00"
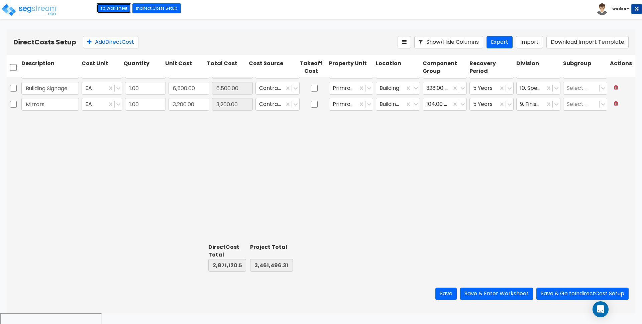
scroll to position [0, 0]
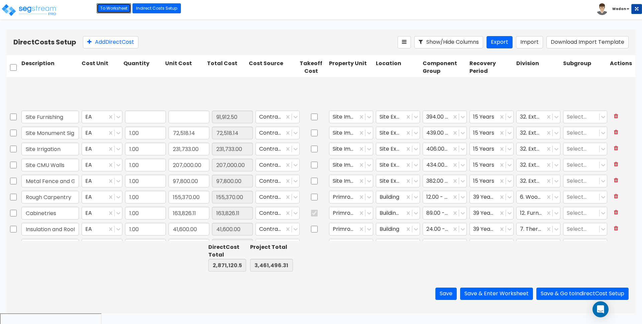
type input "1.00"
type input "91,912.50"
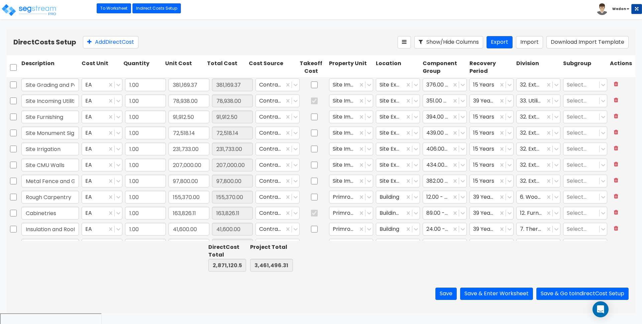
click at [328, 39] on div "Add Direct Cost" at bounding box center [240, 42] width 314 height 12
drag, startPoint x: 118, startPoint y: 7, endPoint x: 111, endPoint y: 8, distance: 7.4
click at [118, 7] on link "To Worksheet" at bounding box center [114, 8] width 34 height 10
click at [110, 8] on link "To Worksheet" at bounding box center [114, 8] width 34 height 10
click at [234, 11] on div "Toggle navigation To Worksheet Indirect Costs Setup Direct Costs Setup Wedon" at bounding box center [321, 9] width 642 height 19
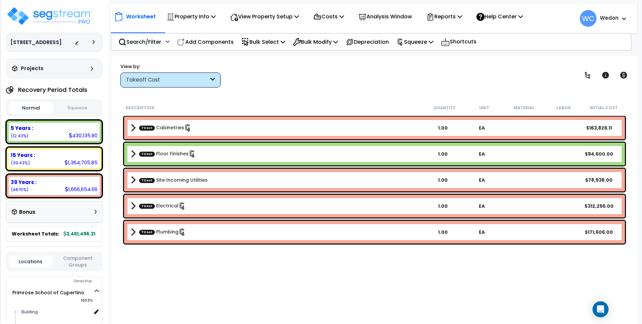
click at [135, 127] on span at bounding box center [133, 127] width 5 height 9
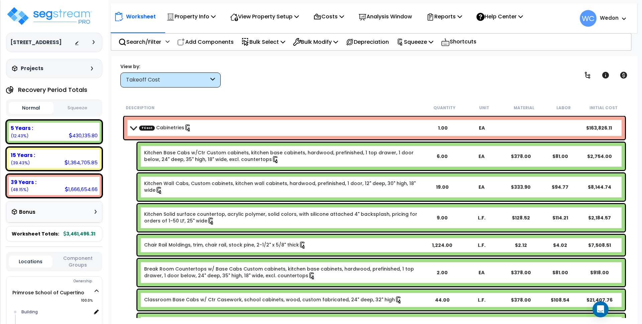
click at [133, 128] on span at bounding box center [133, 127] width 9 height 5
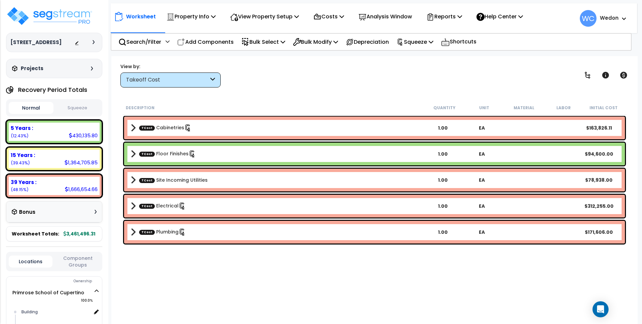
click at [373, 88] on div "Worksheet Property Info Property Setup Add Property Unit Template property Clon…" at bounding box center [374, 218] width 526 height 324
click at [335, 14] on p "Costs" at bounding box center [328, 16] width 31 height 9
drag, startPoint x: 357, startPoint y: 124, endPoint x: 354, endPoint y: 113, distance: 11.0
click at [357, 123] on b "TCost Cabinetries" at bounding box center [277, 127] width 292 height 9
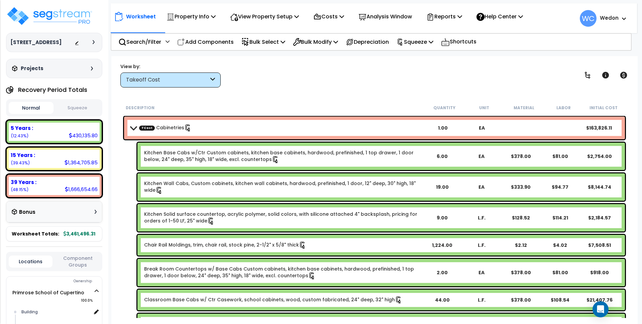
click at [237, 127] on b "TCost Cabinetries" at bounding box center [277, 127] width 292 height 9
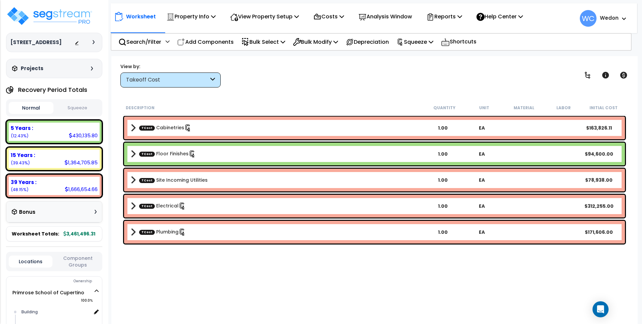
click at [305, 73] on div "View by: Takeoff Cost Takeoff Cost" at bounding box center [374, 75] width 513 height 25
drag, startPoint x: 337, startPoint y: 14, endPoint x: 344, endPoint y: 13, distance: 7.1
click at [337, 14] on p "Costs" at bounding box center [328, 16] width 31 height 9
click at [333, 43] on link "Direct Costs" at bounding box center [343, 45] width 66 height 13
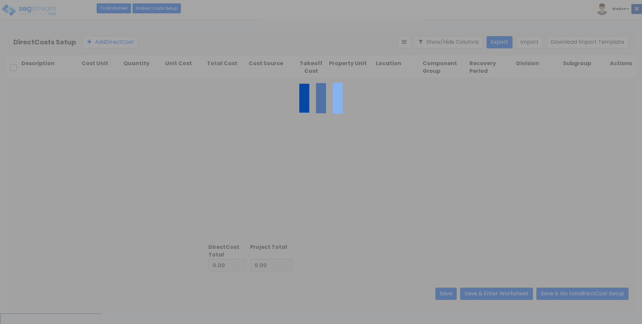
type input "590,375.74"
type input "2,871,120.57"
type input "3,461,496.31"
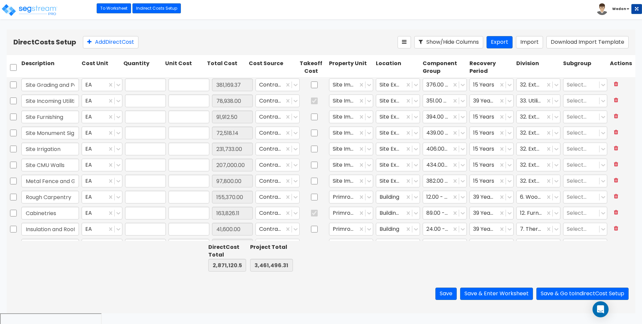
type input "1.00"
type input "381,169.37"
type input "1.00"
type input "78,938.00"
type input "1.00"
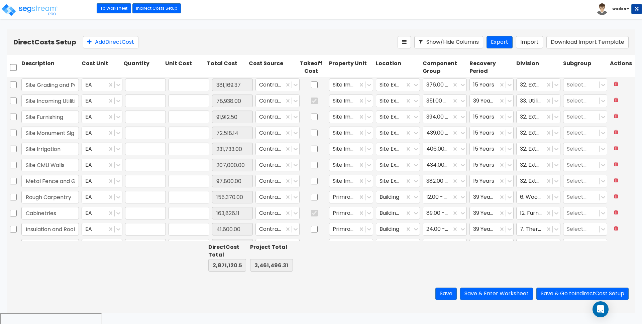
type input "91,912.50"
type input "1.00"
type input "72,518.14"
type input "1.00"
type input "231,733.00"
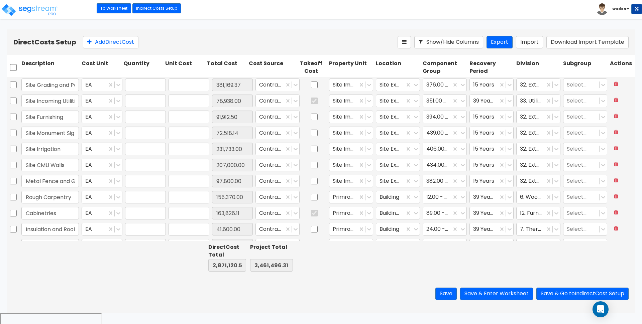
type input "1.00"
type input "207,000.00"
type input "1.00"
type input "97,800.00"
type input "1.00"
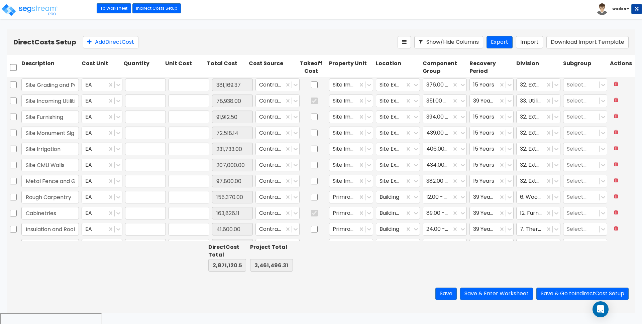
type input "155,370.00"
type input "1.00"
type input "163,826.11"
type input "1.00"
type input "41,600.00"
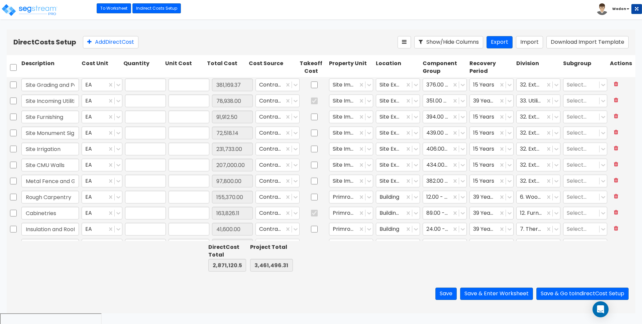
type input "1.00"
type input "199,244.00"
type input "1.00"
type input "22,832.00"
type input "1.00"
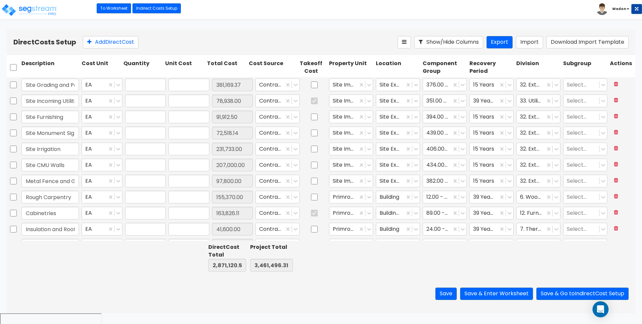
type input "99,604.00"
type input "1.00"
type input "5,648.00"
type input "1.00"
type input "11,100.00"
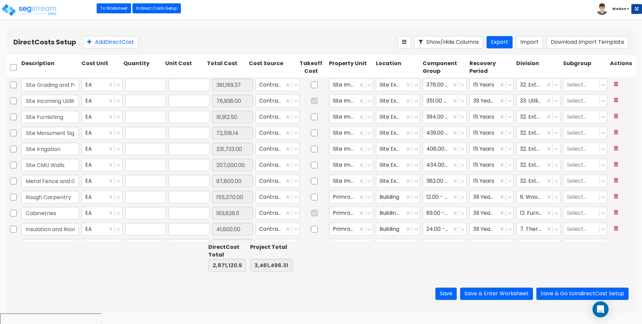
type input "1.00"
type input "94,600.00"
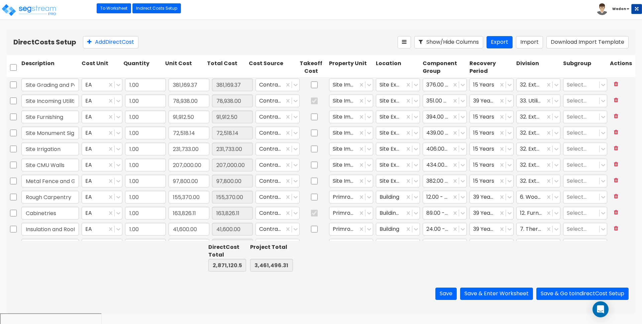
type input "1.00"
type input "49,800.00"
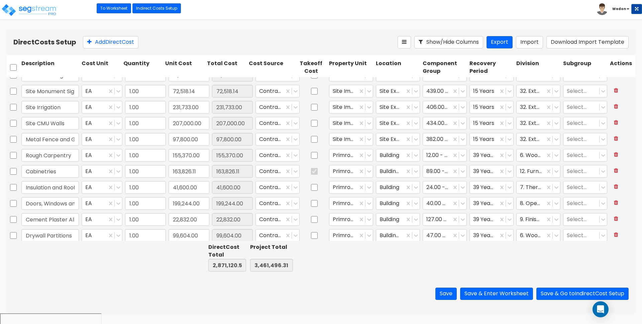
type input "1.00"
type input "6,500.00"
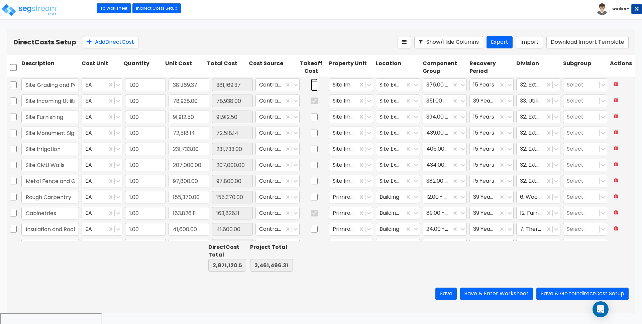
click at [311, 84] on input "checkbox" at bounding box center [314, 85] width 7 height 13
checkbox input "true"
click at [311, 116] on input "checkbox" at bounding box center [314, 117] width 7 height 13
checkbox input "true"
click at [311, 136] on input "checkbox" at bounding box center [314, 133] width 7 height 13
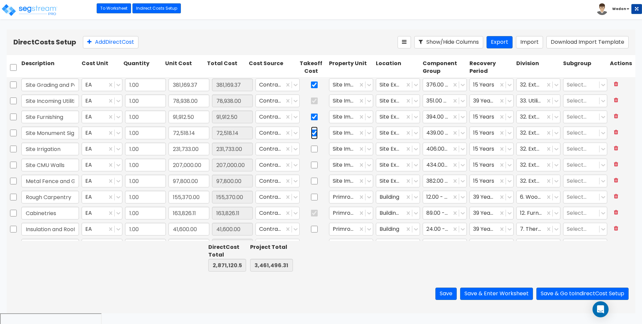
checkbox input "true"
click at [311, 148] on input "checkbox" at bounding box center [314, 149] width 7 height 13
click at [311, 149] on input "checkbox" at bounding box center [314, 149] width 7 height 13
checkbox input "false"
click at [311, 133] on input "checkbox" at bounding box center [314, 133] width 7 height 13
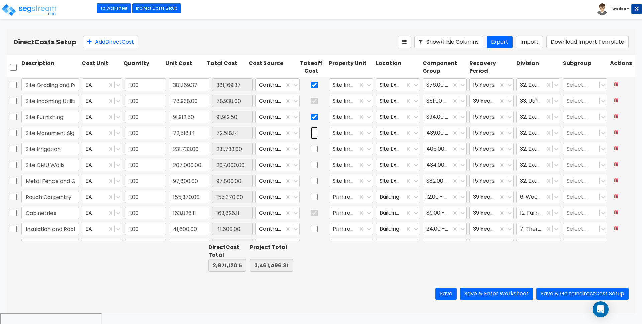
checkbox input "false"
click at [311, 116] on input "checkbox" at bounding box center [314, 117] width 7 height 13
checkbox input "true"
click at [311, 132] on input "checkbox" at bounding box center [314, 133] width 7 height 13
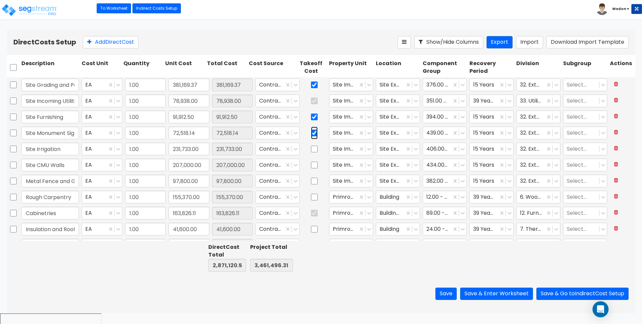
checkbox input "true"
click at [311, 117] on input "checkbox" at bounding box center [314, 117] width 7 height 13
checkbox input "false"
click at [311, 132] on input "checkbox" at bounding box center [314, 133] width 7 height 13
checkbox input "false"
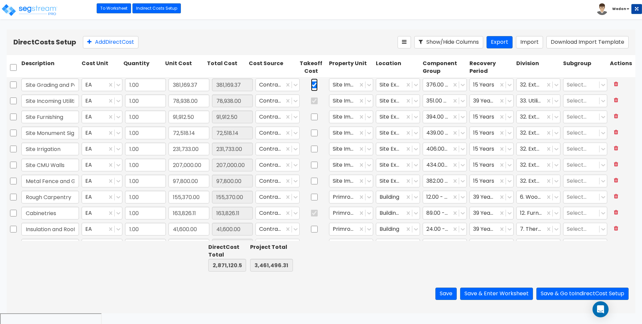
click at [311, 85] on input "checkbox" at bounding box center [314, 85] width 7 height 13
click at [311, 83] on input "checkbox" at bounding box center [314, 85] width 7 height 13
click at [341, 286] on div "Save Save & Enter Worksheet Save & Go to Indirect Cost Setup" at bounding box center [321, 293] width 628 height 39
click at [311, 85] on input "checkbox" at bounding box center [314, 85] width 7 height 13
checkbox input "false"
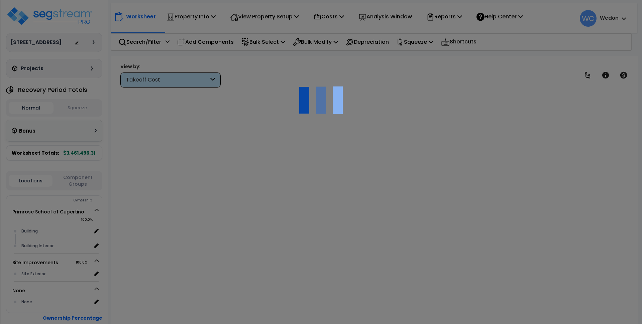
click at [268, 74] on div "View by: Takeoff Cost" at bounding box center [374, 75] width 513 height 25
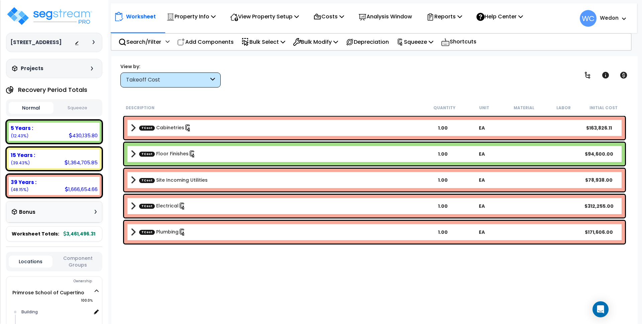
click at [182, 79] on div "Takeoff Cost" at bounding box center [167, 80] width 83 height 8
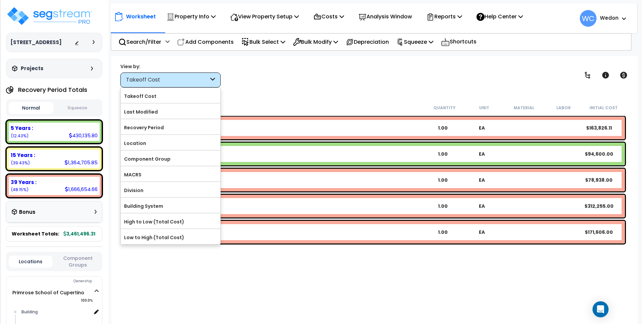
click at [184, 77] on div "Takeoff Cost" at bounding box center [167, 80] width 83 height 8
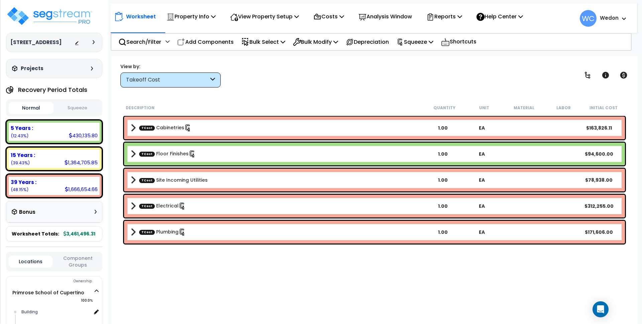
click at [337, 77] on div "View by: Takeoff Cost Takeoff Cost" at bounding box center [374, 75] width 513 height 25
click at [347, 16] on div "Costs Indirect Costs Direct Costs" at bounding box center [328, 17] width 38 height 16
click at [344, 15] on icon at bounding box center [341, 16] width 5 height 5
click at [344, 15] on p "Costs" at bounding box center [328, 16] width 31 height 9
click at [361, 75] on div "View by: Takeoff Cost Takeoff Cost" at bounding box center [374, 75] width 513 height 25
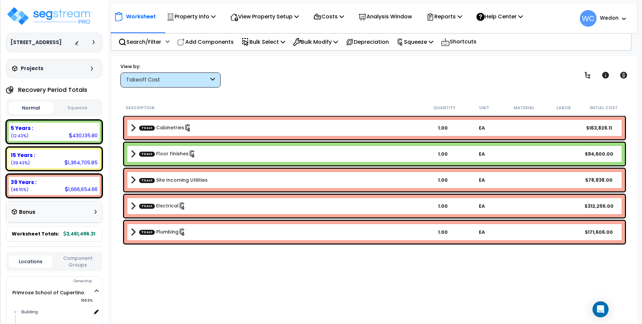
click at [298, 85] on div "View by: Takeoff Cost Takeoff Cost" at bounding box center [374, 75] width 513 height 25
click at [338, 15] on p "Costs" at bounding box center [328, 16] width 31 height 9
click at [337, 45] on link "Direct Costs" at bounding box center [343, 45] width 66 height 13
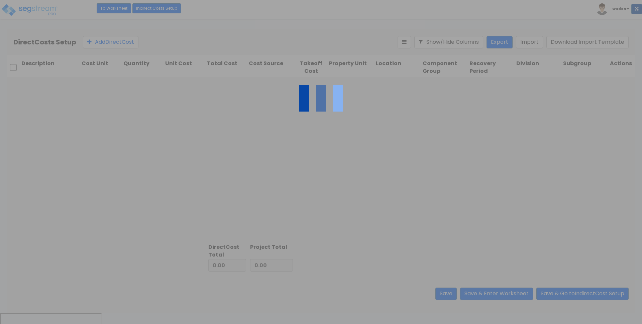
type input "590,375.74"
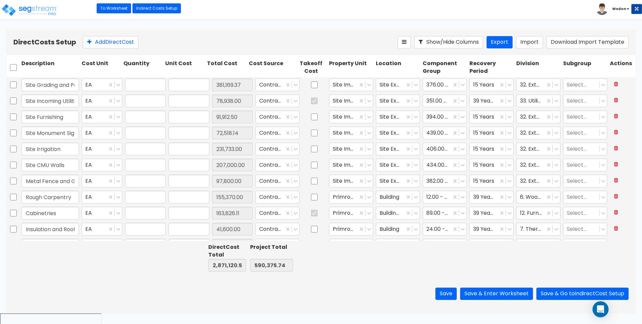
type input "2,871,120.57"
type input "3,461,496.31"
type input "1.00"
type input "381,169.37"
type input "1.00"
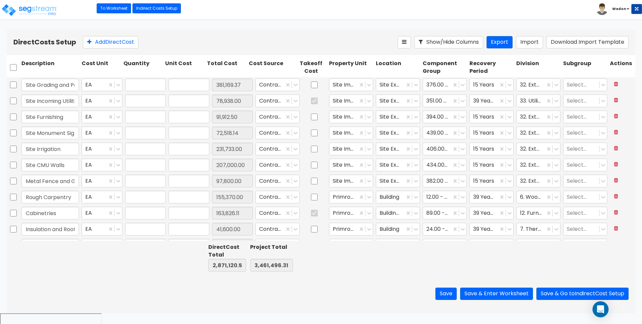
type input "78,938.00"
type input "1.00"
type input "91,912.50"
type input "1.00"
type input "72,518.14"
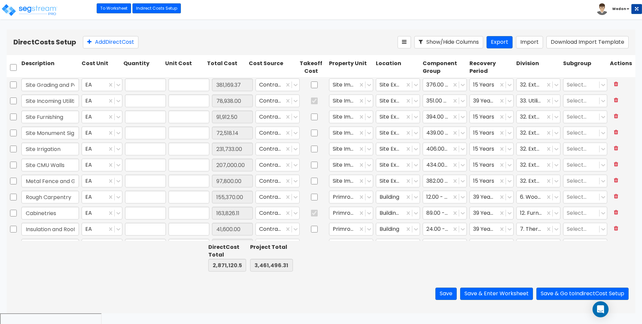
type input "1.00"
type input "231,733.00"
type input "1.00"
type input "207,000.00"
type input "1.00"
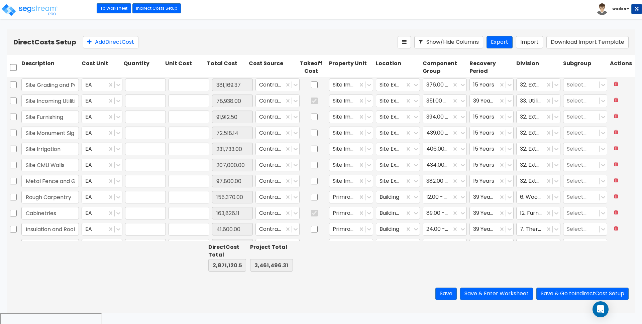
type input "97,800.00"
type input "1.00"
type input "155,370.00"
type input "1.00"
type input "163,826.11"
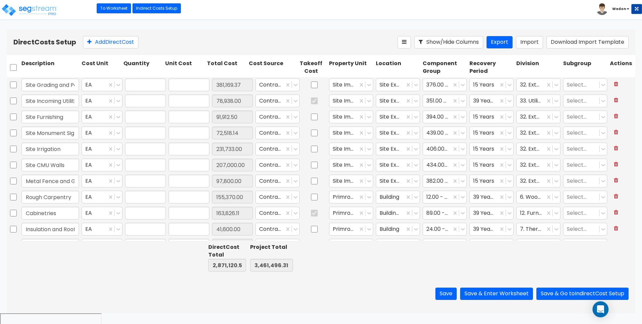
type input "1.00"
type input "41,600.00"
type input "1.00"
type input "199,244.00"
type input "1.00"
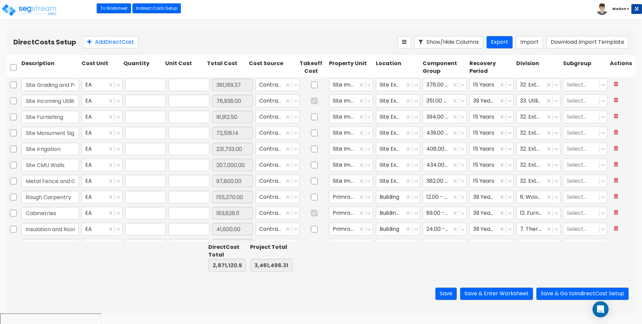
type input "22,832.00"
type input "1.00"
type input "99,604.00"
type input "1.00"
type input "5,648.00"
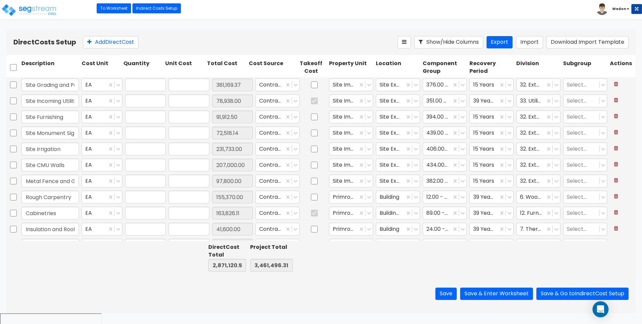
type input "1.00"
type input "11,100.00"
type input "1.00"
type input "94,600.00"
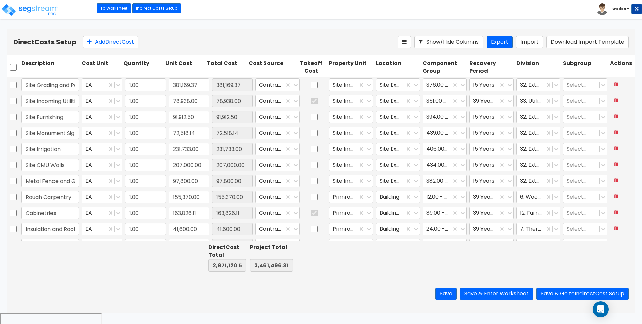
type input "1.00"
type input "60,250.00"
type input "1.00"
type input "94,600.00"
click at [311, 85] on input "checkbox" at bounding box center [314, 85] width 7 height 13
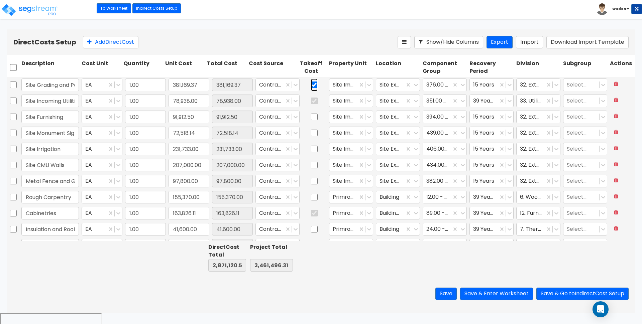
checkbox input "true"
click at [311, 116] on input "checkbox" at bounding box center [314, 117] width 7 height 13
checkbox input "true"
drag, startPoint x: 308, startPoint y: 132, endPoint x: 308, endPoint y: 121, distance: 11.0
click at [311, 132] on input "checkbox" at bounding box center [314, 133] width 7 height 13
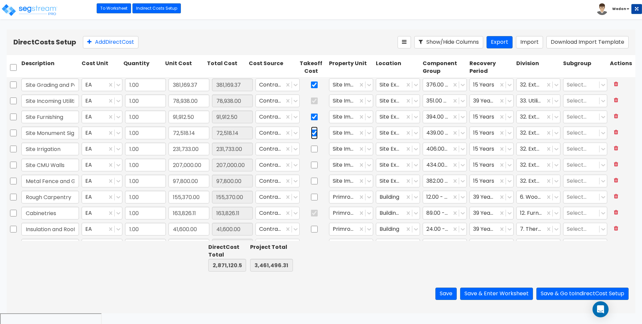
checkbox input "true"
click at [311, 117] on input "checkbox" at bounding box center [314, 117] width 7 height 13
checkbox input "false"
click at [311, 134] on input "checkbox" at bounding box center [314, 133] width 7 height 13
checkbox input "false"
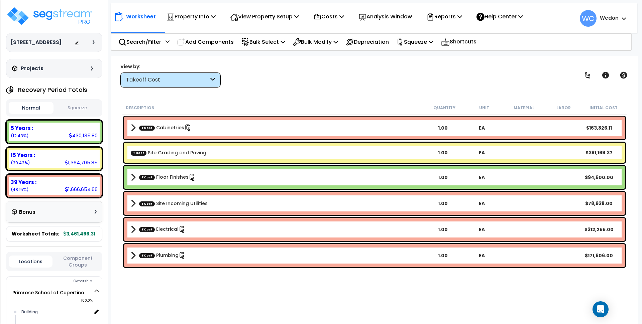
click at [325, 151] on b "TCost Site Grading and Paving" at bounding box center [277, 152] width 292 height 7
click at [336, 15] on p "Costs" at bounding box center [328, 16] width 31 height 9
click at [341, 46] on link "Direct Costs" at bounding box center [343, 45] width 66 height 13
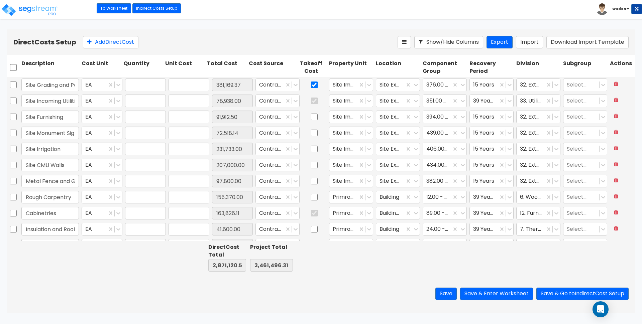
type input "1.00"
type input "381,169.37"
type input "1.00"
type input "78,938.00"
type input "1.00"
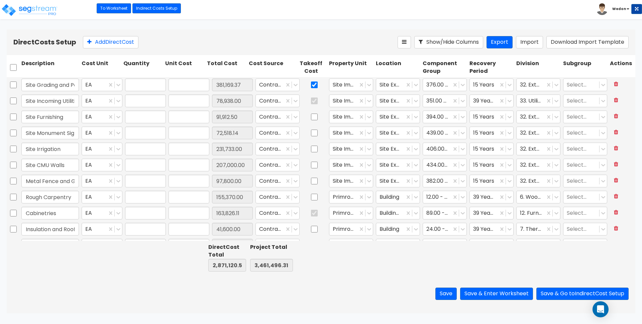
type input "91,912.50"
type input "1.00"
type input "72,518.14"
type input "1.00"
type input "231,733.00"
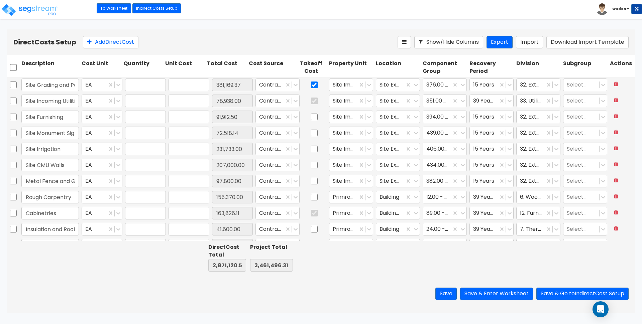
type input "1.00"
type input "207,000.00"
type input "1.00"
type input "97,800.00"
type input "1.00"
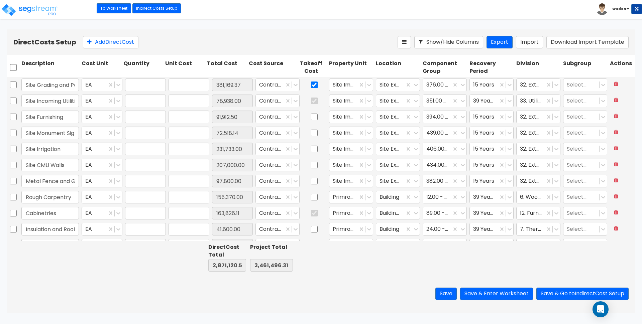
type input "155,370.00"
type input "1.00"
type input "163,826.11"
type input "1.00"
type input "41,600.00"
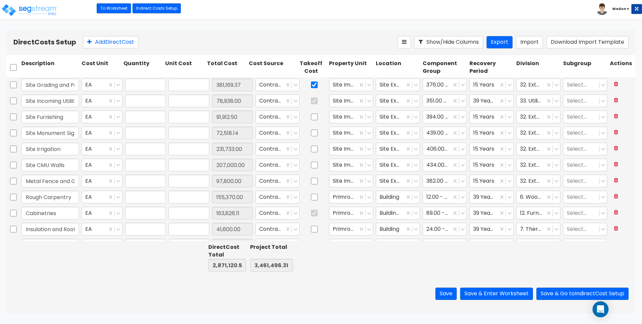
type input "1.00"
type input "199,244.00"
type input "1.00"
type input "22,832.00"
type input "1.00"
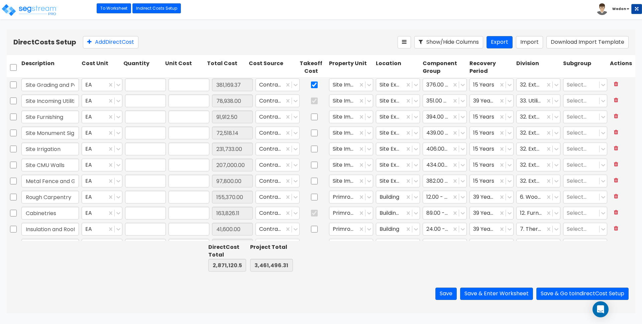
type input "99,604.00"
type input "1.00"
type input "5,648.00"
type input "1.00"
type input "11,100.00"
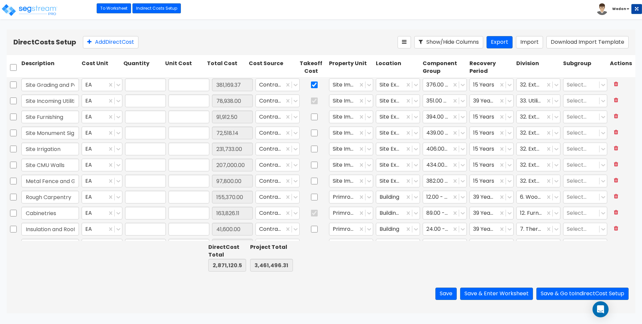
type input "1.00"
type input "94,600.00"
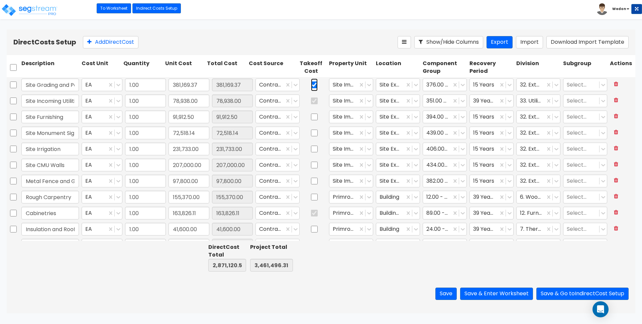
click at [311, 84] on input "checkbox" at bounding box center [314, 85] width 7 height 13
checkbox input "false"
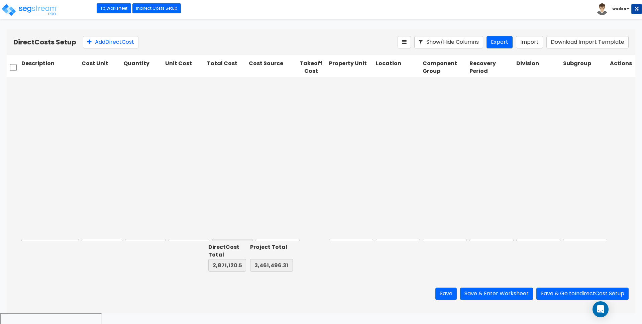
scroll to position [197, 0]
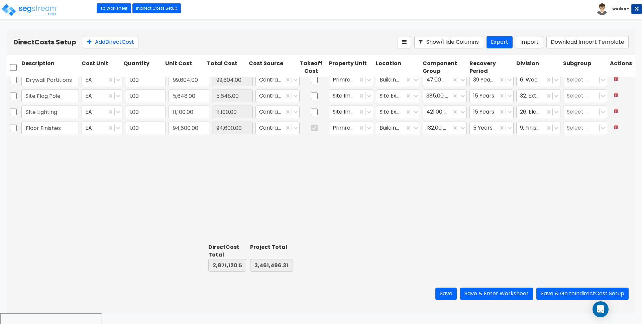
type input "1.00"
type input "381,169.37"
type input "1.00"
type input "78,938.00"
type input "1.00"
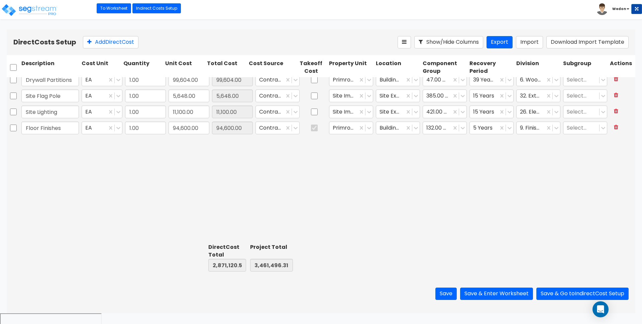
type input "91,912.50"
type input "1.00"
type input "72,518.14"
type input "1.00"
type input "231,733.00"
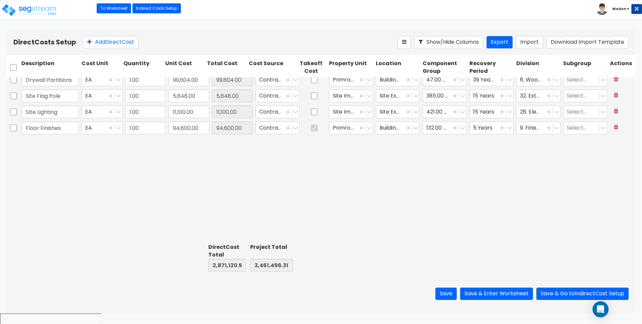
type input "1.00"
type input "207,000.00"
type input "1.00"
type input "97,800.00"
type input "1.00"
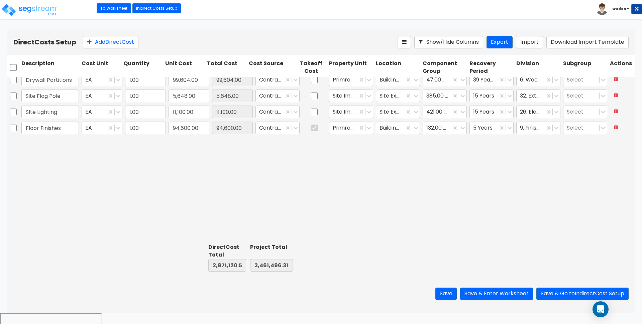
type input "155,370.00"
type input "1.00"
type input "163,826.11"
type input "1.00"
type input "41,600.00"
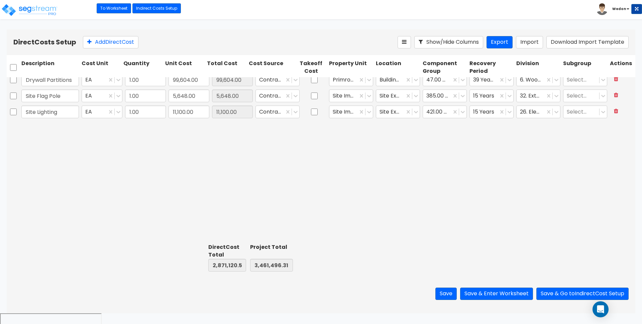
scroll to position [0, 0]
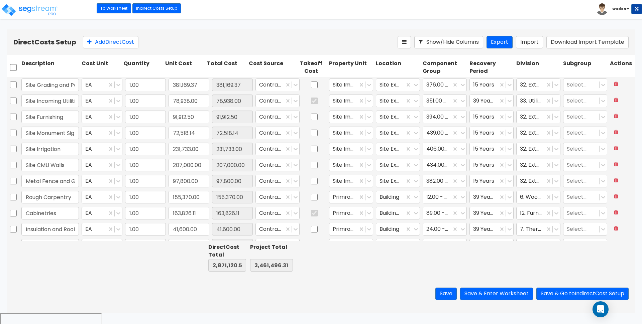
type input "1.00"
type input "94,600.00"
